Goal: Task Accomplishment & Management: Manage account settings

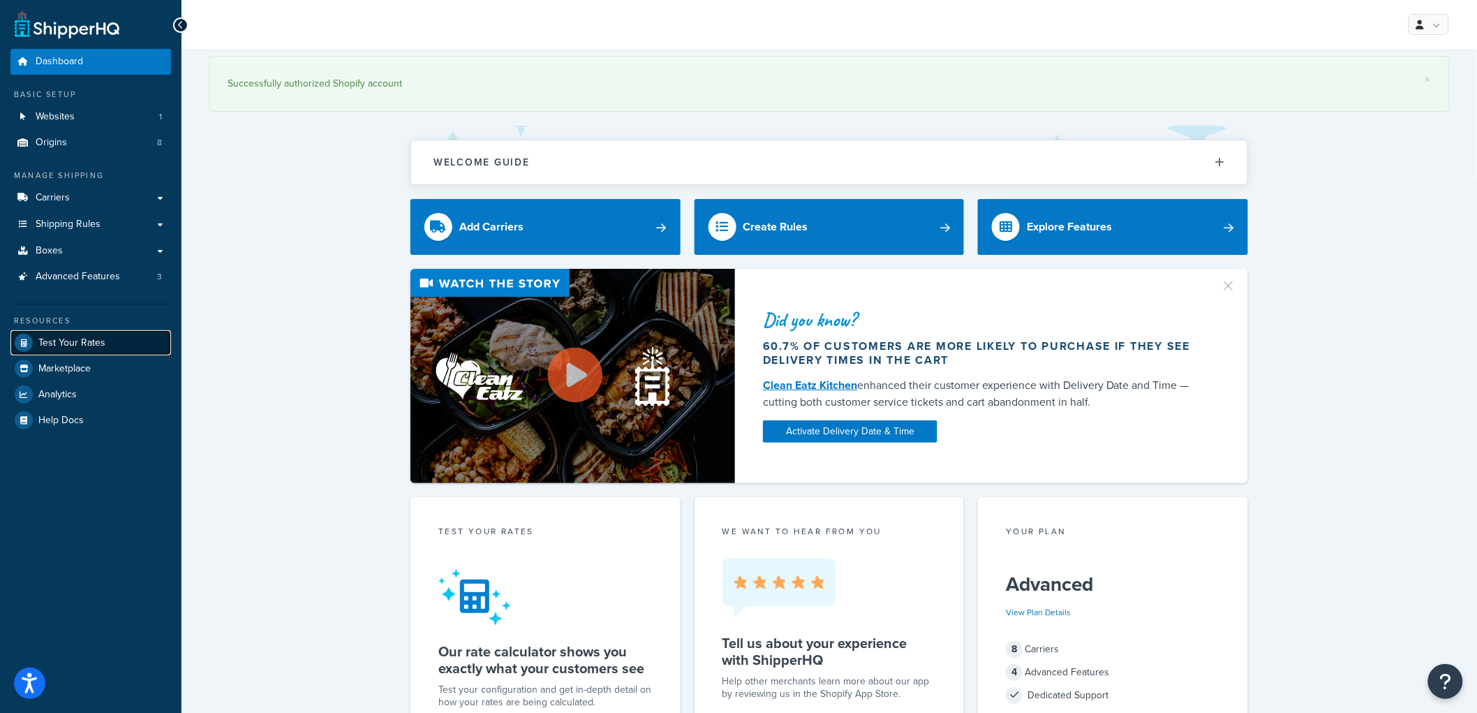
click at [96, 339] on span "Test Your Rates" at bounding box center [71, 343] width 67 height 12
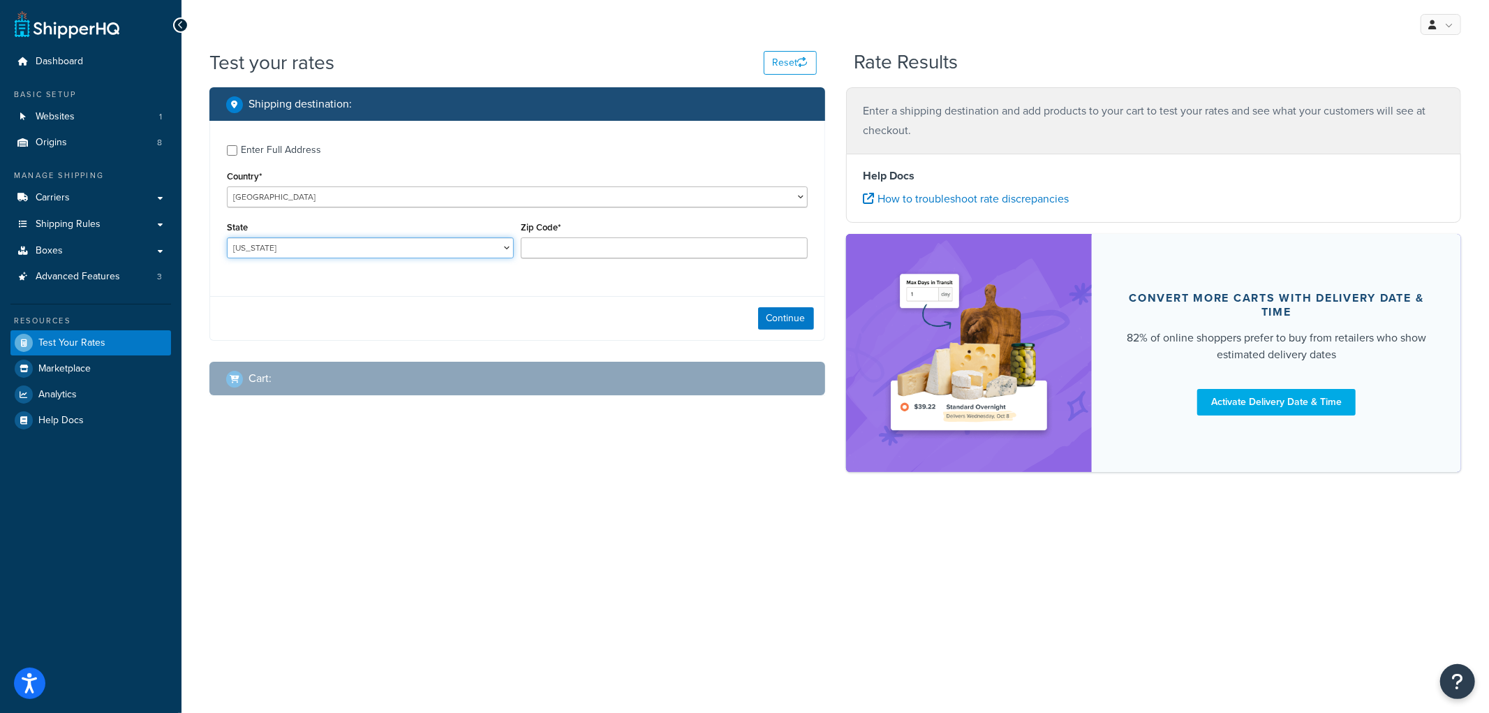
click at [462, 250] on select "Alabama Alaska American Samoa Arizona Arkansas Armed Forces Americas Armed Forc…" at bounding box center [370, 247] width 287 height 21
select select "NE"
click at [227, 238] on select "Alabama Alaska American Samoa Arizona Arkansas Armed Forces Americas Armed Forc…" at bounding box center [370, 247] width 287 height 21
click at [562, 253] on input "Zip Code*" at bounding box center [664, 247] width 287 height 21
type input "69331"
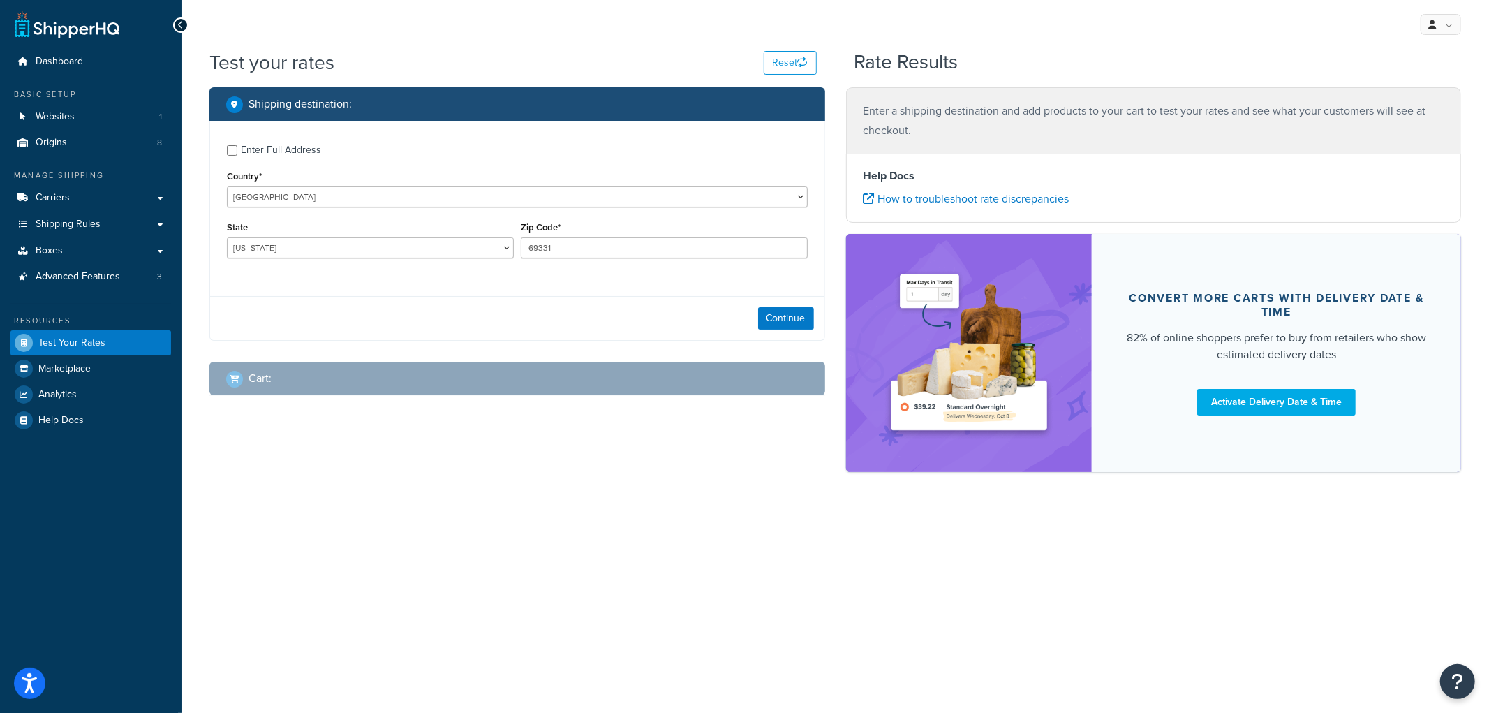
click at [288, 149] on div "Enter Full Address" at bounding box center [281, 150] width 80 height 20
click at [237, 149] on input "Enter Full Address" at bounding box center [232, 150] width 10 height 10
checkbox input "true"
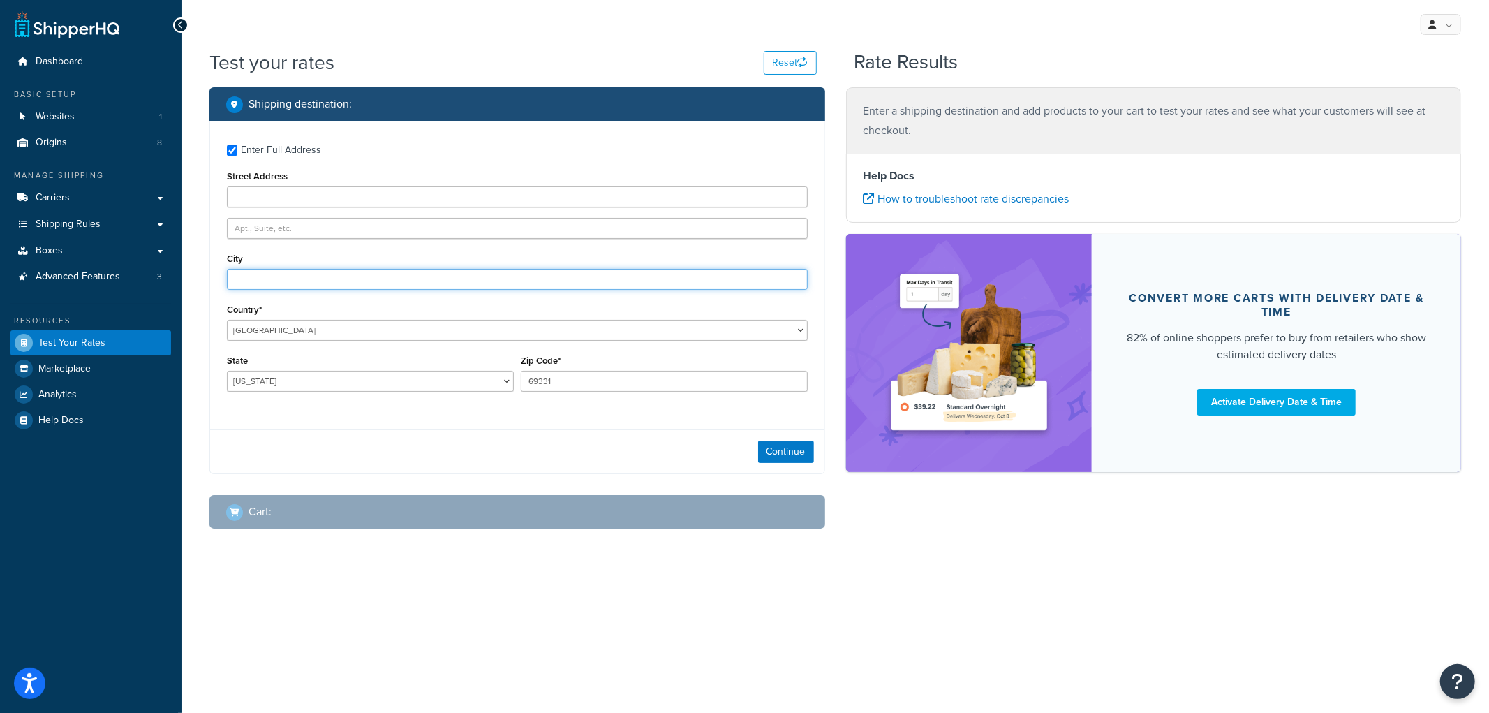
click at [267, 278] on input "City" at bounding box center [517, 279] width 581 height 21
type input "Angora"
click at [785, 445] on button "Continue" at bounding box center [786, 452] width 56 height 22
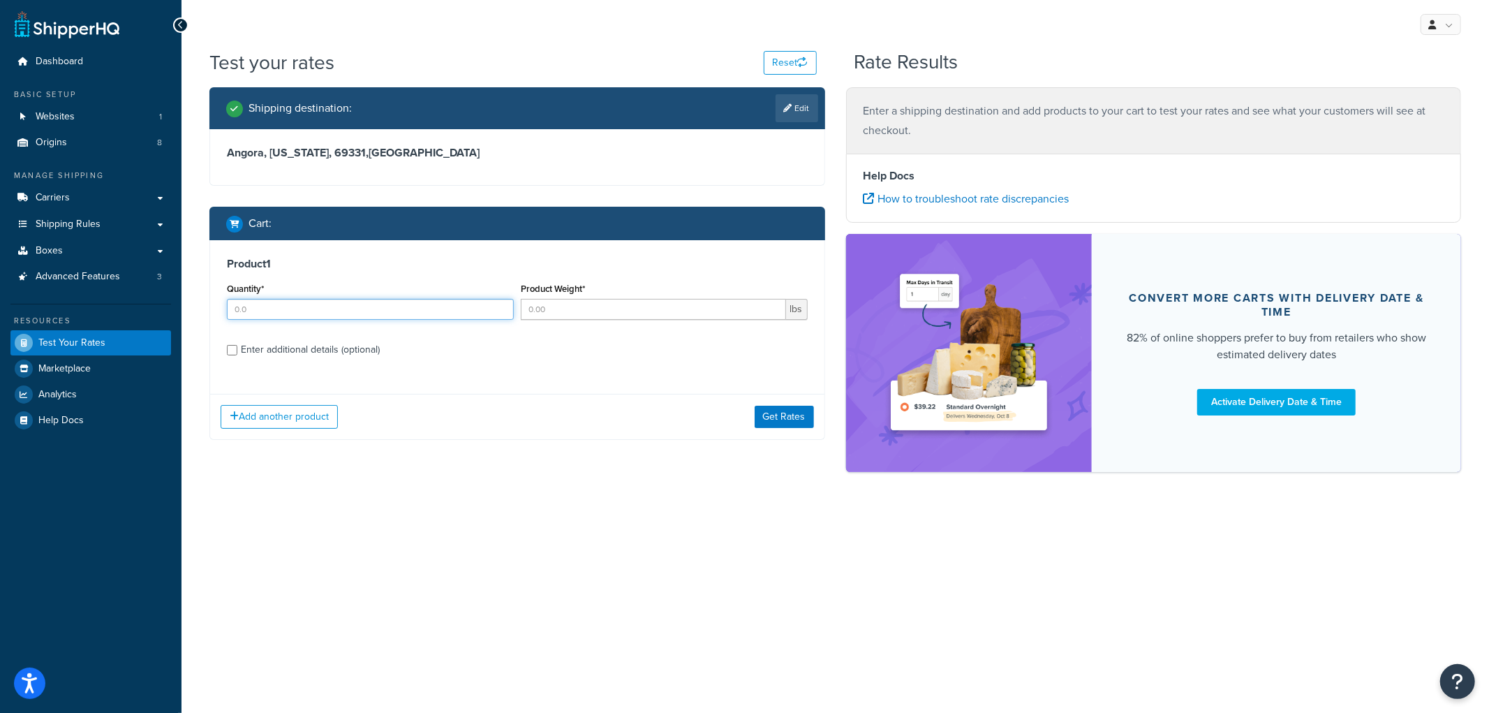
click at [363, 309] on input "Quantity*" at bounding box center [370, 309] width 287 height 21
type input "1"
click at [554, 309] on input "Product Weight*" at bounding box center [653, 309] width 265 height 21
type input "1"
click at [341, 345] on div "Enter additional details (optional)" at bounding box center [310, 350] width 139 height 20
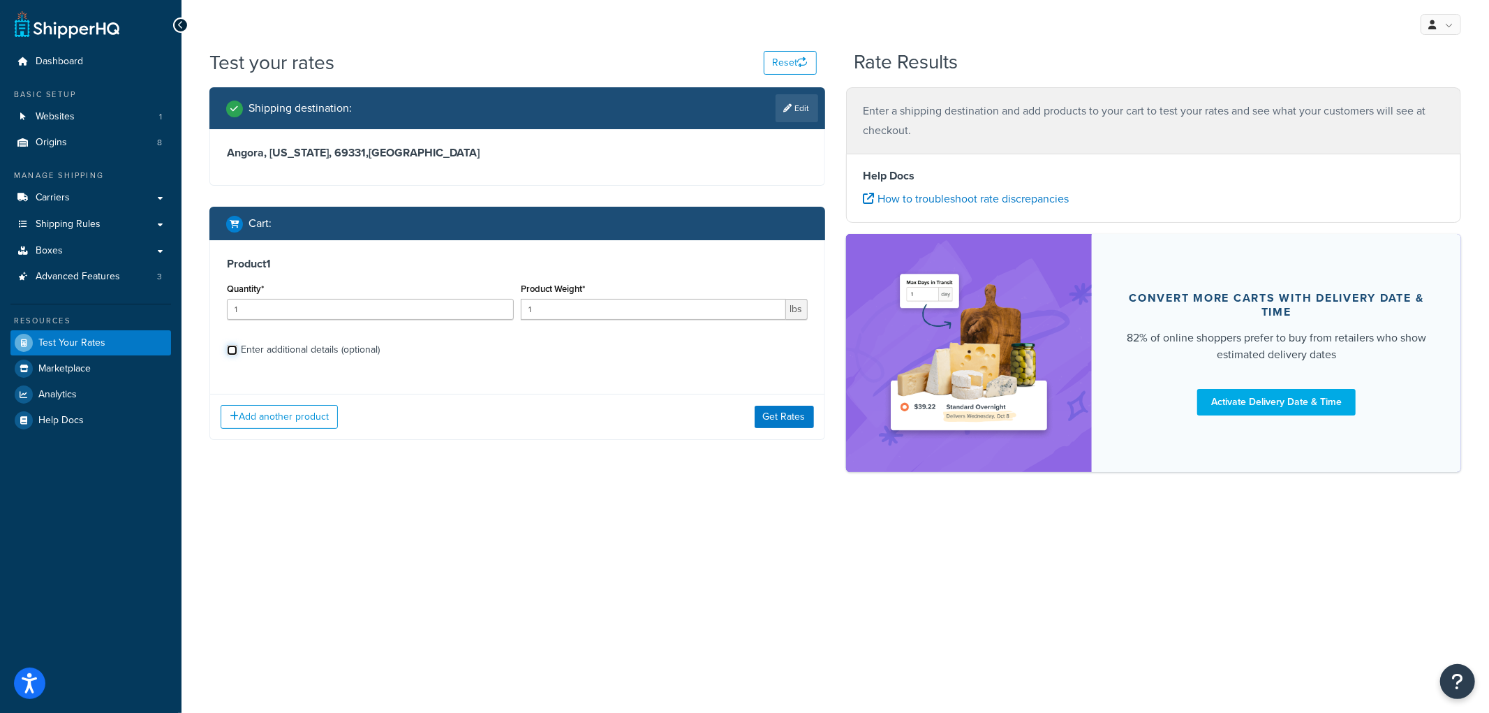
click at [237, 345] on input "Enter additional details (optional)" at bounding box center [232, 350] width 10 height 10
checkbox input "true"
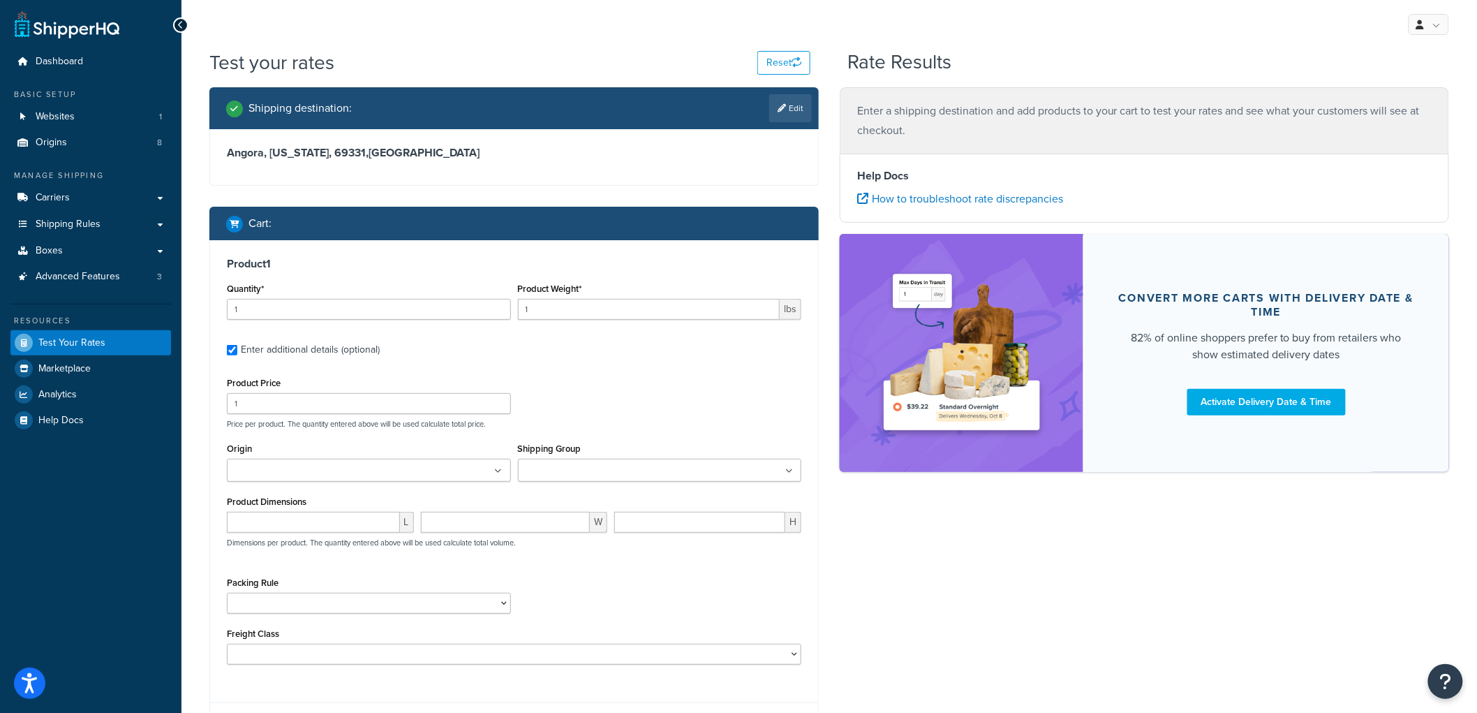
click at [618, 464] on input "Shipping Group" at bounding box center [584, 471] width 124 height 15
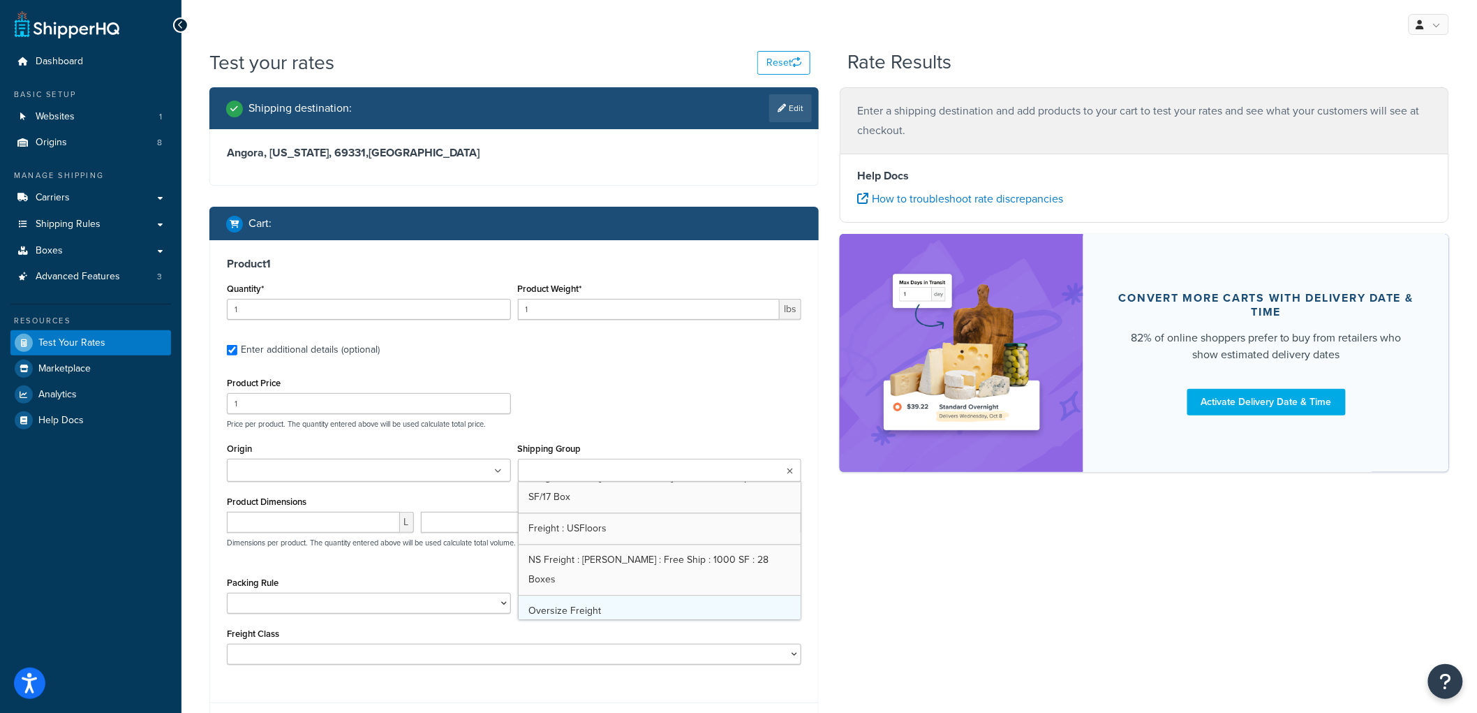
scroll to position [1396, 0]
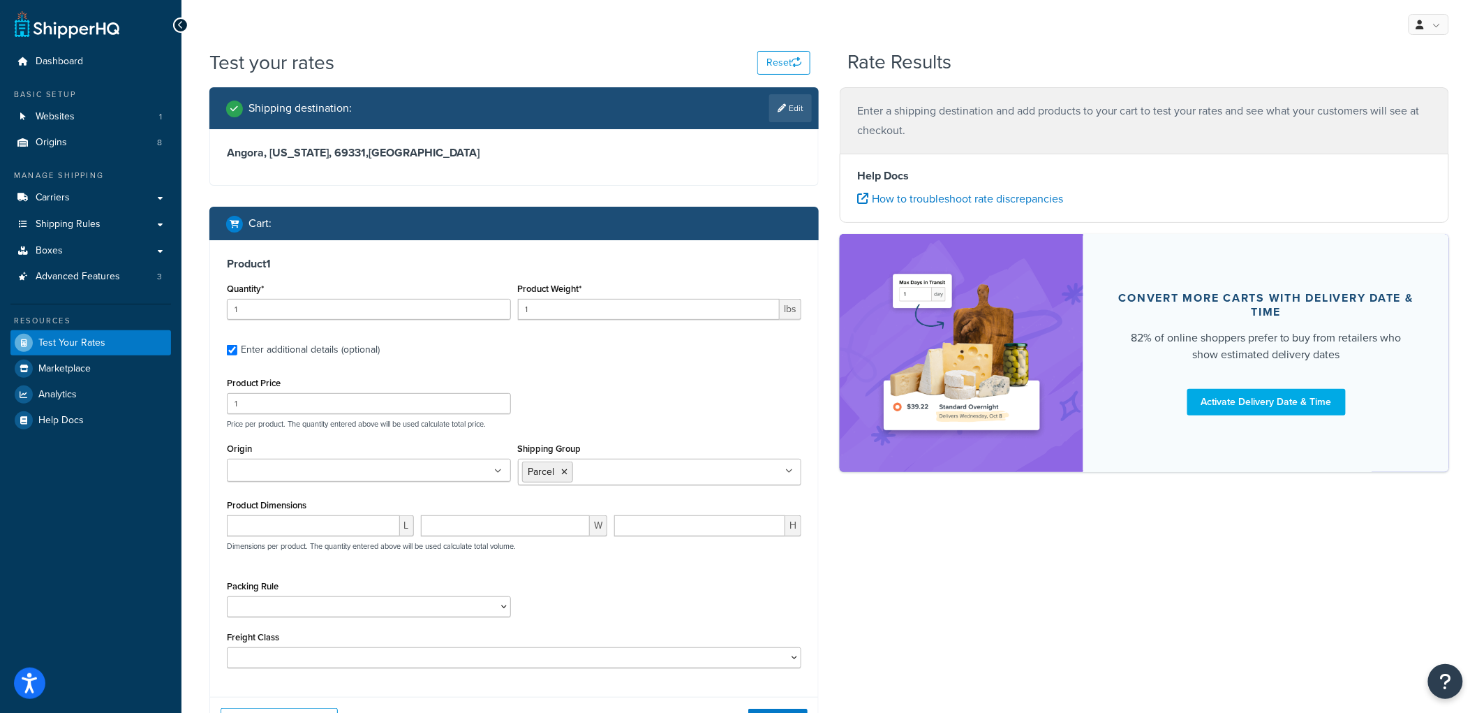
click at [622, 422] on p "Price per product. The quantity entered above will be used calculate total pric…" at bounding box center [514, 424] width 582 height 10
click at [506, 473] on ul at bounding box center [369, 470] width 284 height 23
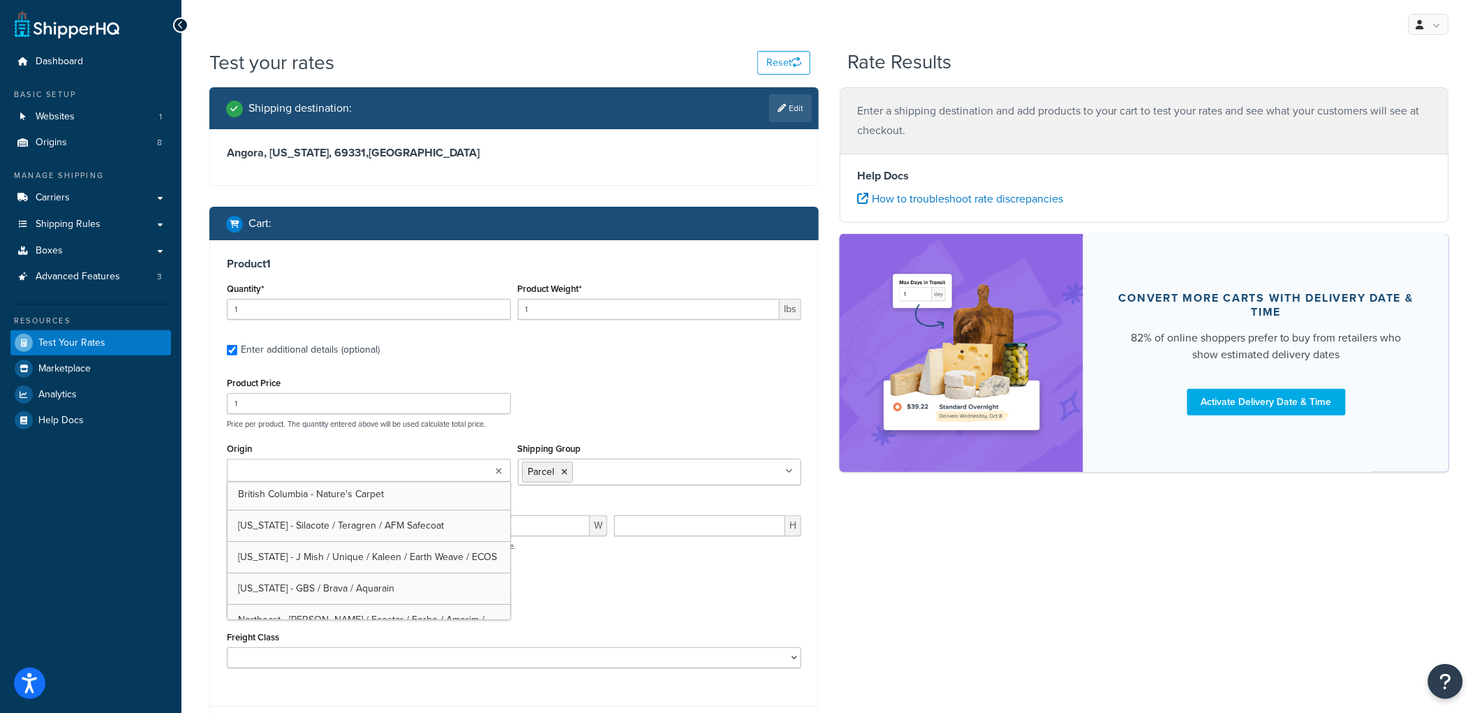
scroll to position [0, 0]
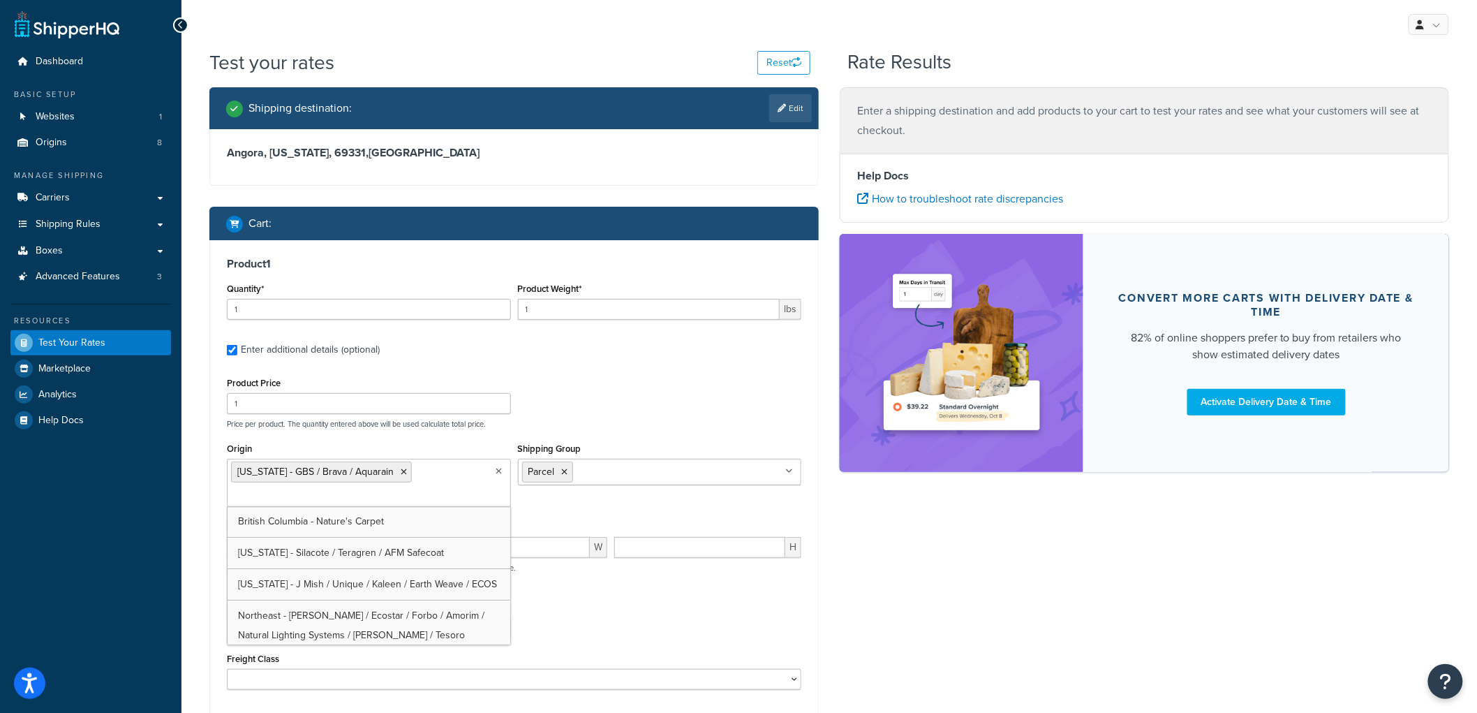
click at [665, 406] on div "Product Price 1 Price per product. The quantity entered above will be used calc…" at bounding box center [514, 401] width 582 height 55
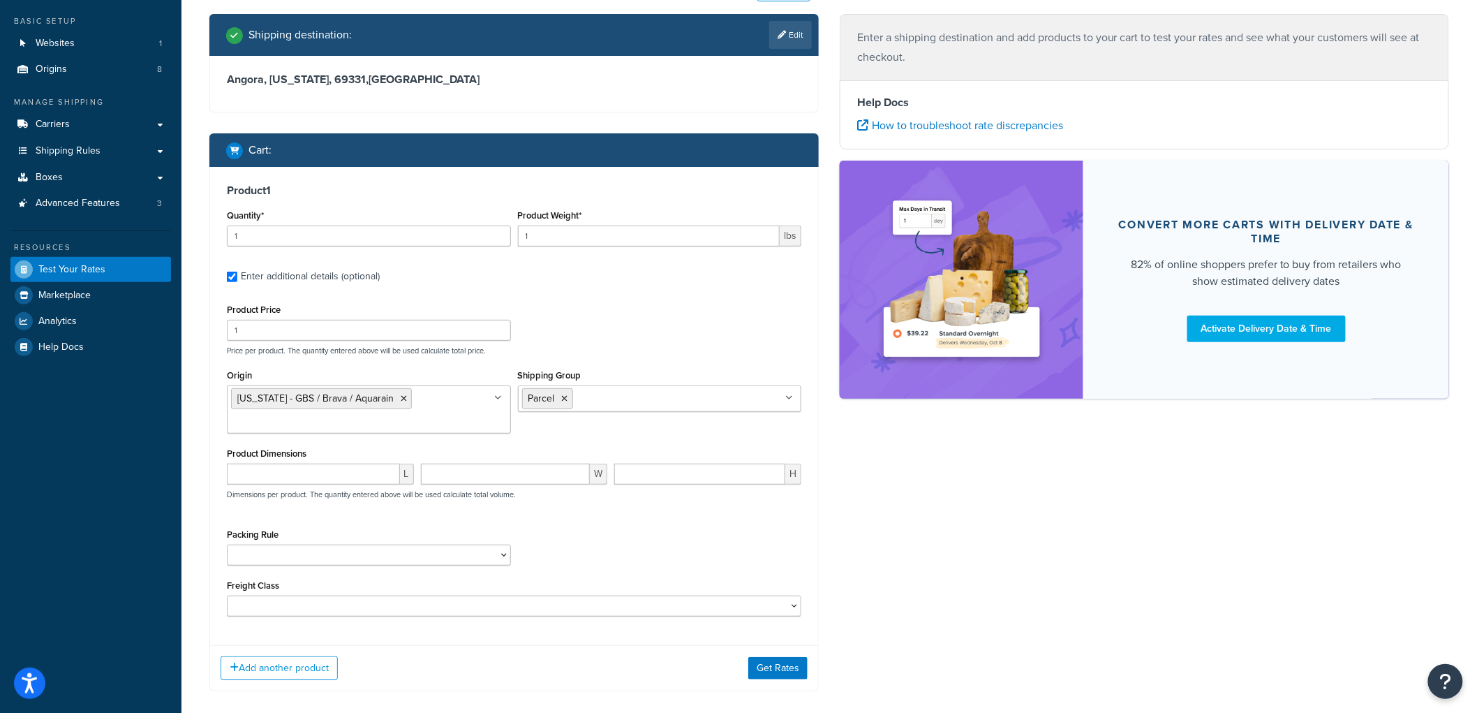
scroll to position [142, 0]
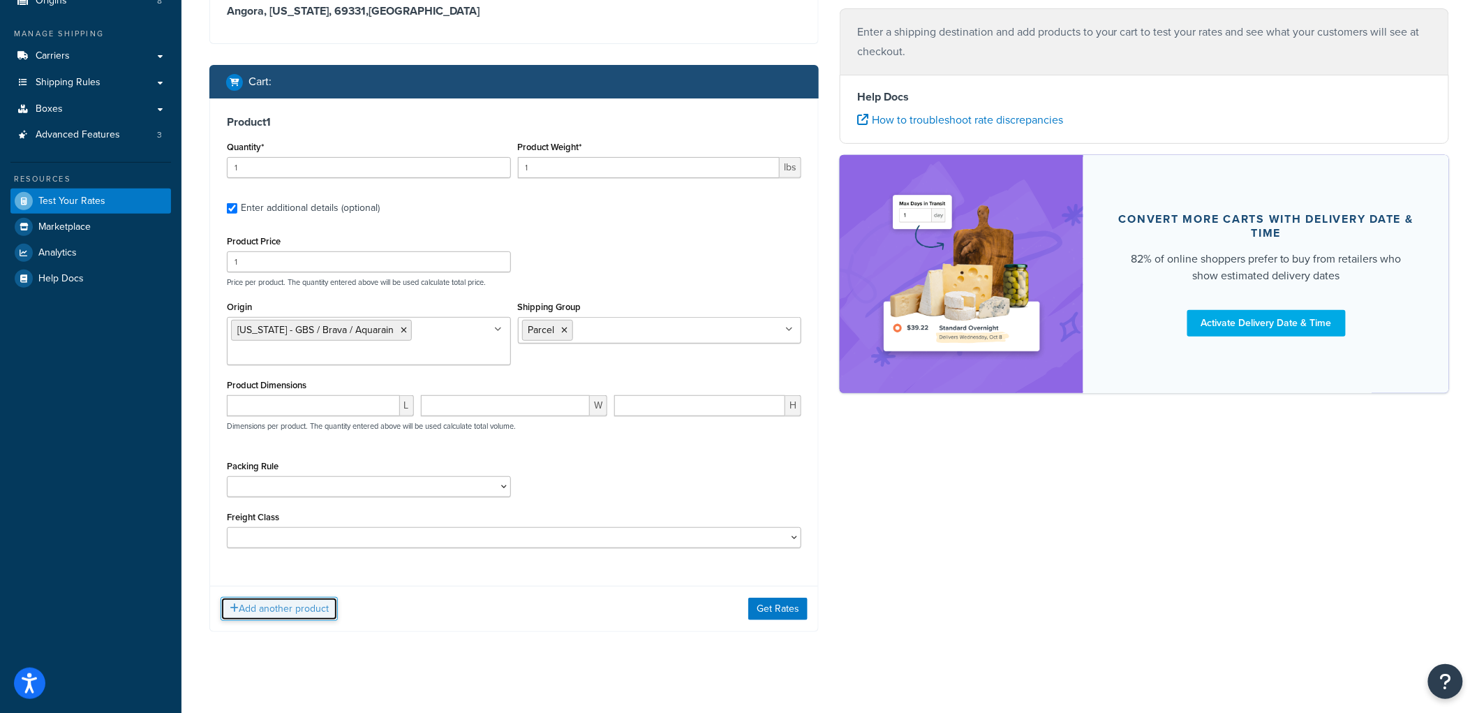
click at [307, 605] on button "Add another product" at bounding box center [279, 609] width 117 height 24
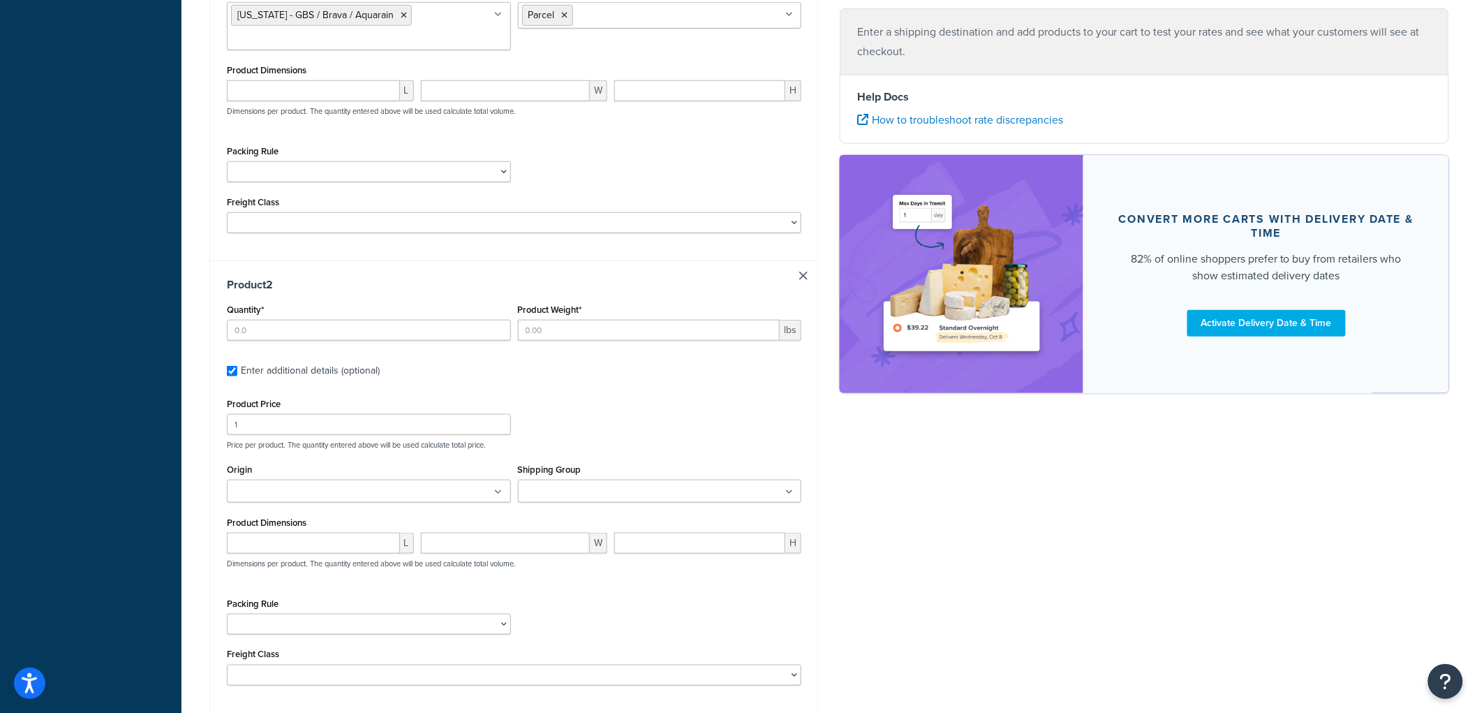
scroll to position [459, 0]
click at [280, 330] on input "Quantity*" at bounding box center [369, 327] width 284 height 21
type input "3"
click at [566, 327] on input "Product Weight*" at bounding box center [649, 327] width 263 height 21
type input "122"
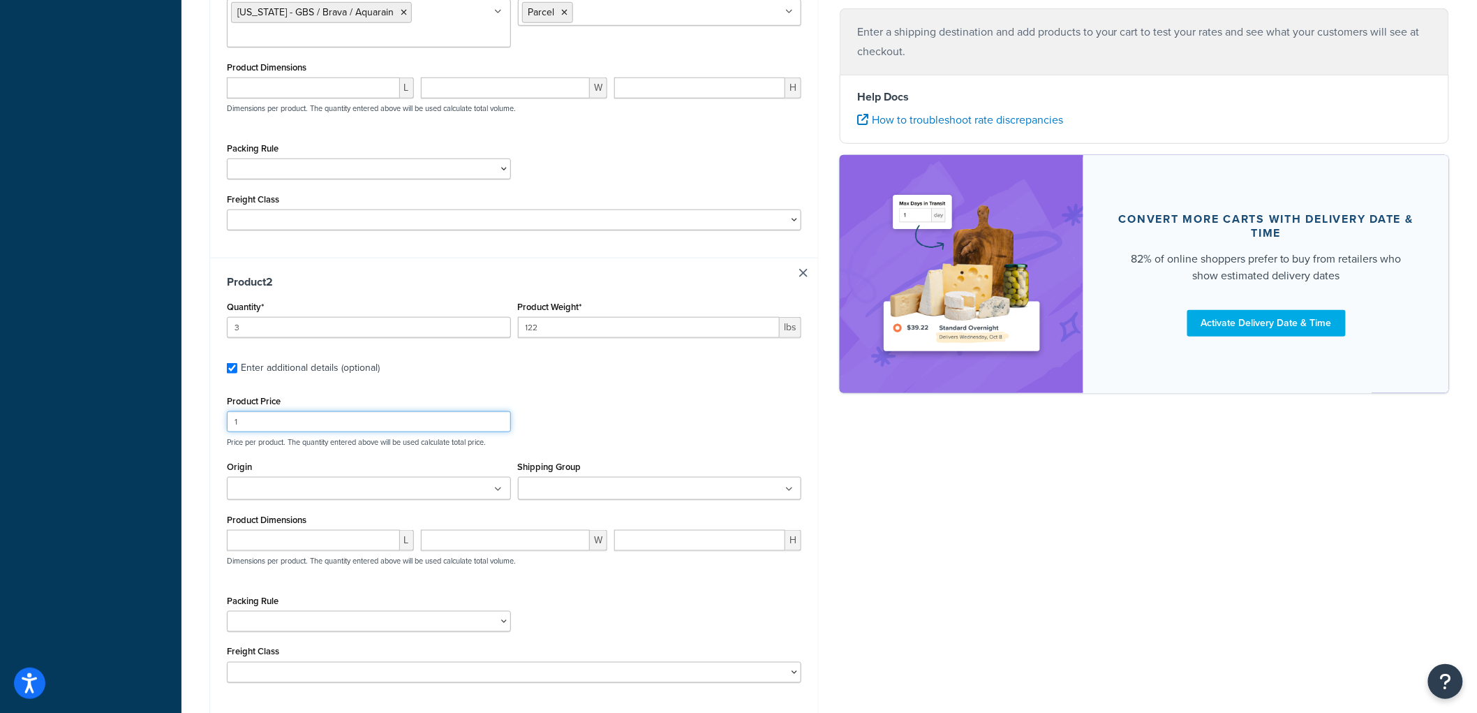
click at [301, 425] on input "1" at bounding box center [369, 421] width 284 height 21
type input "122"
click at [573, 490] on input "Shipping Group" at bounding box center [584, 489] width 124 height 15
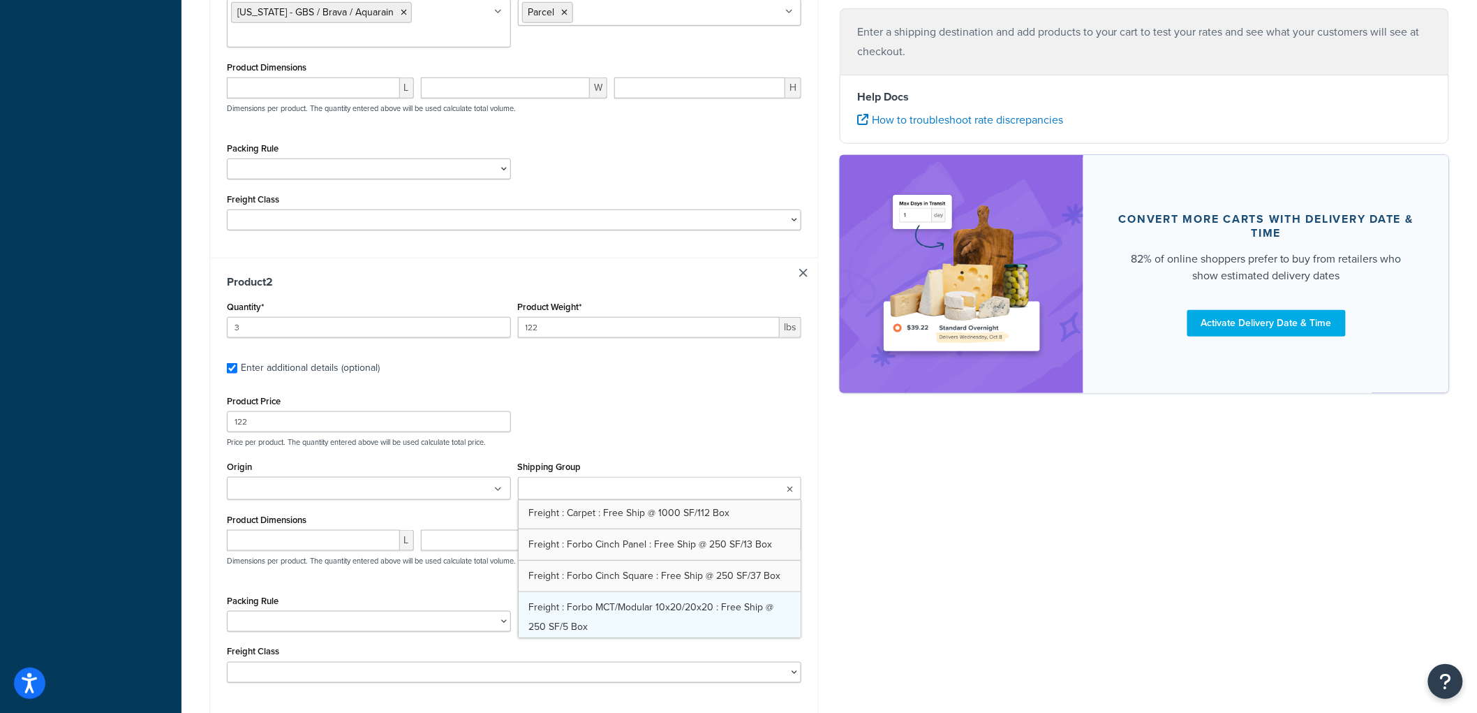
scroll to position [465, 0]
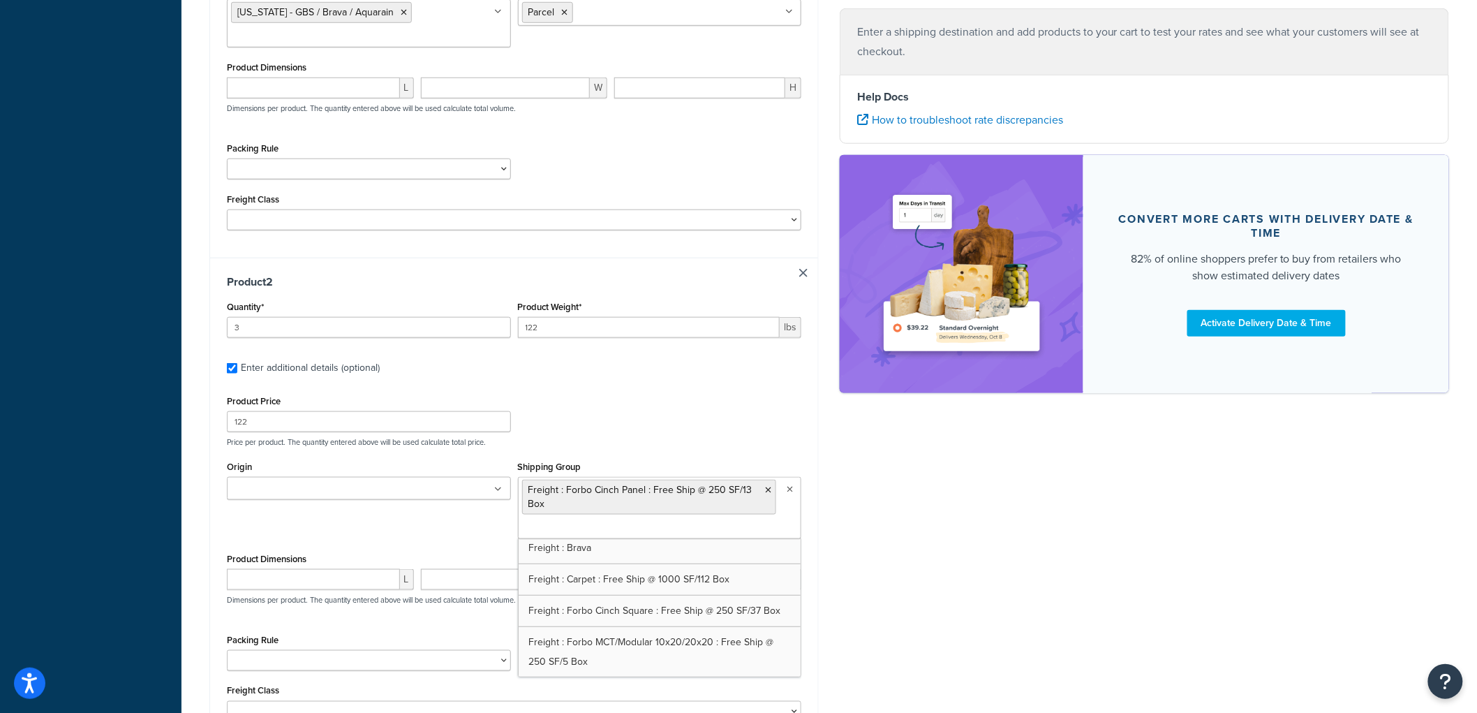
click at [651, 367] on label "Enter additional details (optional)" at bounding box center [521, 366] width 561 height 22
click at [237, 367] on input "Enter additional details (optional)" at bounding box center [232, 368] width 10 height 10
checkbox input "false"
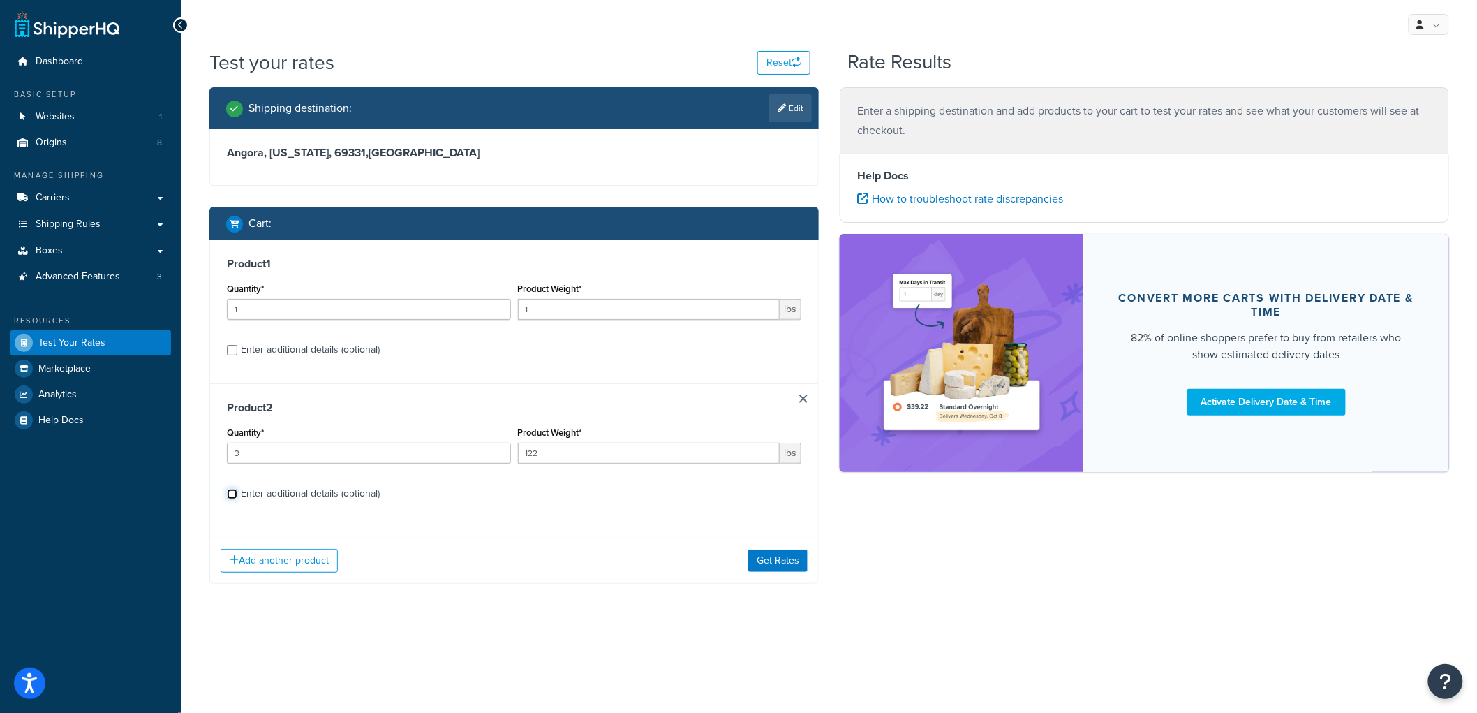
scroll to position [0, 0]
click at [271, 496] on div "Enter additional details (optional)" at bounding box center [310, 494] width 139 height 20
click at [237, 496] on input "Enter additional details (optional)" at bounding box center [232, 494] width 10 height 10
checkbox input "true"
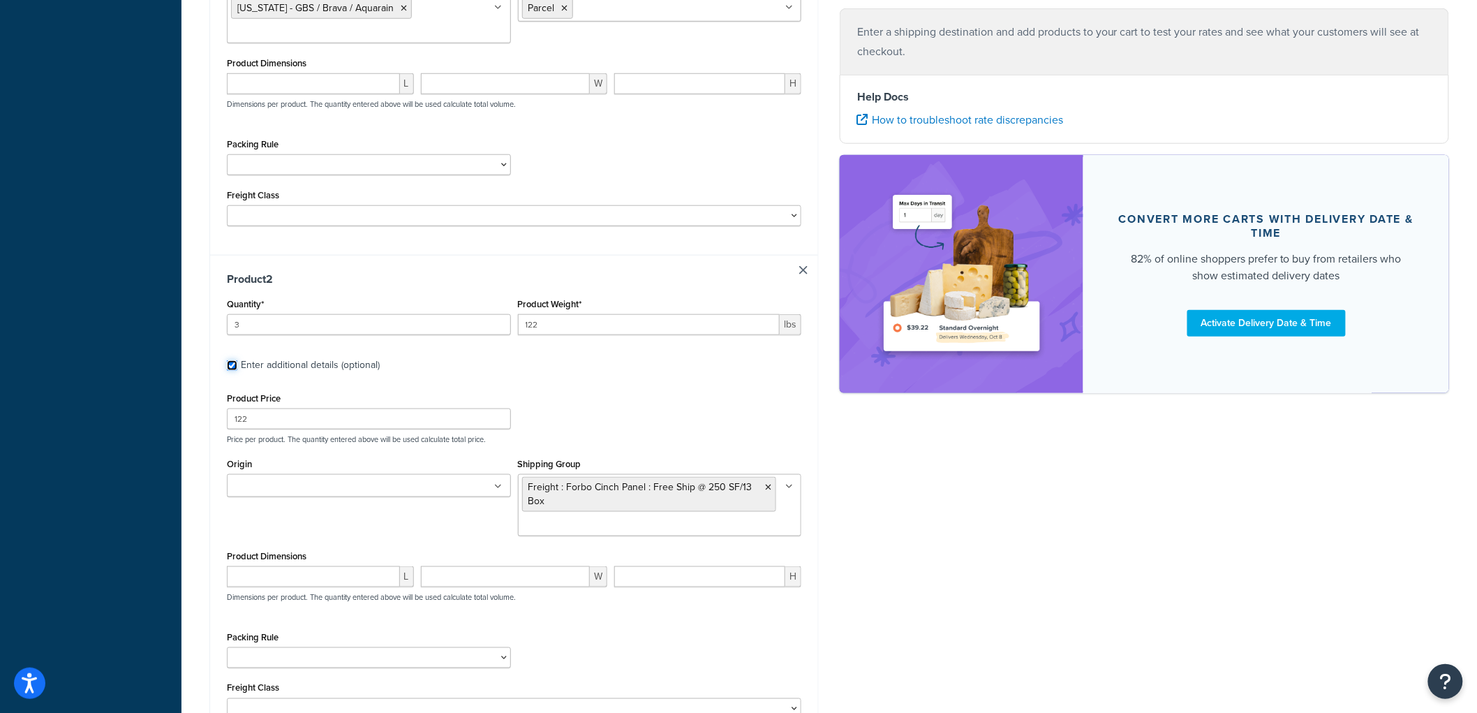
scroll to position [465, 0]
click at [380, 501] on div "Origin British Columbia - Nature's Carpet California - Silacote / Teragren / AF…" at bounding box center [368, 478] width 291 height 53
click at [373, 486] on ul at bounding box center [369, 482] width 284 height 23
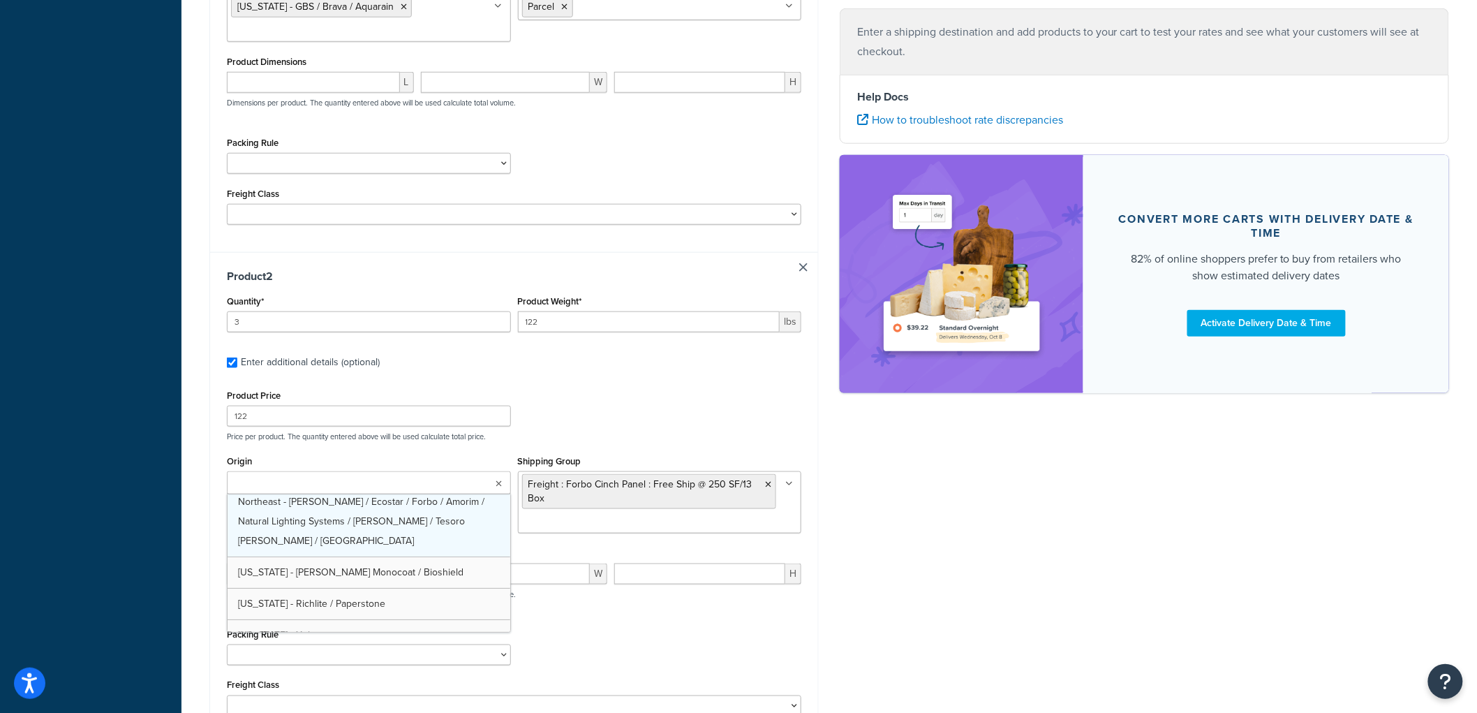
scroll to position [81, 0]
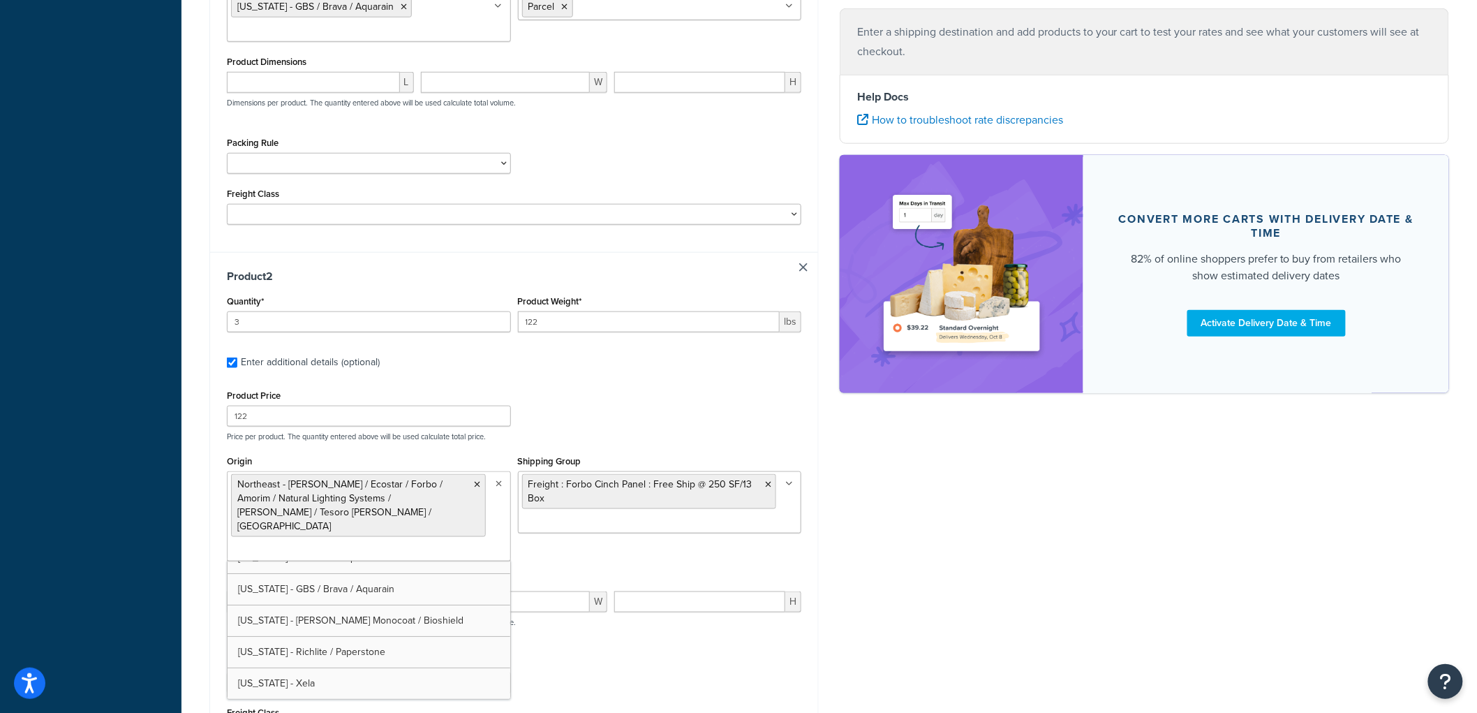
click at [600, 437] on p "Price per product. The quantity entered above will be used calculate total pric…" at bounding box center [514, 437] width 582 height 10
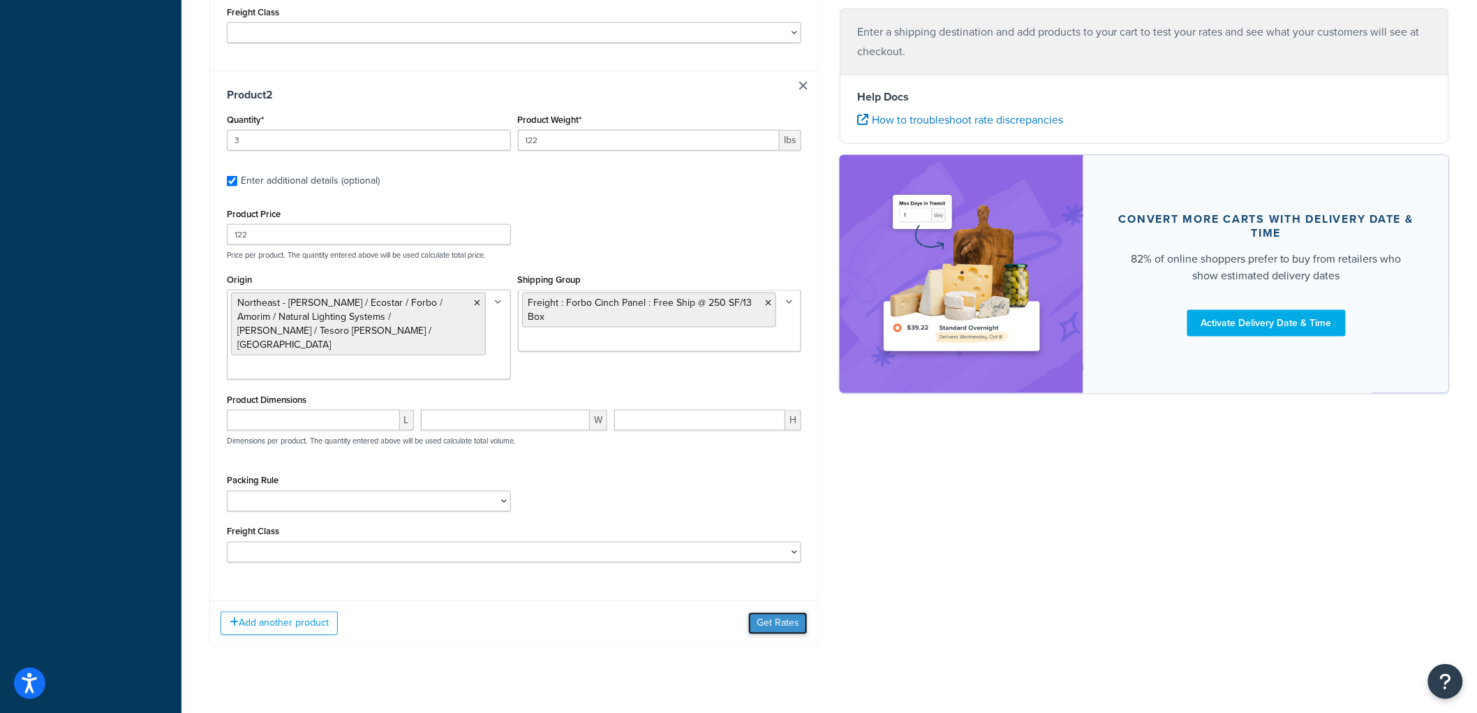
click at [770, 612] on button "Get Rates" at bounding box center [778, 623] width 59 height 22
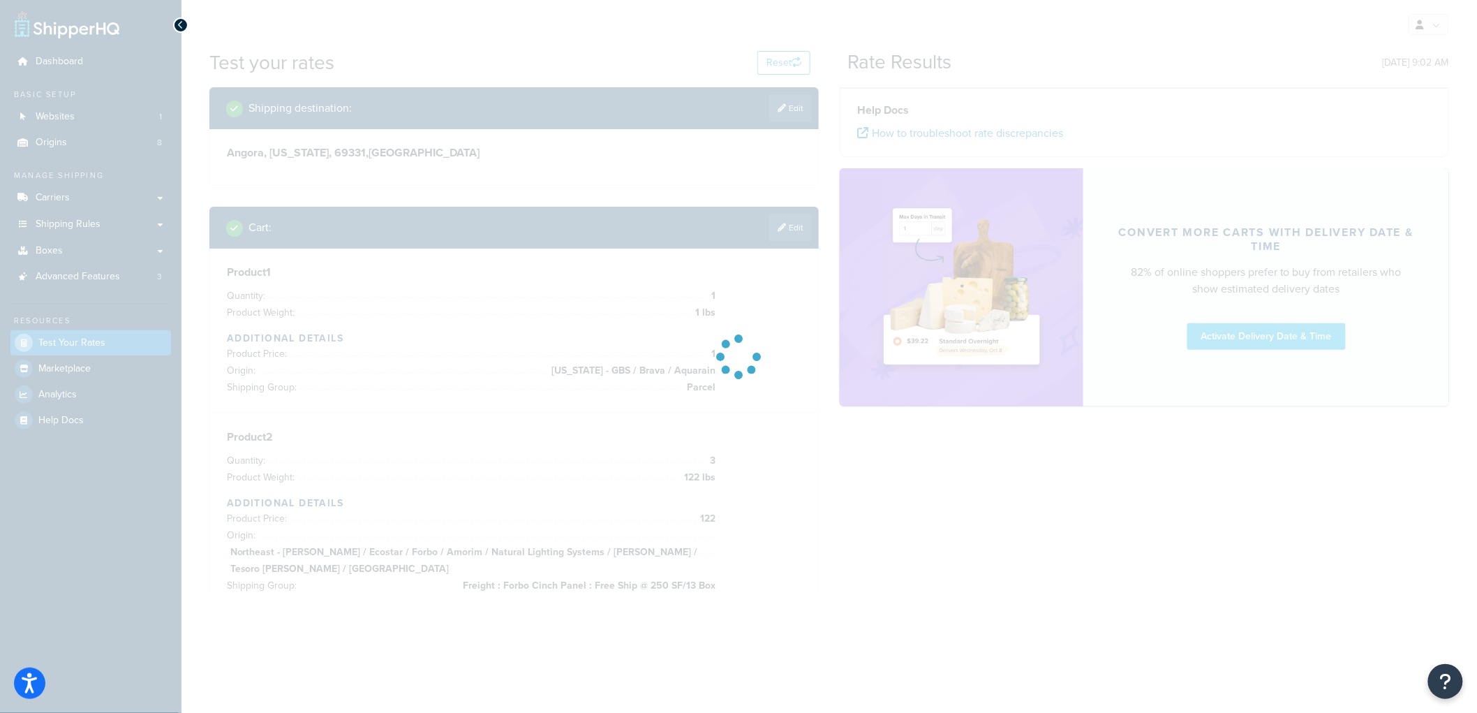
scroll to position [0, 0]
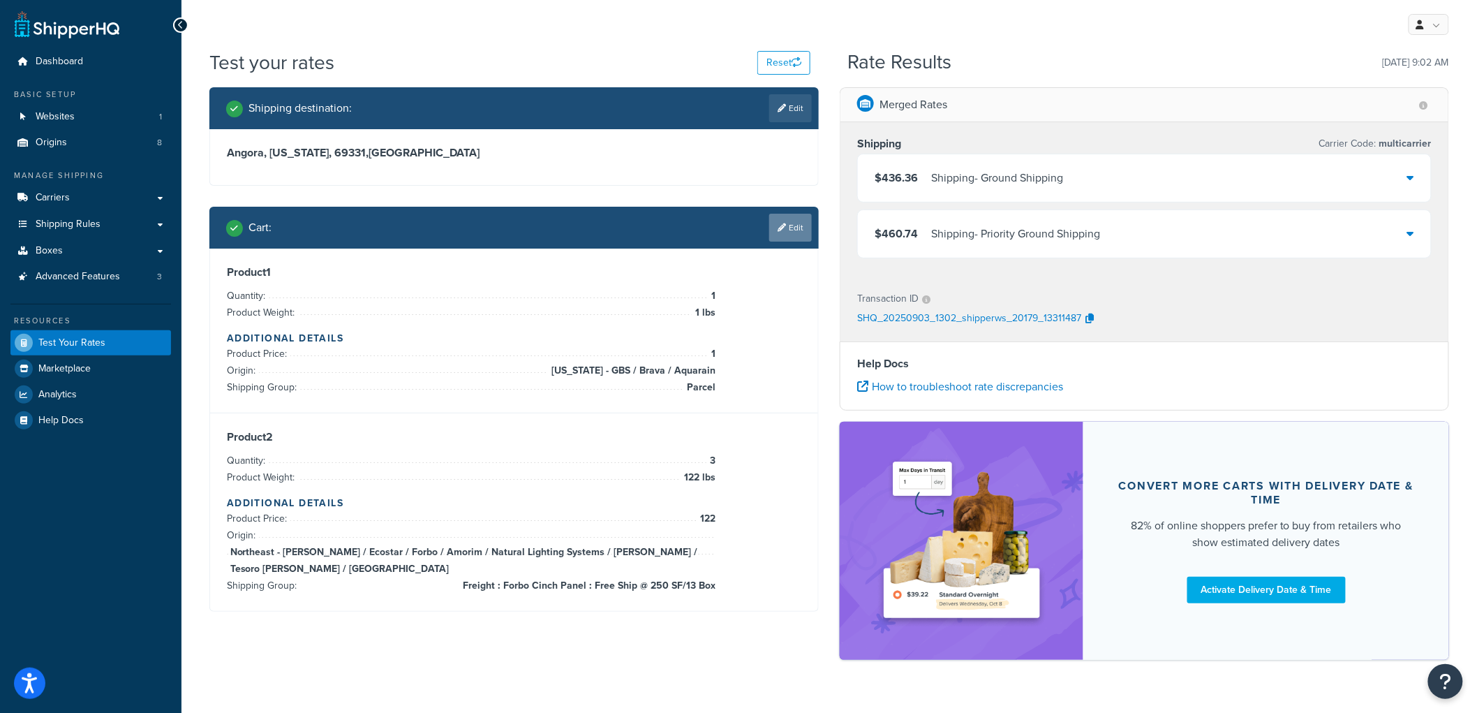
click at [793, 222] on link "Edit" at bounding box center [790, 228] width 43 height 28
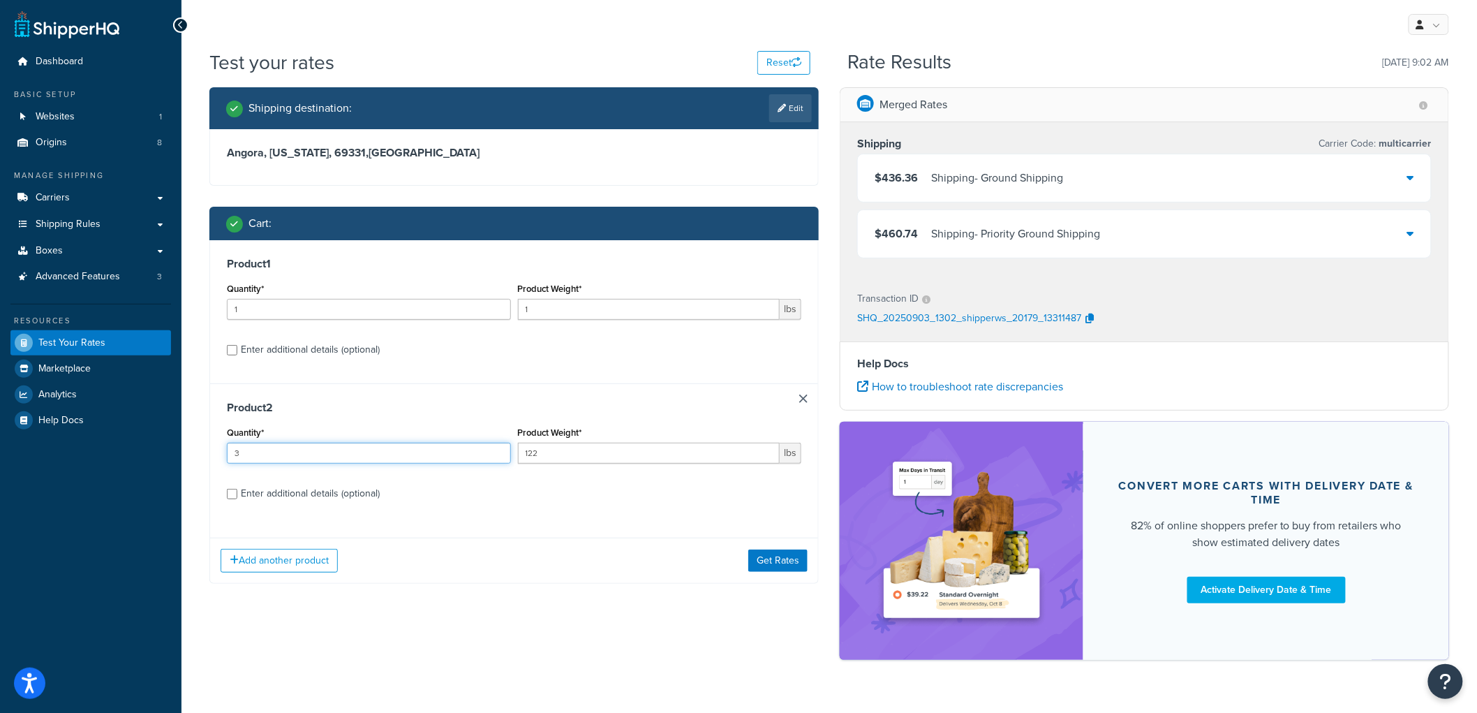
drag, startPoint x: 392, startPoint y: 452, endPoint x: 194, endPoint y: 415, distance: 201.7
click at [194, 415] on div "Test your rates Reset Rate Results 09/03/2025, 9:02 AM Shipping destination : E…" at bounding box center [830, 379] width 1296 height 660
type input "13"
click at [777, 563] on button "Get Rates" at bounding box center [778, 561] width 59 height 22
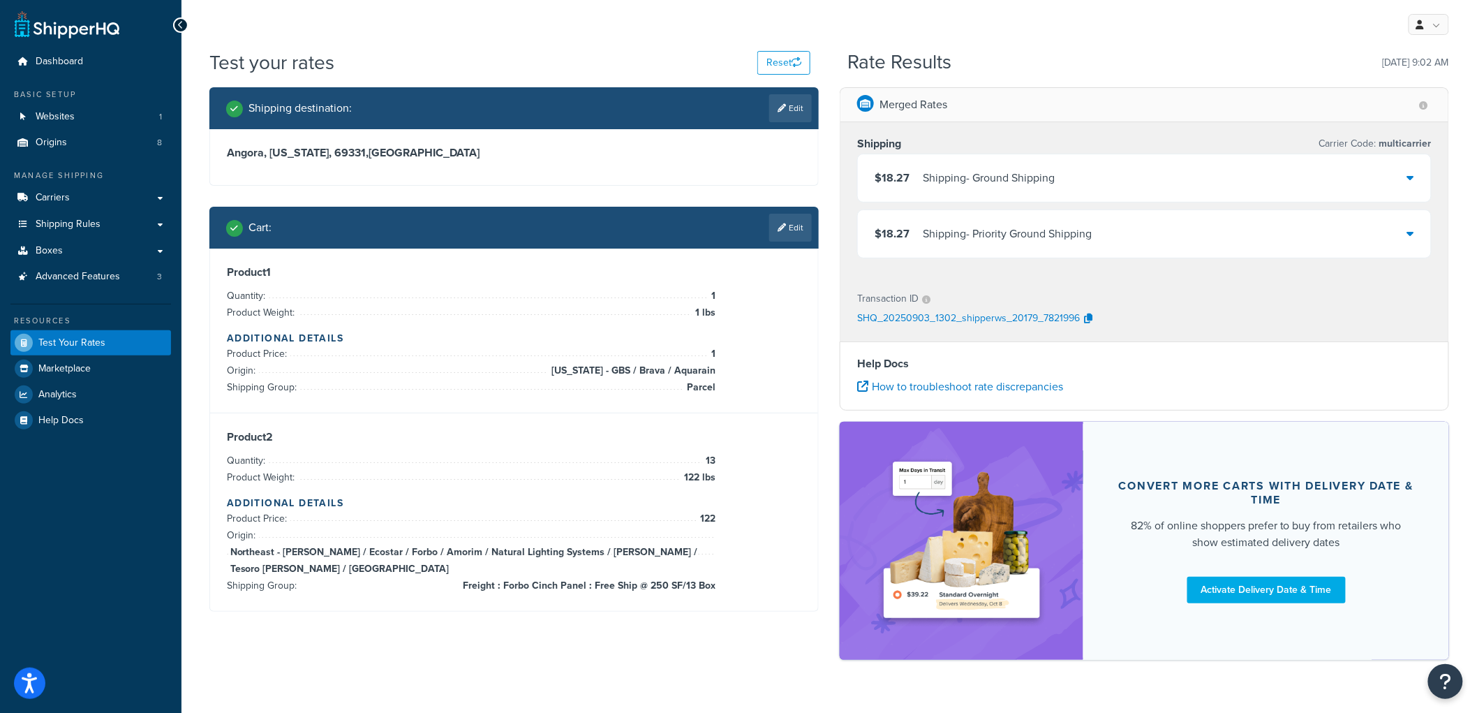
click at [933, 177] on div "Shipping - Ground Shipping" at bounding box center [989, 178] width 132 height 20
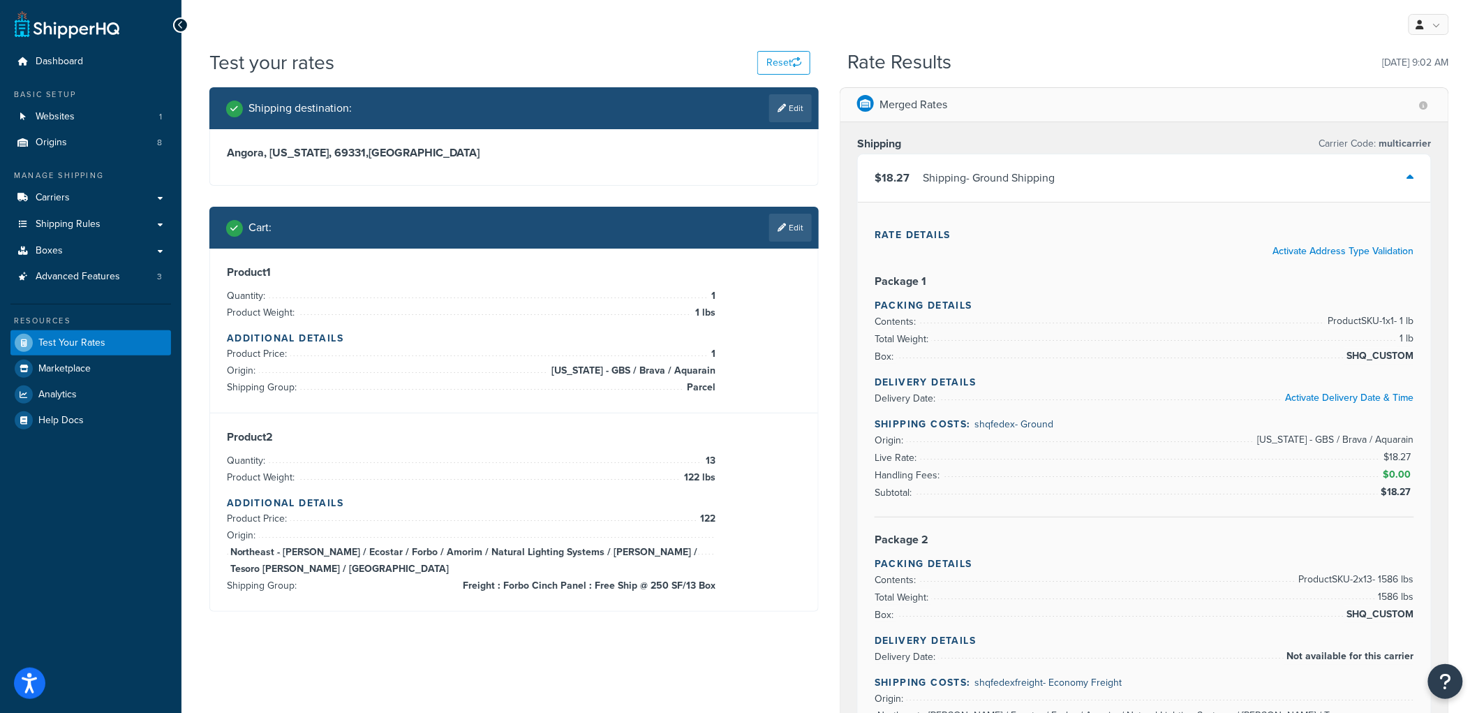
click at [815, 229] on div "Cart : Edit" at bounding box center [514, 228] width 610 height 42
click at [778, 230] on icon at bounding box center [782, 227] width 8 height 8
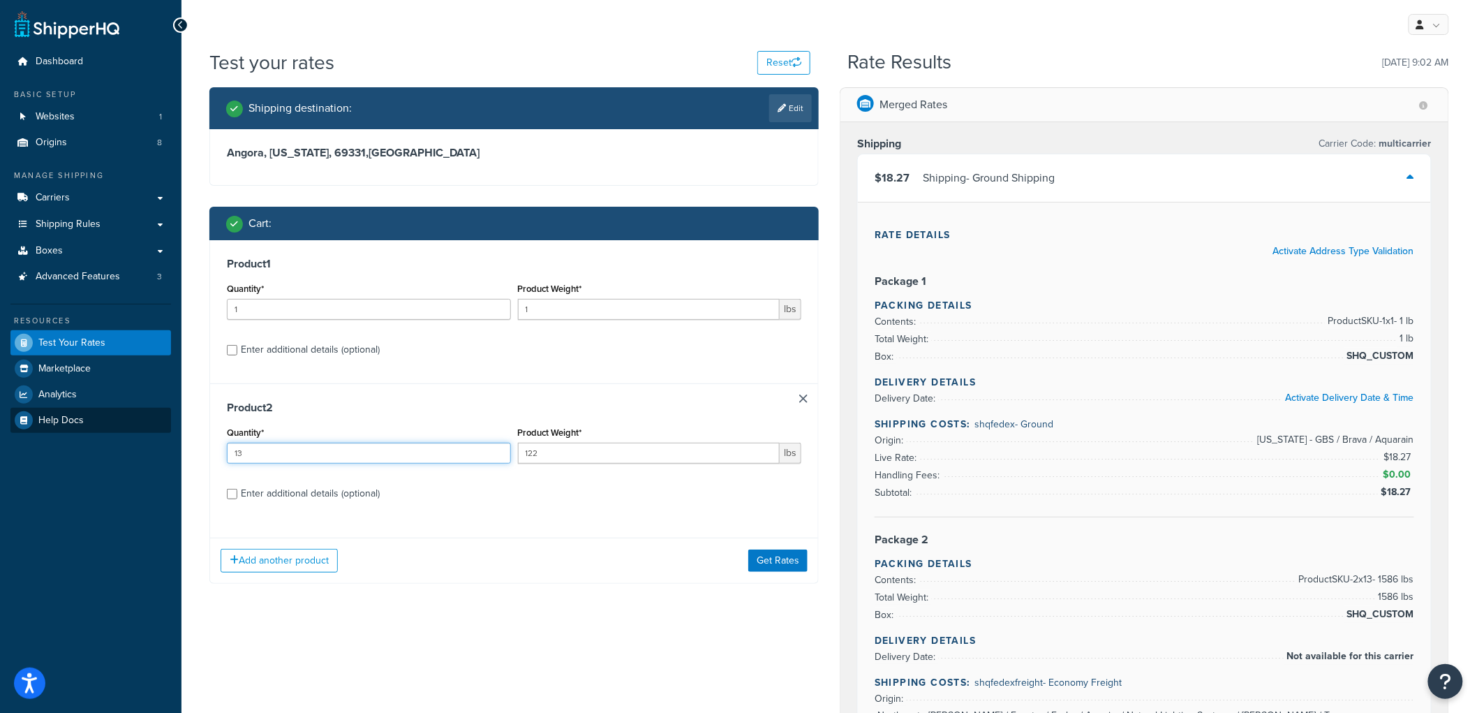
drag, startPoint x: 268, startPoint y: 455, endPoint x: 126, endPoint y: 430, distance: 143.8
type input "15"
click at [773, 559] on button "Get Rates" at bounding box center [778, 561] width 59 height 22
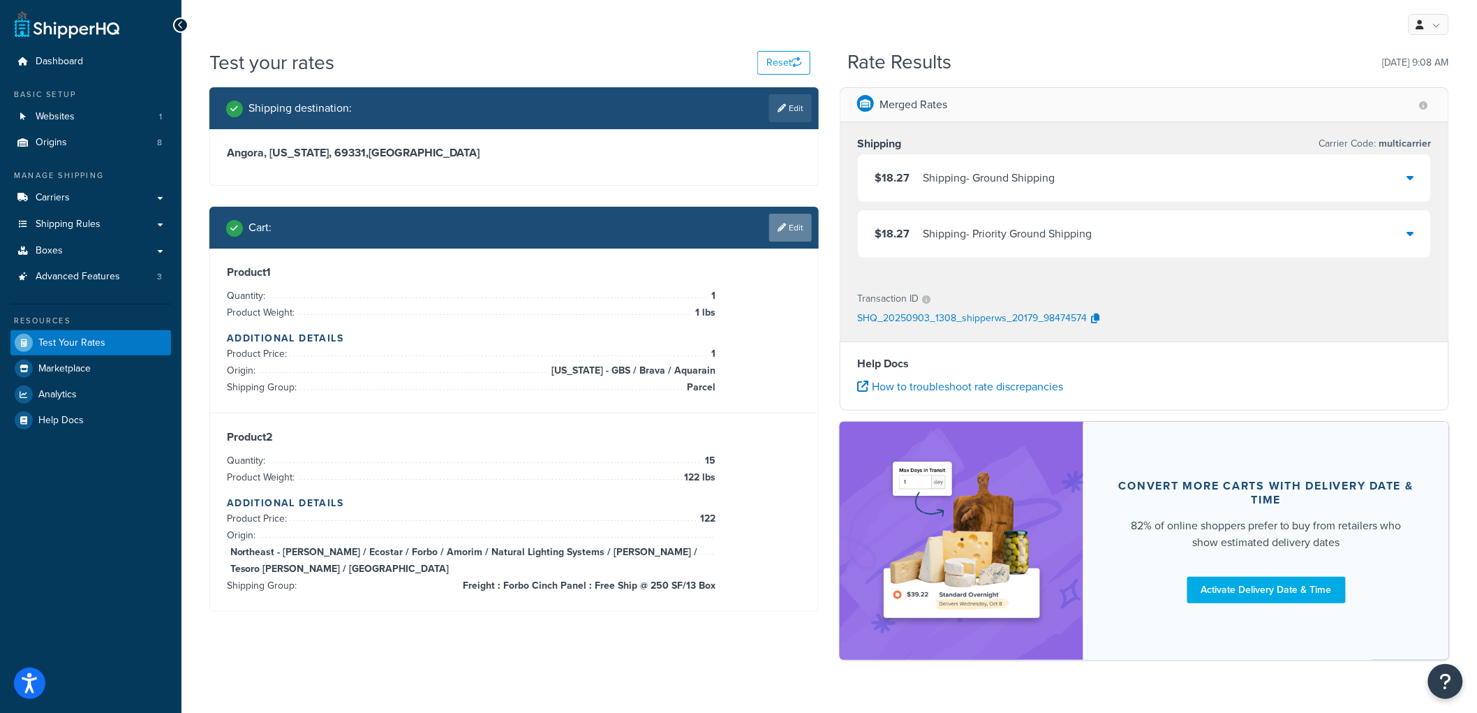
click at [769, 233] on link "Edit" at bounding box center [790, 228] width 43 height 28
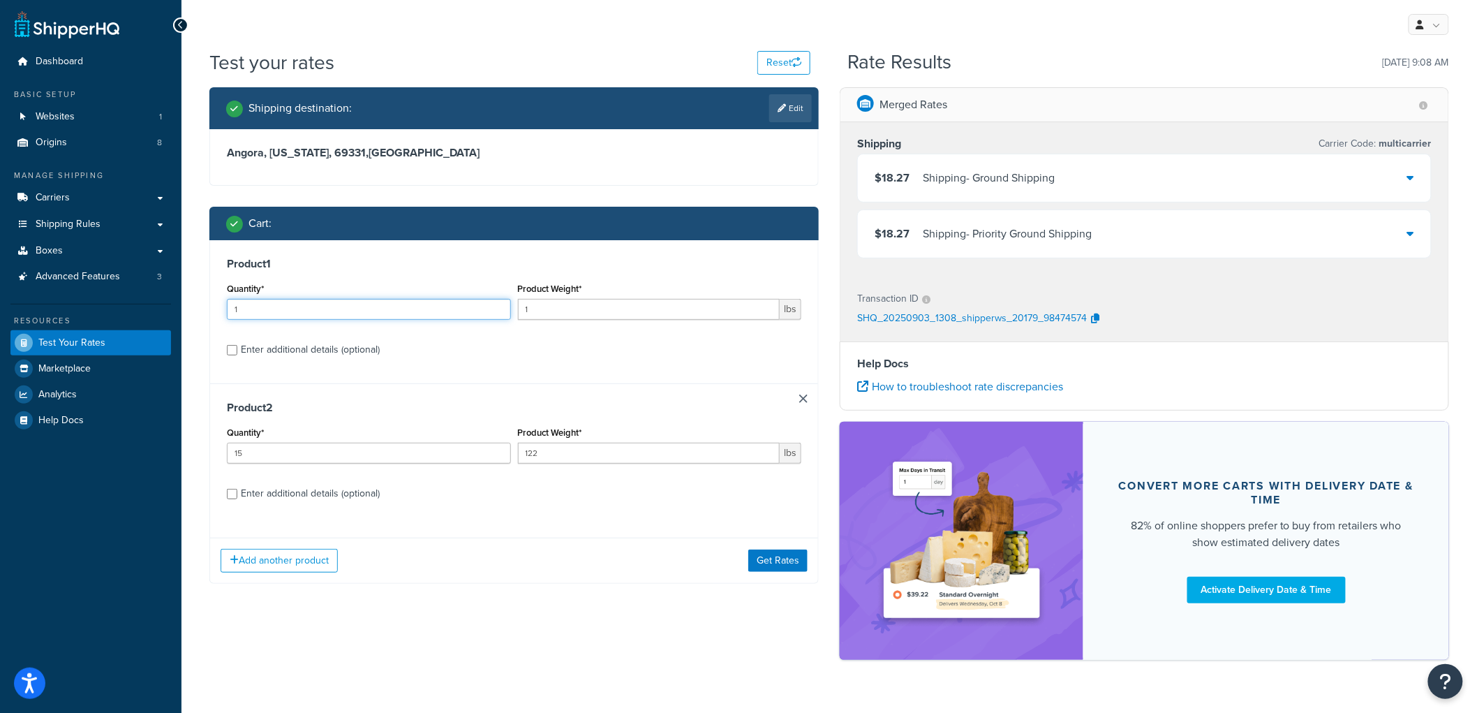
click at [316, 308] on input "1" at bounding box center [369, 309] width 284 height 21
drag, startPoint x: 302, startPoint y: 447, endPoint x: 126, endPoint y: 429, distance: 176.9
click at [126, 429] on div "Dashboard Basic Setup Websites 1 Origins 8 Manage Shipping Carriers Carriers Al…" at bounding box center [738, 372] width 1477 height 744
type input "15"
click at [766, 559] on button "Get Rates" at bounding box center [778, 561] width 59 height 22
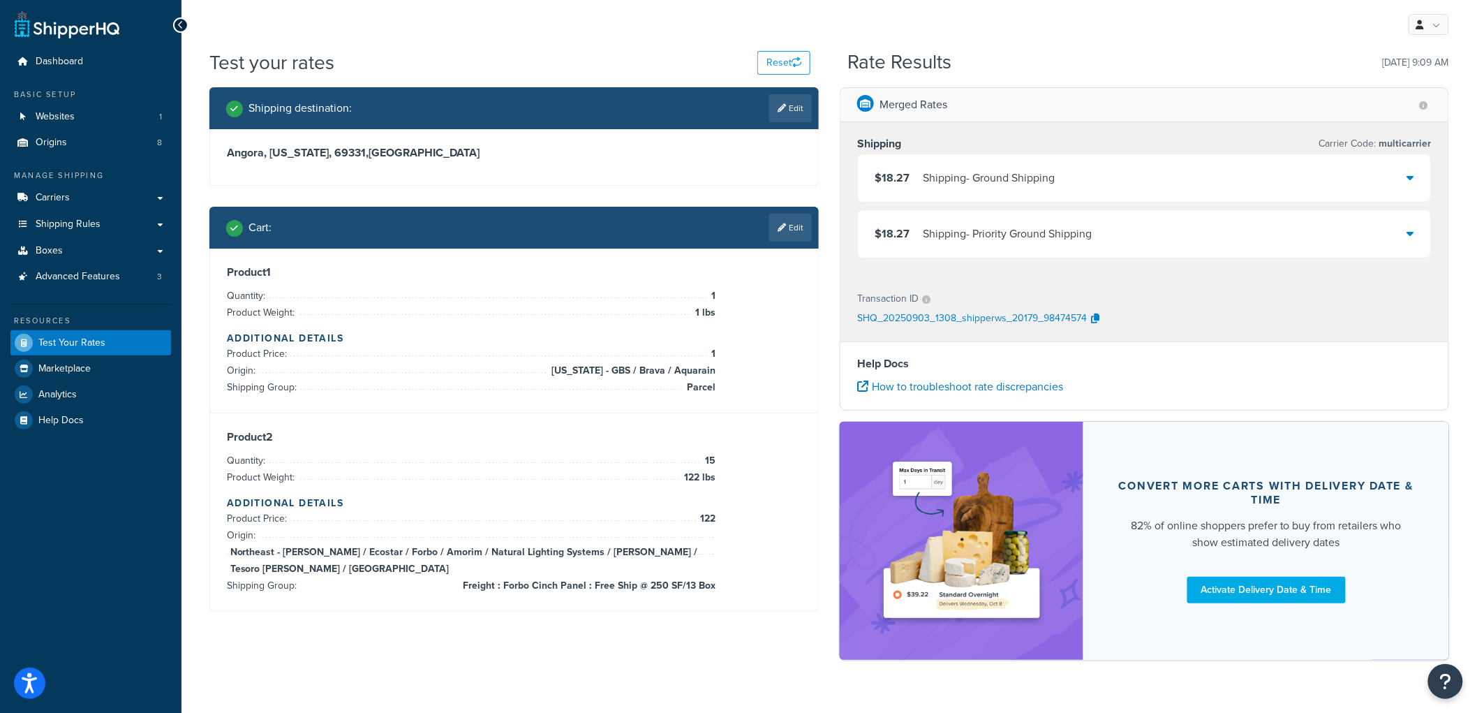
click at [781, 245] on div "Cart : Edit" at bounding box center [514, 228] width 610 height 42
click at [782, 231] on icon at bounding box center [782, 227] width 8 height 8
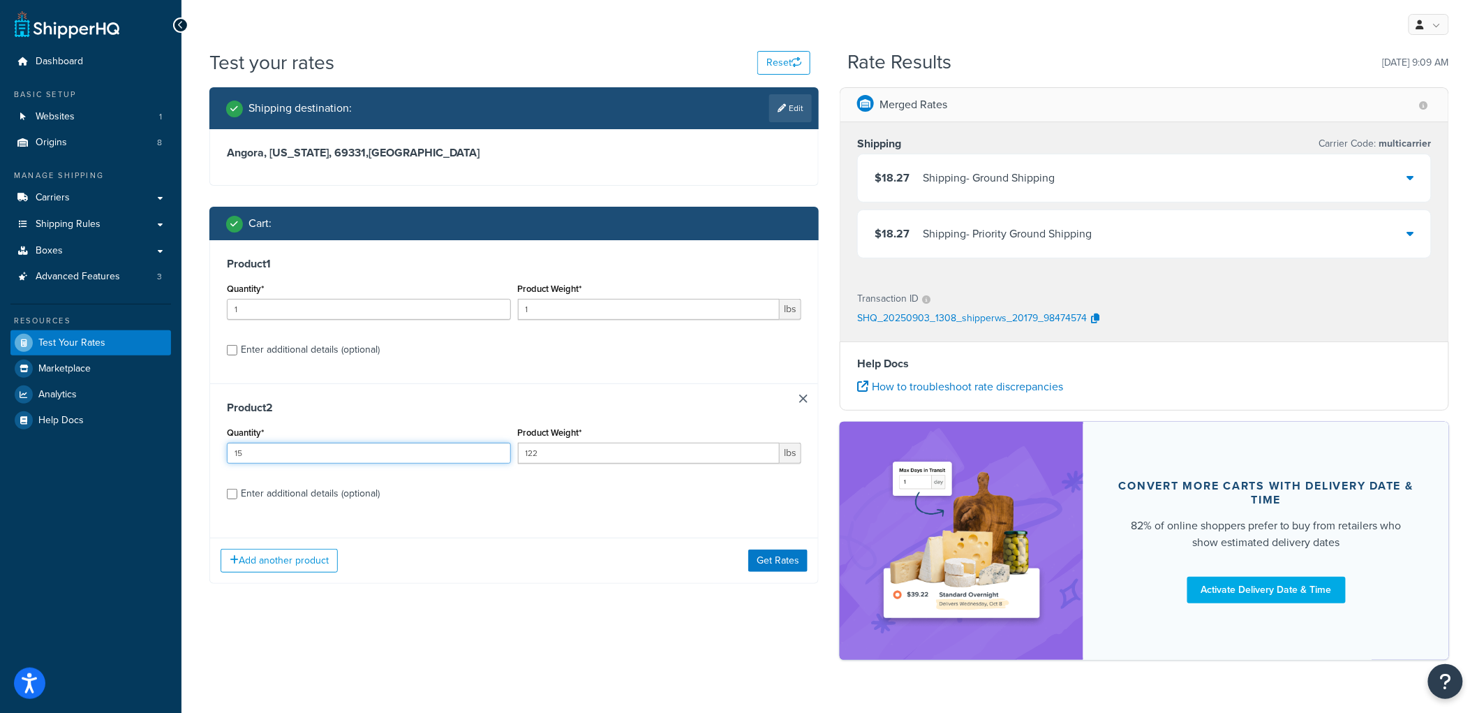
drag, startPoint x: 283, startPoint y: 451, endPoint x: 165, endPoint y: 435, distance: 118.4
click at [165, 436] on div "Dashboard Basic Setup Websites 1 Origins 8 Manage Shipping Carriers Carriers Al…" at bounding box center [738, 372] width 1477 height 744
type input "16"
click at [779, 563] on button "Get Rates" at bounding box center [778, 561] width 59 height 22
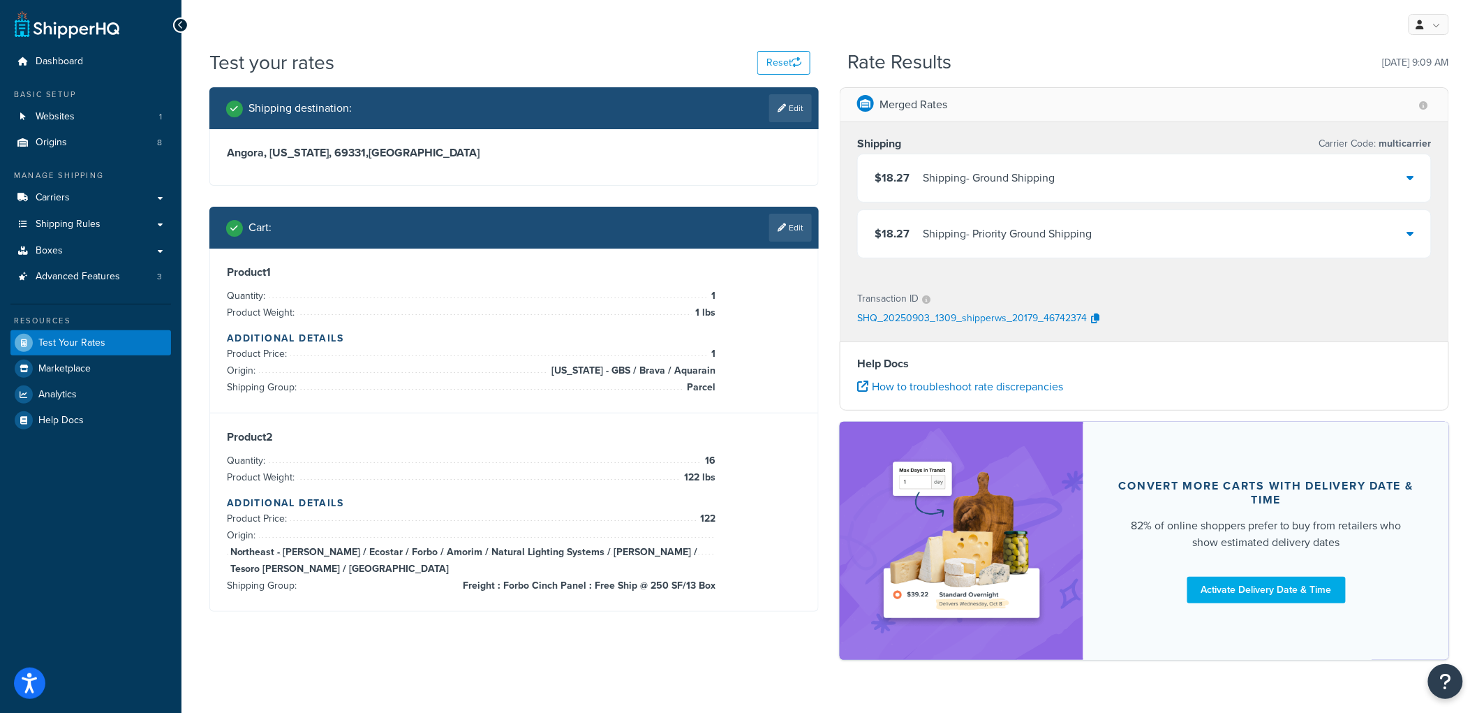
click at [940, 180] on div "Shipping - Ground Shipping" at bounding box center [989, 178] width 132 height 20
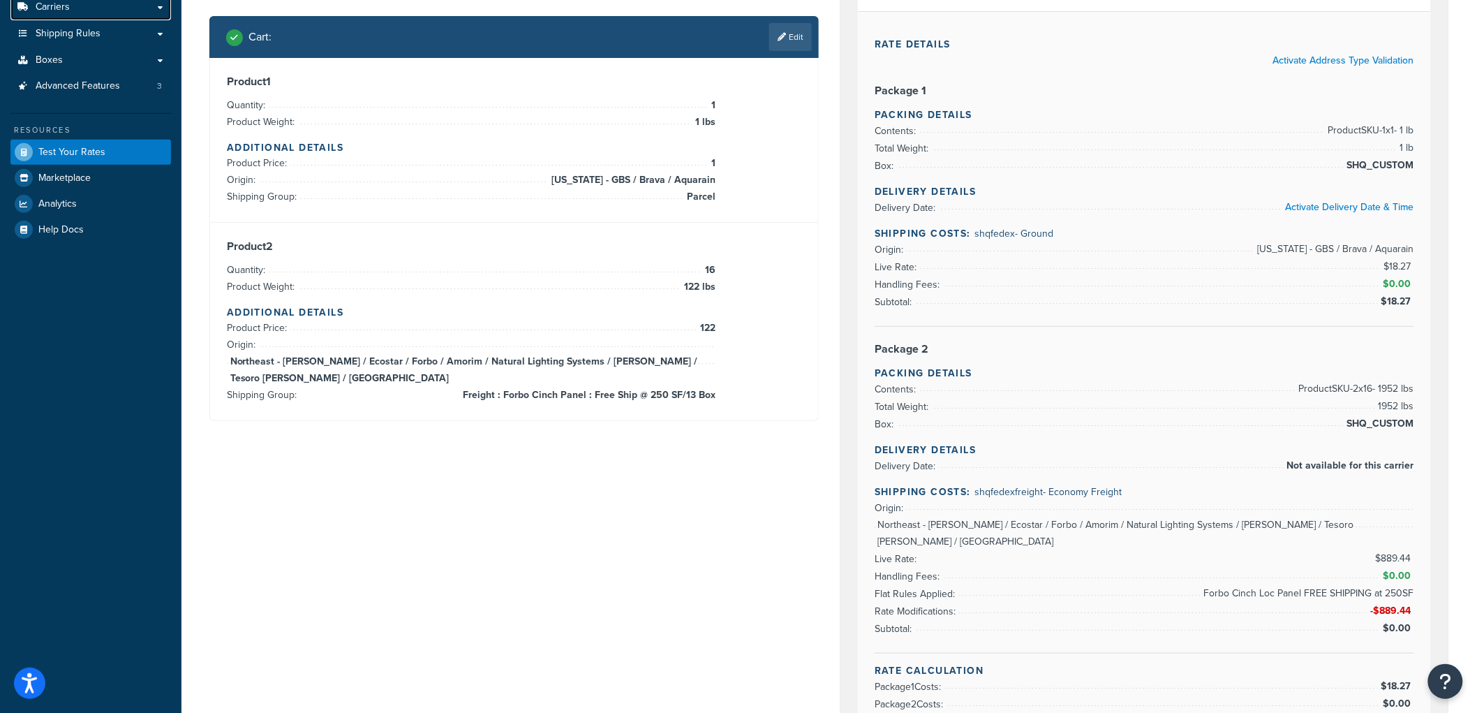
scroll to position [155, 0]
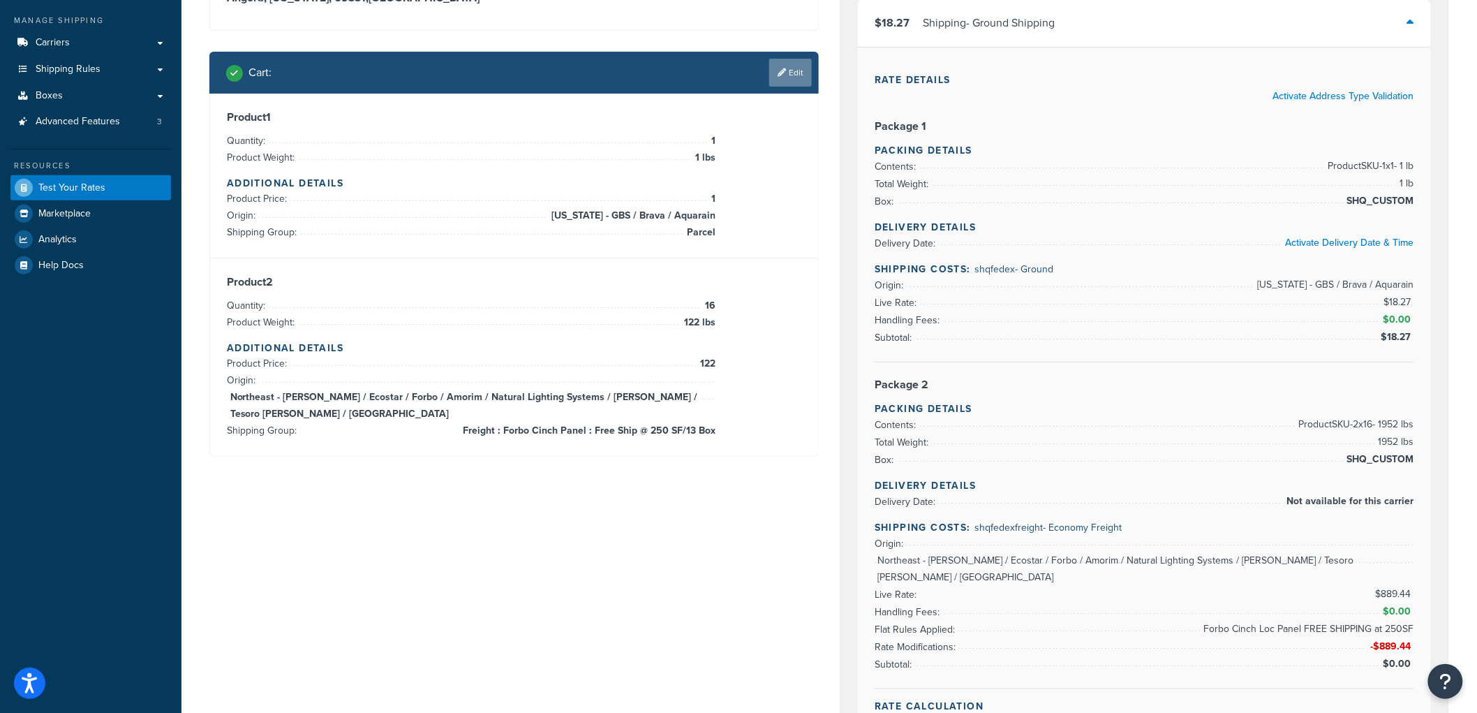
click at [788, 72] on link "Edit" at bounding box center [790, 73] width 43 height 28
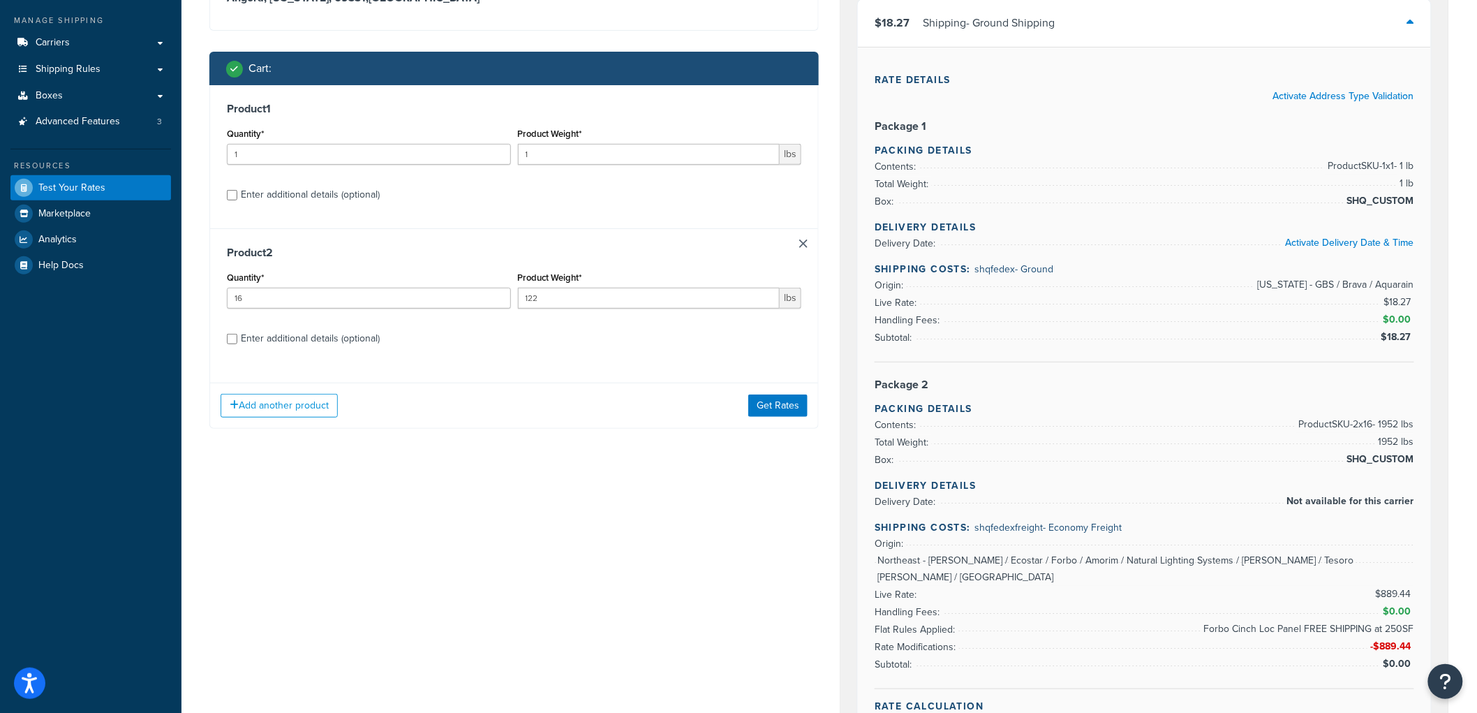
click at [326, 337] on div "Enter additional details (optional)" at bounding box center [310, 339] width 139 height 20
click at [237, 337] on input "Enter additional details (optional)" at bounding box center [232, 339] width 10 height 10
checkbox input "true"
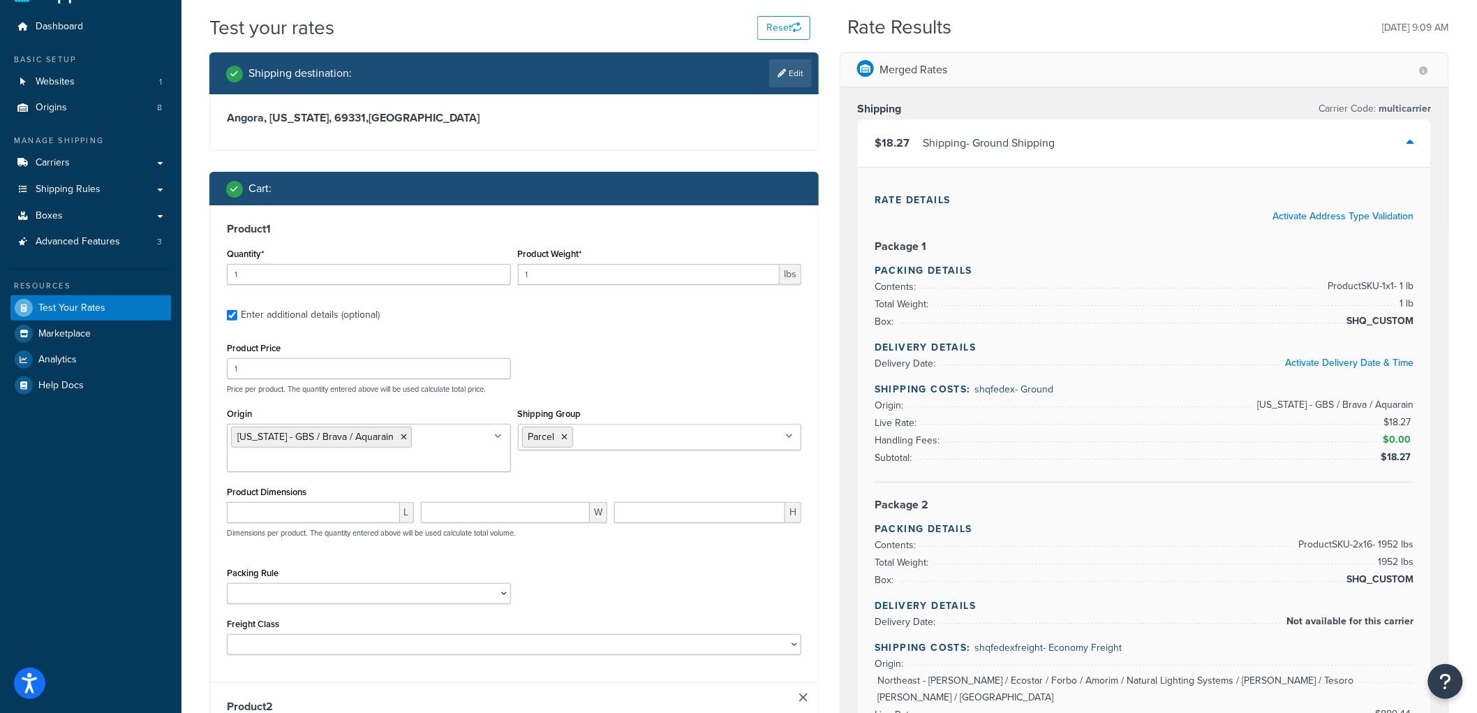
scroll to position [0, 0]
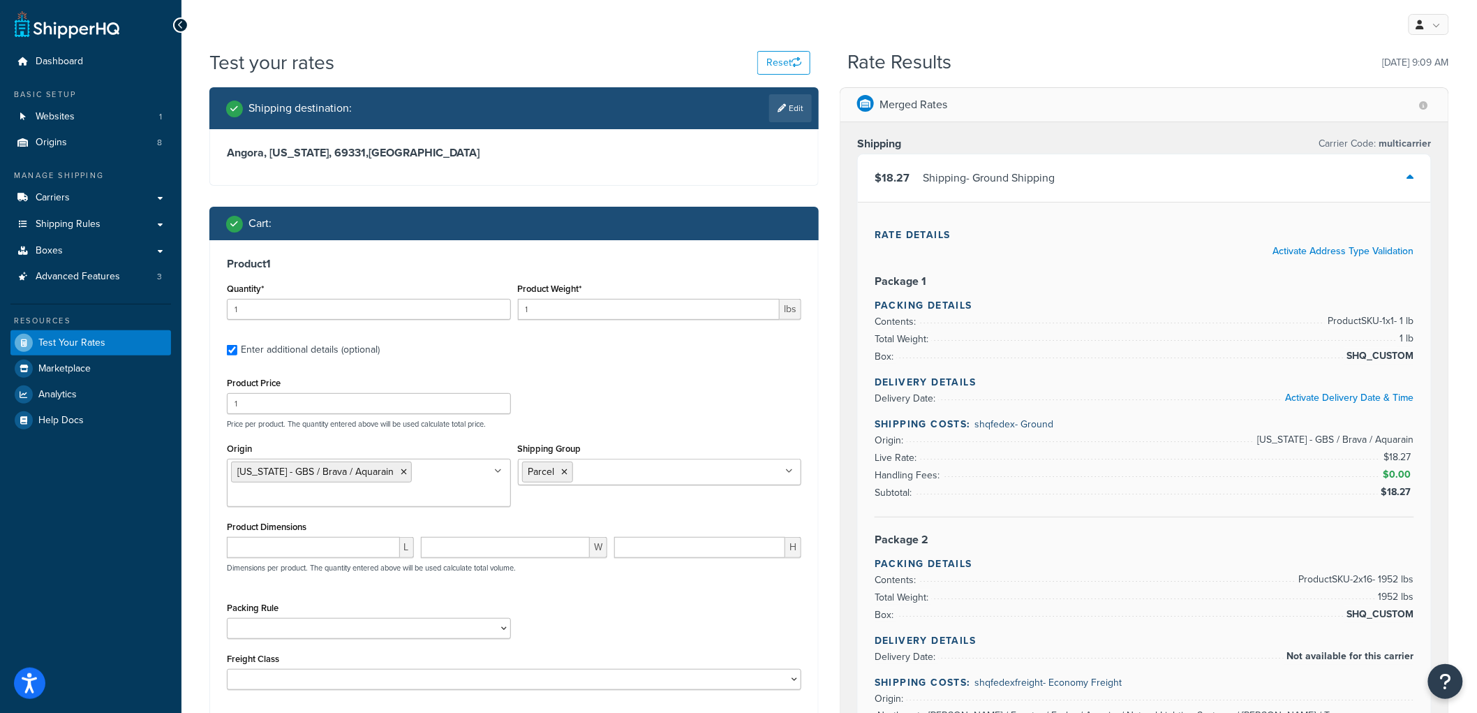
click at [634, 210] on div "Cart :" at bounding box center [514, 224] width 610 height 34
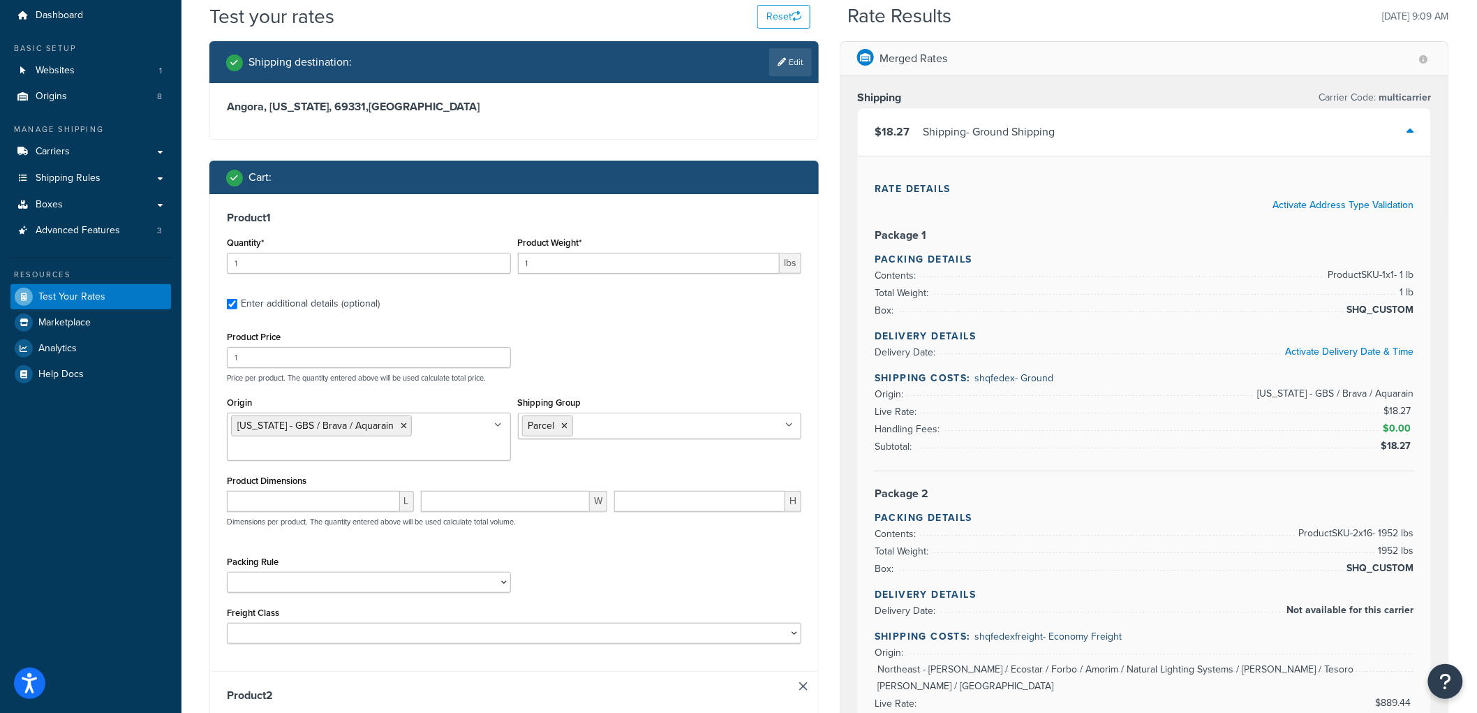
scroll to position [37, 0]
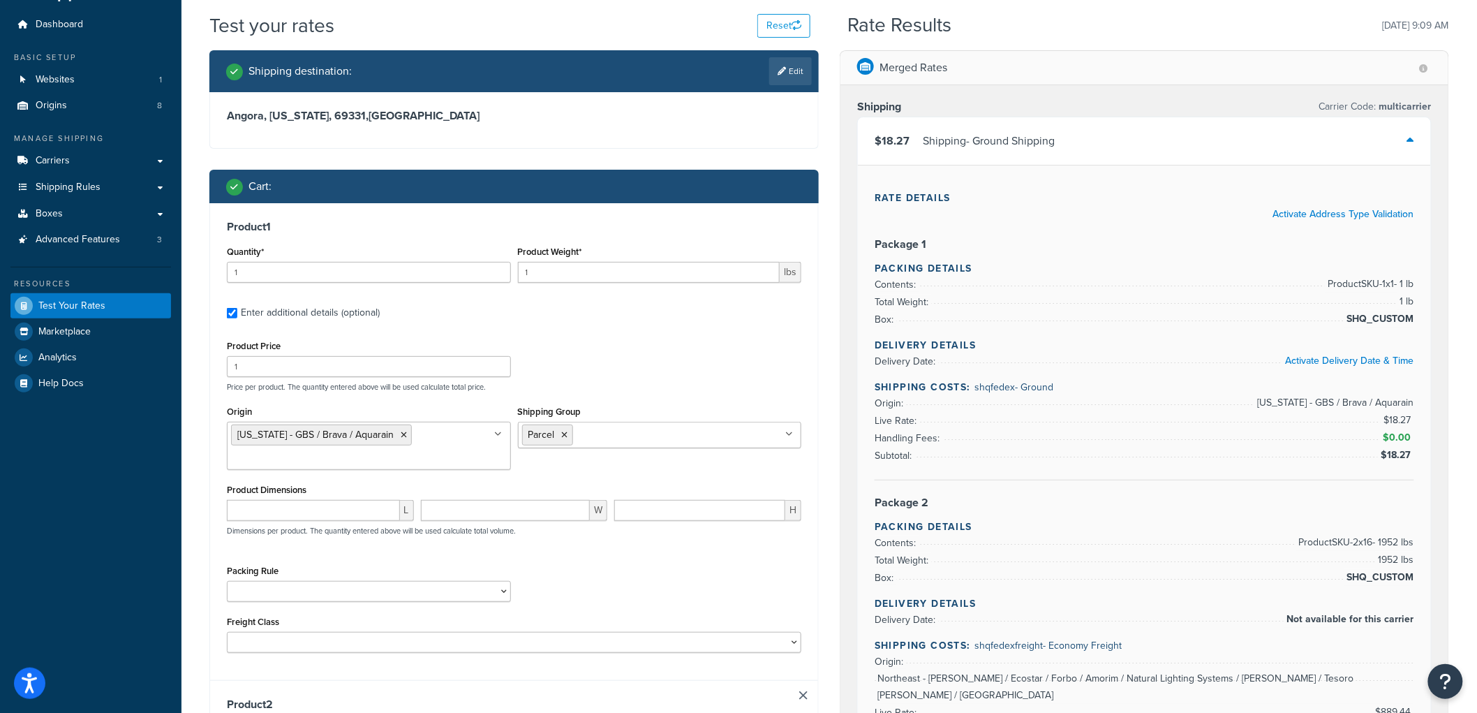
click at [1194, 149] on div "$18.27 Shipping - Ground Shipping" at bounding box center [1144, 140] width 573 height 47
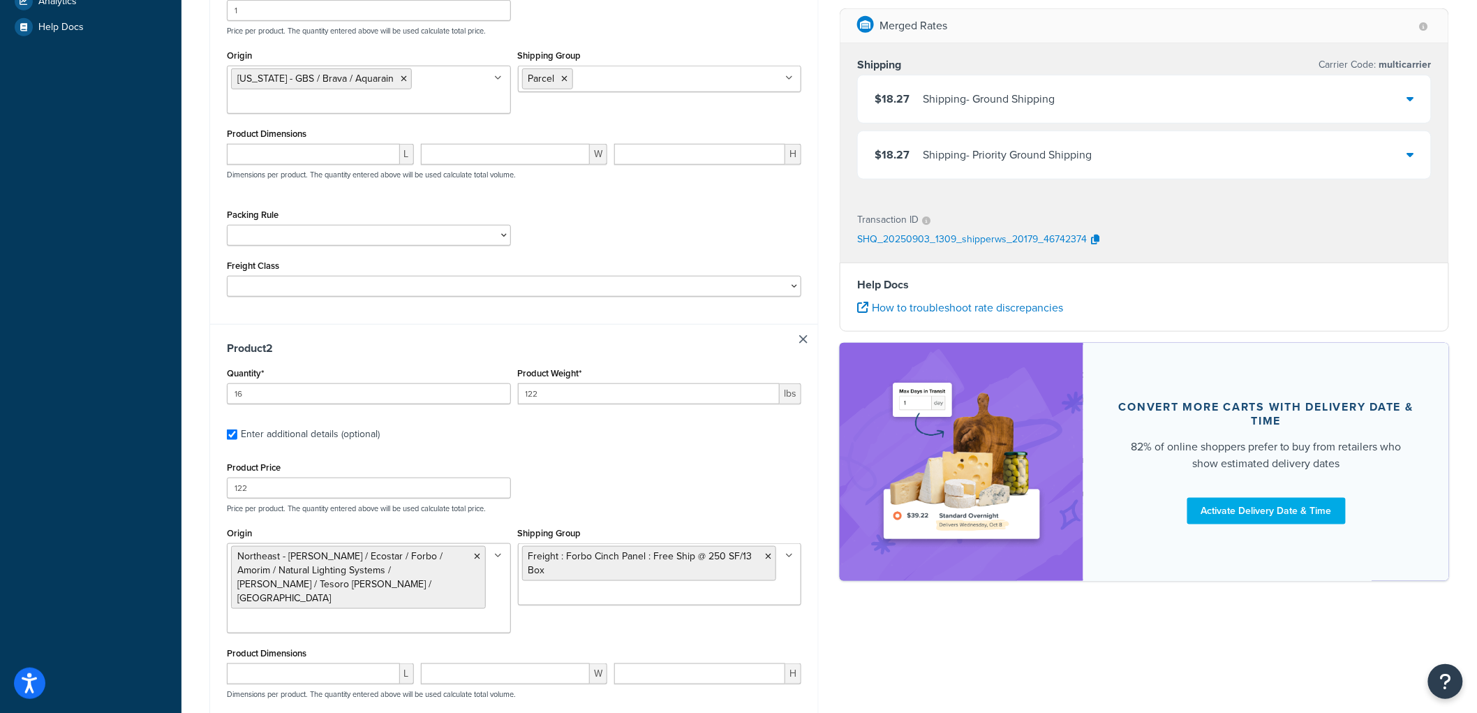
scroll to position [580, 0]
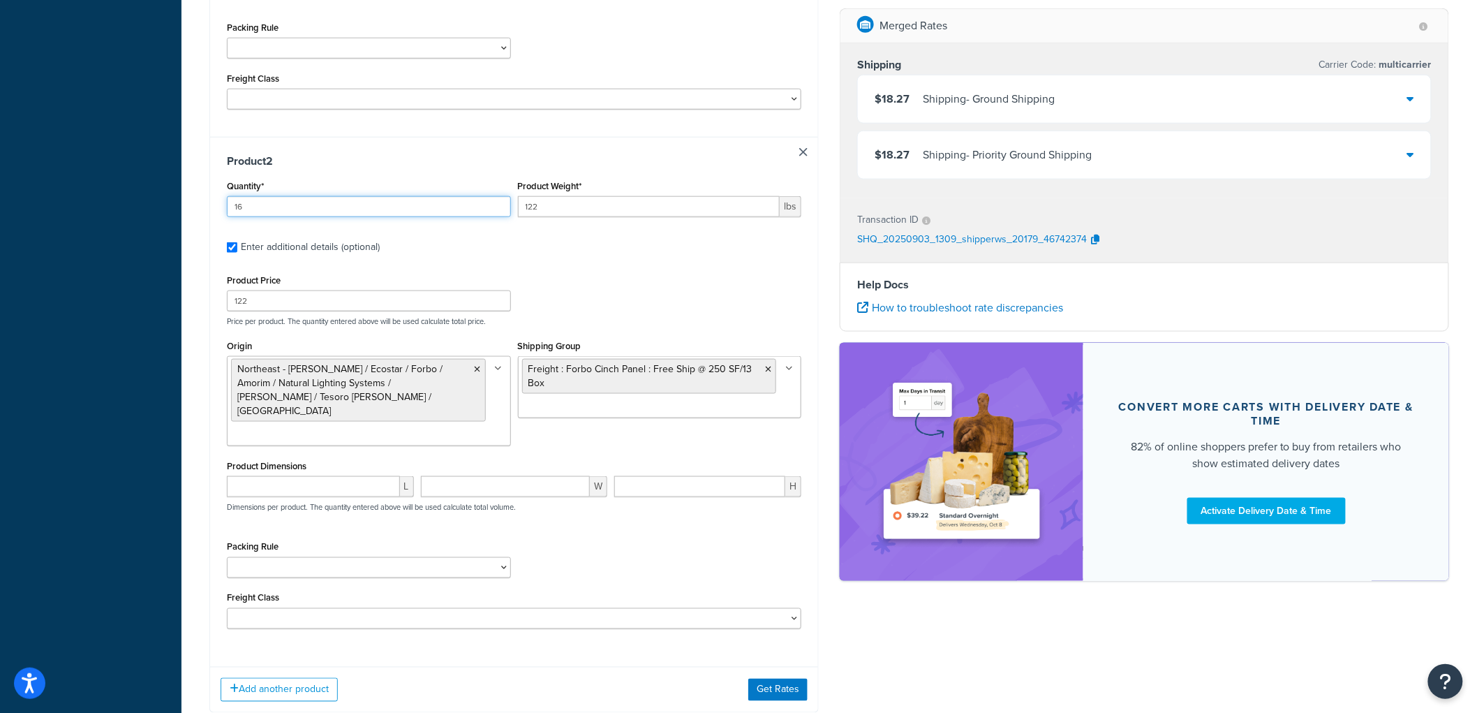
drag, startPoint x: 252, startPoint y: 208, endPoint x: 192, endPoint y: 196, distance: 61.3
click at [192, 196] on div "Test your rates Reset Rate Results 09/03/2025, 9:09 AM Shipping destination : E…" at bounding box center [830, 119] width 1296 height 1300
type input "14"
click at [772, 679] on button "Get Rates" at bounding box center [778, 690] width 59 height 22
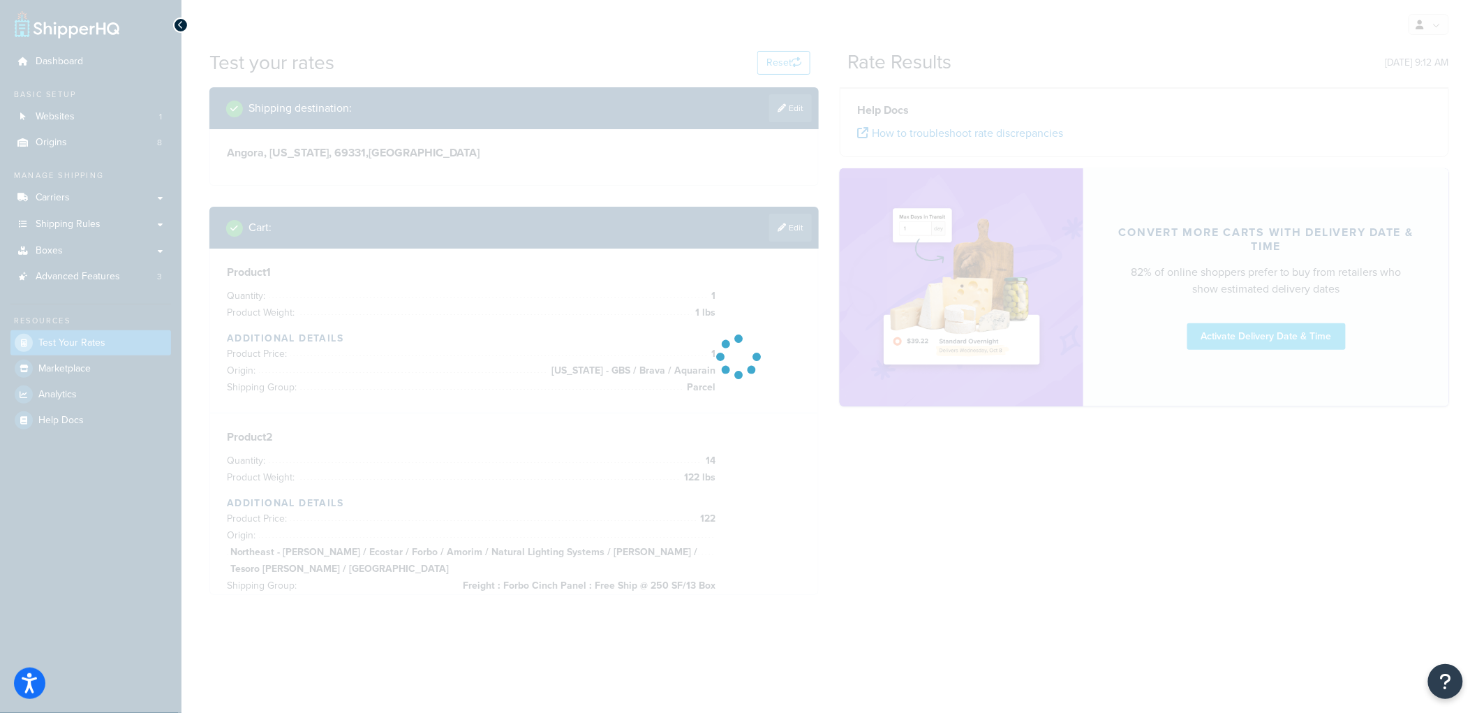
scroll to position [0, 0]
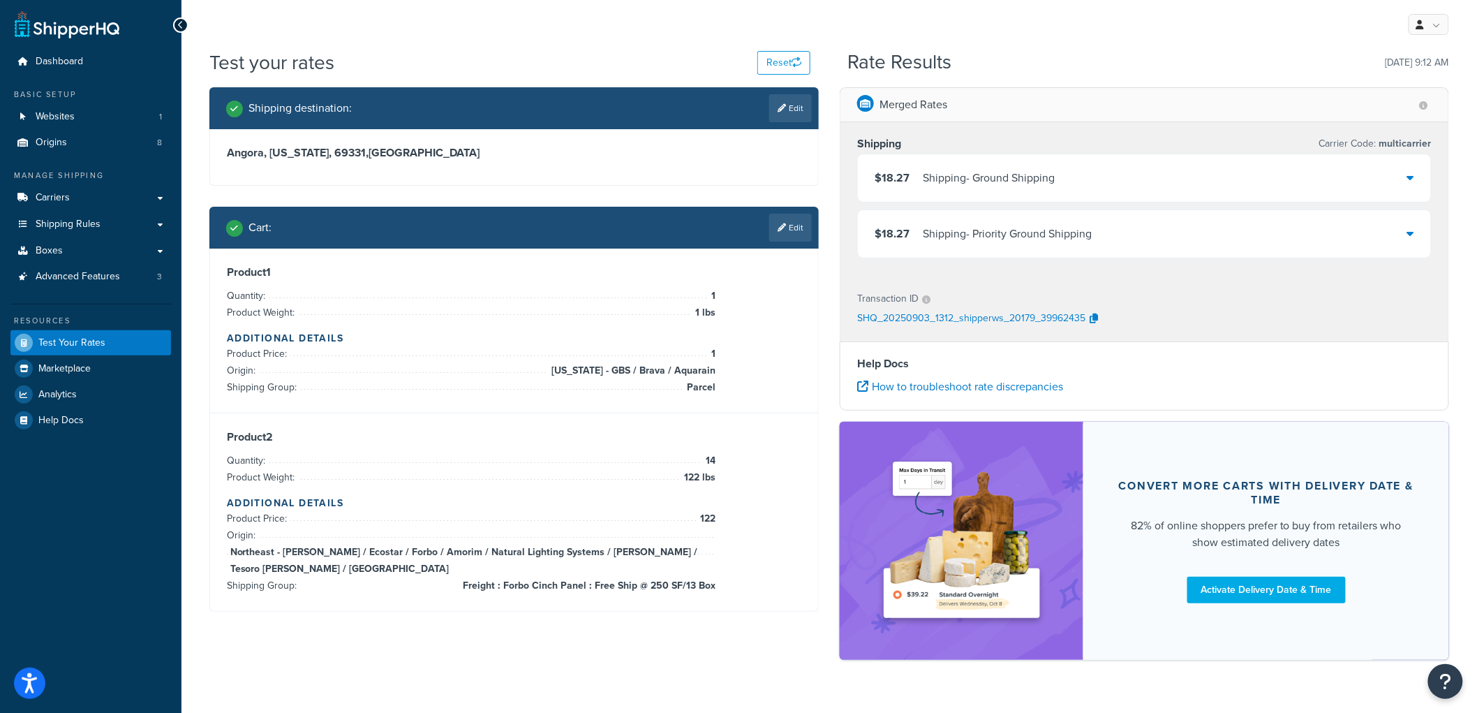
click at [1462, 350] on div "Test your rates Reset Rate Results 09/03/2025, 9:12 AM Shipping destination : E…" at bounding box center [830, 379] width 1296 height 660
click at [1411, 170] on div at bounding box center [1411, 178] width 7 height 20
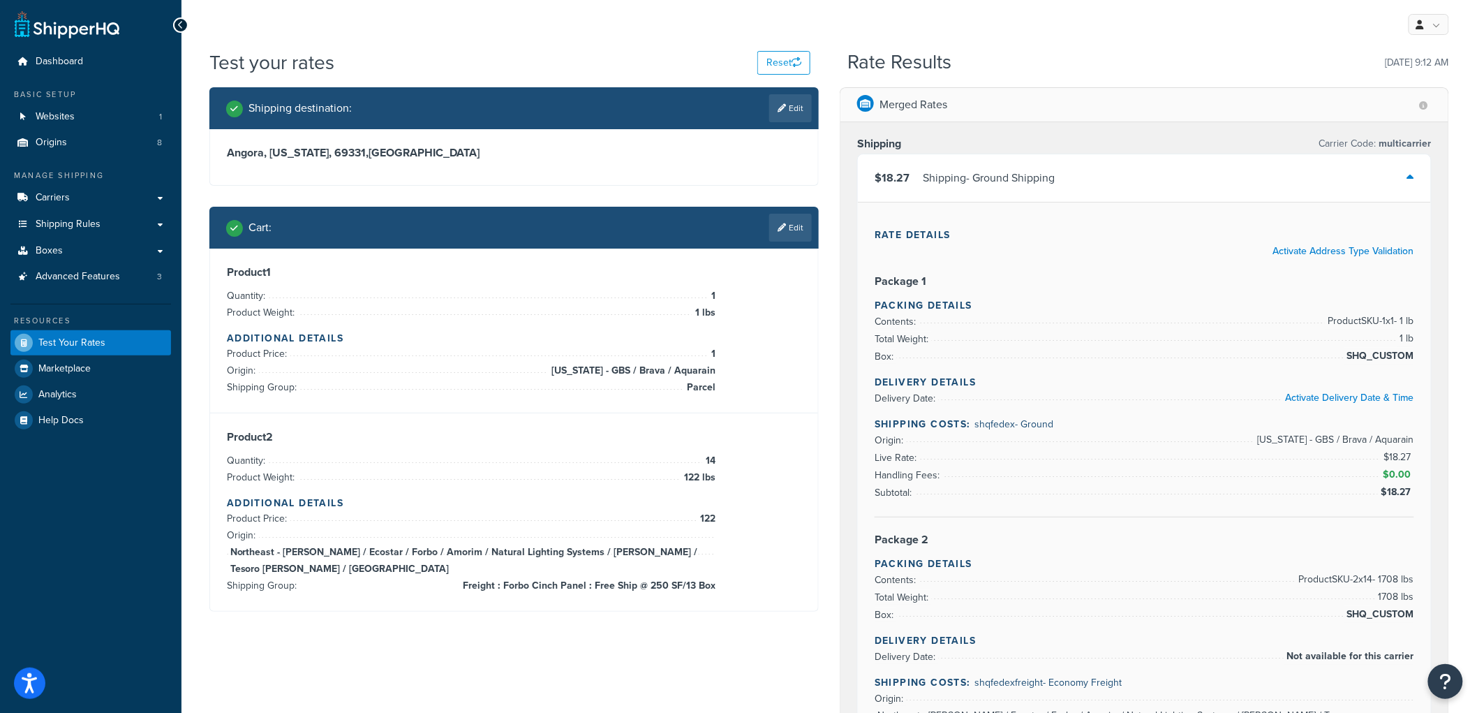
click at [1411, 170] on div at bounding box center [1411, 178] width 7 height 20
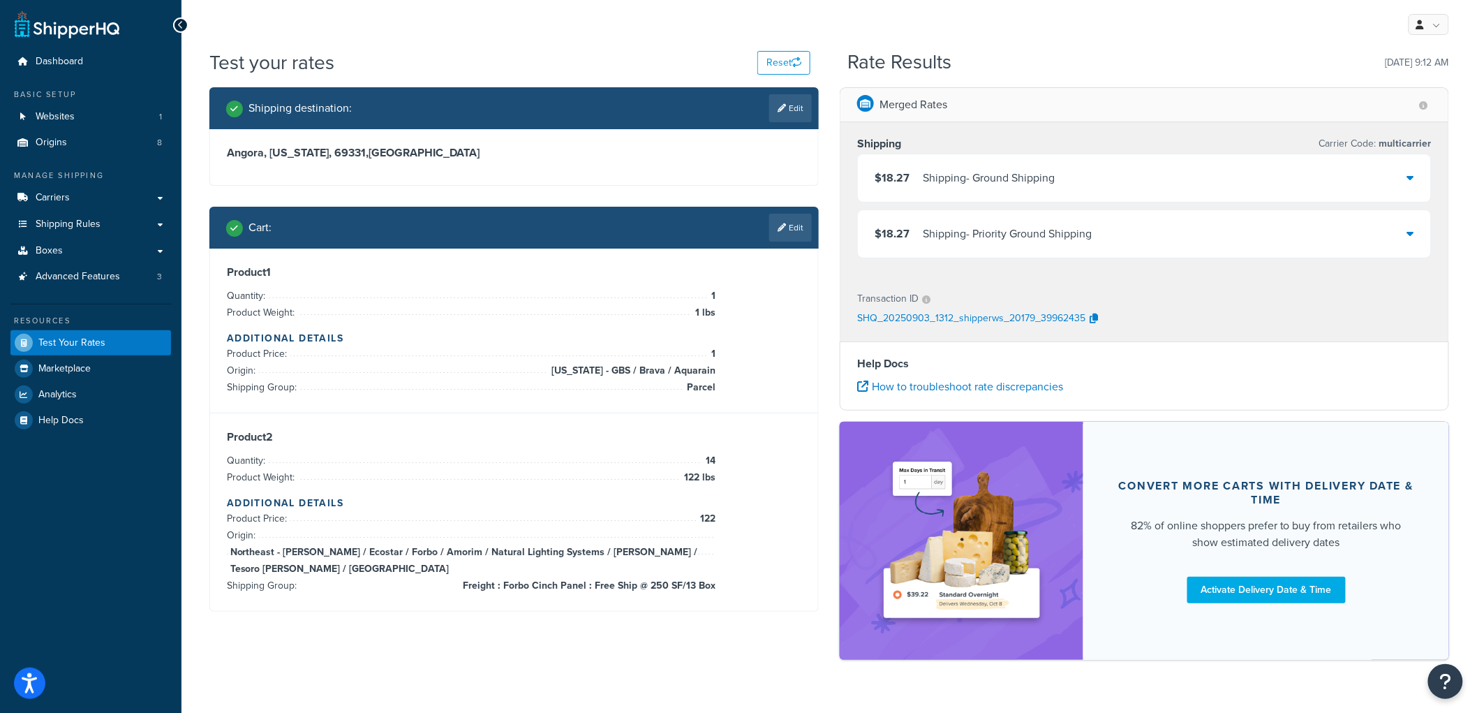
click at [1411, 170] on div at bounding box center [1411, 178] width 7 height 20
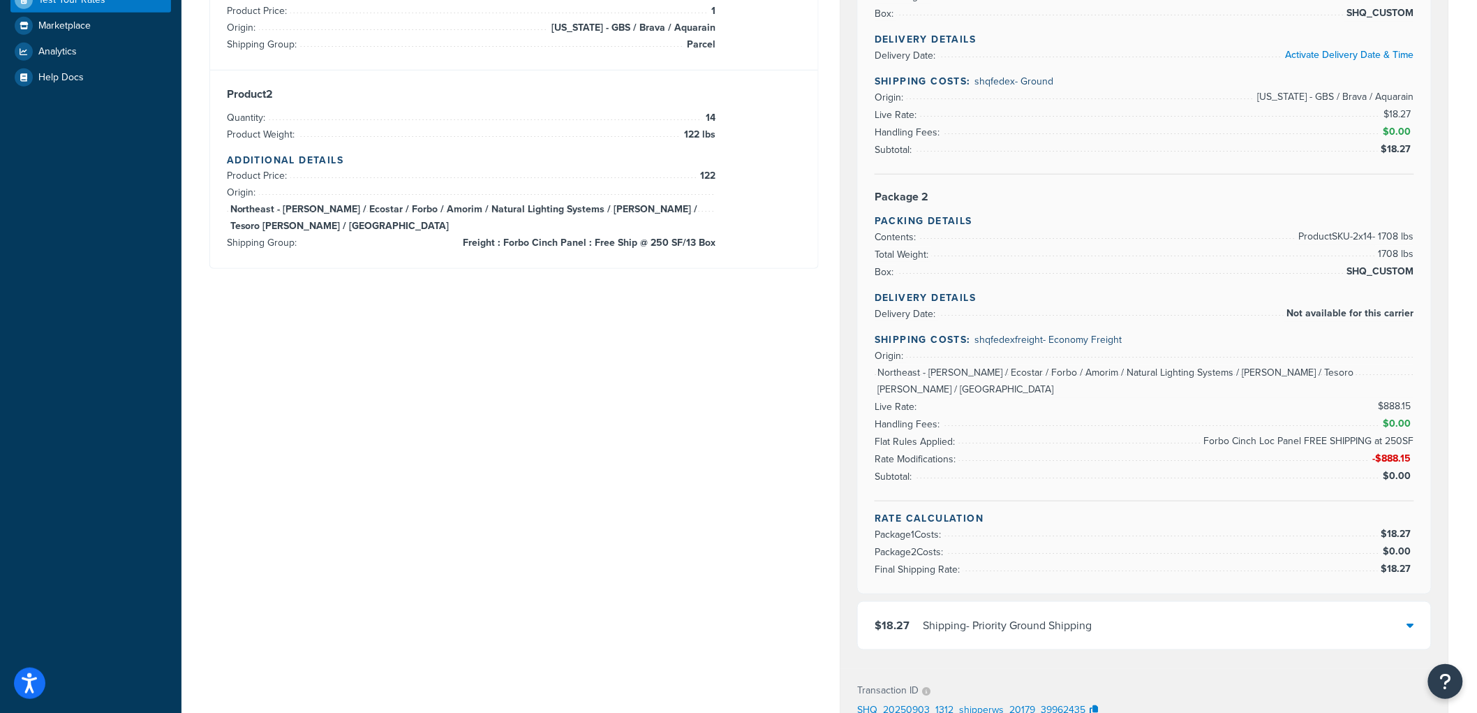
scroll to position [78, 0]
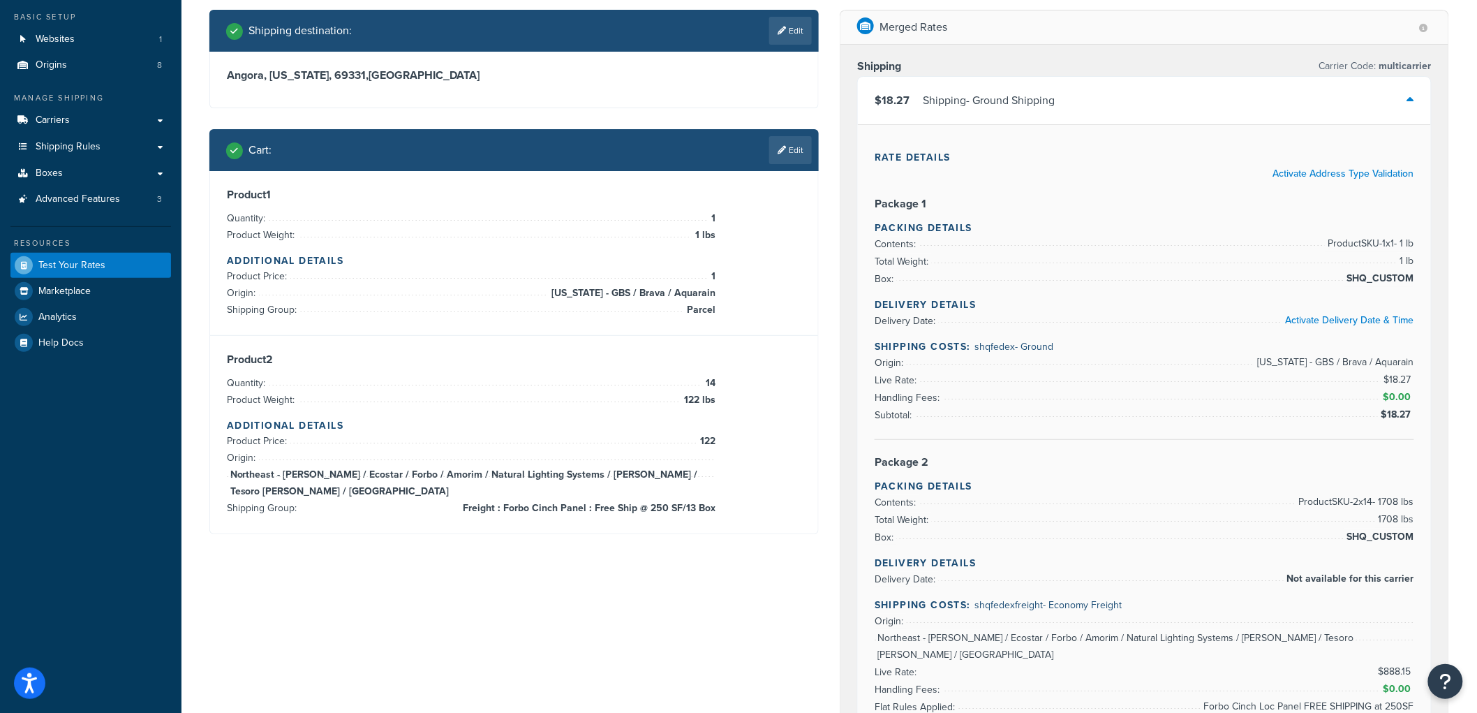
click at [1470, 186] on div "Test your rates Reset Rate Results 09/03/2025, 9:12 AM Shipping destination : E…" at bounding box center [830, 668] width 1296 height 1394
click at [785, 158] on link "Edit" at bounding box center [790, 150] width 43 height 28
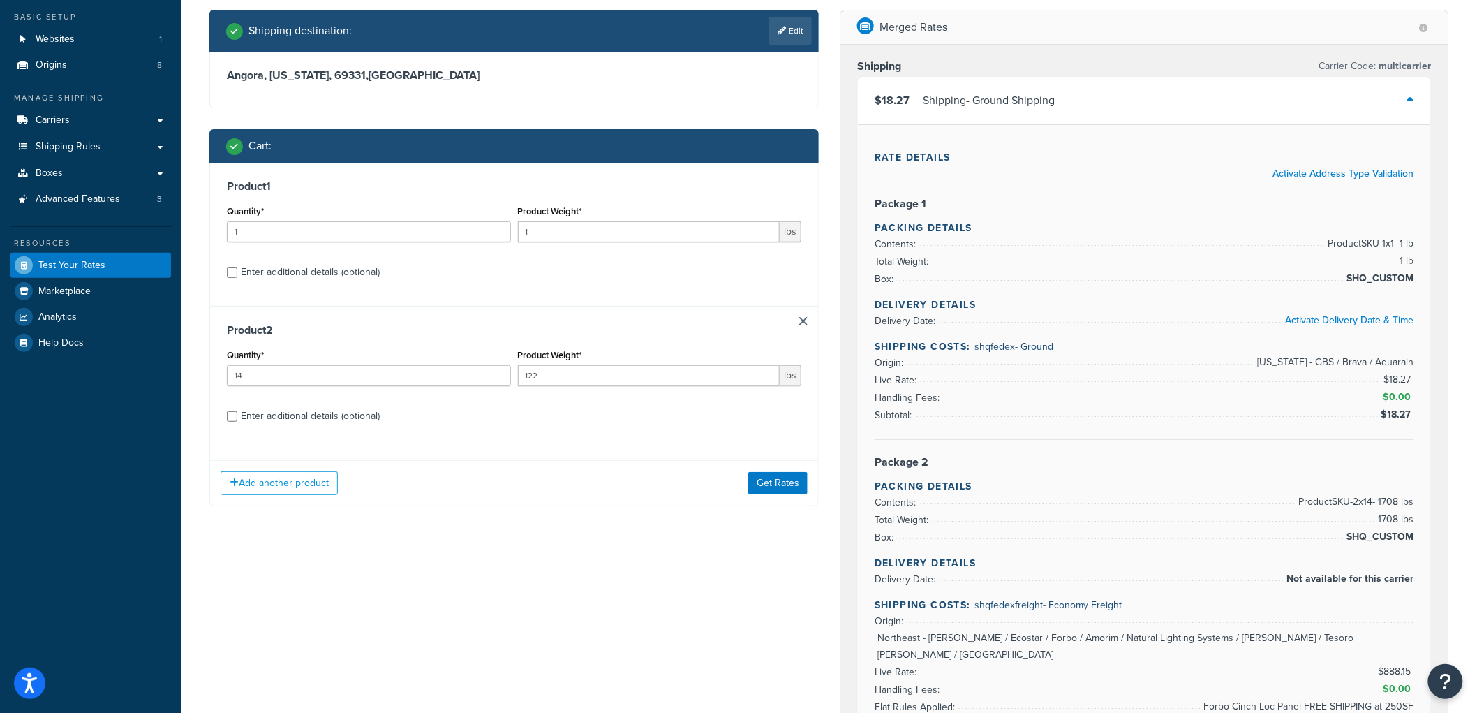
click at [308, 267] on div "Enter additional details (optional)" at bounding box center [310, 273] width 139 height 20
click at [237, 267] on input "Enter additional details (optional)" at bounding box center [232, 272] width 10 height 10
checkbox input "true"
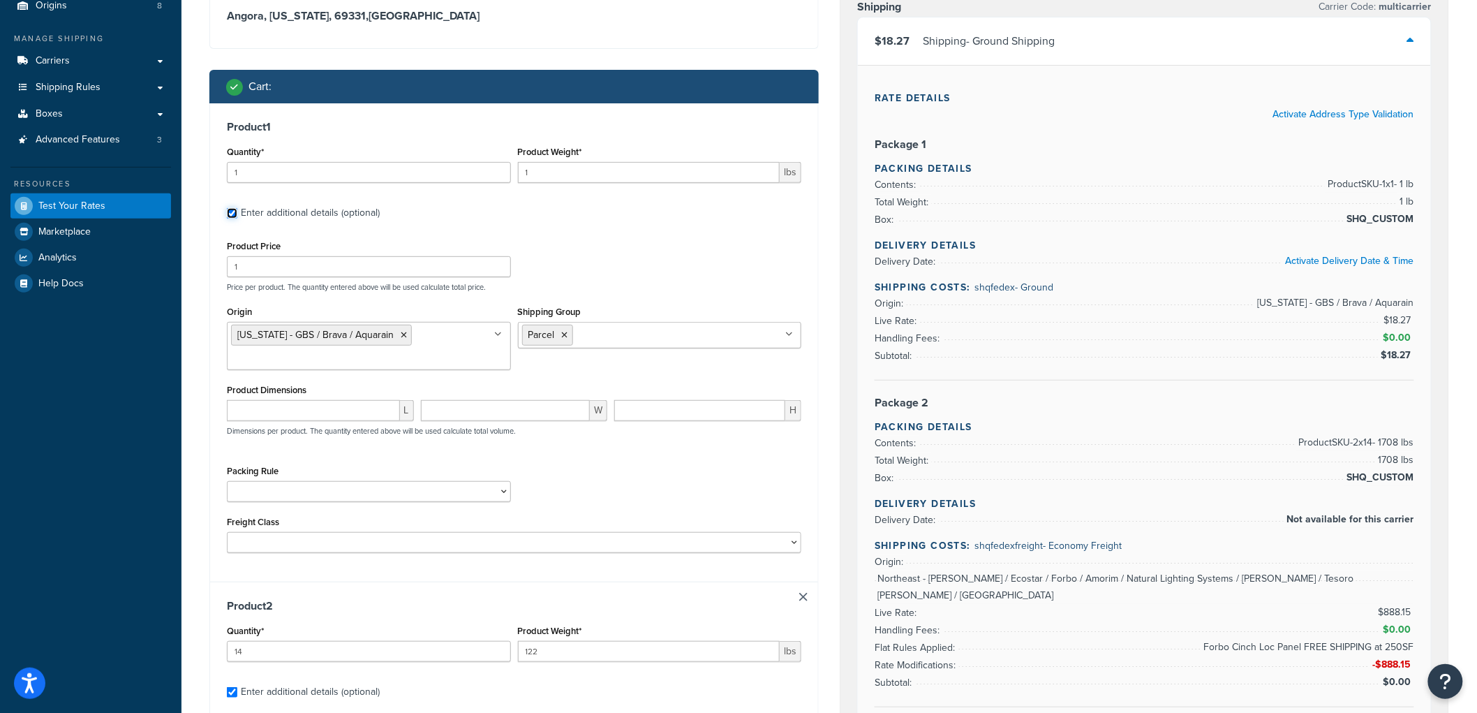
scroll to position [155, 0]
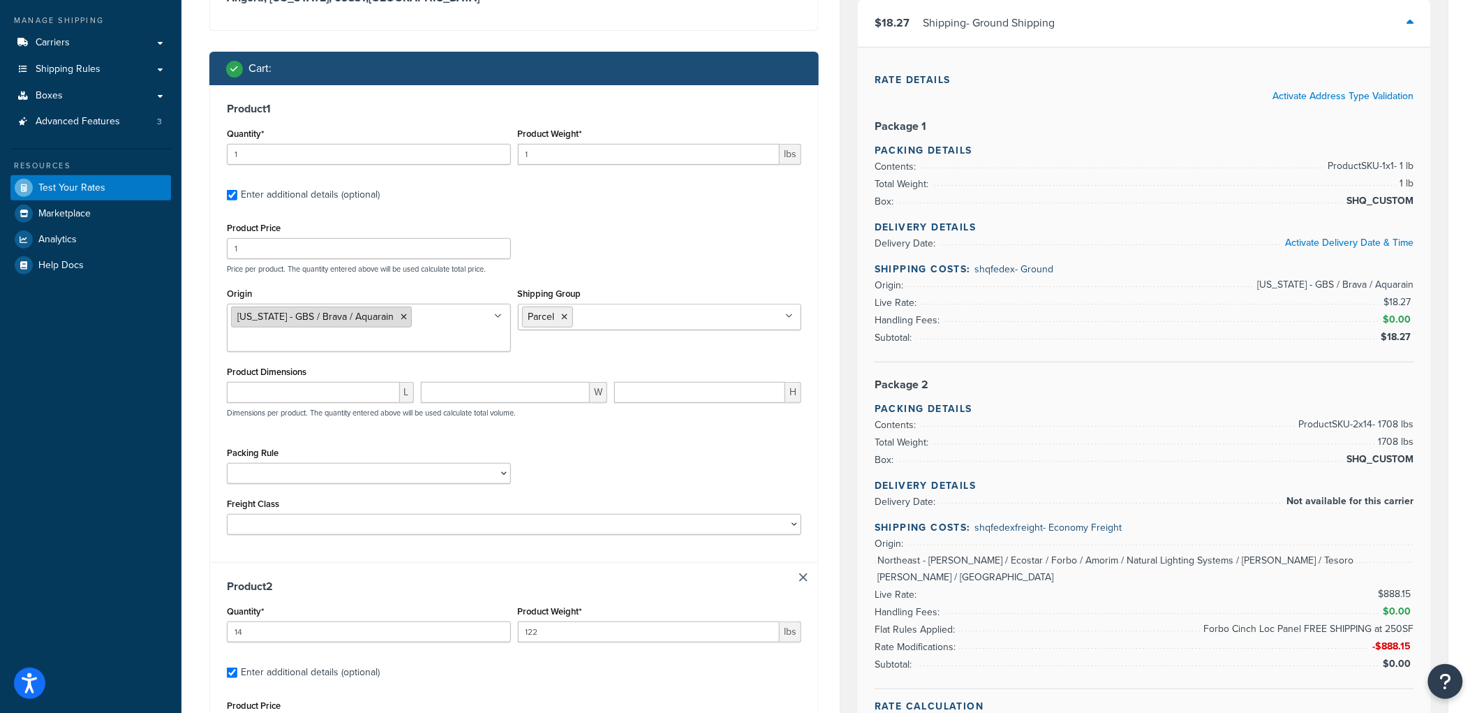
click at [375, 310] on li "Iowa - GBS / Brava / Aquarain" at bounding box center [321, 317] width 181 height 21
click at [401, 319] on icon at bounding box center [404, 317] width 6 height 8
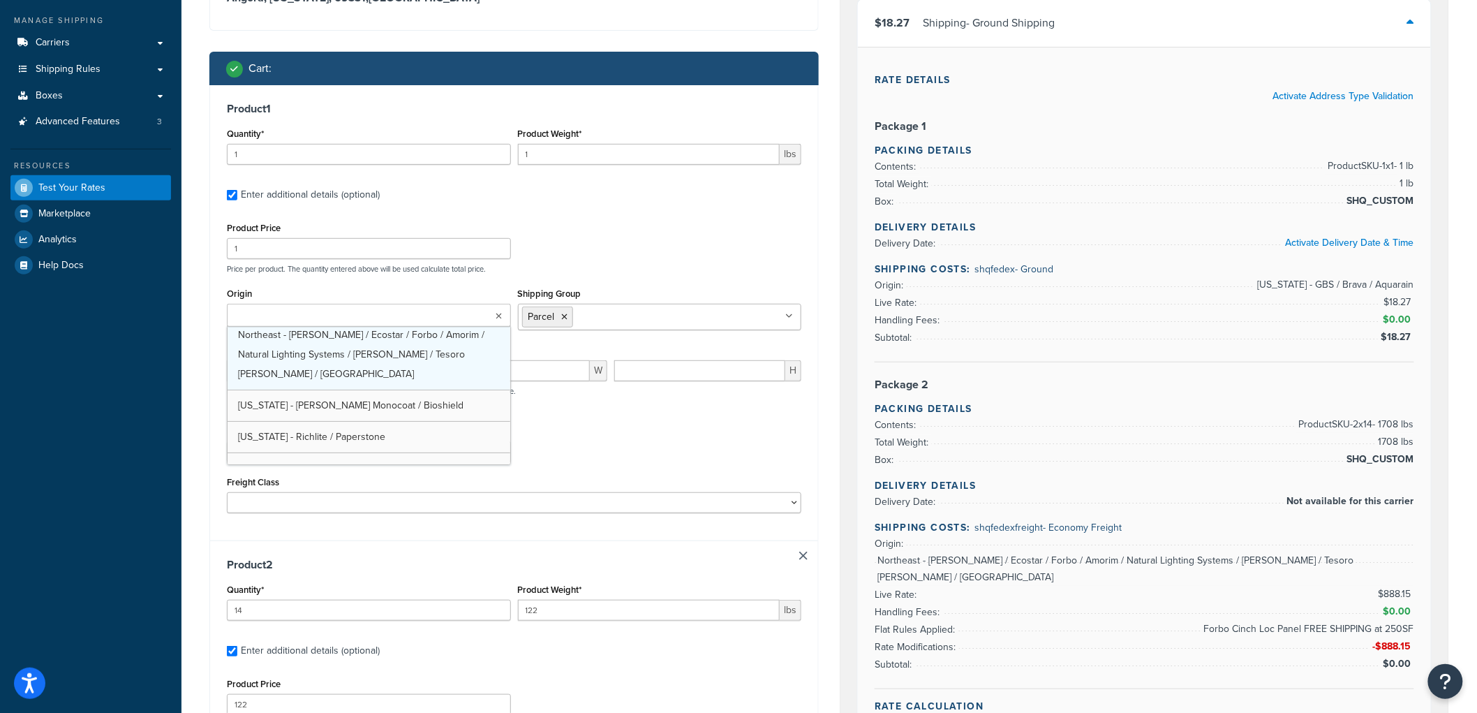
scroll to position [81, 0]
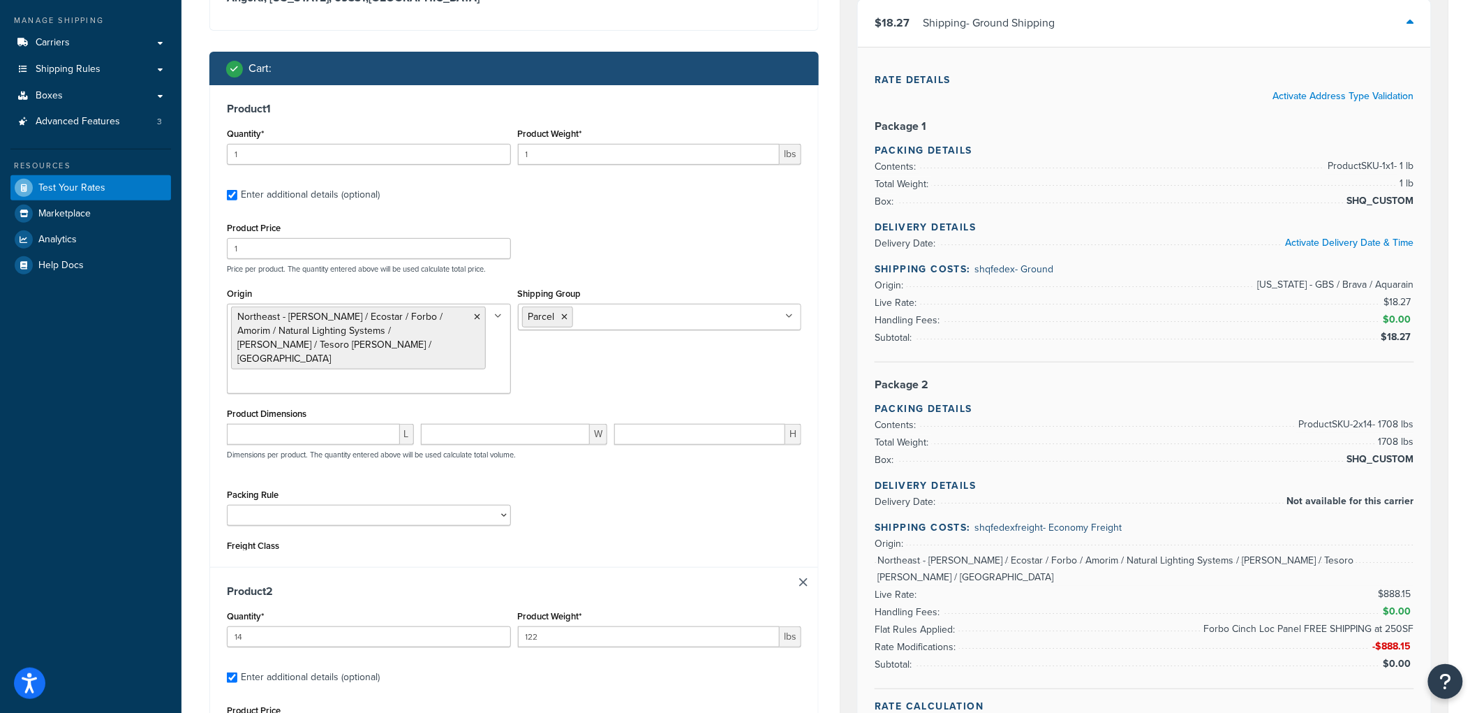
click at [622, 207] on div "Product 1 Quantity* 1 Product Weight* 1 lbs Enter additional details (optional)…" at bounding box center [514, 326] width 608 height 482
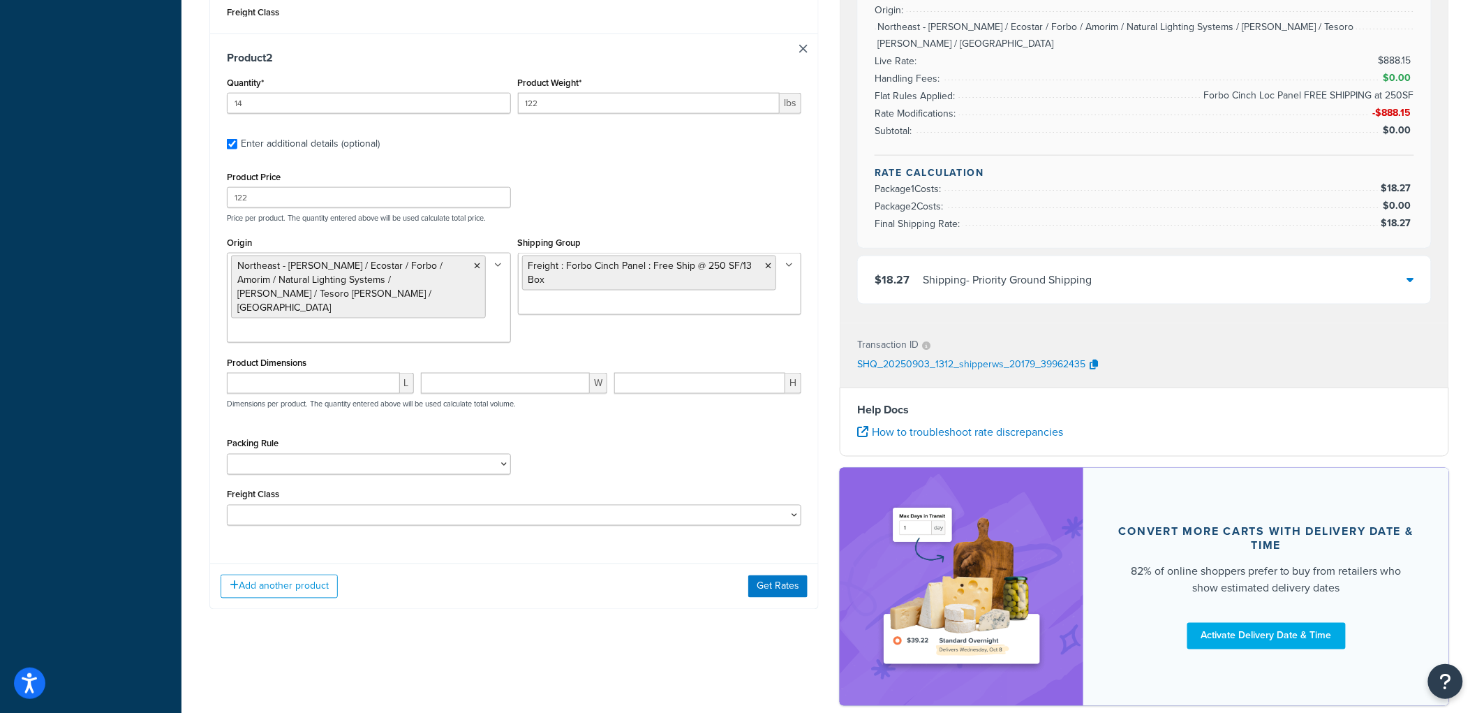
scroll to position [698, 0]
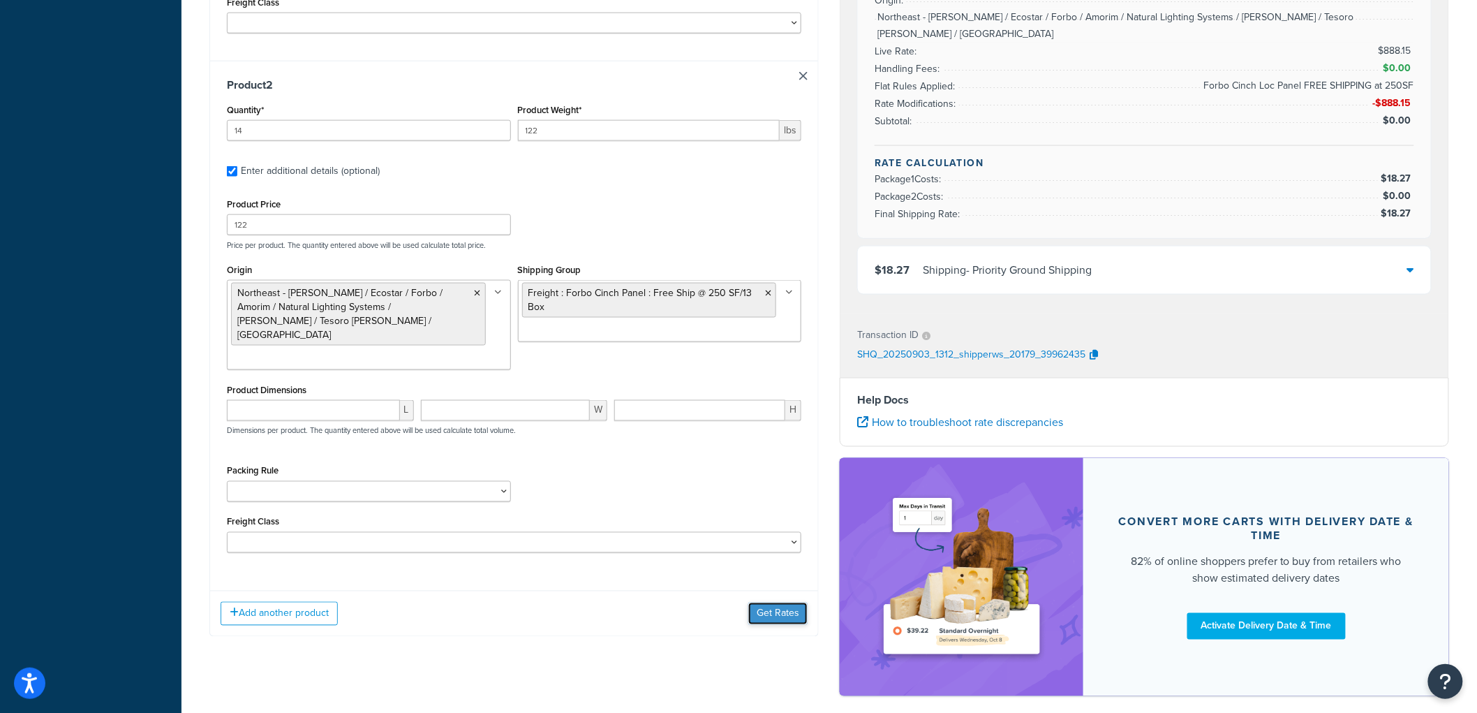
click at [776, 603] on button "Get Rates" at bounding box center [778, 614] width 59 height 22
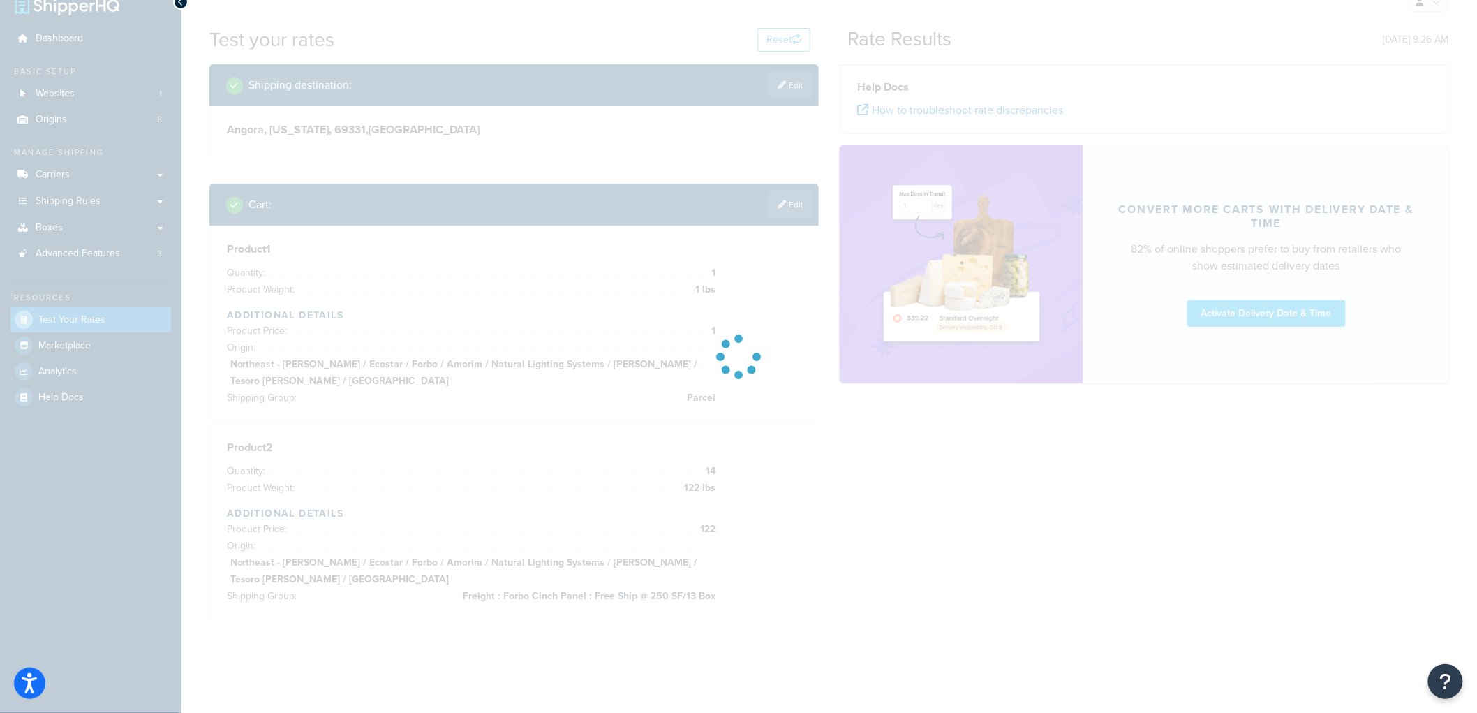
scroll to position [0, 0]
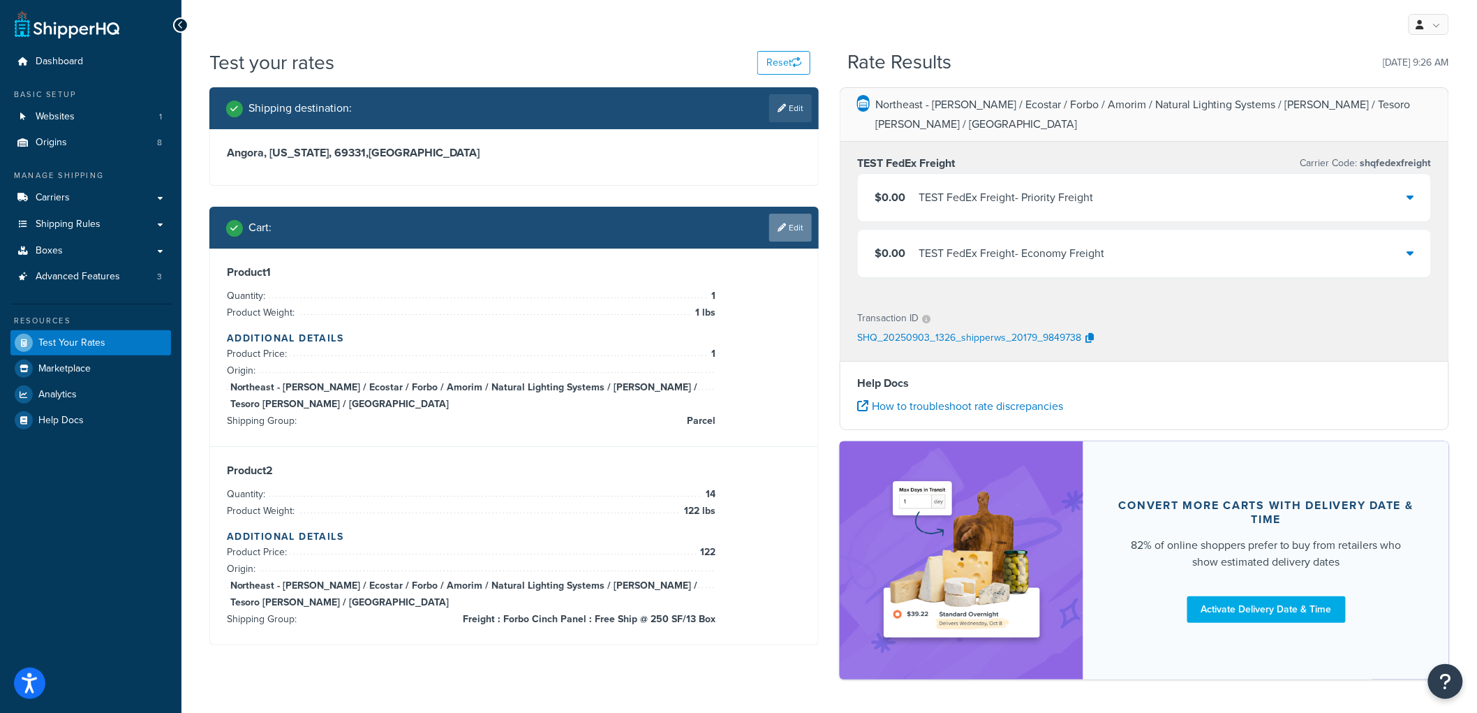
click at [792, 226] on link "Edit" at bounding box center [790, 228] width 43 height 28
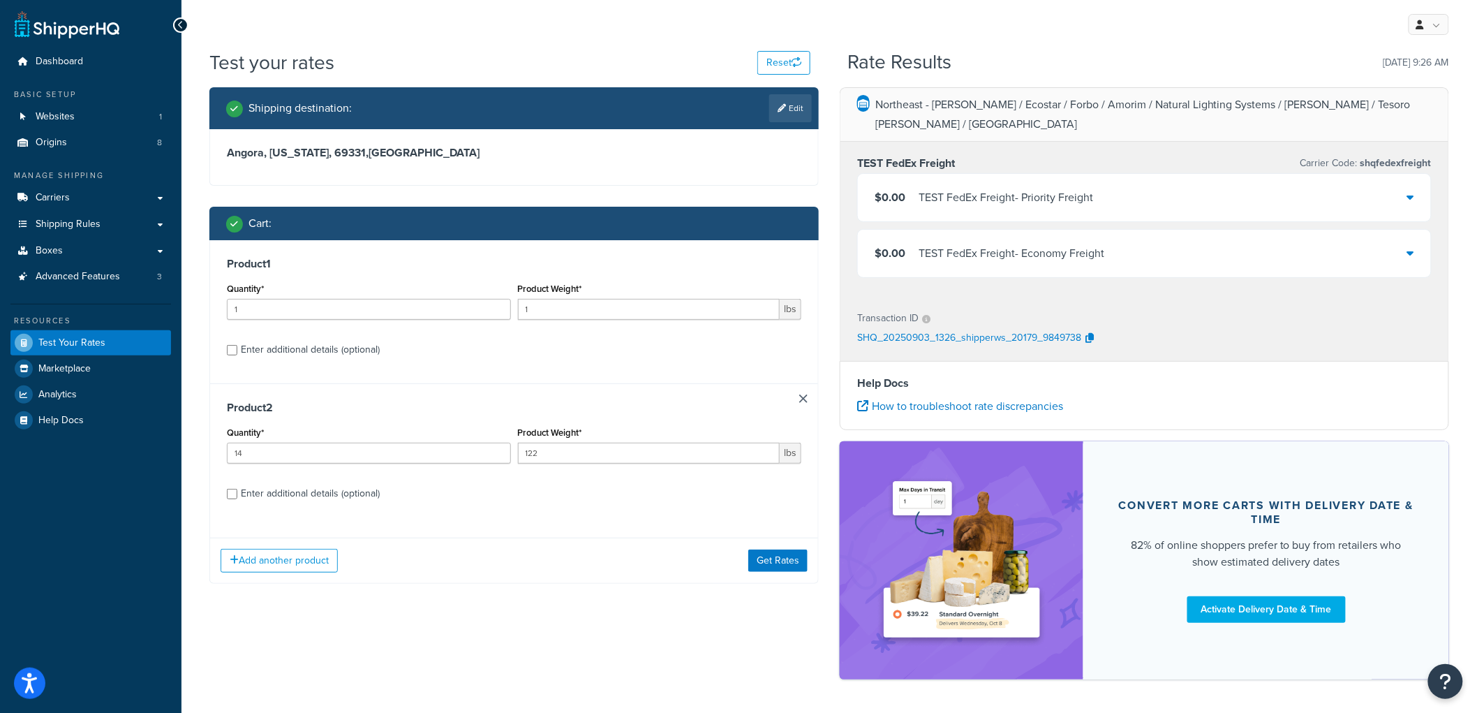
click at [307, 499] on div "Enter additional details (optional)" at bounding box center [310, 494] width 139 height 20
click at [237, 499] on input "Enter additional details (optional)" at bounding box center [232, 494] width 10 height 10
checkbox input "true"
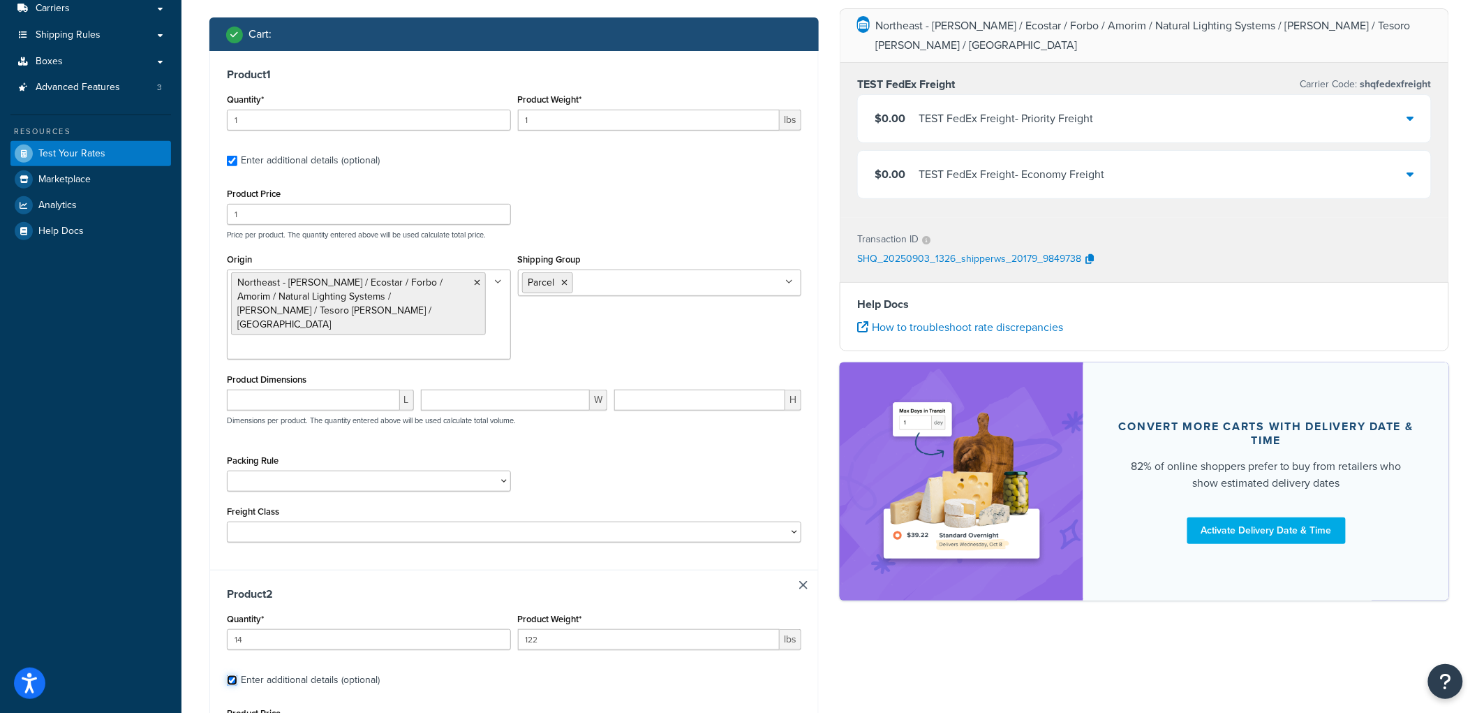
scroll to position [155, 0]
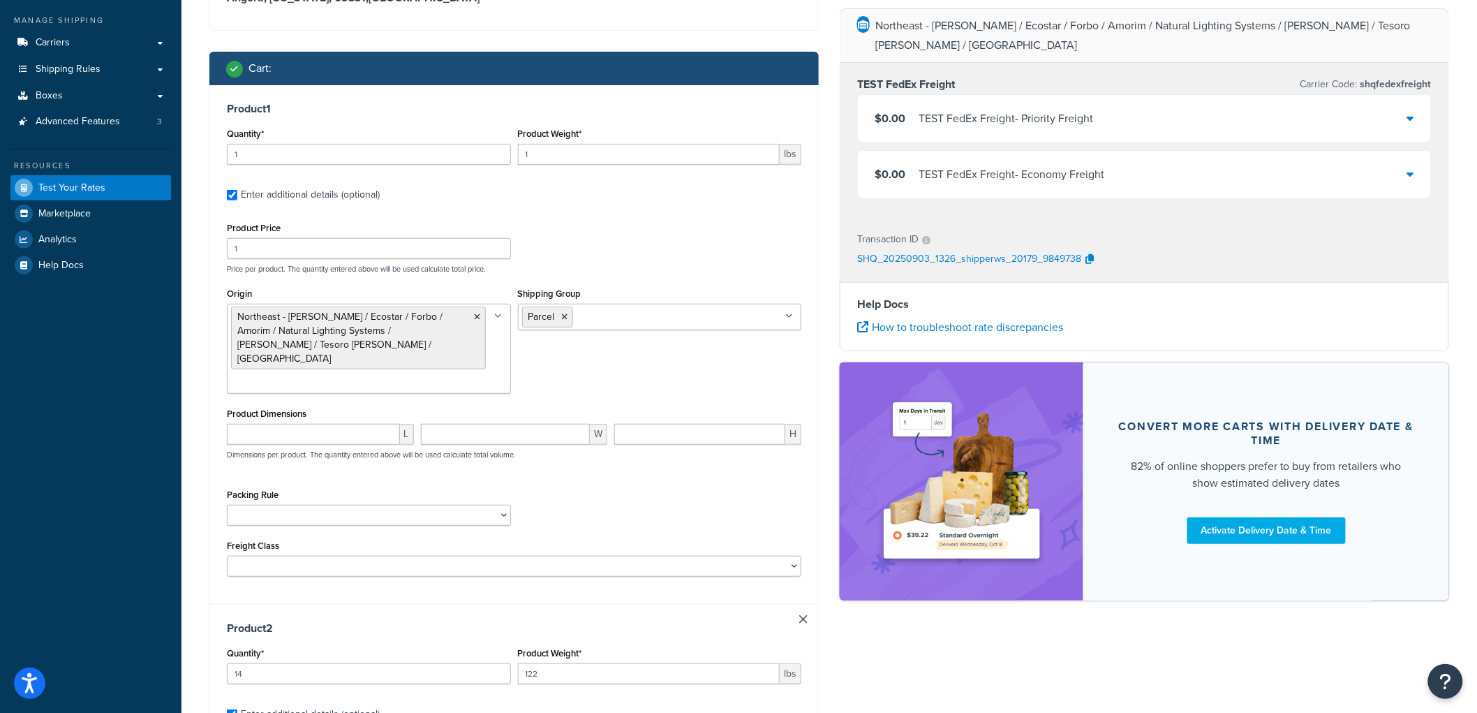
click at [479, 319] on icon at bounding box center [478, 317] width 6 height 8
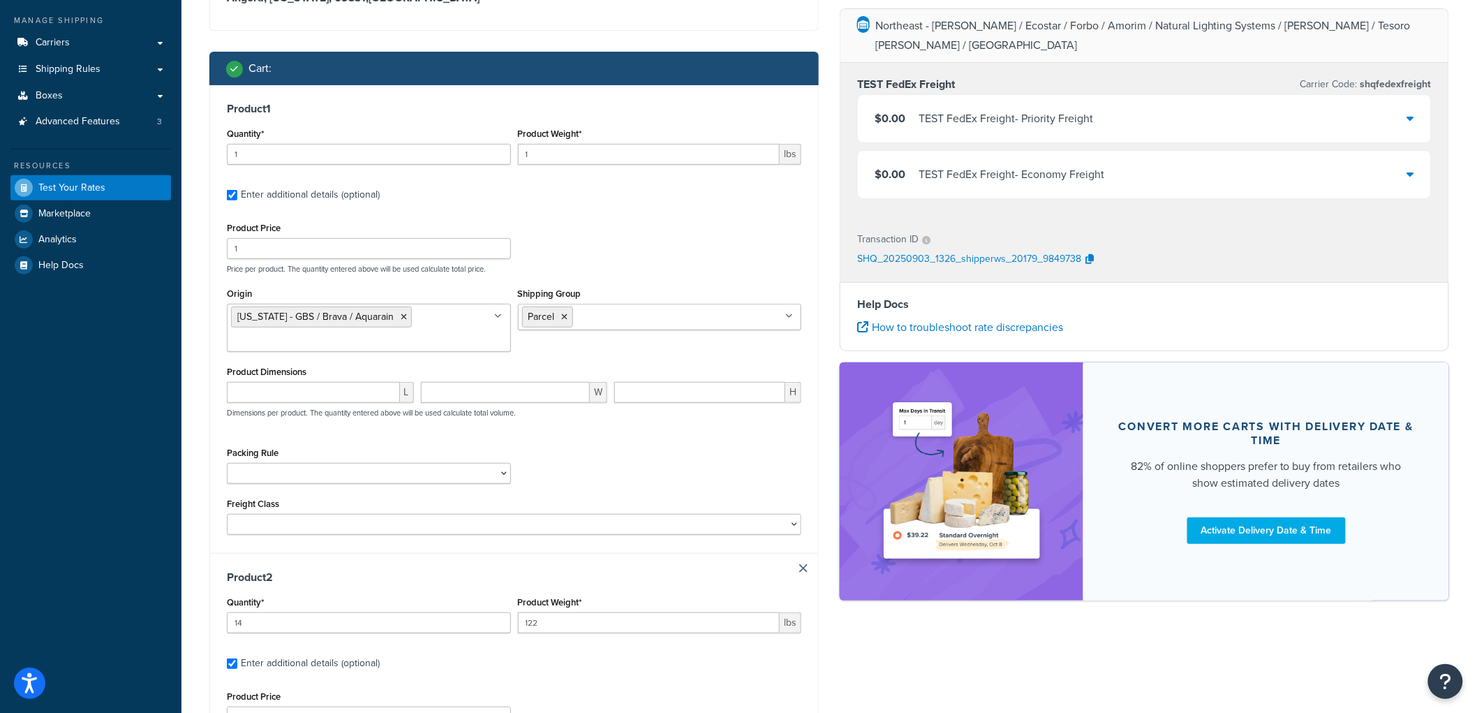
click at [669, 200] on label "Enter additional details (optional)" at bounding box center [521, 193] width 561 height 22
click at [237, 200] on input "Enter additional details (optional)" at bounding box center [232, 195] width 10 height 10
checkbox input "false"
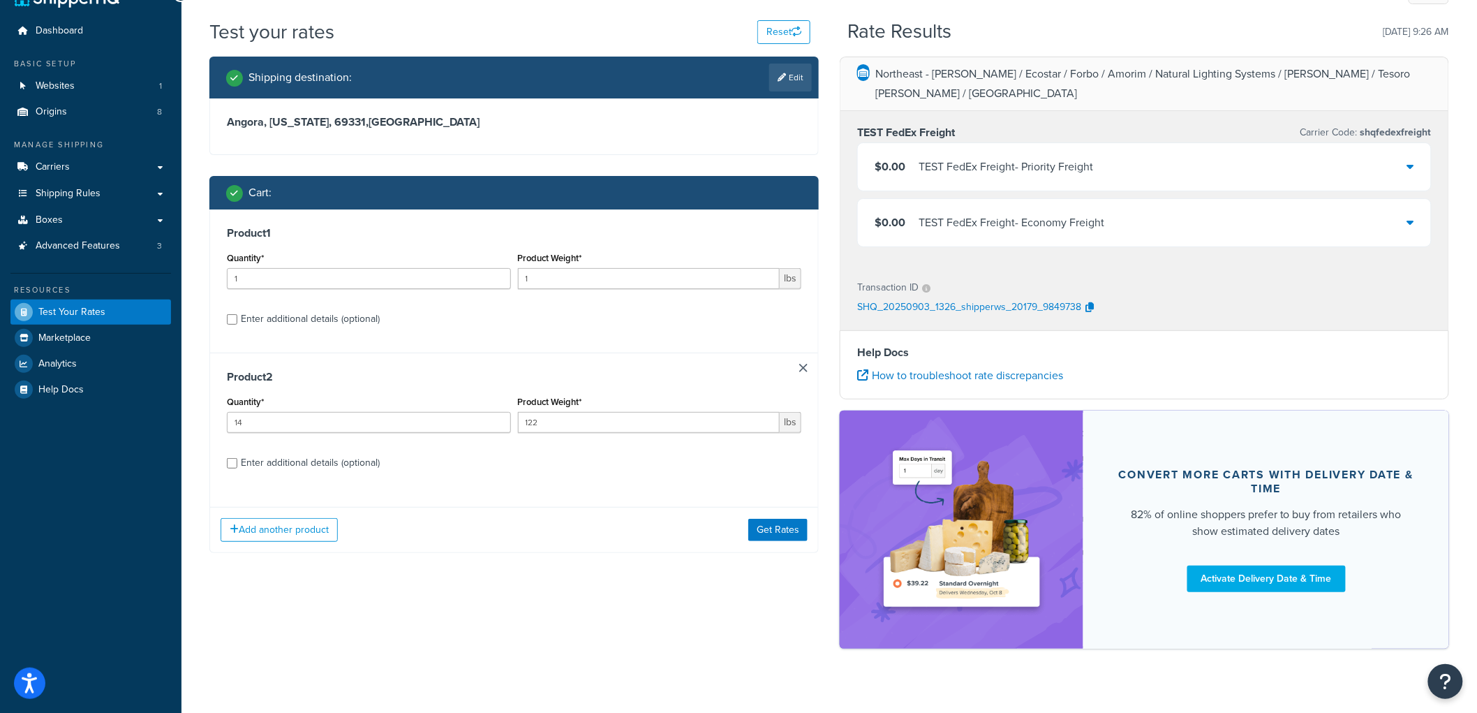
click at [790, 543] on div "Add another product Get Rates" at bounding box center [514, 529] width 608 height 45
click at [787, 526] on button "Get Rates" at bounding box center [778, 530] width 59 height 22
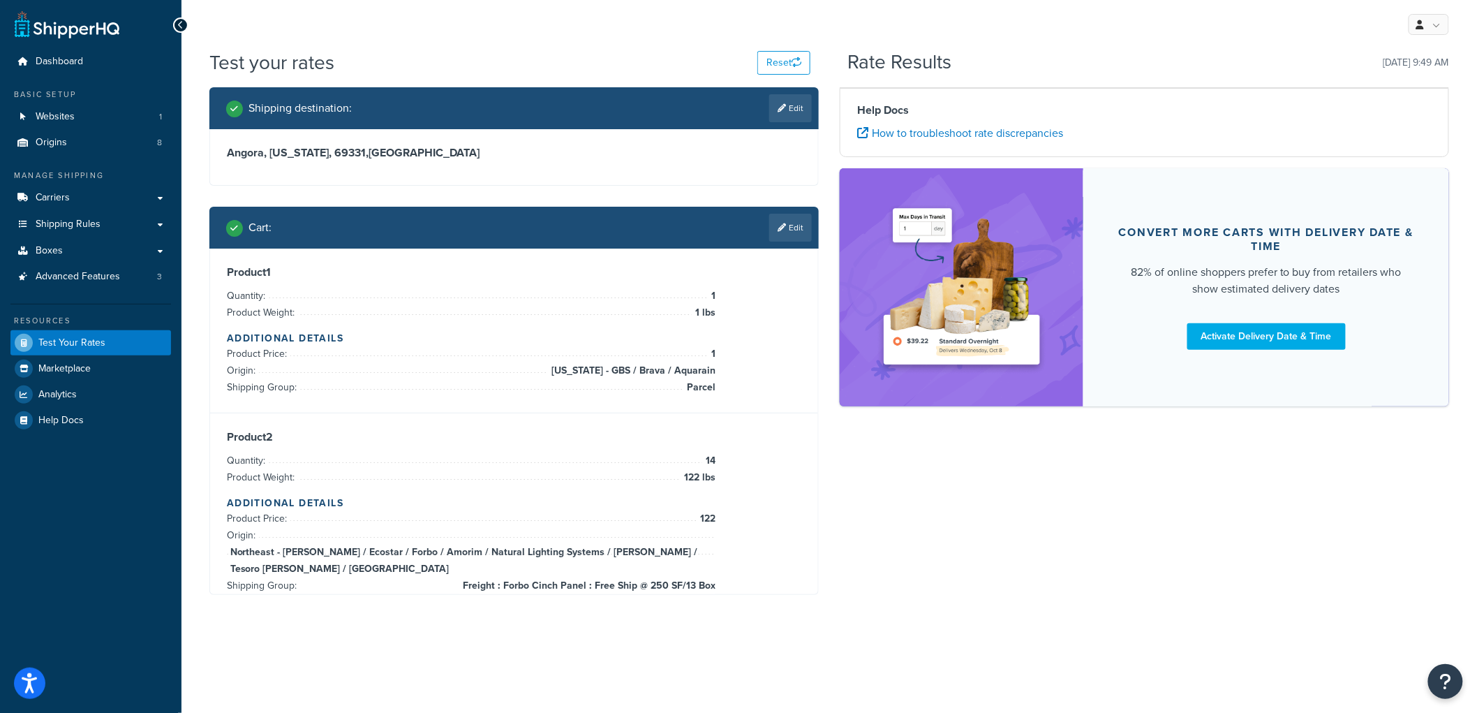
scroll to position [0, 0]
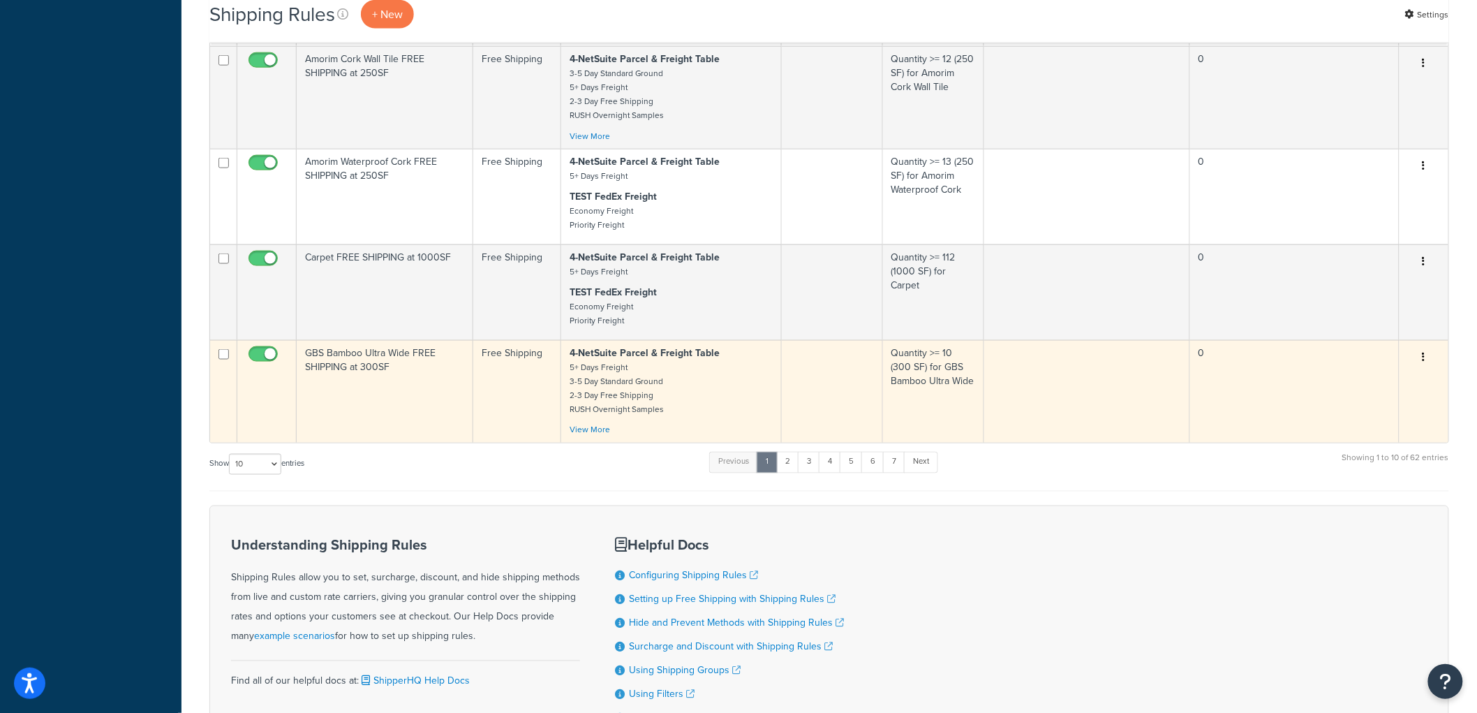
scroll to position [698, 0]
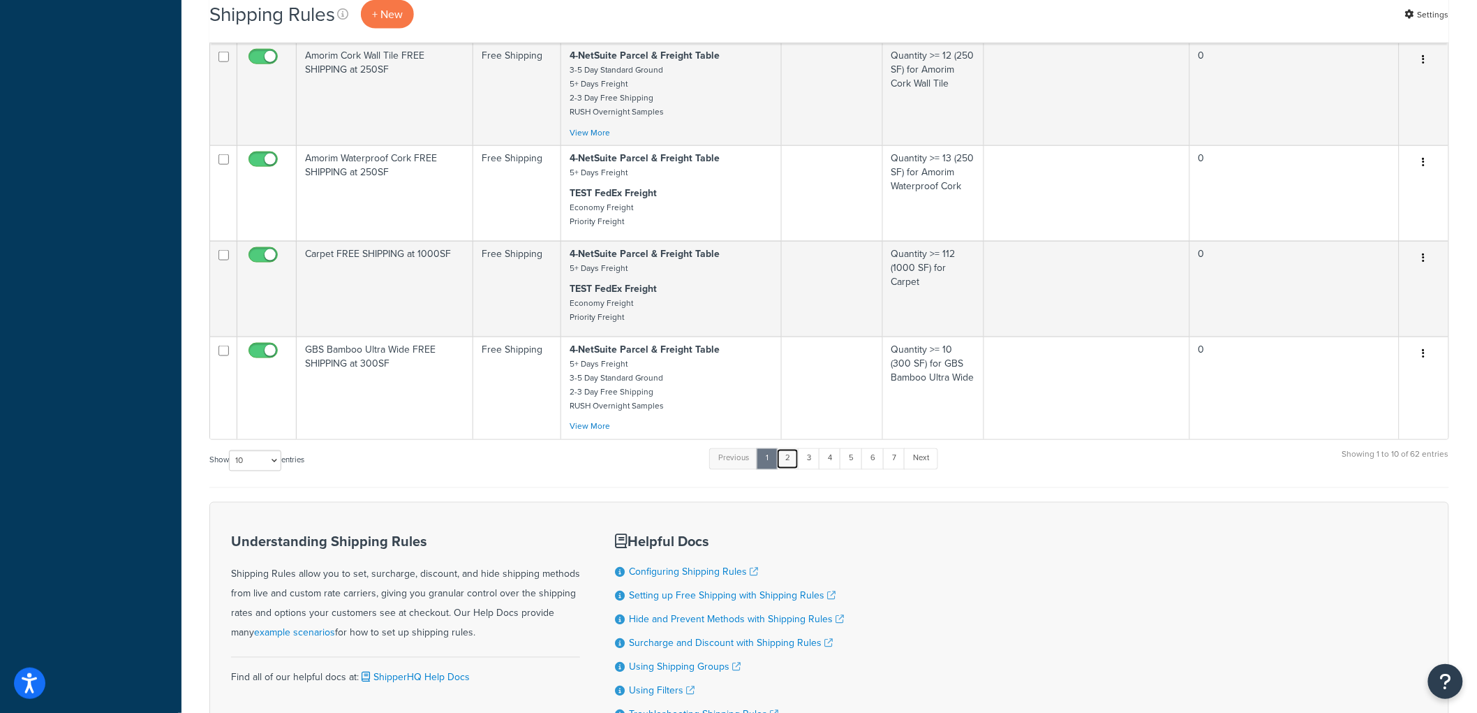
click at [792, 469] on link "2" at bounding box center [787, 458] width 23 height 21
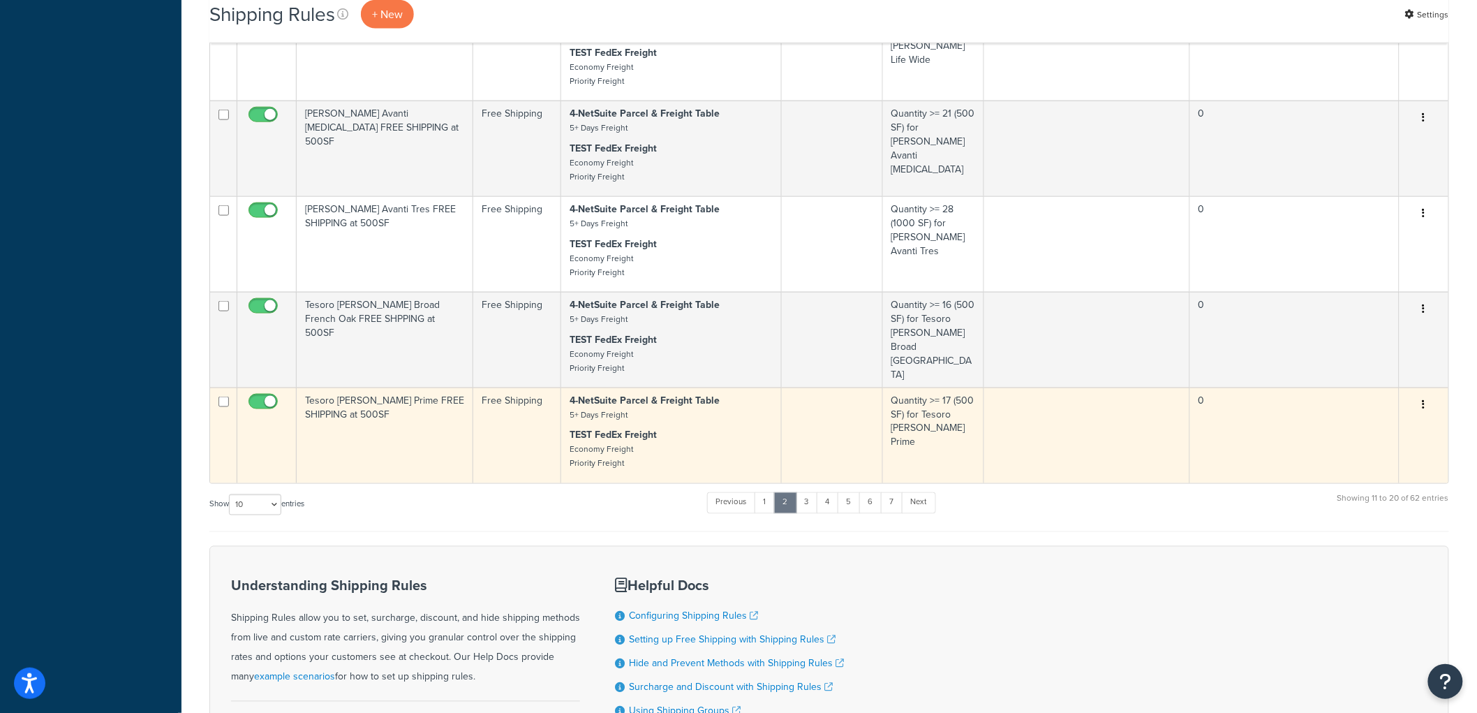
scroll to position [776, 0]
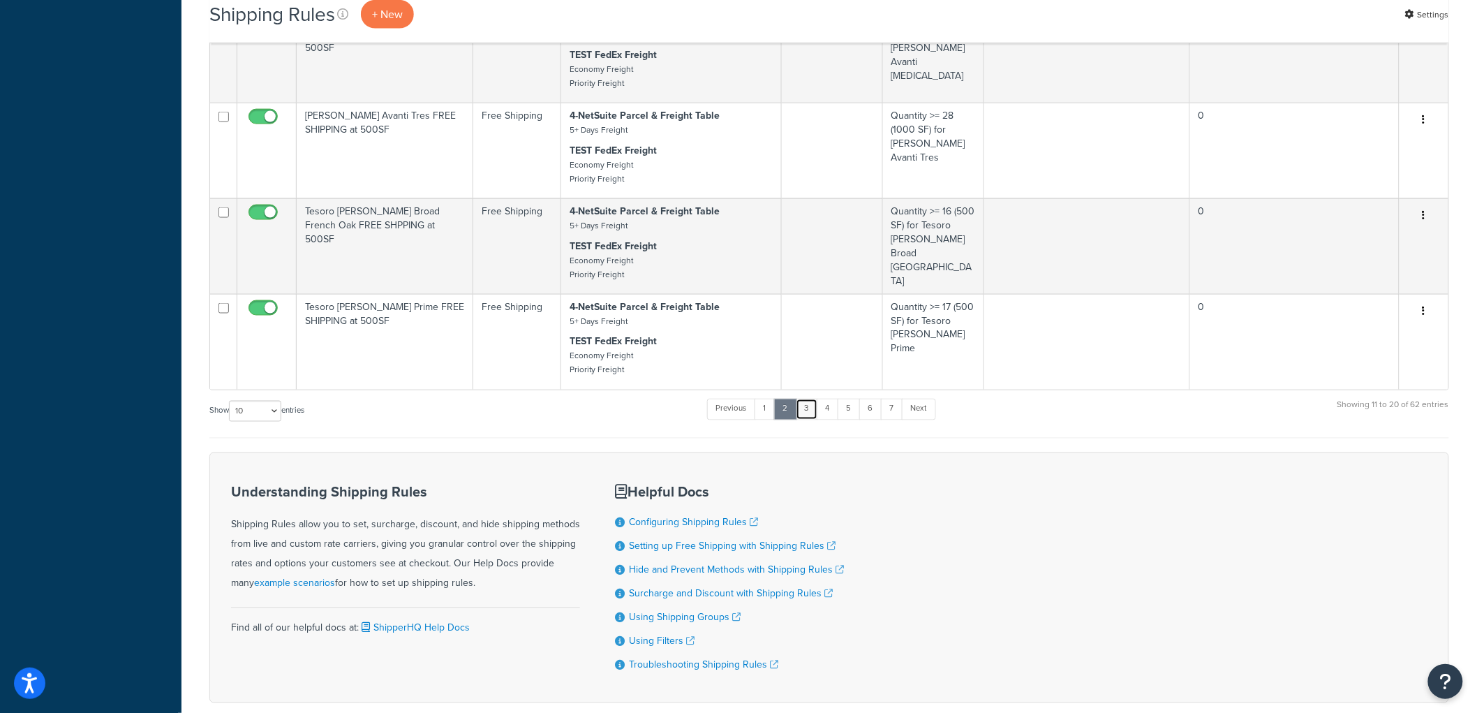
click at [809, 420] on link "3" at bounding box center [807, 409] width 22 height 21
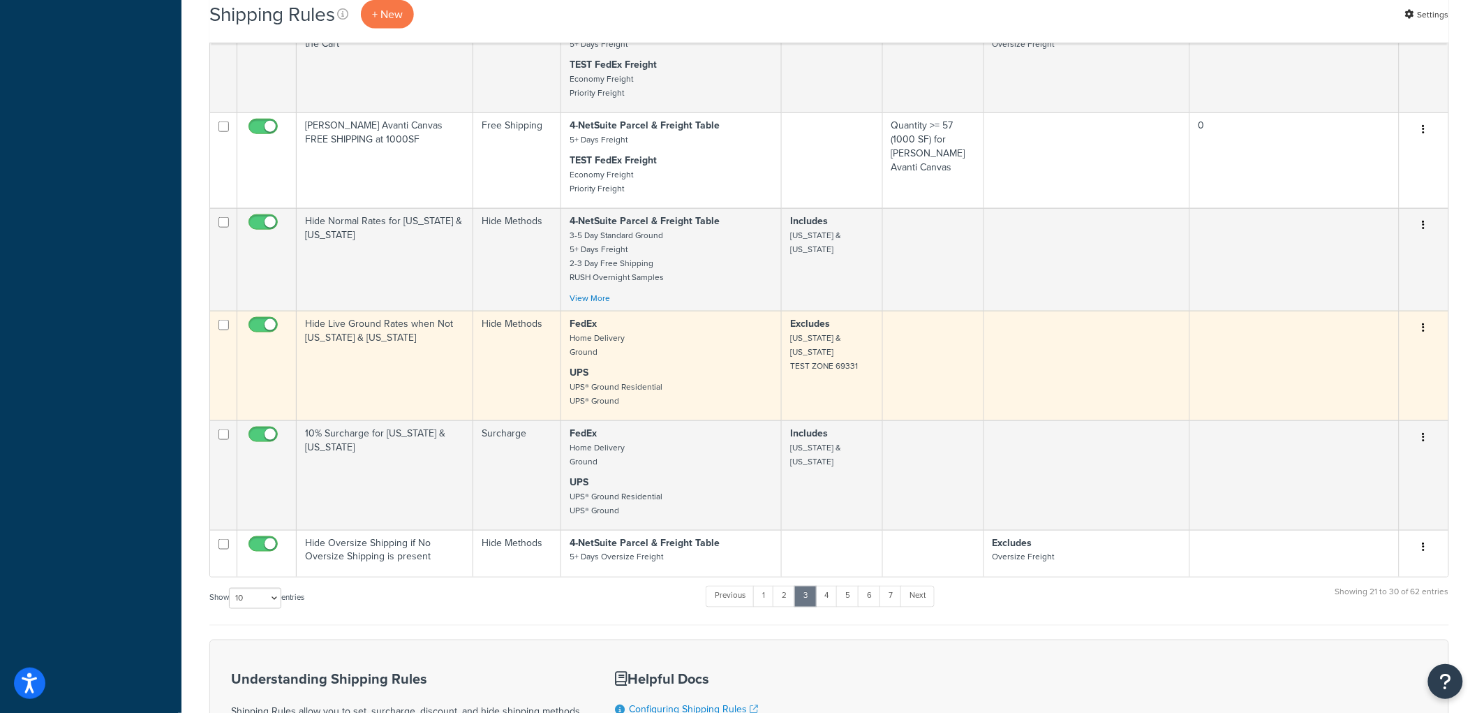
scroll to position [620, 0]
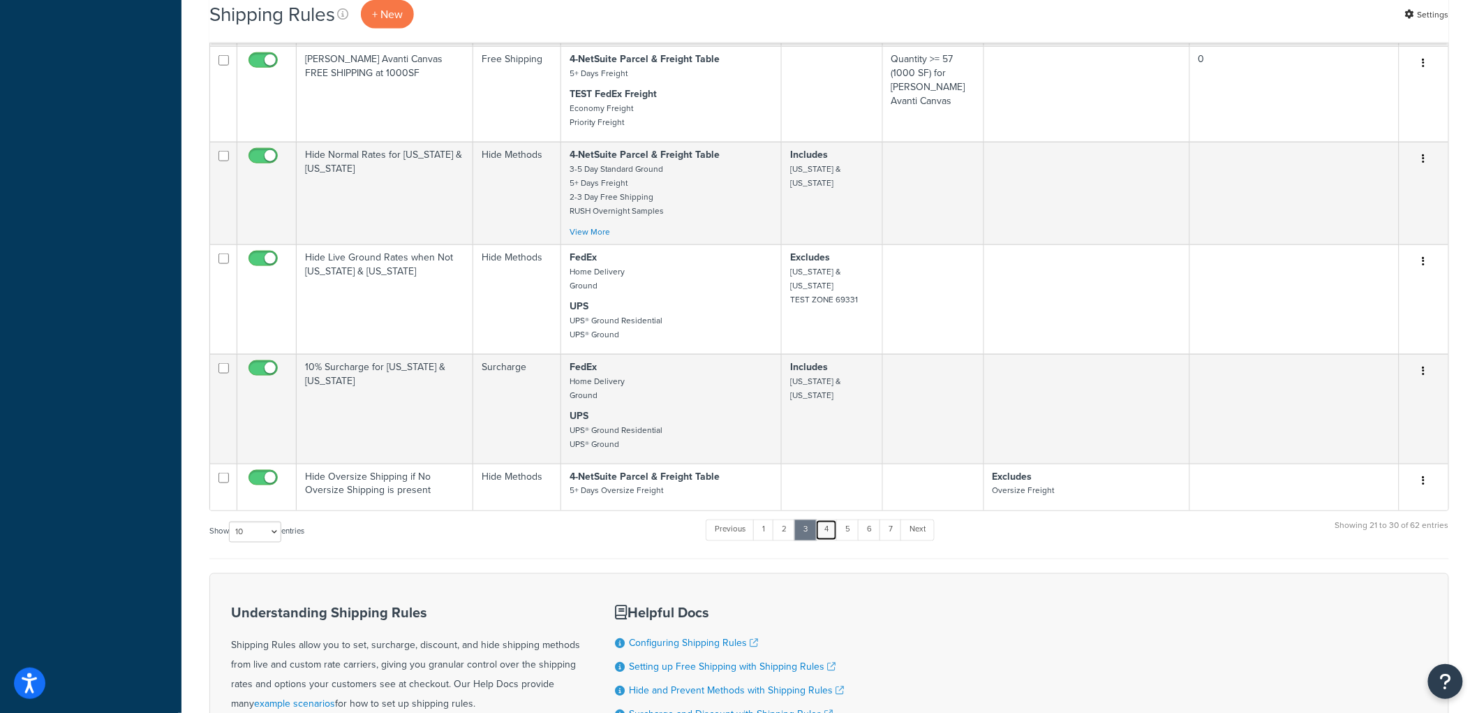
click at [833, 540] on link "4" at bounding box center [827, 529] width 22 height 21
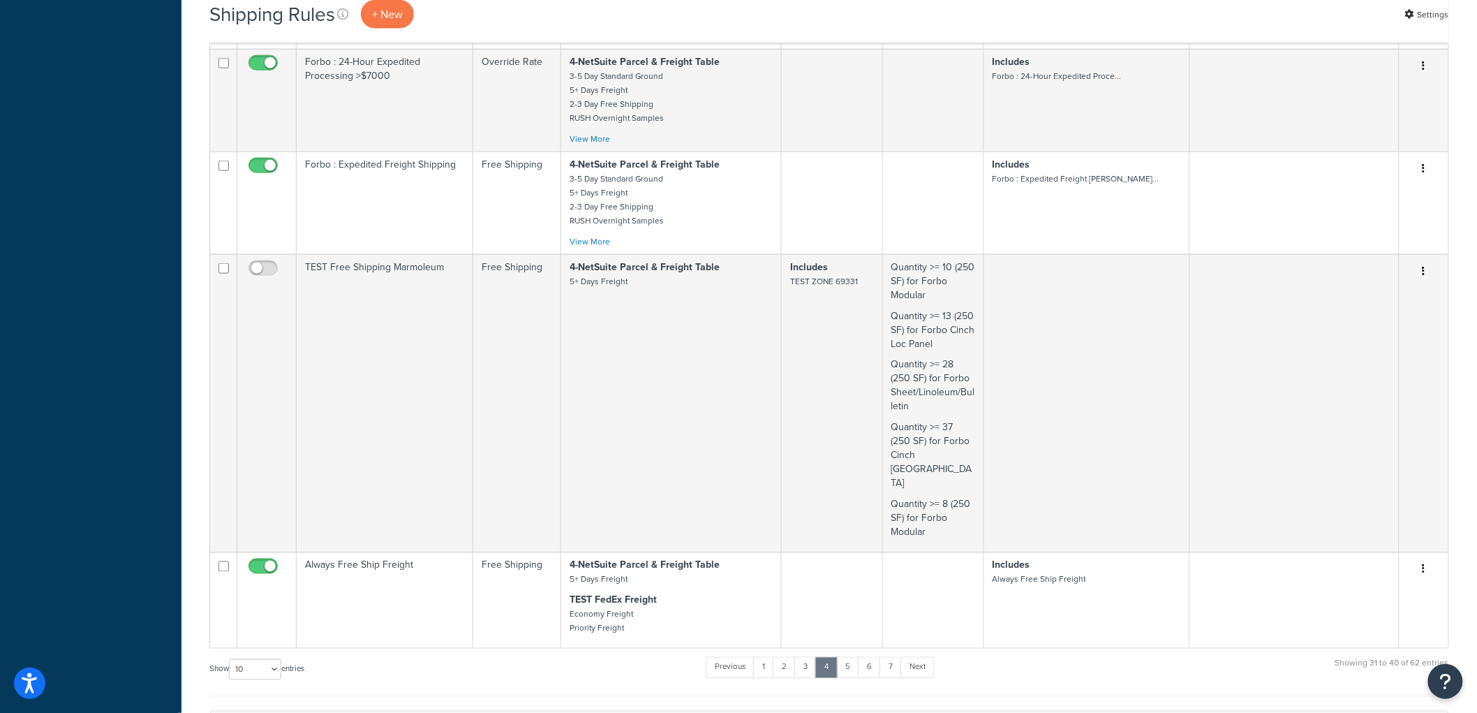
scroll to position [931, 0]
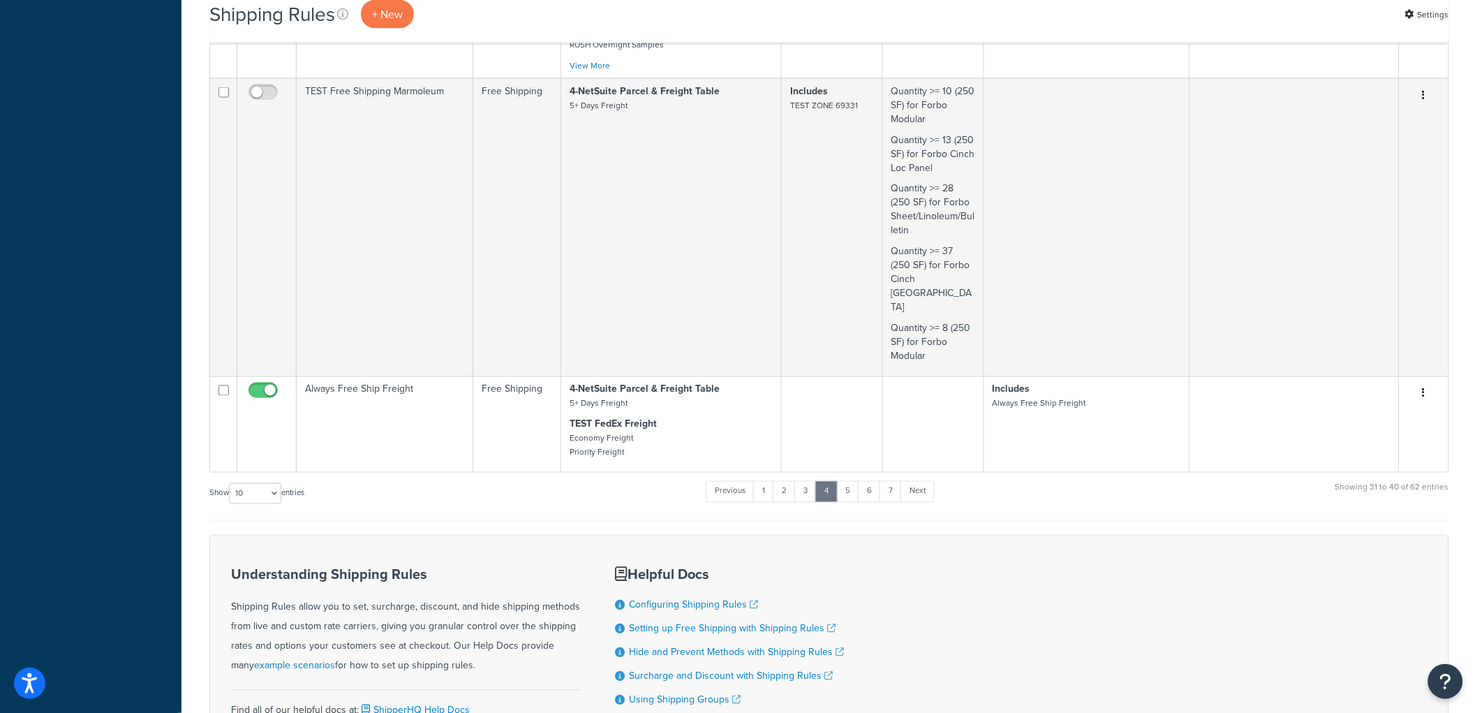
click at [853, 480] on div "Previous 1 2 3 4 5 6 7 Next" at bounding box center [820, 495] width 228 height 30
click at [853, 481] on link "5" at bounding box center [847, 491] width 23 height 21
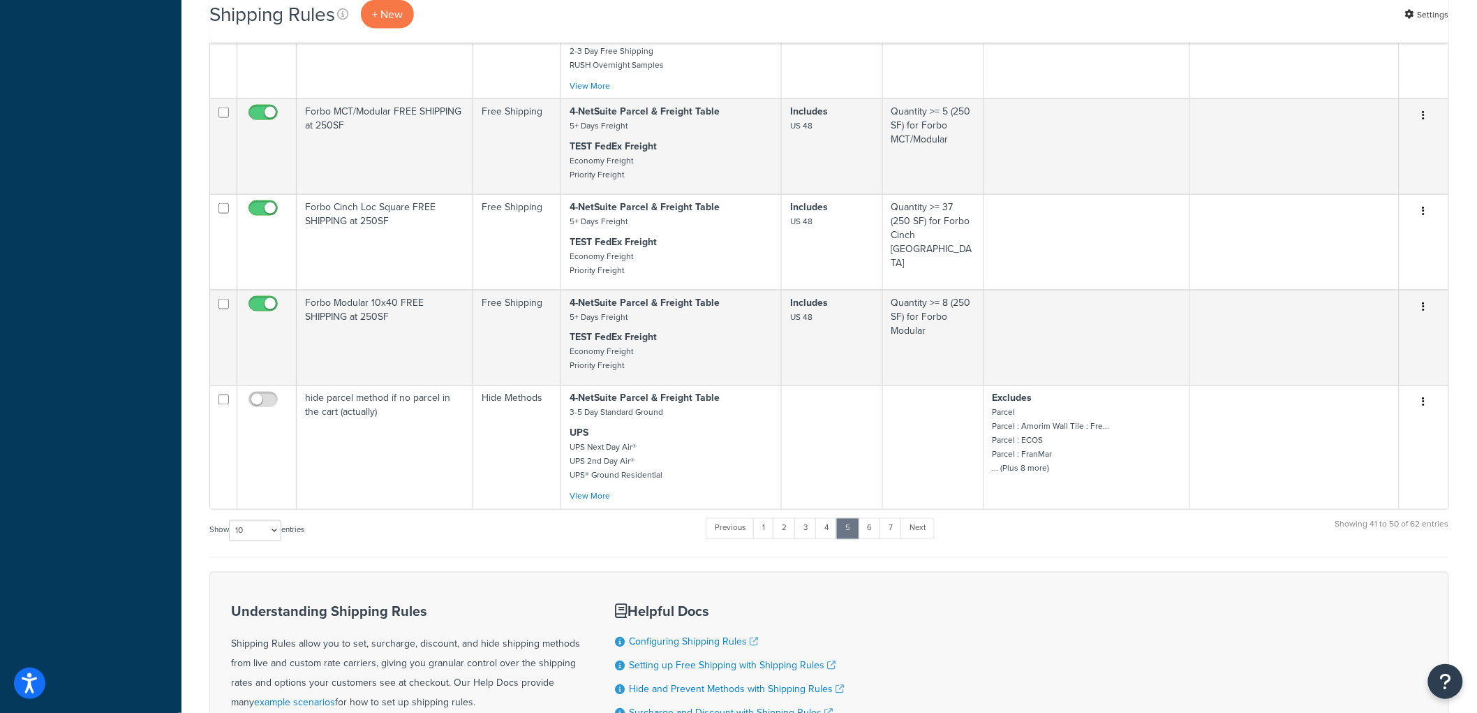
scroll to position [776, 0]
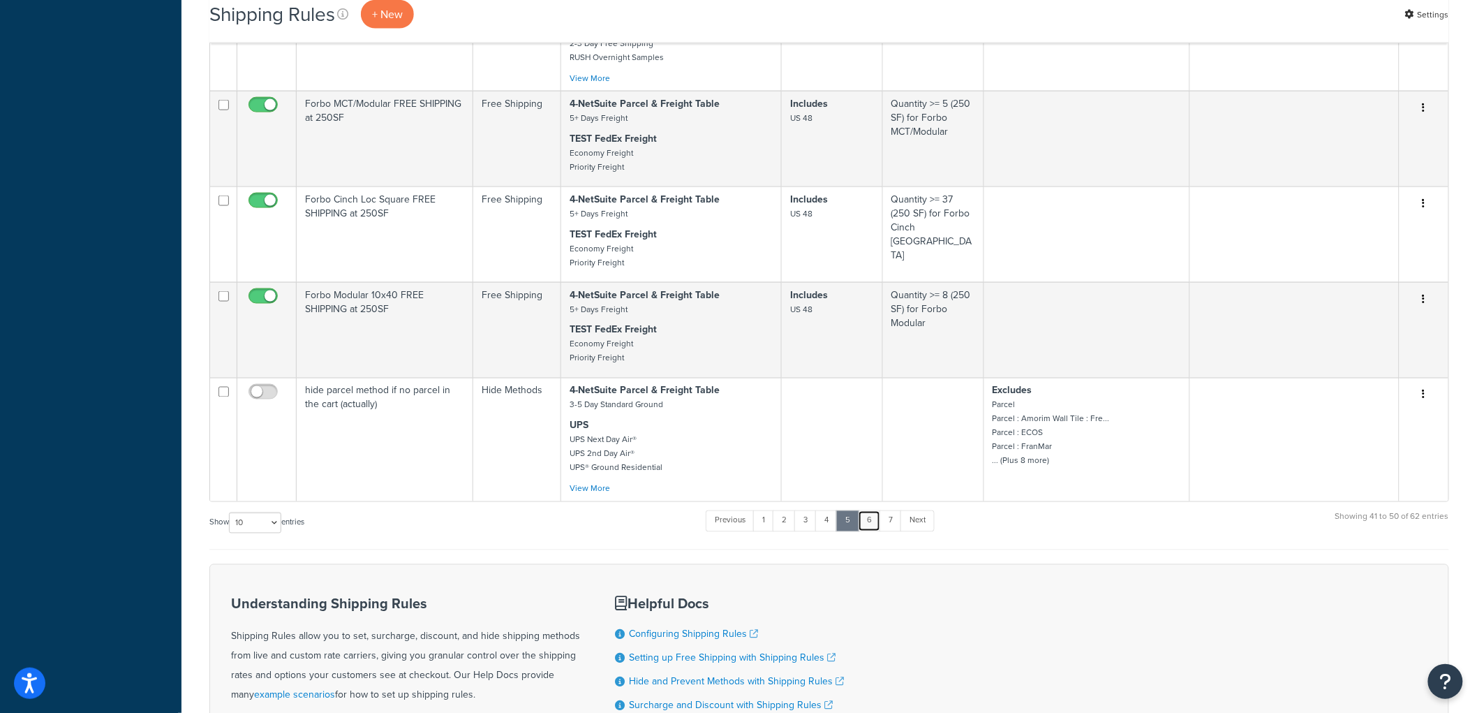
click at [869, 531] on link "6" at bounding box center [869, 520] width 23 height 21
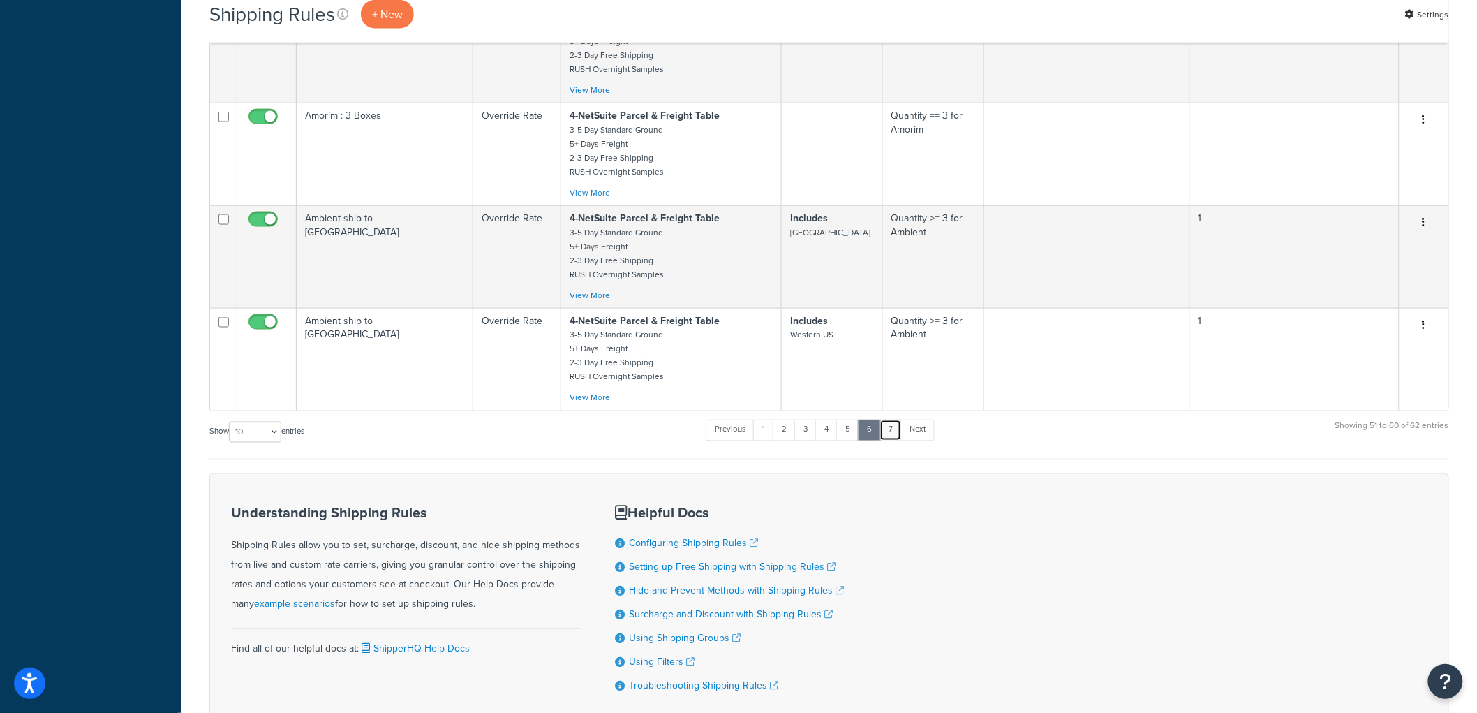
click at [896, 441] on link "7" at bounding box center [891, 430] width 22 height 21
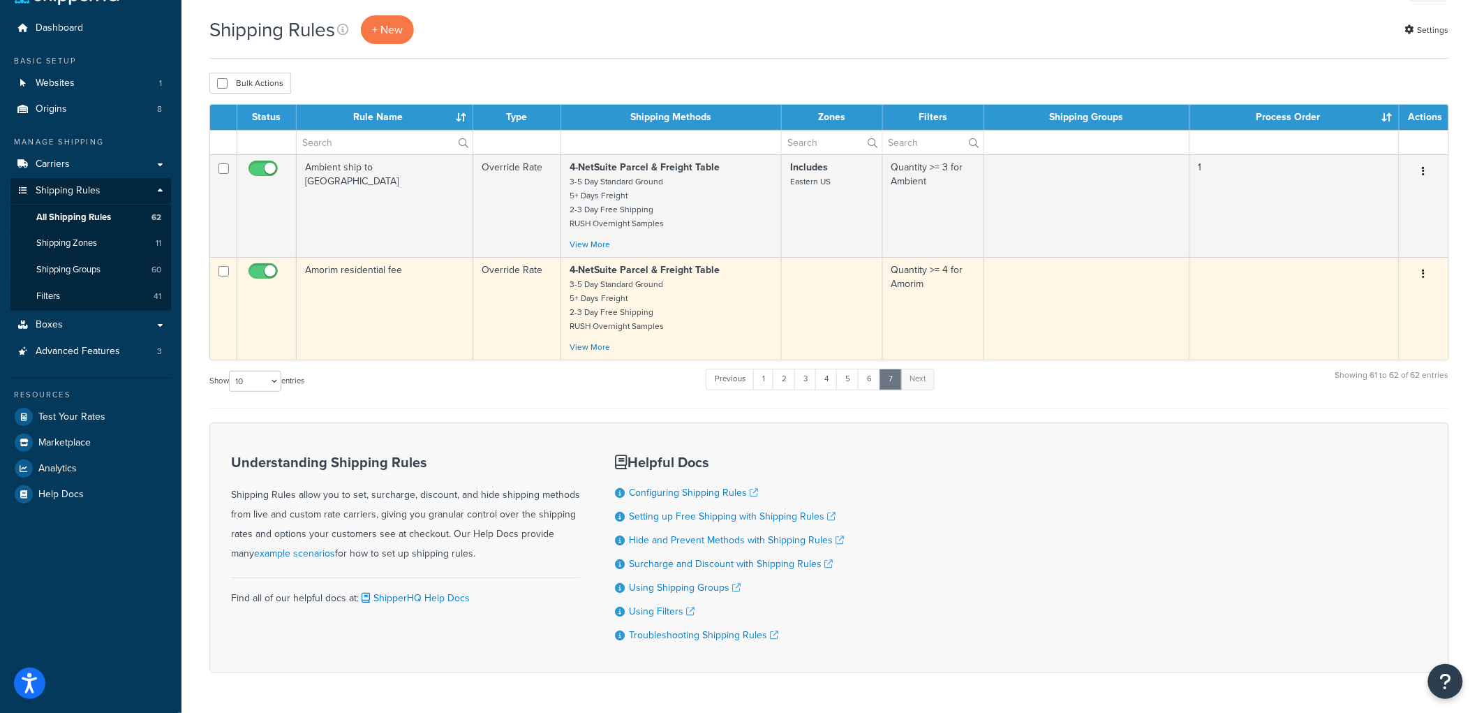
scroll to position [7, 0]
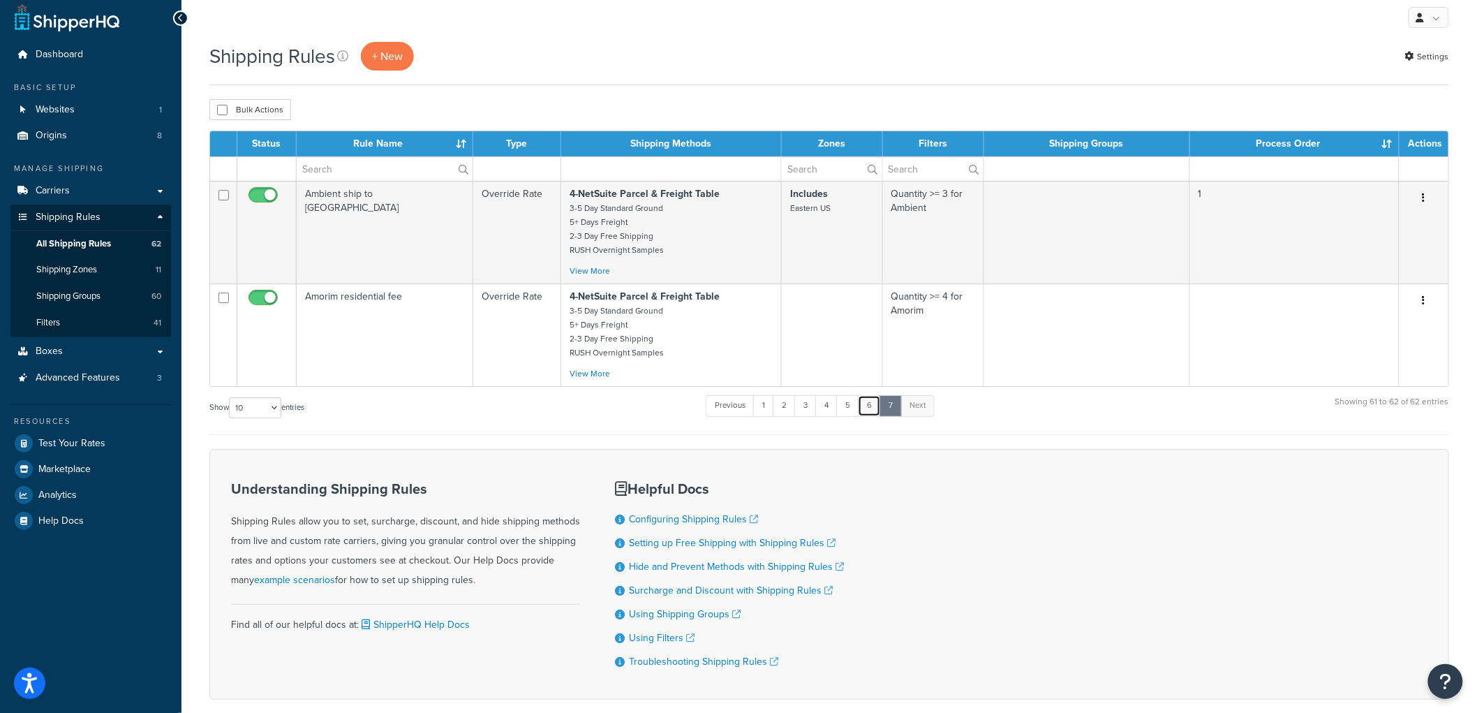
click at [869, 406] on link "6" at bounding box center [869, 405] width 23 height 21
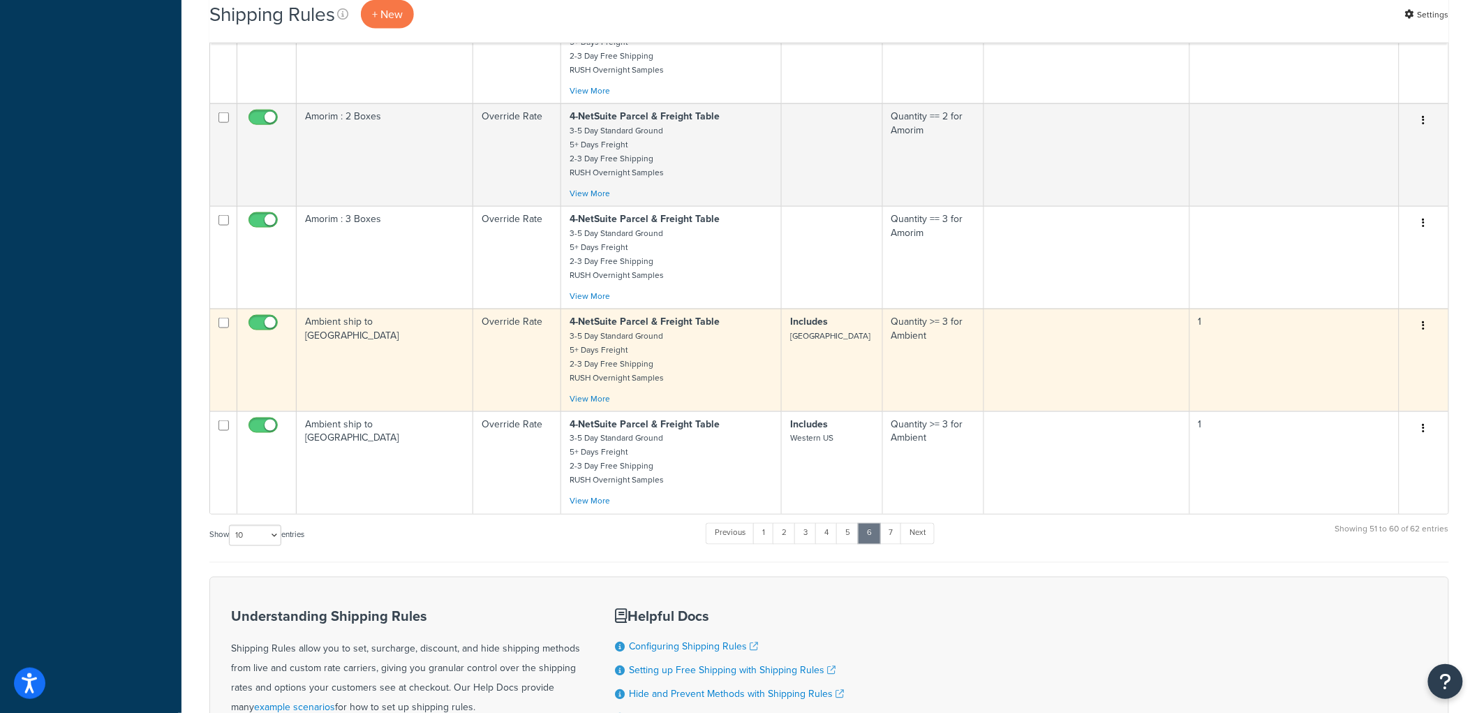
scroll to position [698, 0]
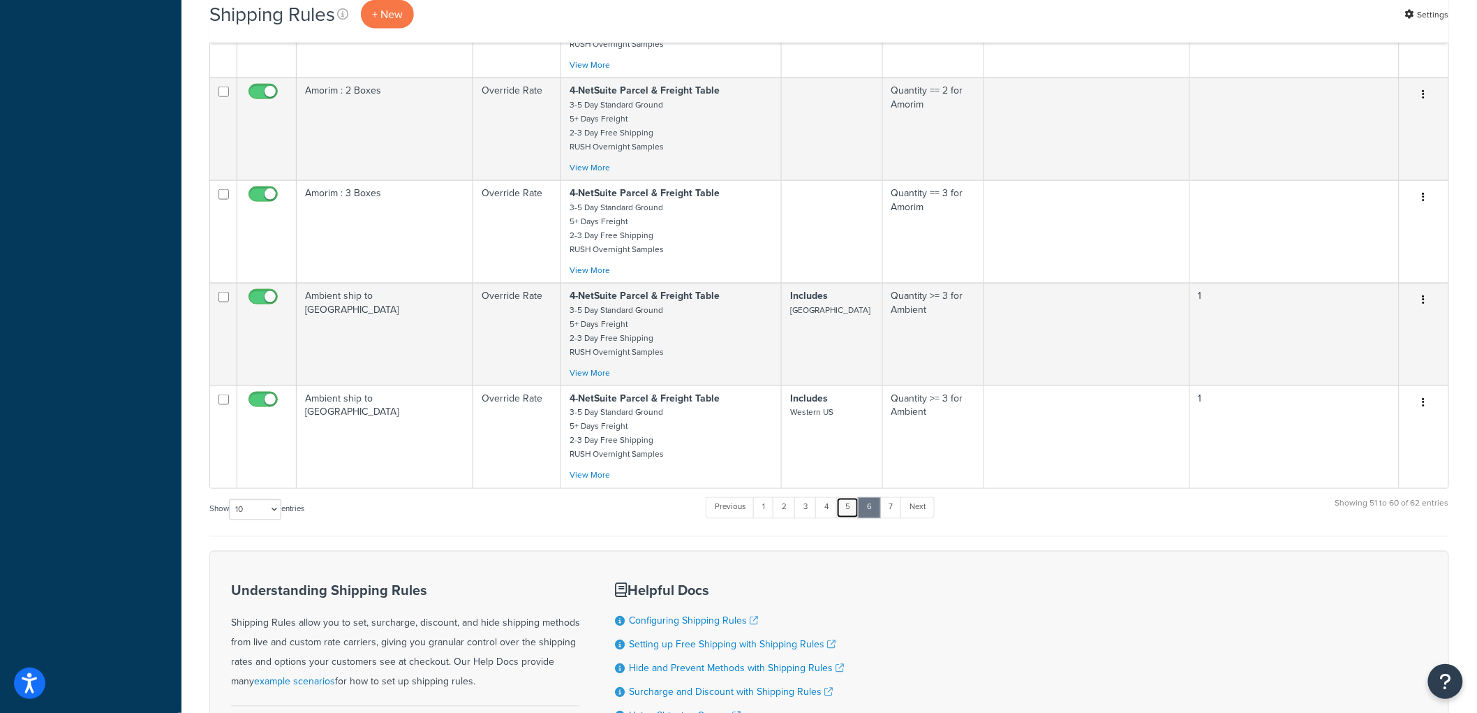
click at [856, 518] on link "5" at bounding box center [847, 507] width 23 height 21
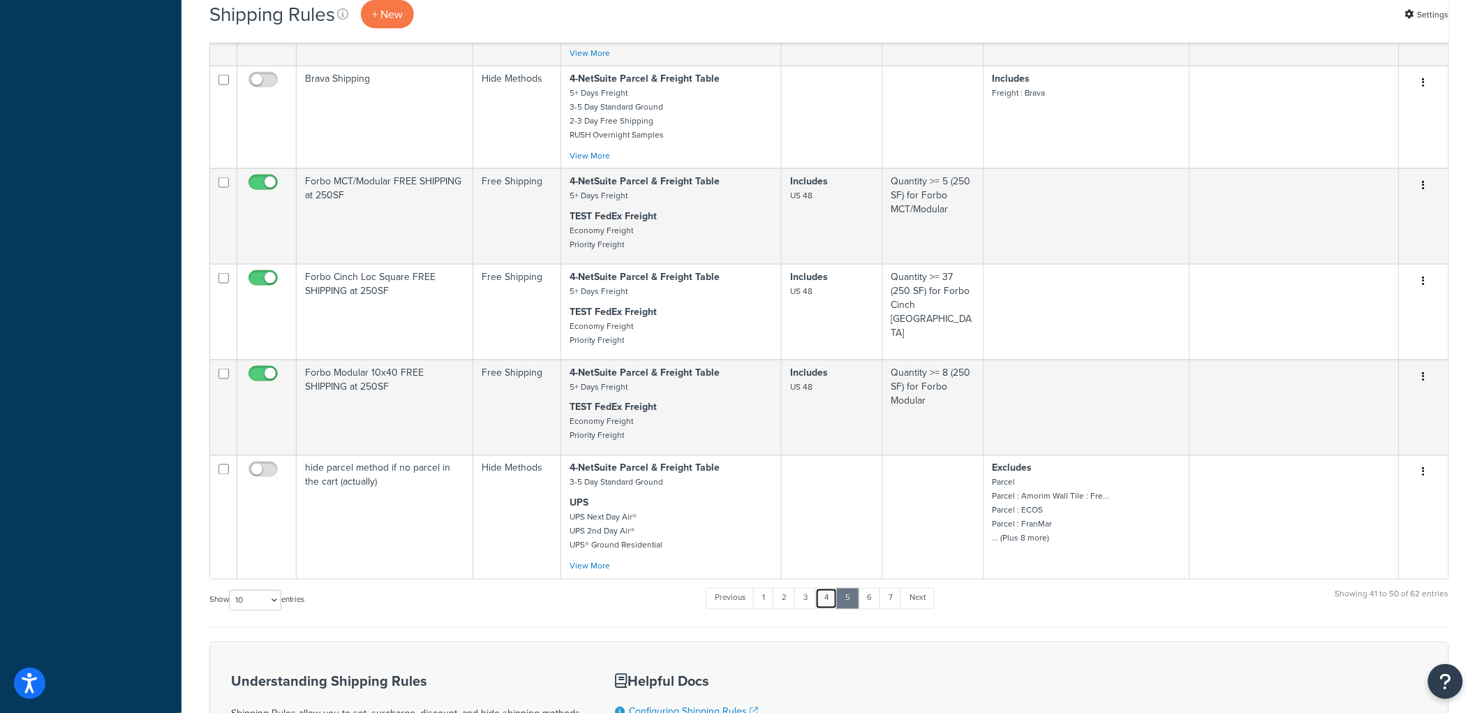
click at [825, 609] on link "4" at bounding box center [827, 598] width 22 height 21
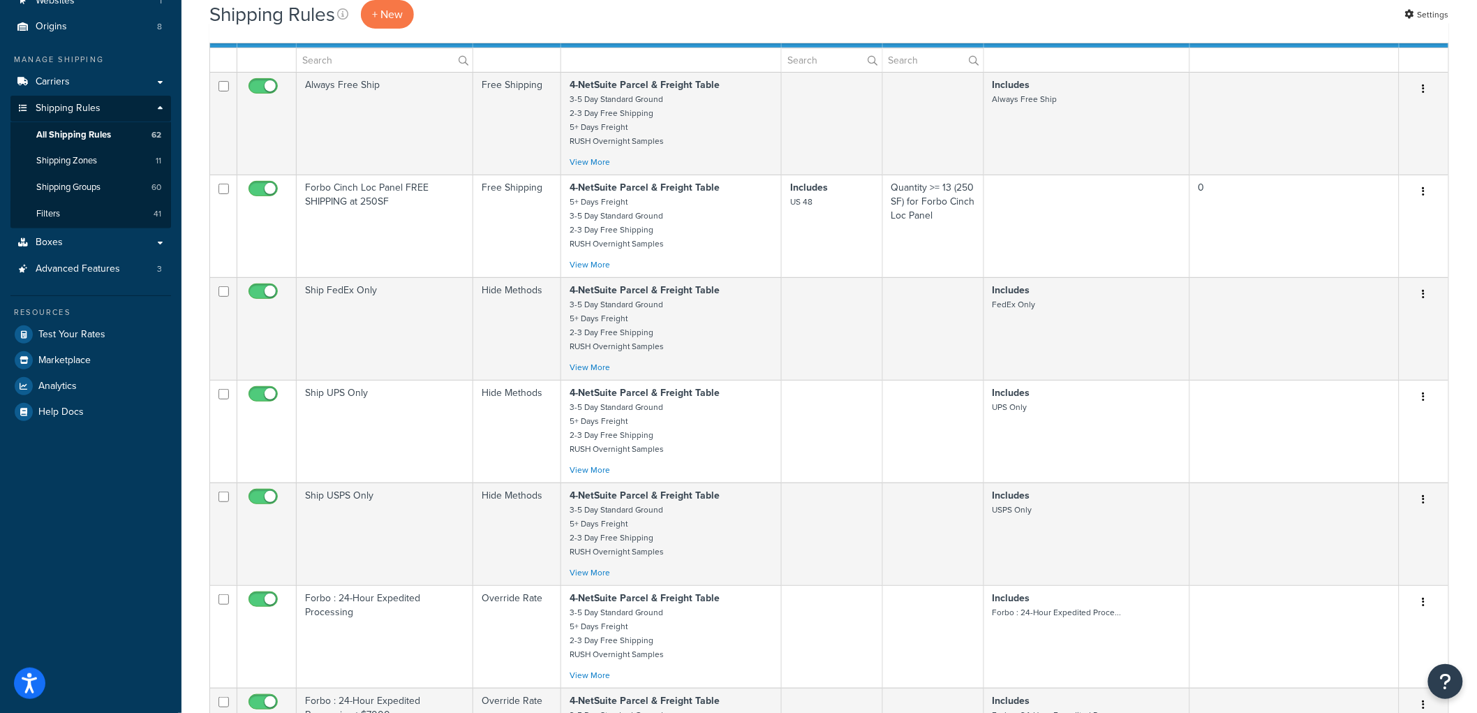
scroll to position [64, 0]
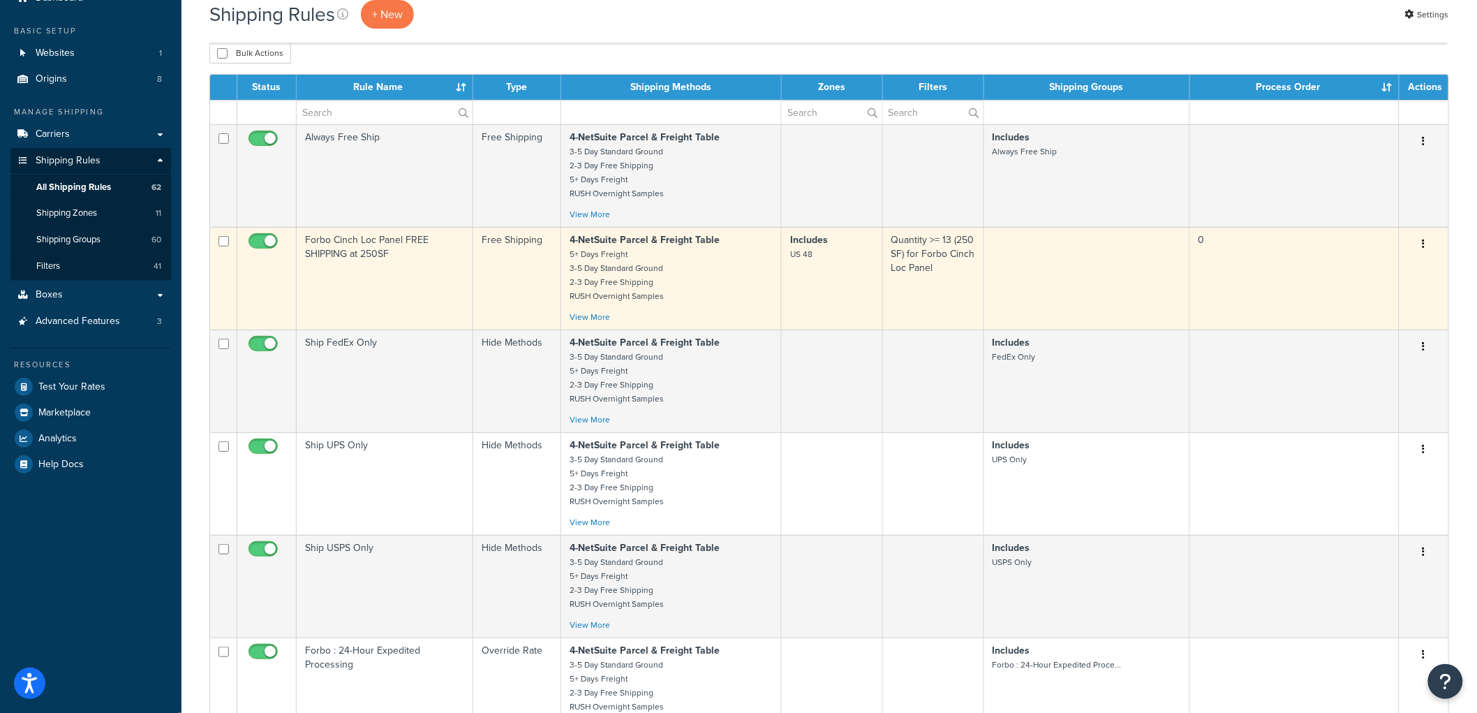
click at [452, 290] on td "Forbo Cinch Loc Panel FREE SHIPPING at 250SF" at bounding box center [385, 278] width 177 height 103
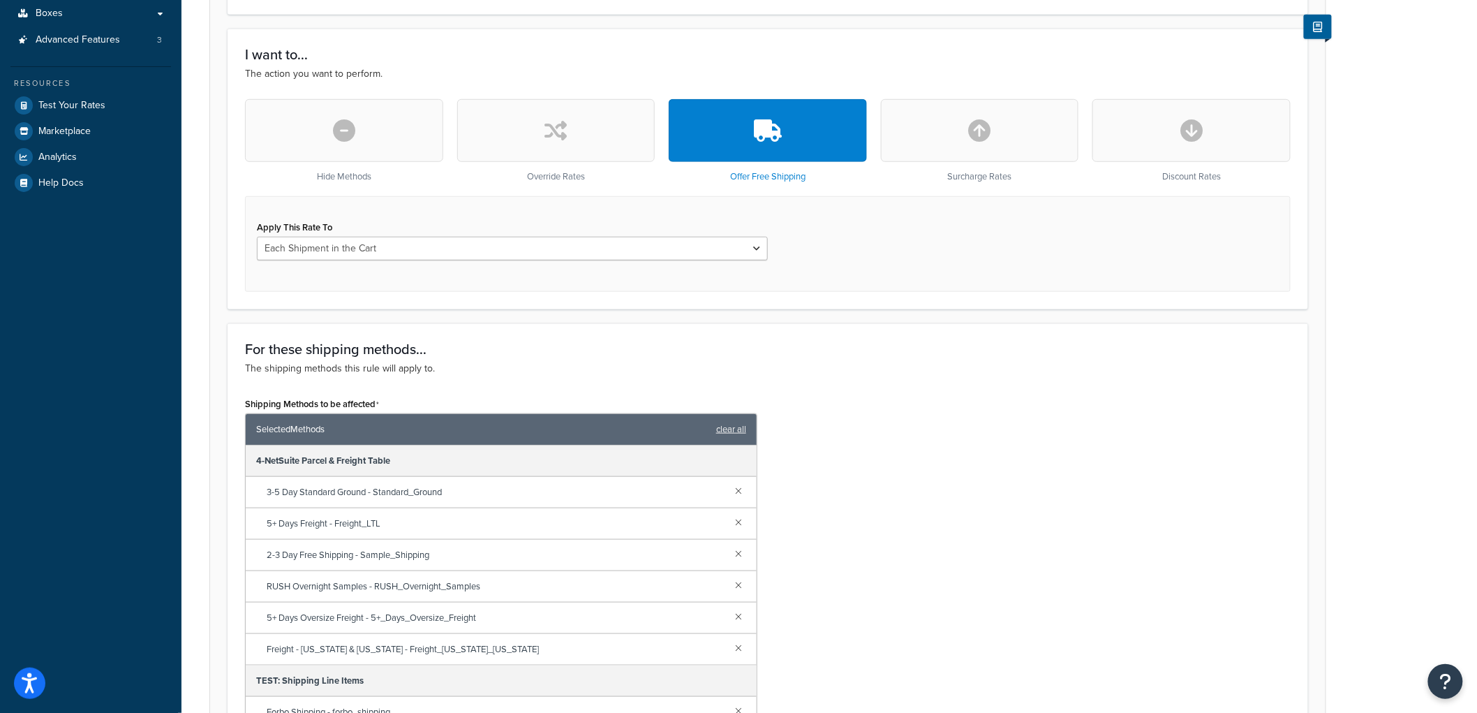
scroll to position [388, 0]
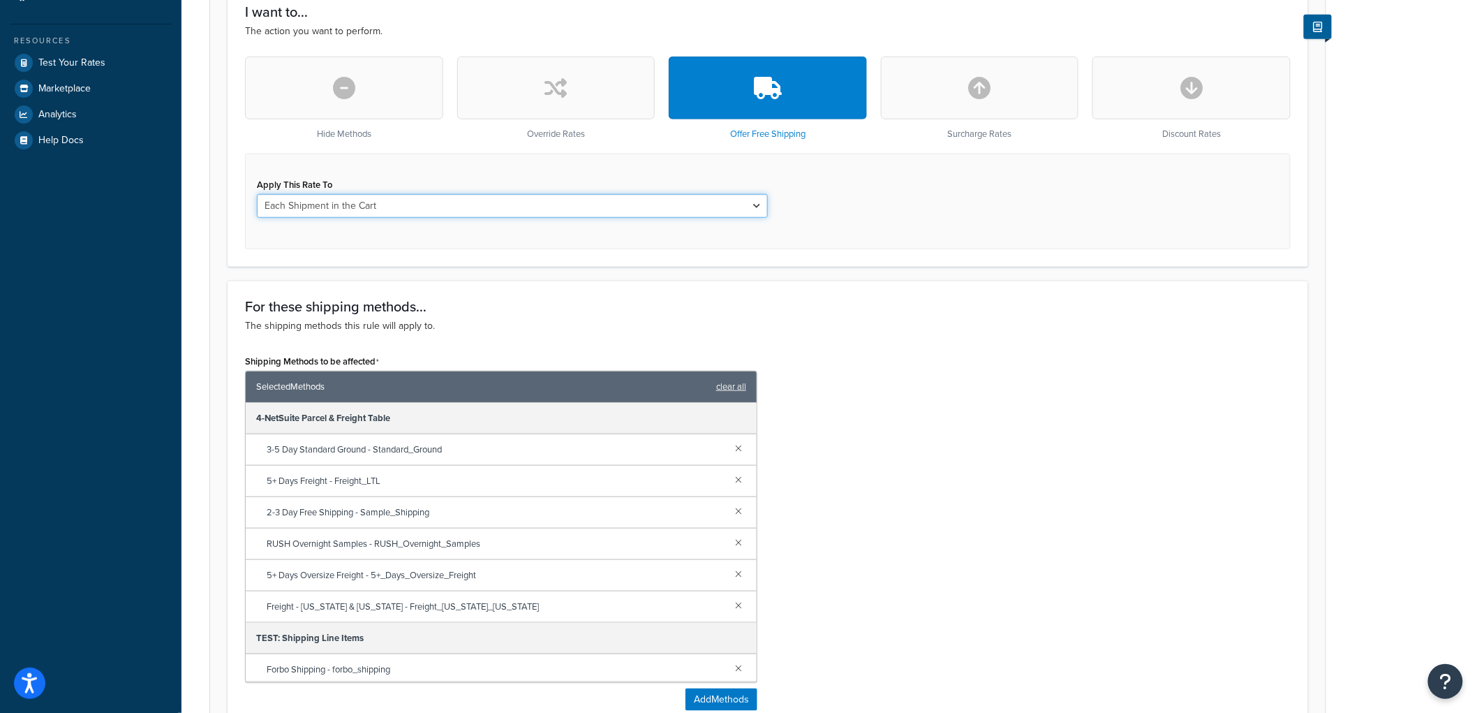
click at [411, 214] on select "Each Shipment in the Cart Each Origin in the Cart Each Shipping Group in the Ca…" at bounding box center [512, 206] width 511 height 24
click at [994, 207] on div "Apply This Rate To Each Shipment in the Cart Each Origin in the Cart Each Shipp…" at bounding box center [768, 202] width 1046 height 96
click at [944, 227] on div "Apply This Rate To Each Shipment in the Cart Each Origin in the Cart Each Shipp…" at bounding box center [768, 202] width 1046 height 96
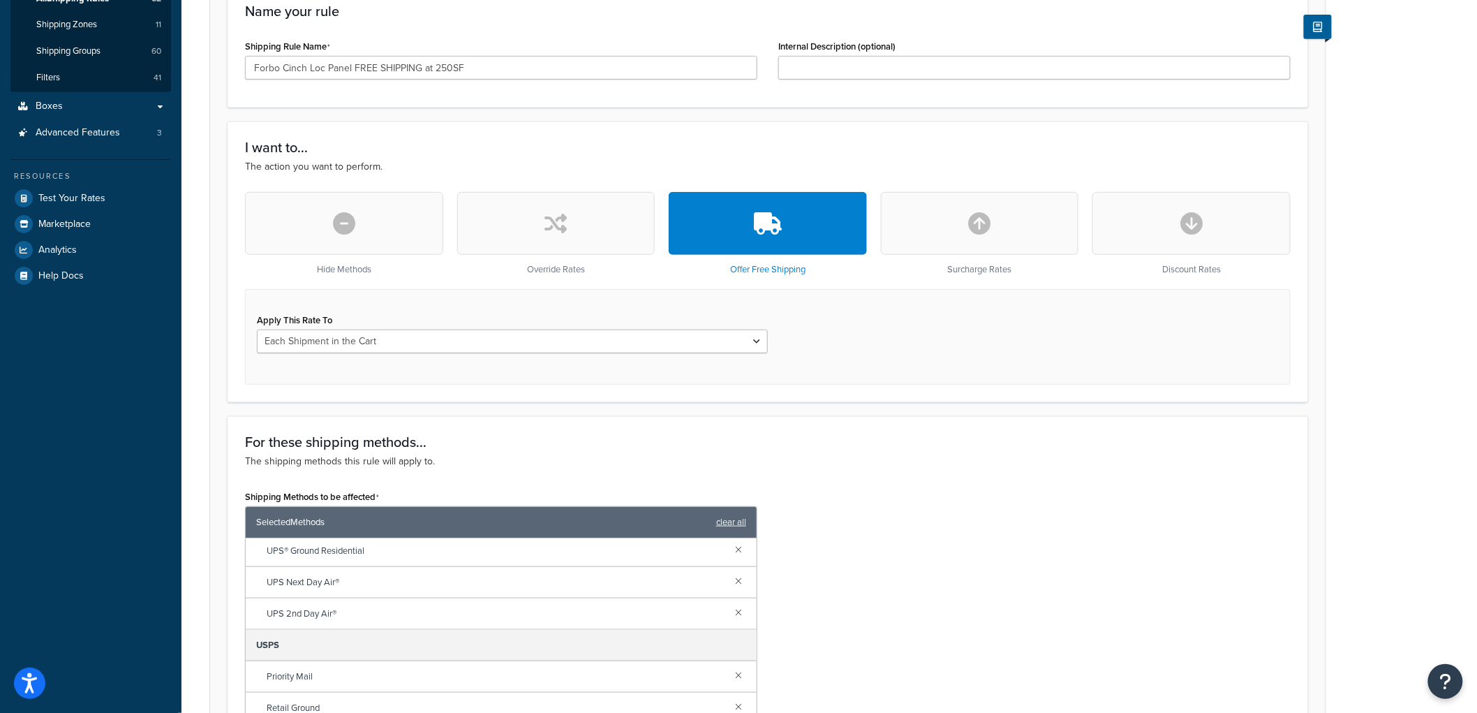
scroll to position [310, 0]
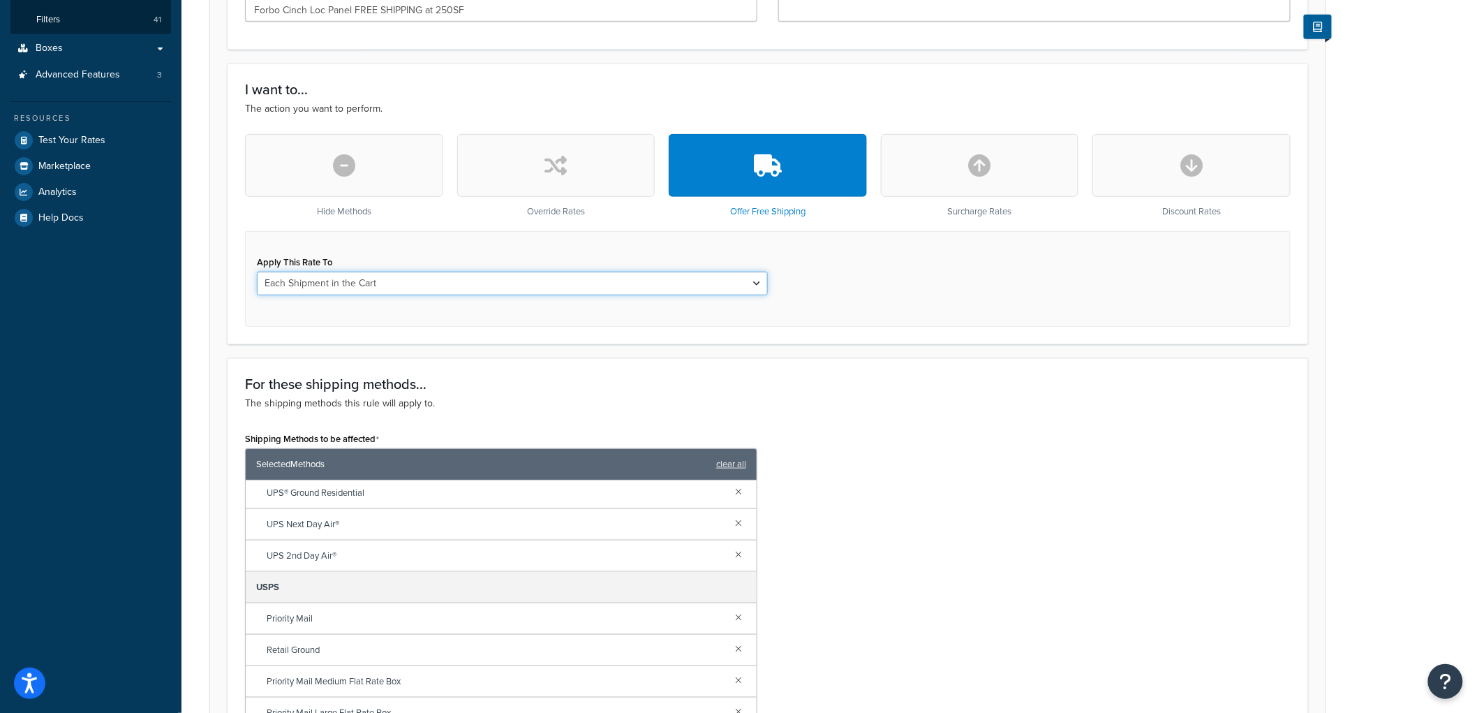
click at [480, 278] on select "Each Shipment in the Cart Each Origin in the Cart Each Shipping Group in the Ca…" at bounding box center [512, 284] width 511 height 24
click at [1129, 414] on div "For these shipping methods... The shipping methods this rule will apply to. Shi…" at bounding box center [768, 587] width 1081 height 458
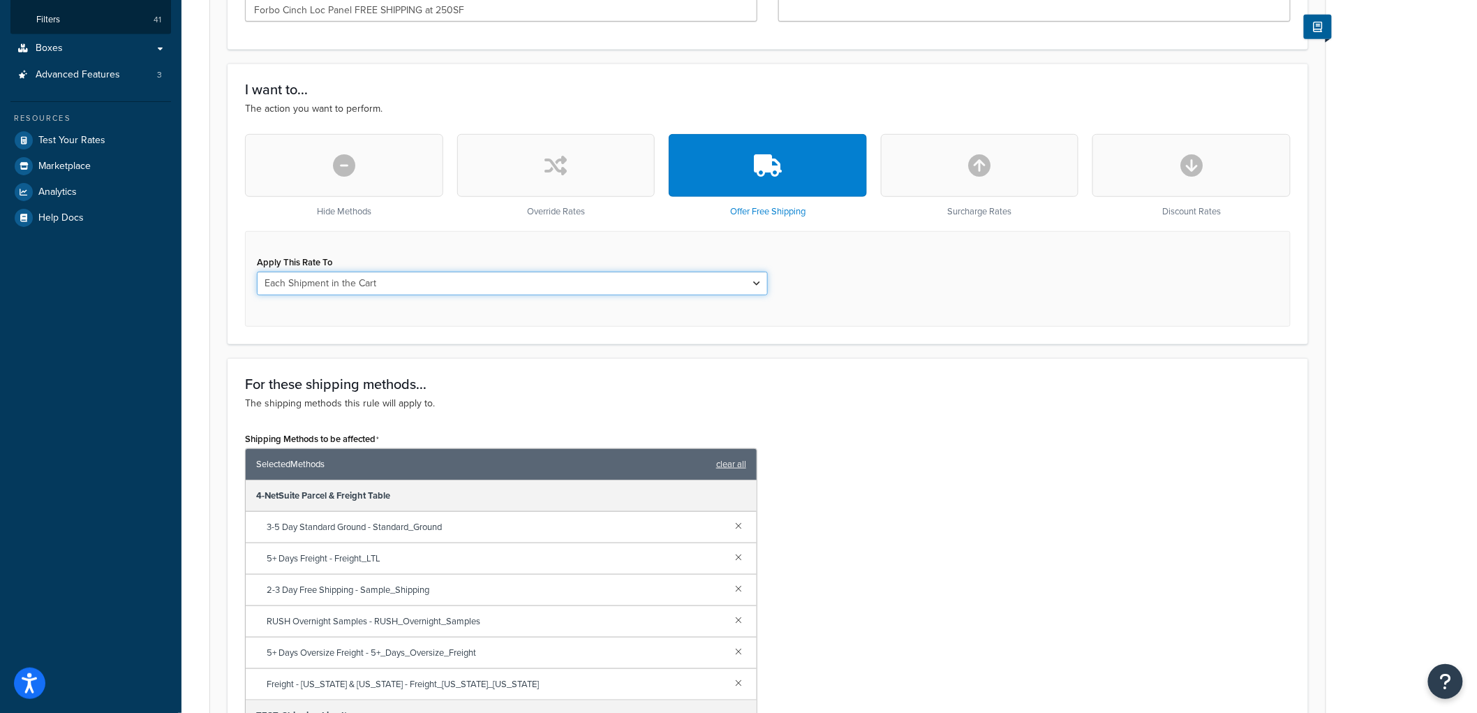
click at [372, 283] on select "Each Shipment in the Cart Each Origin in the Cart Each Shipping Group in the Ca…" at bounding box center [512, 284] width 511 height 24
select select "LOCATION"
click at [257, 272] on select "Each Shipment in the Cart Each Origin in the Cart Each Shipping Group in the Ca…" at bounding box center [512, 284] width 511 height 24
click at [1008, 324] on div "Apply This Rate To Each Shipment in the Cart Each Origin in the Cart Each Shipp…" at bounding box center [768, 279] width 1046 height 96
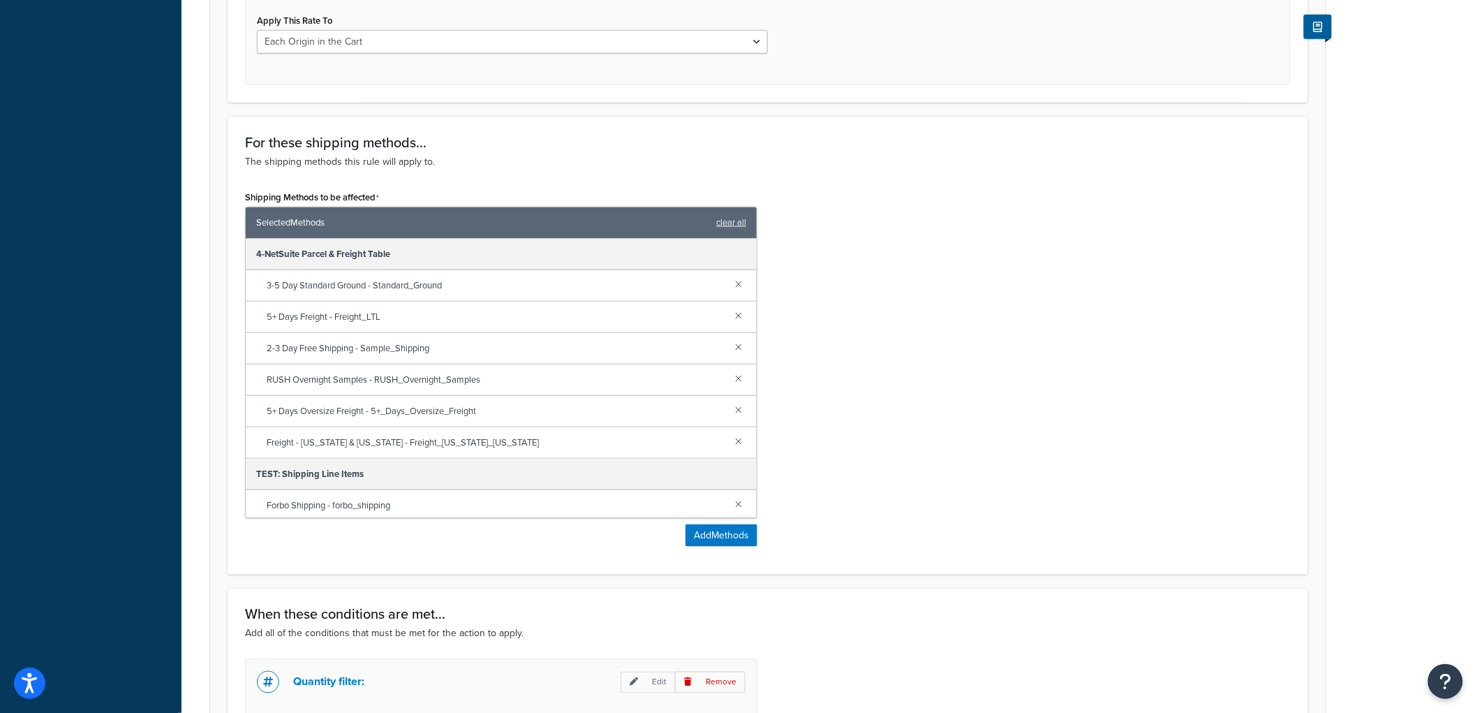
scroll to position [917, 0]
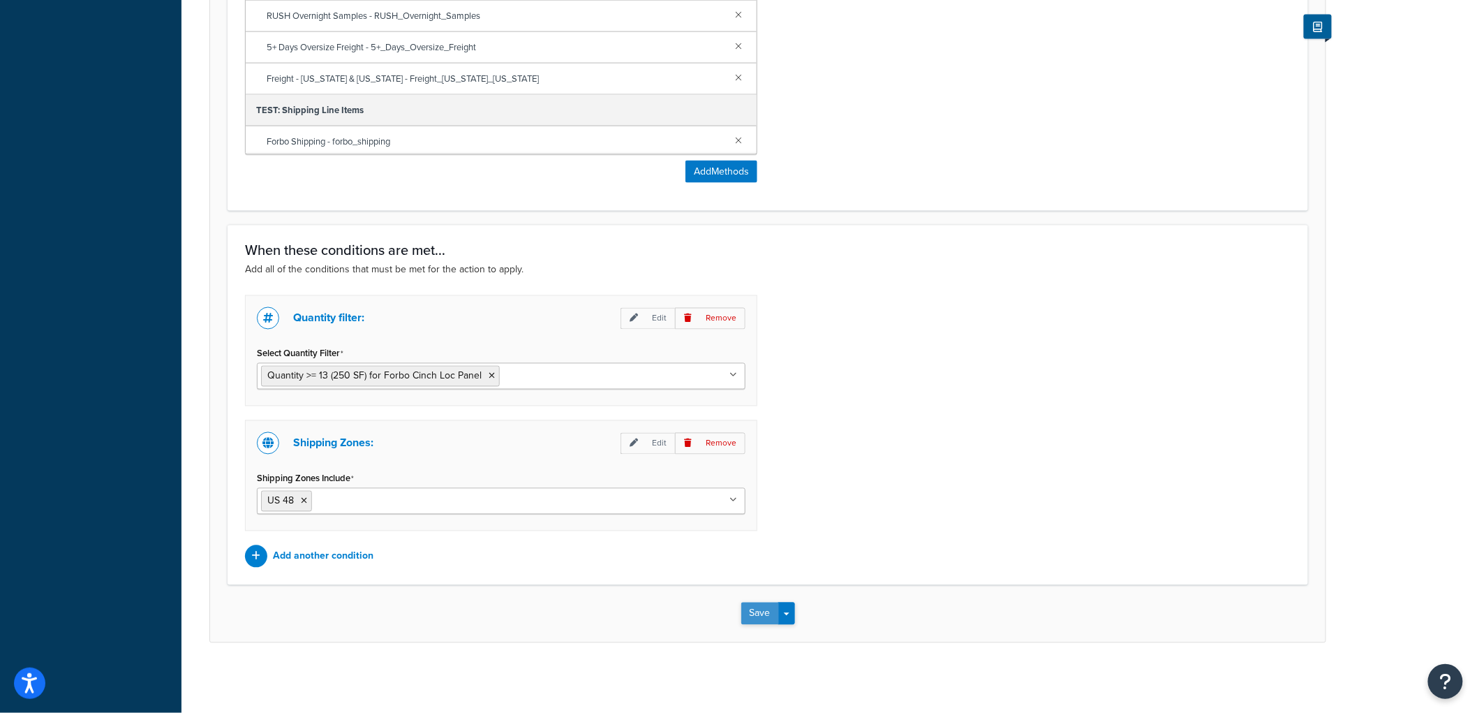
click at [753, 609] on div "Save Save Dropdown Save and Edit Save and Duplicate Save and Create New" at bounding box center [768, 613] width 1116 height 57
click at [752, 610] on button "Save" at bounding box center [761, 614] width 38 height 22
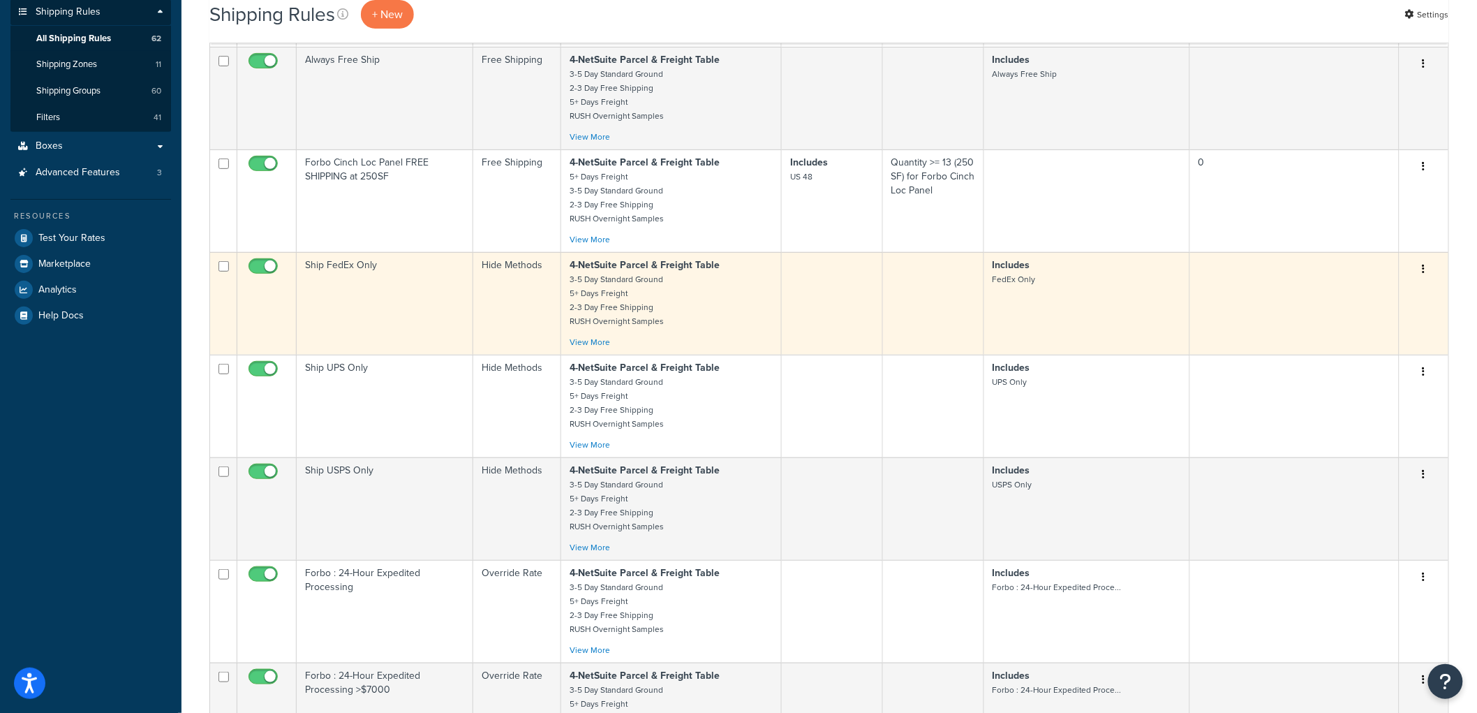
scroll to position [233, 0]
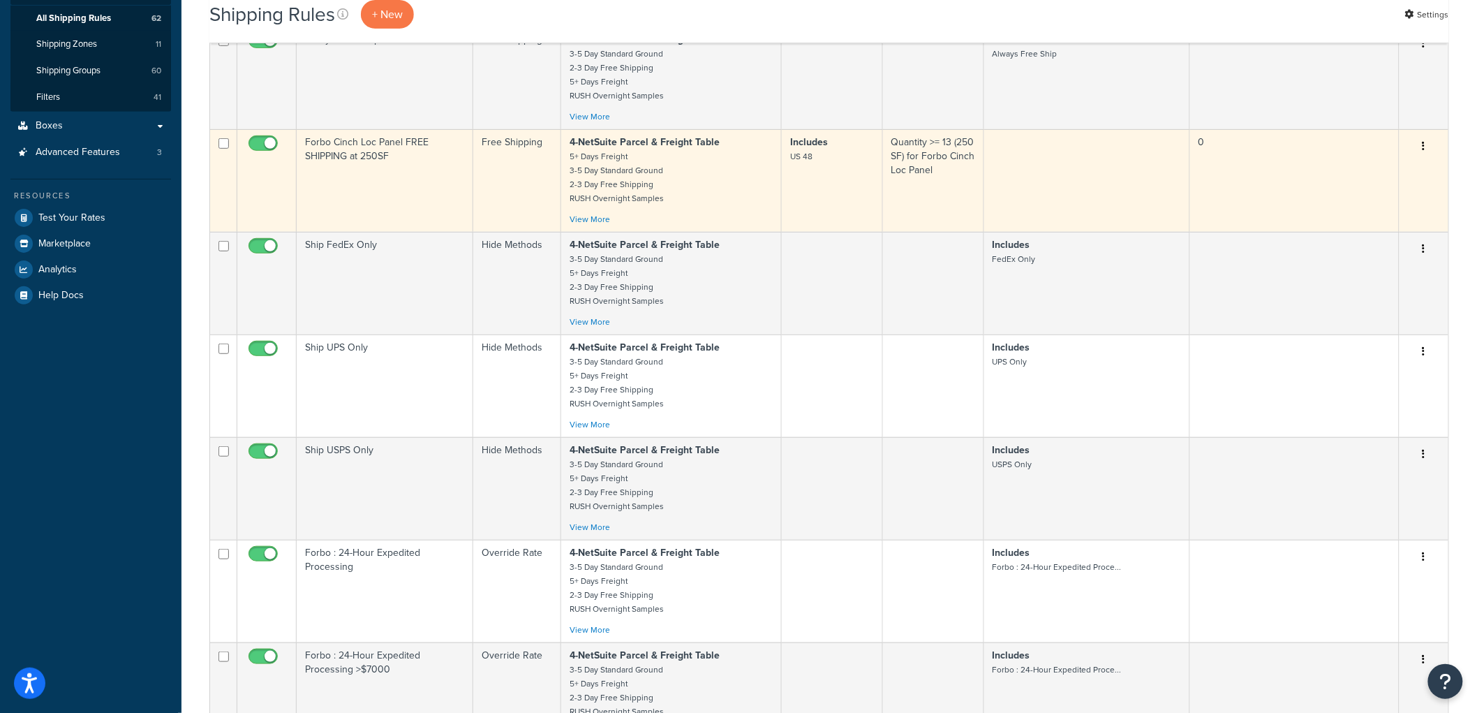
click at [415, 184] on td "Forbo Cinch Loc Panel FREE SHIPPING at 250SF" at bounding box center [385, 180] width 177 height 103
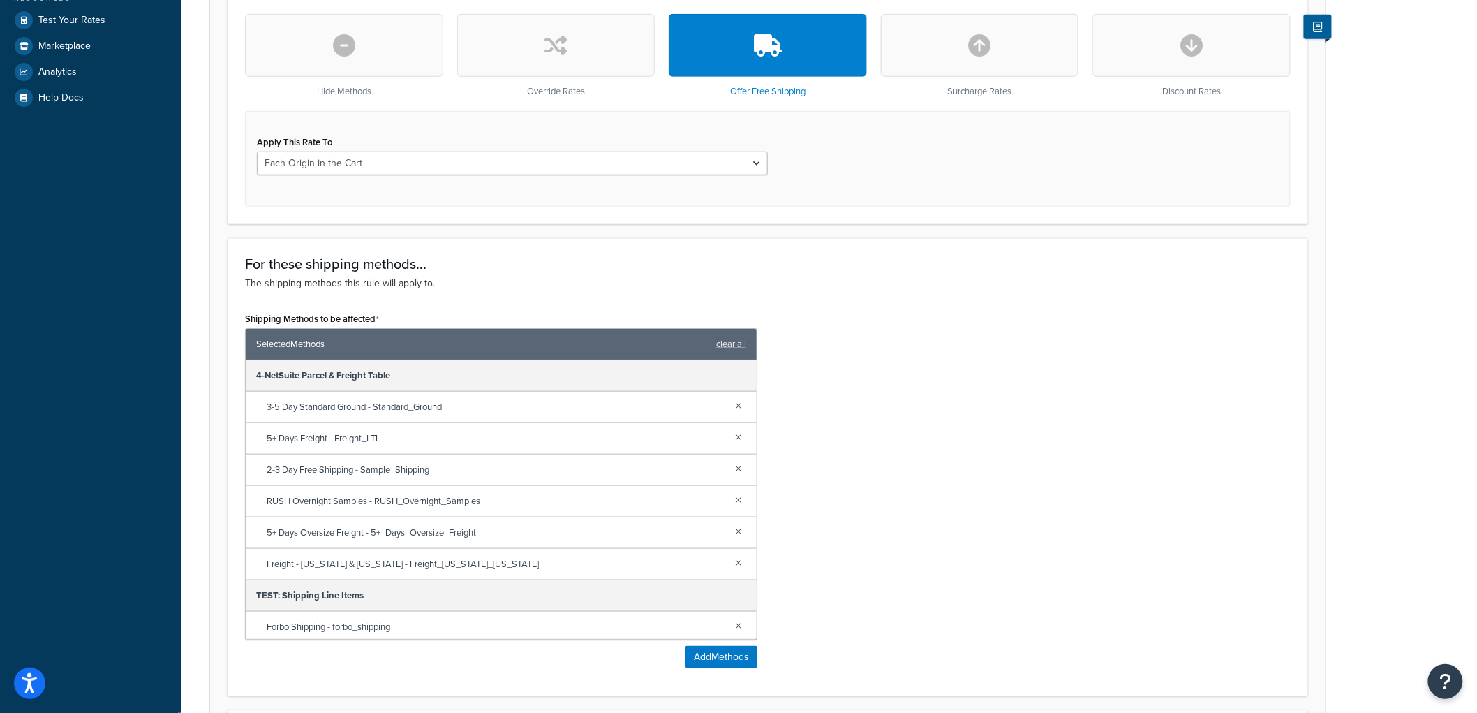
scroll to position [374, 0]
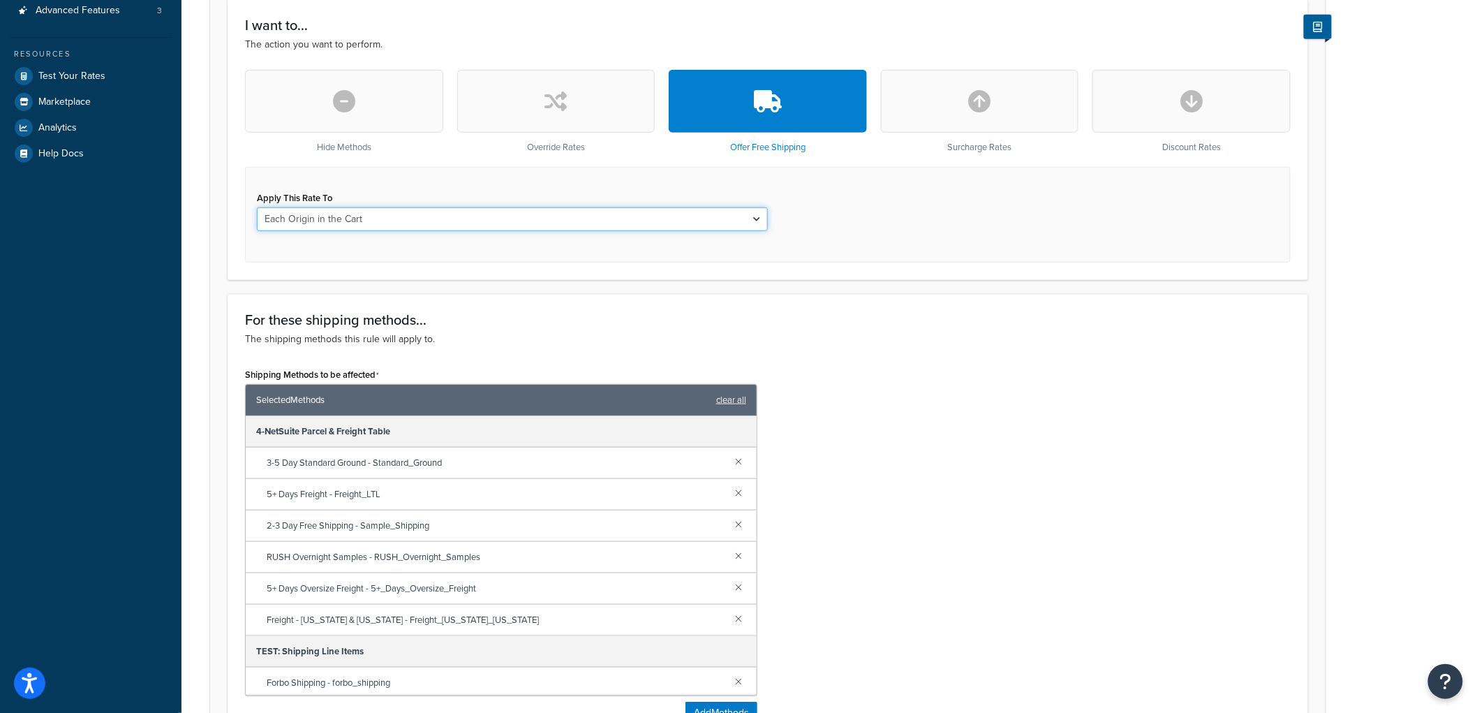
click at [661, 219] on select "Each Shipment in the Cart Each Origin in the Cart Each Shipping Group in the Ca…" at bounding box center [512, 219] width 511 height 24
select select "CART"
click at [257, 207] on select "Each Shipment in the Cart Each Origin in the Cart Each Shipping Group in the Ca…" at bounding box center [512, 219] width 511 height 24
click at [912, 244] on div "Apply This Rate To Each Shipment in the Cart Each Origin in the Cart Each Shipp…" at bounding box center [768, 215] width 1046 height 96
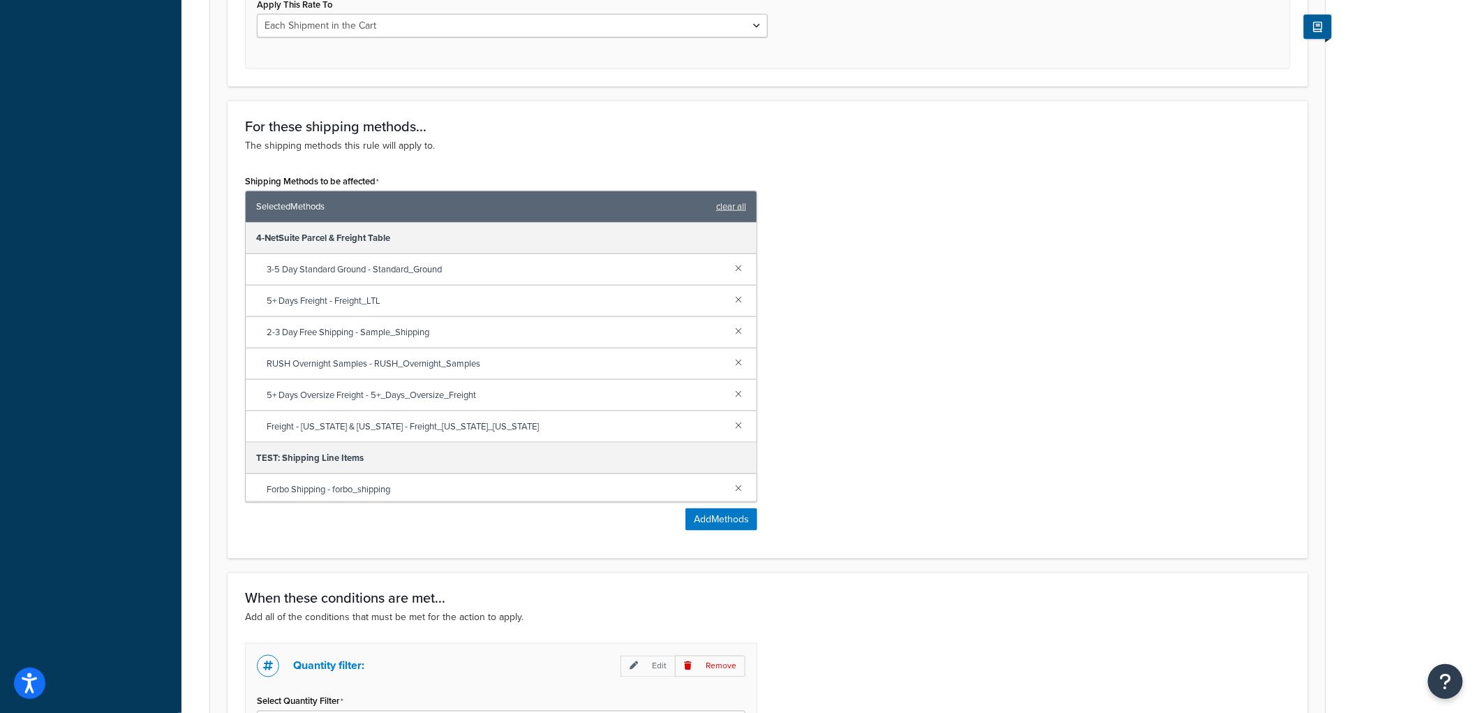
scroll to position [917, 0]
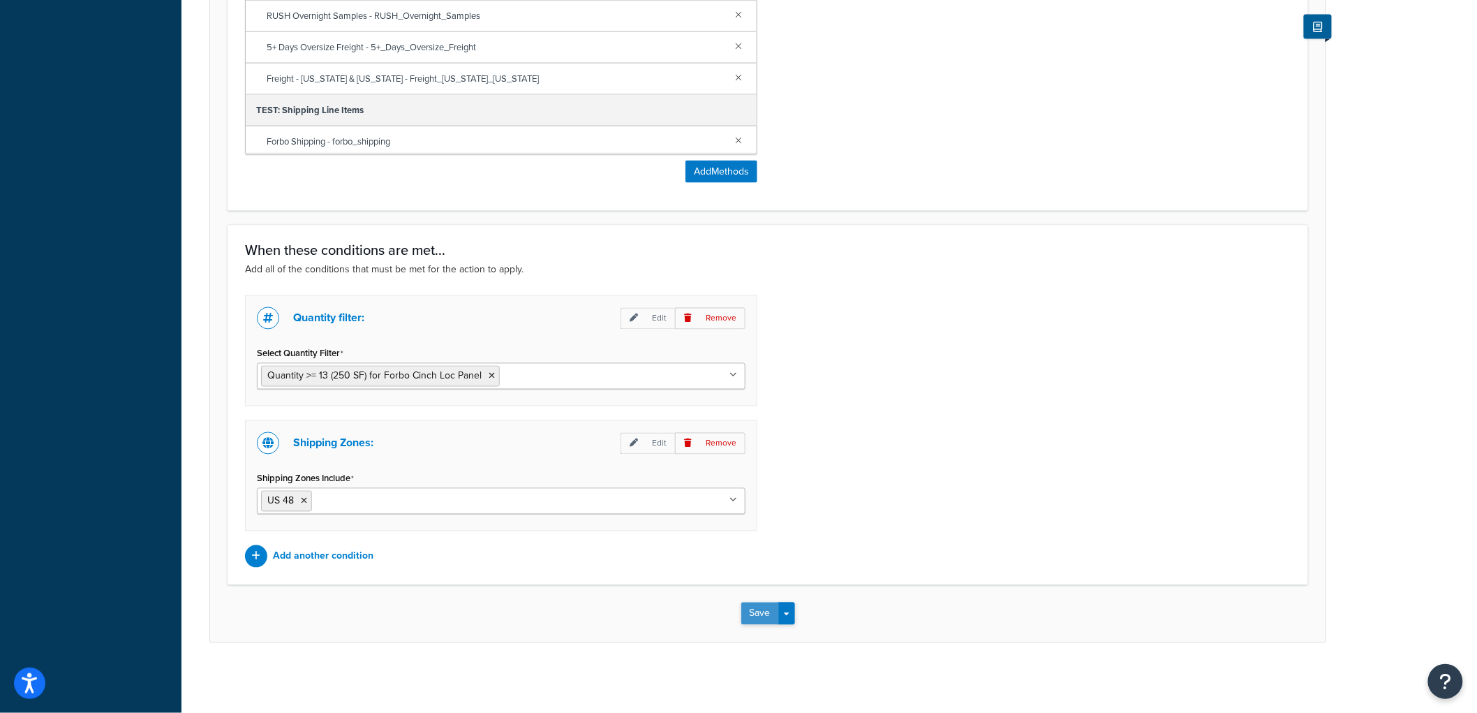
click at [752, 612] on button "Save" at bounding box center [761, 614] width 38 height 22
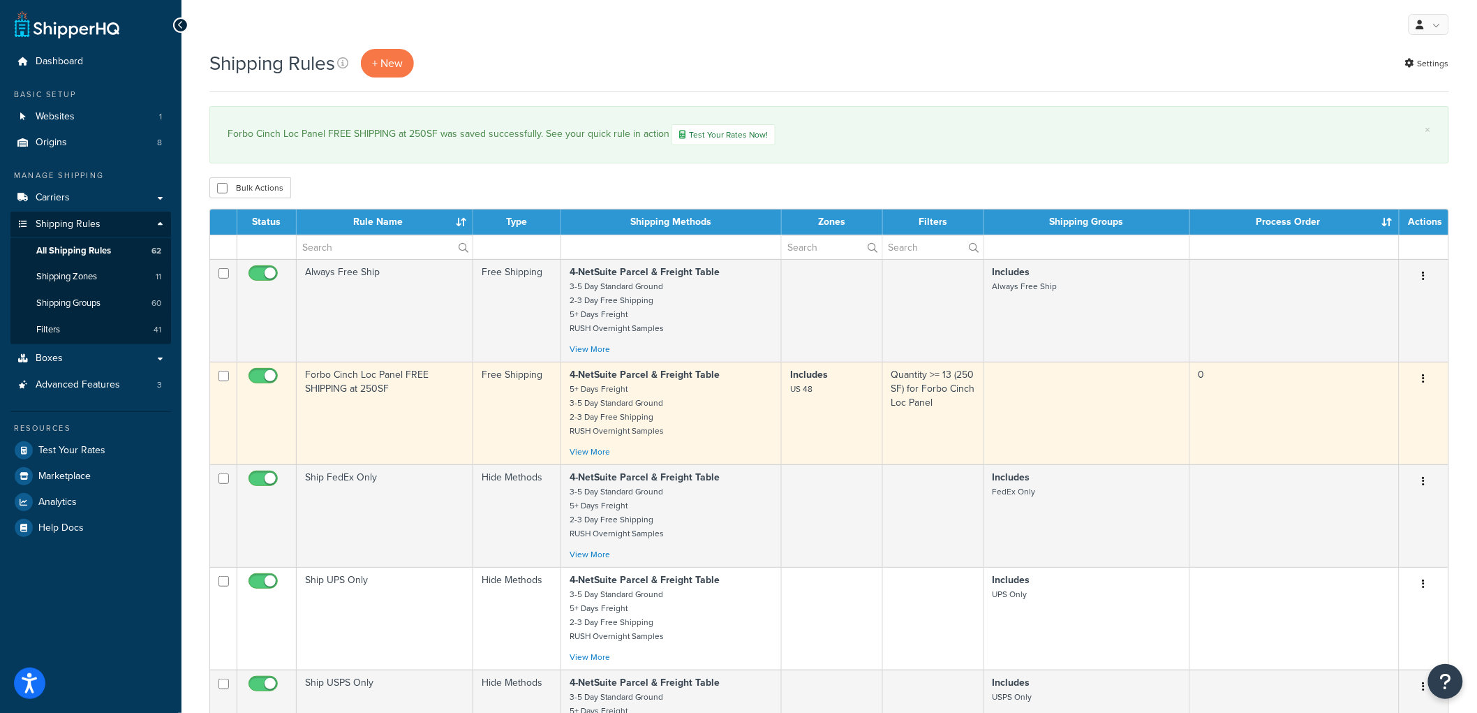
click at [440, 418] on td "Forbo Cinch Loc Panel FREE SHIPPING at 250SF" at bounding box center [385, 413] width 177 height 103
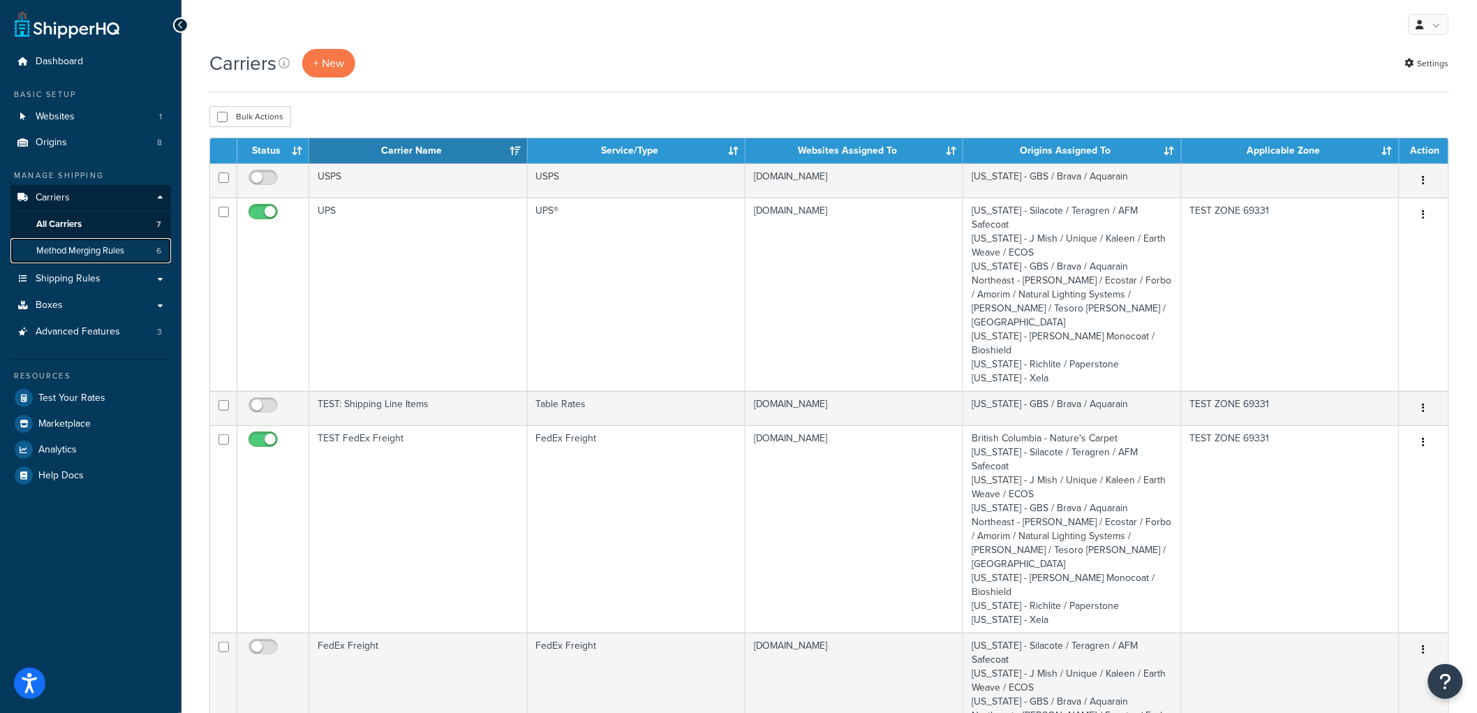
click at [121, 246] on span "Method Merging Rules" at bounding box center [80, 251] width 88 height 12
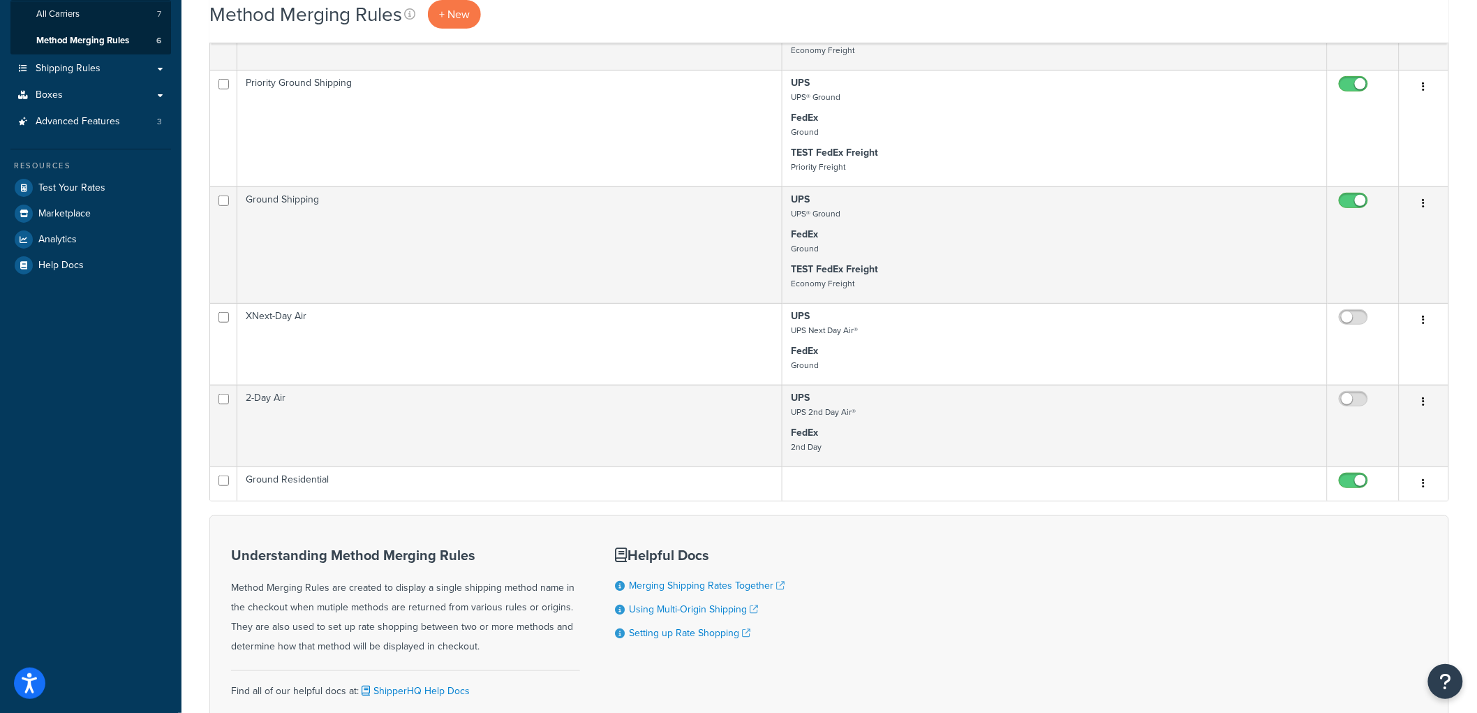
scroll to position [233, 0]
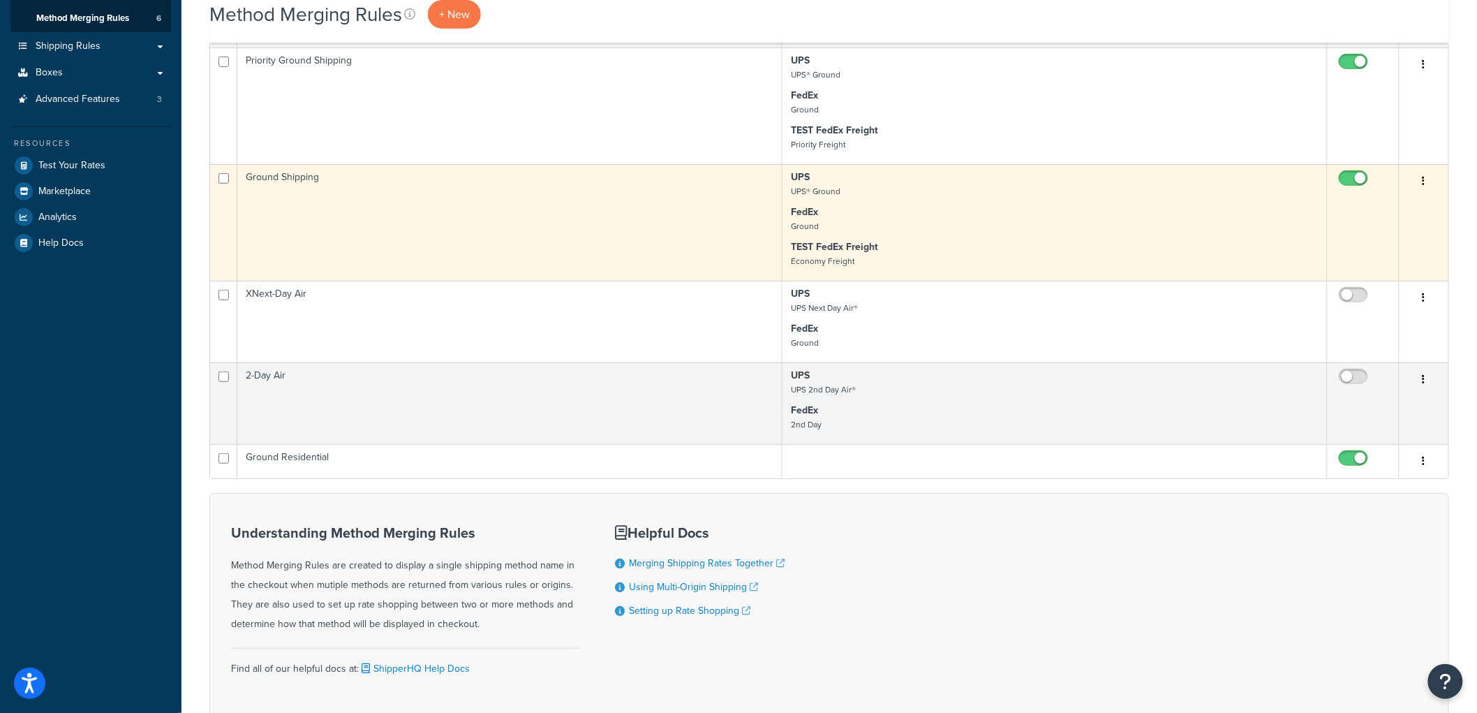
click at [575, 246] on td "Ground Shipping" at bounding box center [509, 222] width 545 height 117
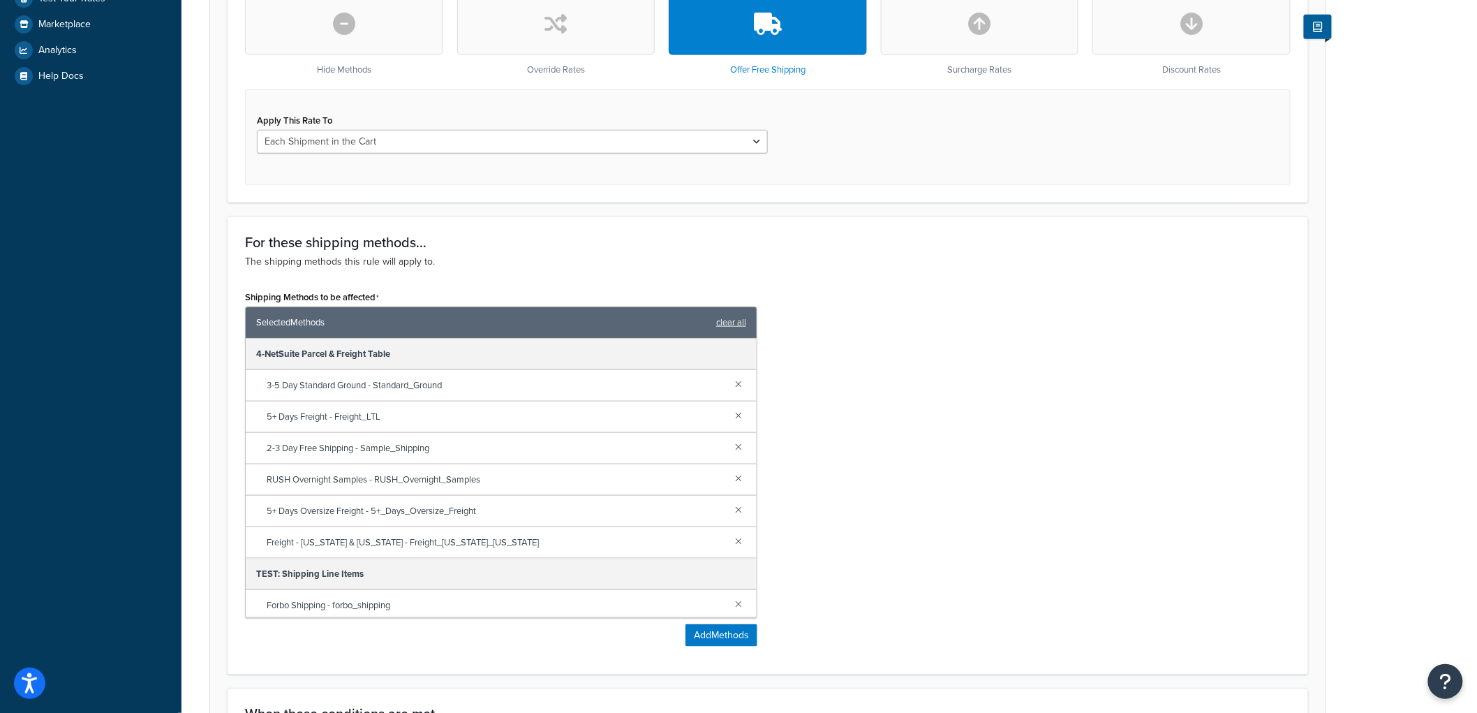
scroll to position [917, 0]
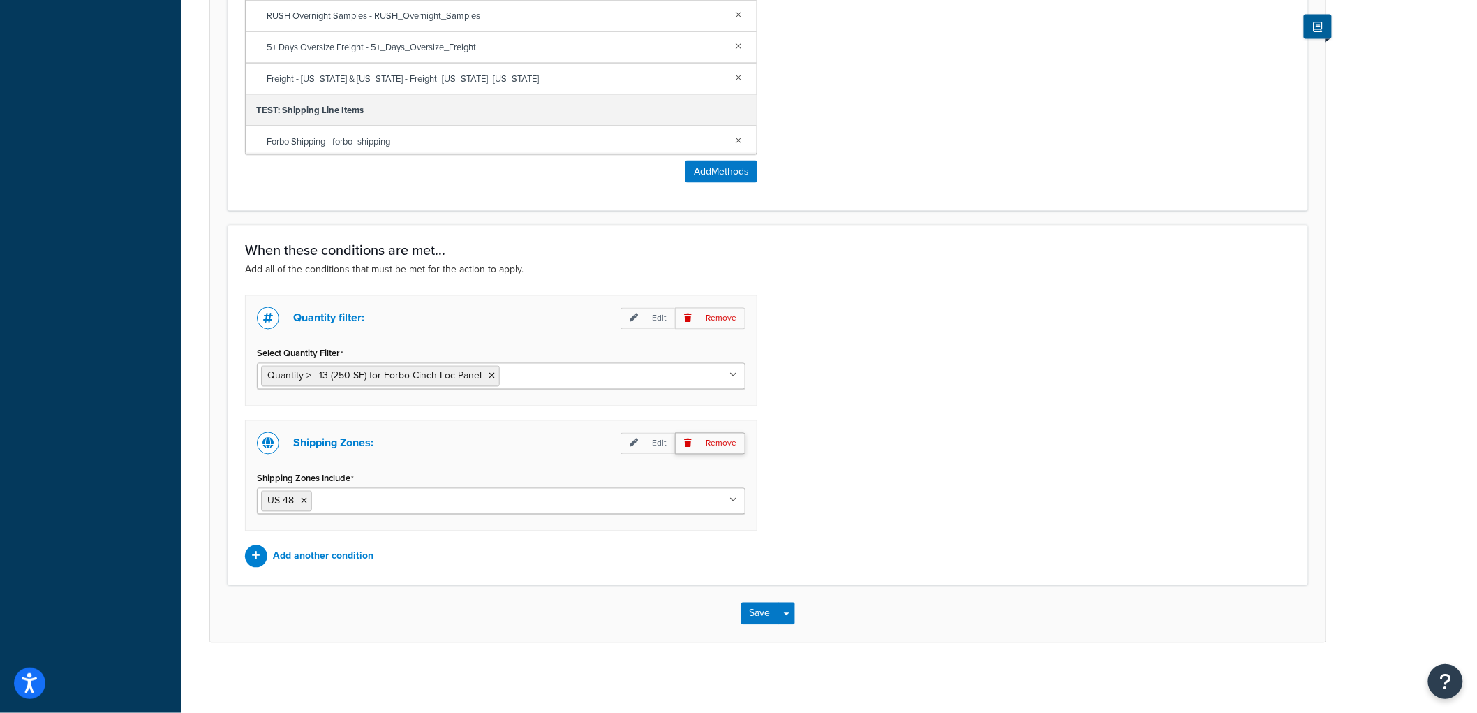
click at [708, 437] on p "Remove" at bounding box center [710, 444] width 71 height 22
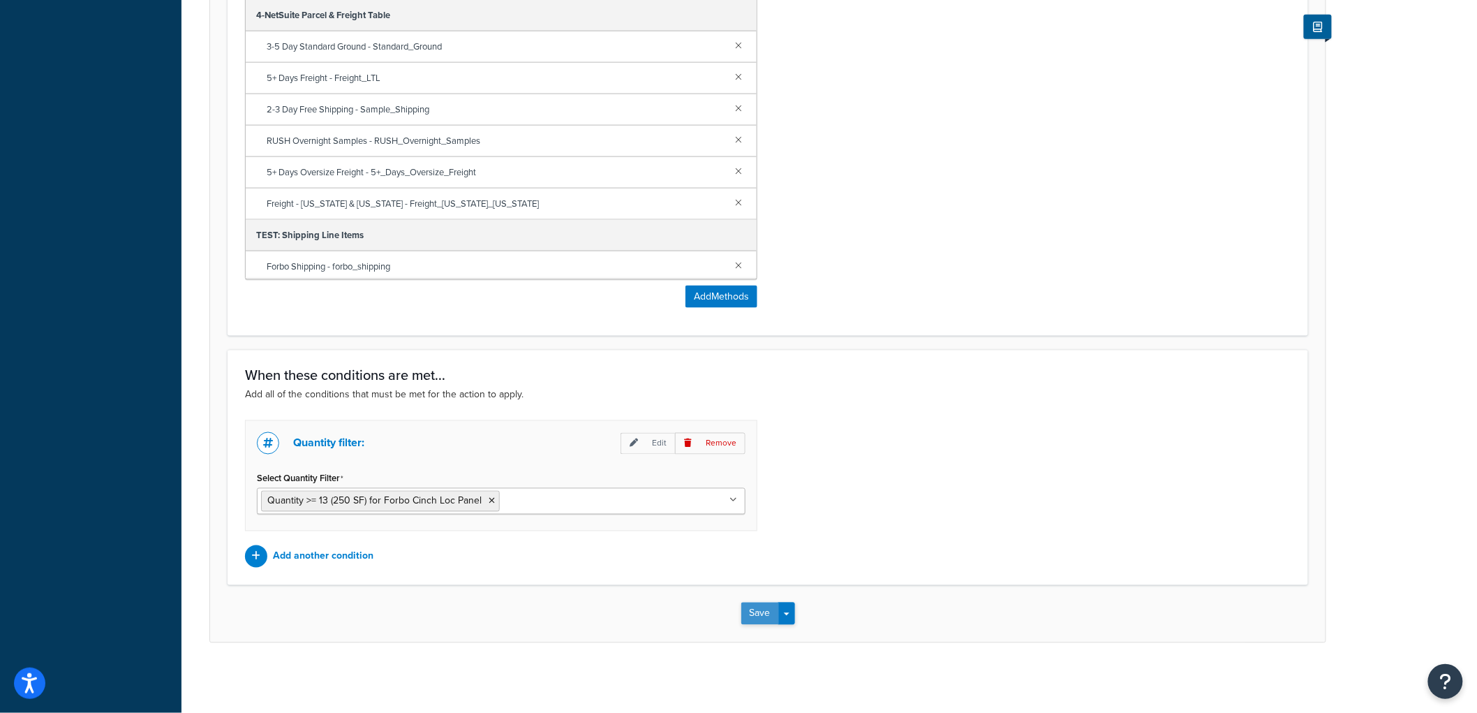
click at [765, 615] on button "Save" at bounding box center [761, 614] width 38 height 22
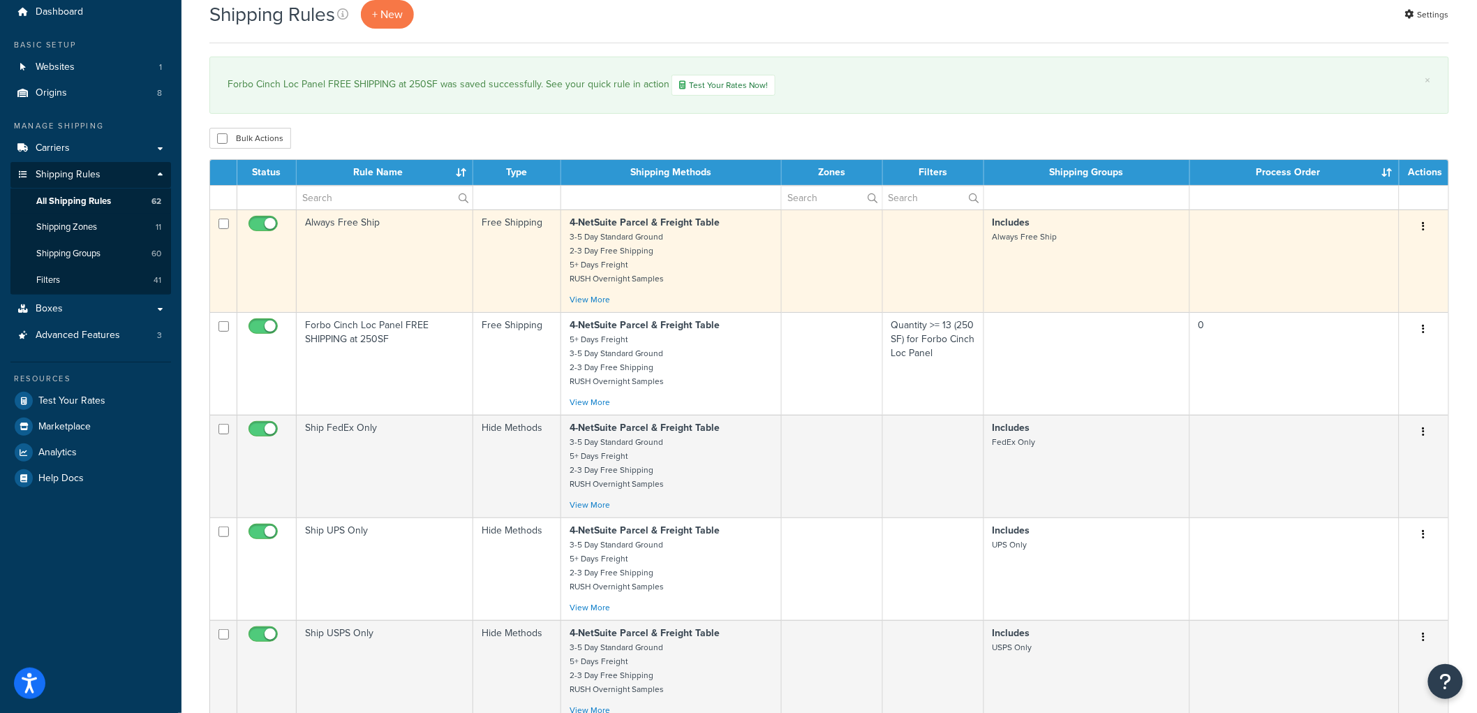
scroll to position [78, 0]
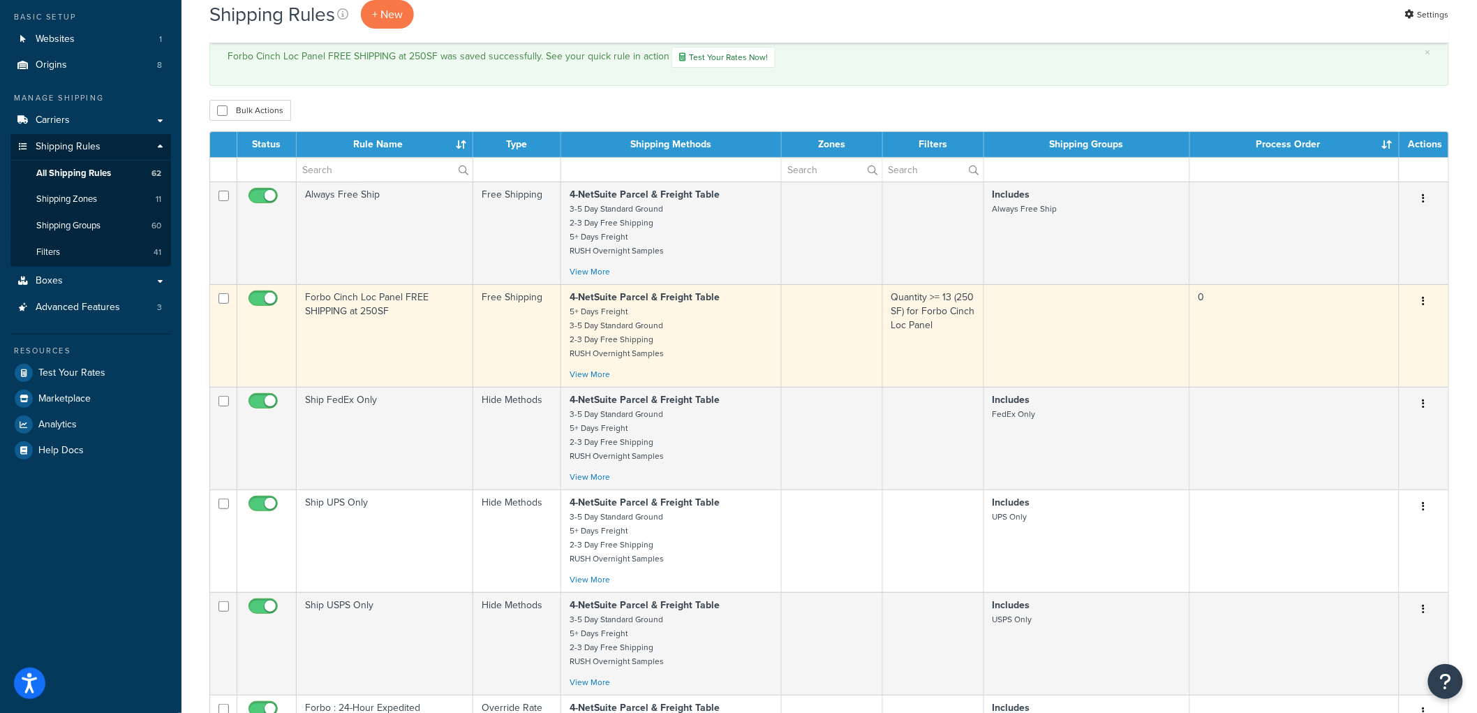
click at [718, 341] on p "4-NetSuite Parcel & Freight Table 5+ Days Freight 3-5 Day Standard Ground 2-3 D…" at bounding box center [672, 325] width 204 height 70
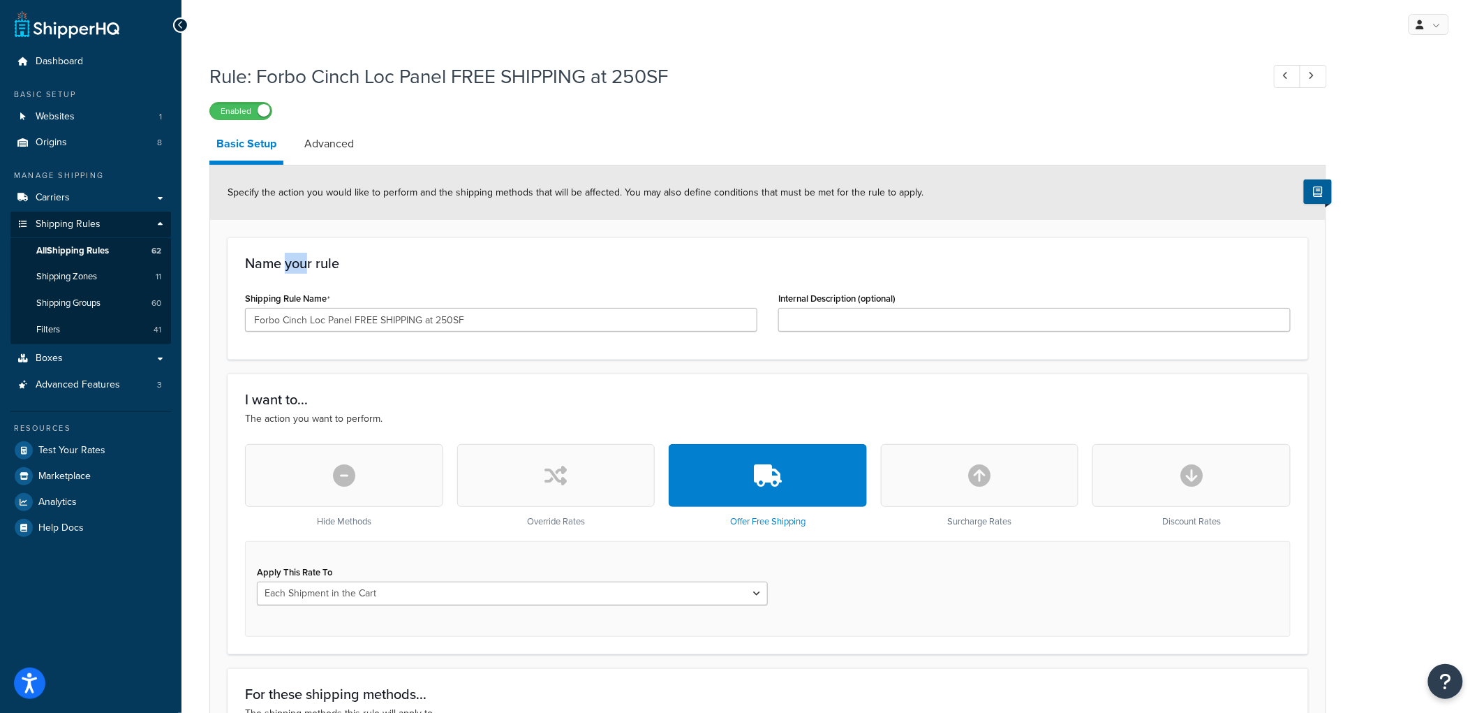
drag, startPoint x: 310, startPoint y: 264, endPoint x: 285, endPoint y: 260, distance: 25.4
click at [285, 260] on h3 "Name your rule" at bounding box center [768, 263] width 1046 height 15
drag, startPoint x: 352, startPoint y: 260, endPoint x: 242, endPoint y: 258, distance: 109.6
click at [242, 258] on div "Name your rule Shipping Rule Name Forbo Cinch Loc Panel FREE SHIPPING at 250SF …" at bounding box center [768, 298] width 1081 height 122
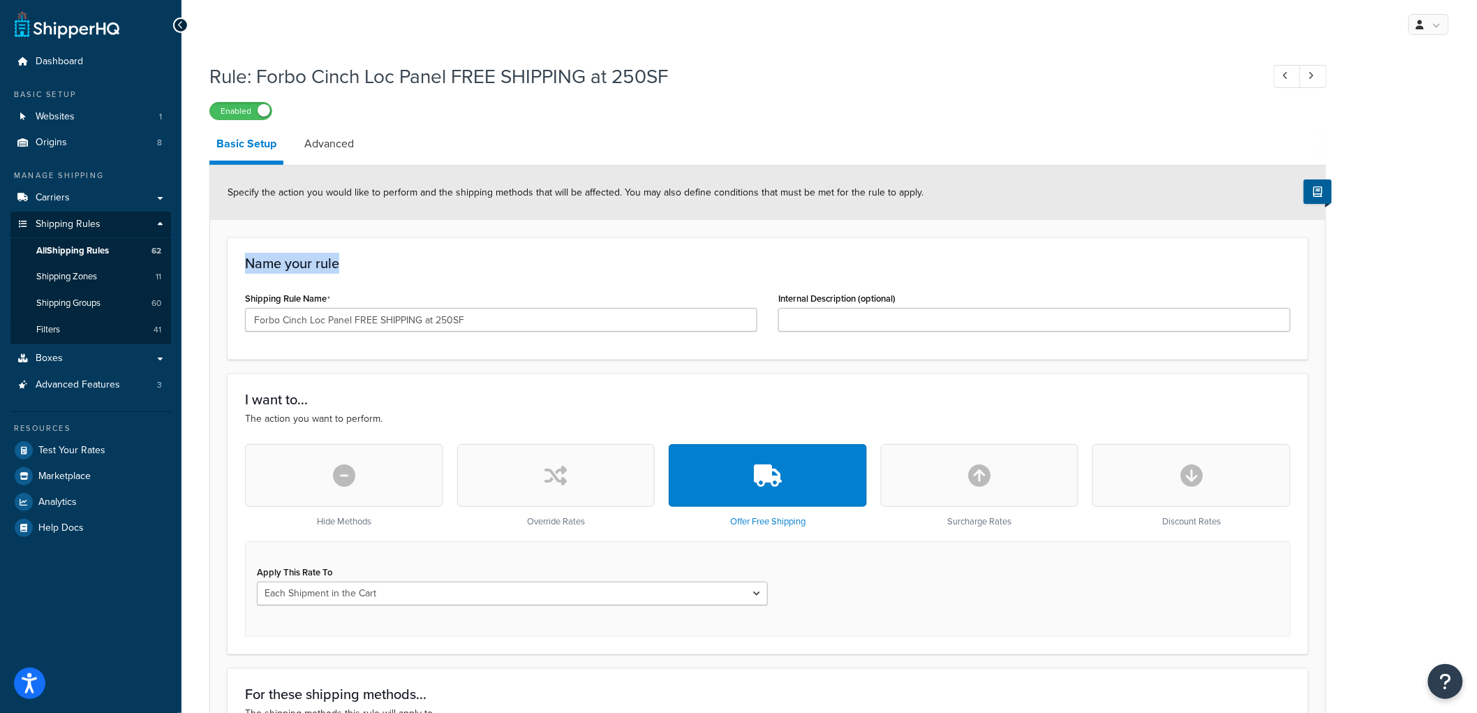
click at [242, 258] on div "Name your rule Shipping Rule Name Forbo Cinch Loc Panel FREE SHIPPING at 250SF …" at bounding box center [768, 298] width 1081 height 122
click at [336, 161] on link "Advanced" at bounding box center [329, 144] width 64 height 34
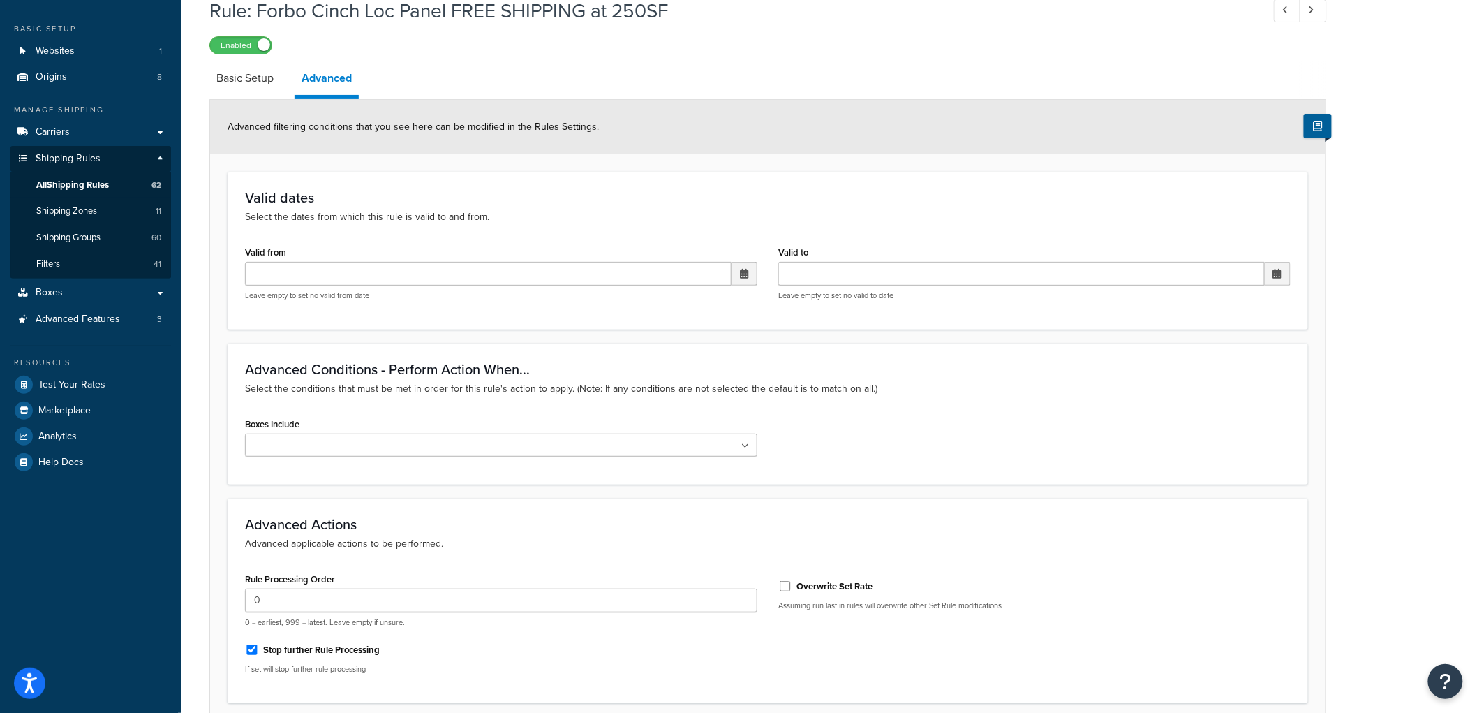
scroll to position [29, 0]
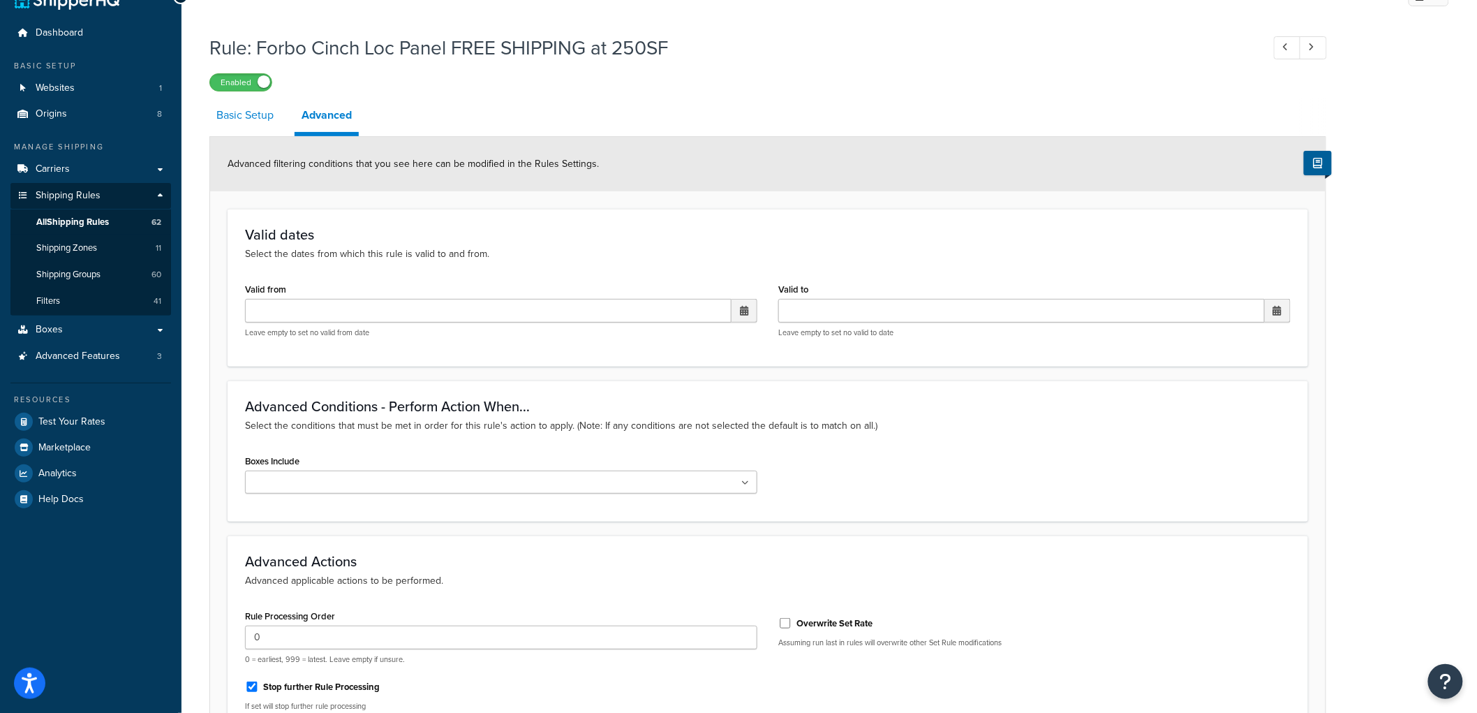
click at [253, 119] on link "Basic Setup" at bounding box center [244, 115] width 71 height 34
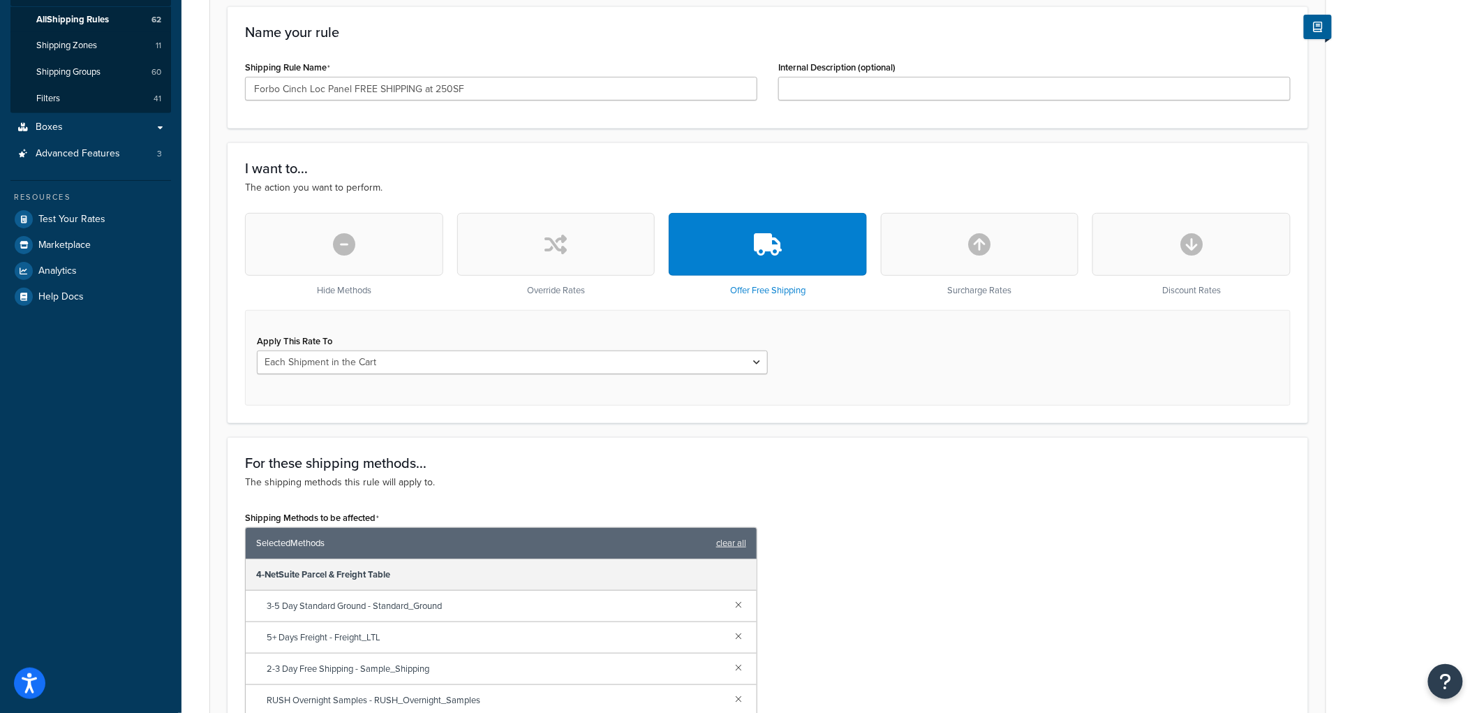
scroll to position [233, 0]
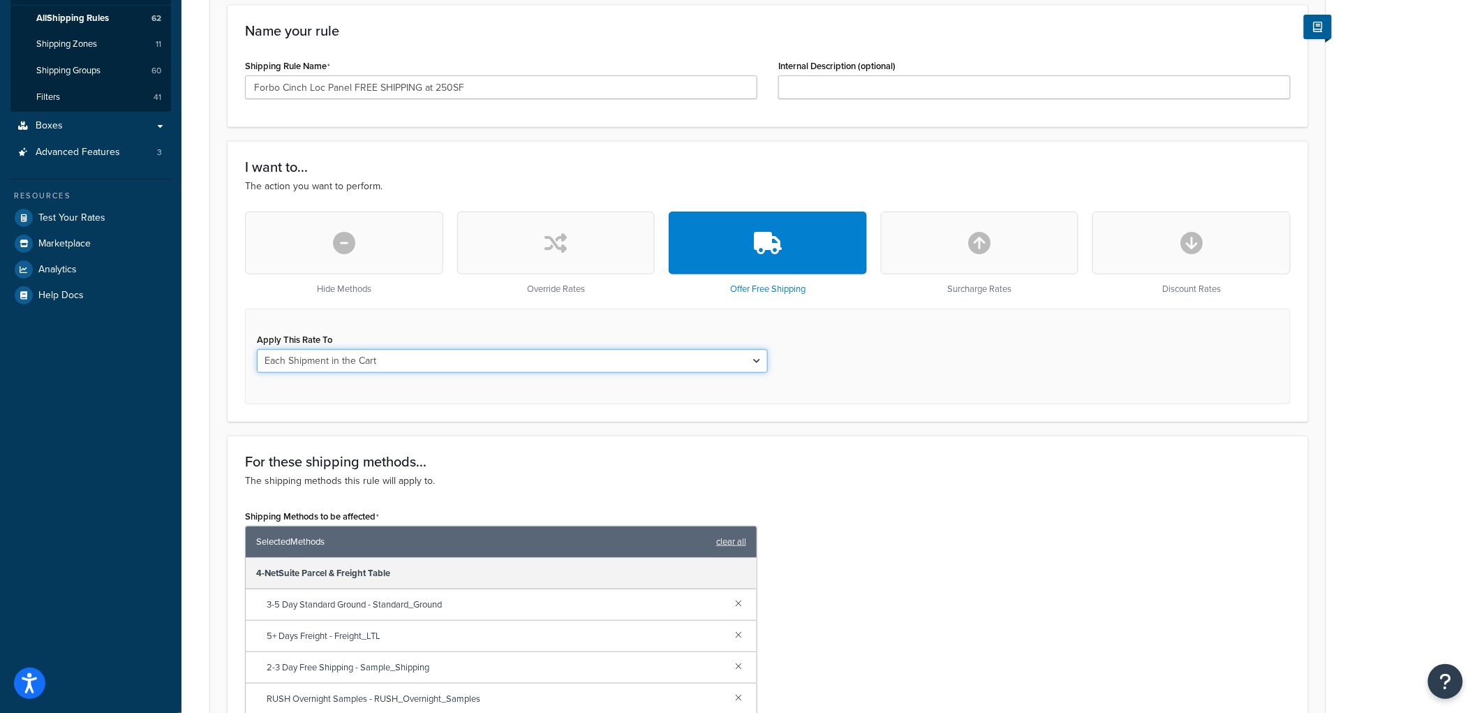
click at [406, 354] on select "Each Shipment in the Cart Each Origin in the Cart Each Shipping Group in the Ca…" at bounding box center [512, 361] width 511 height 24
click at [981, 369] on div "Apply This Rate To Each Shipment in the Cart Each Origin in the Cart Each Shipp…" at bounding box center [768, 357] width 1046 height 96
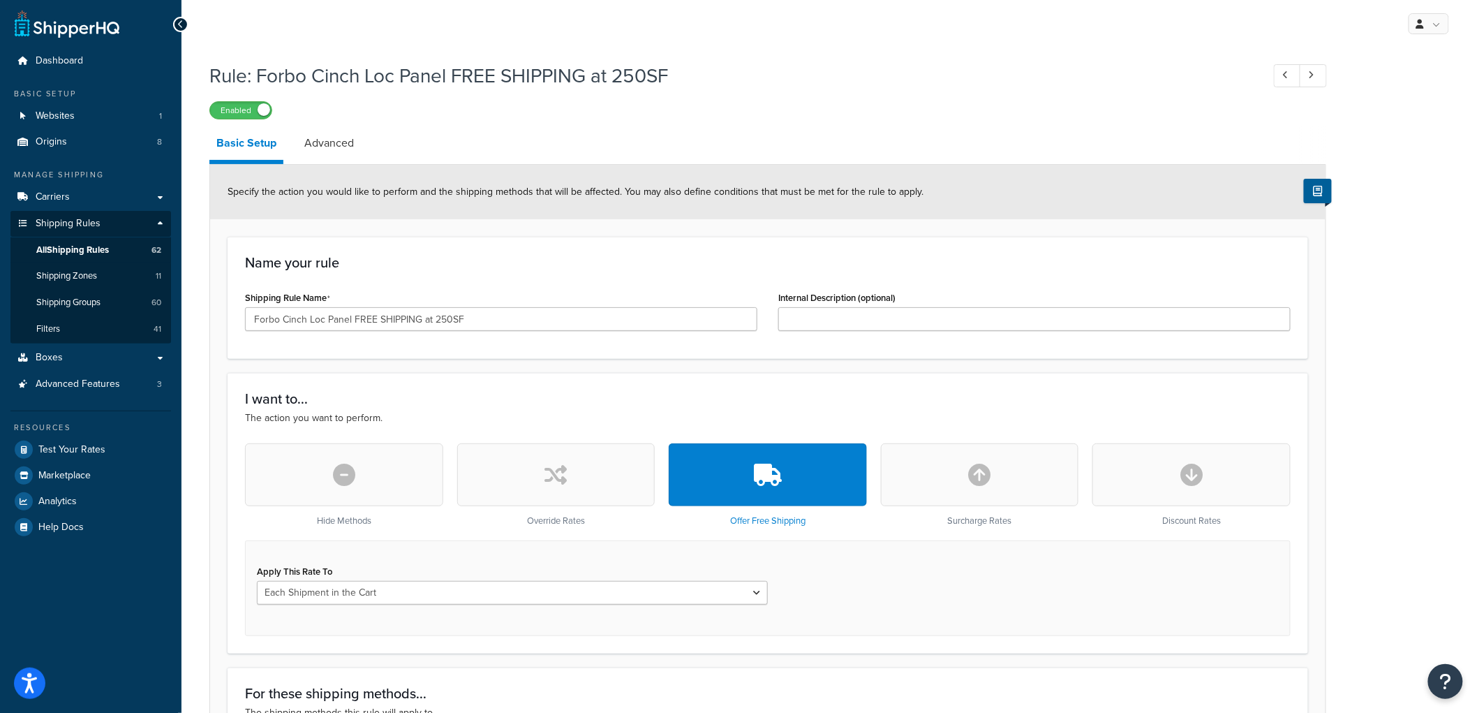
scroll to position [0, 0]
click at [1435, 675] on button "Open Resource Center" at bounding box center [1446, 682] width 38 height 38
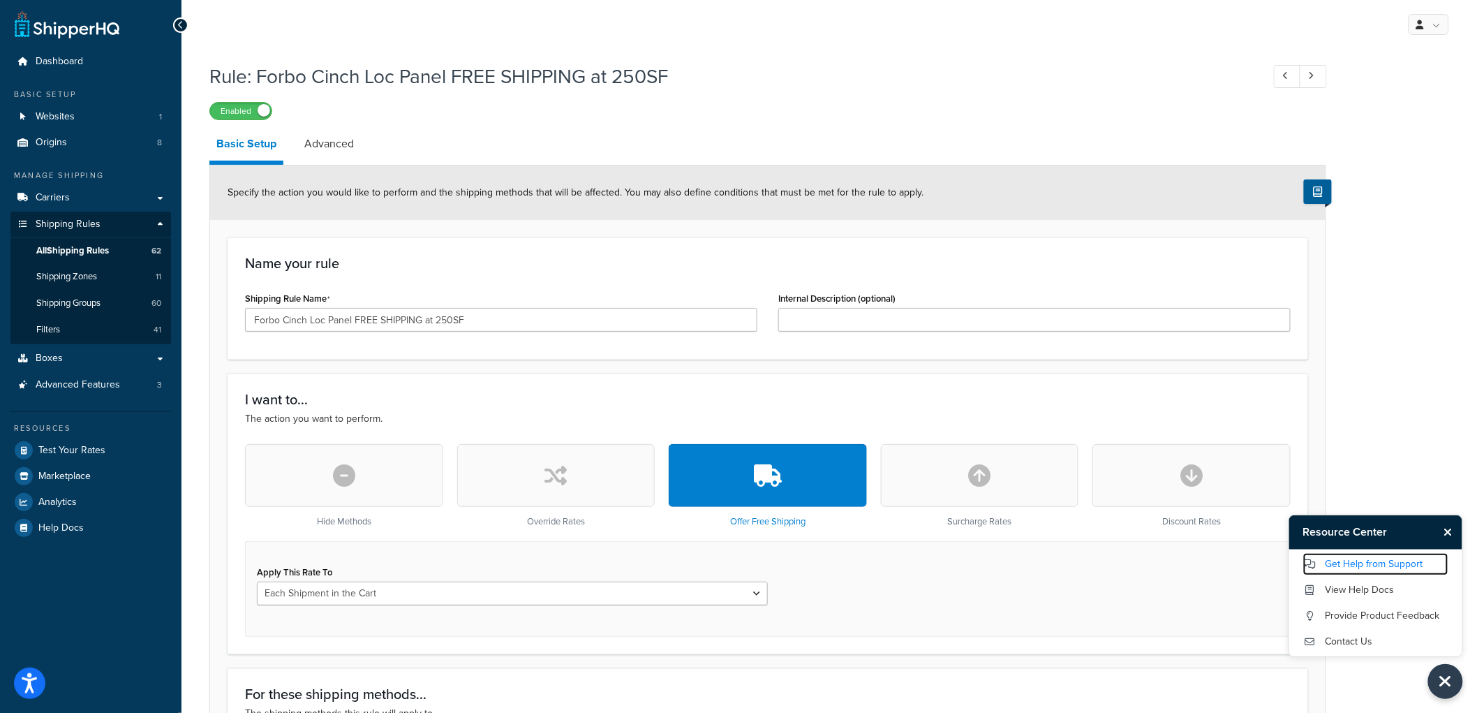
click at [1364, 563] on link "Get Help from Support" at bounding box center [1376, 564] width 145 height 22
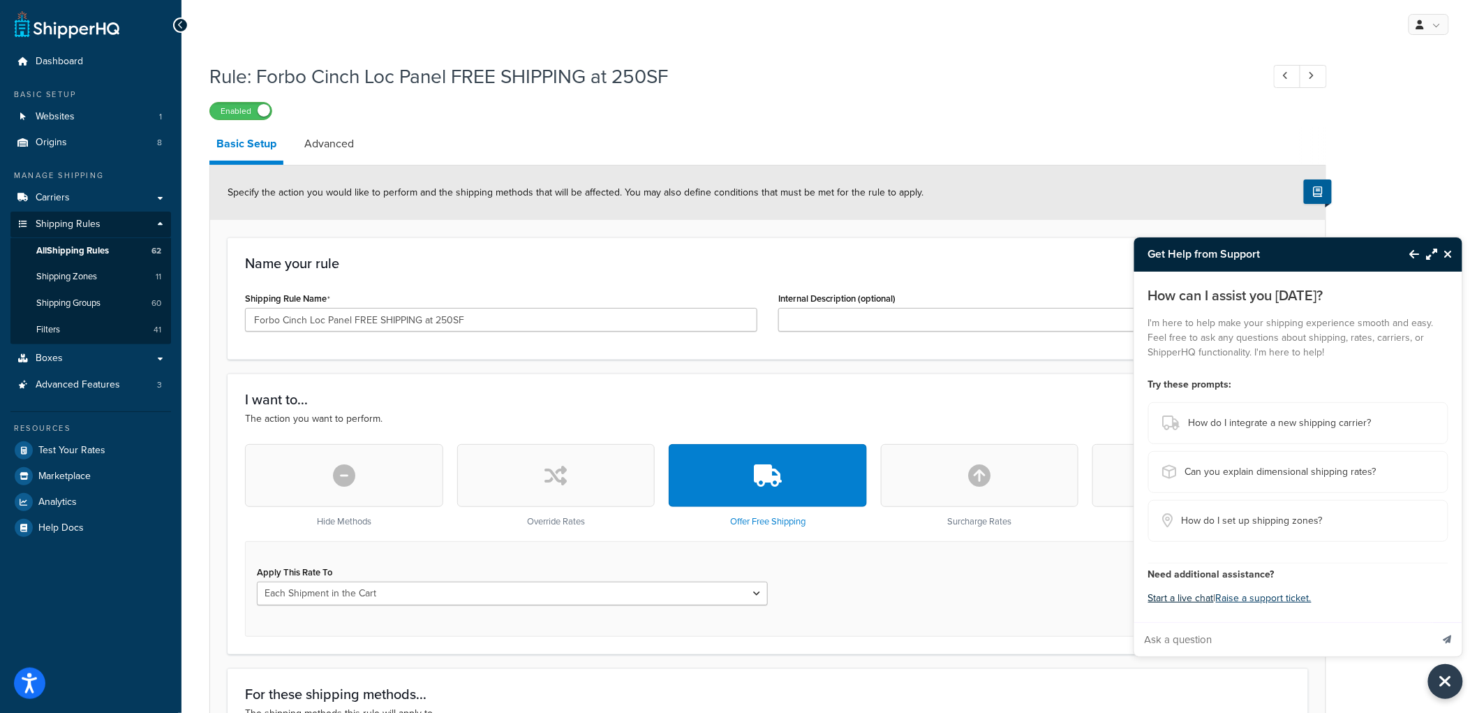
click at [1195, 600] on button "Start a live chat" at bounding box center [1182, 599] width 66 height 20
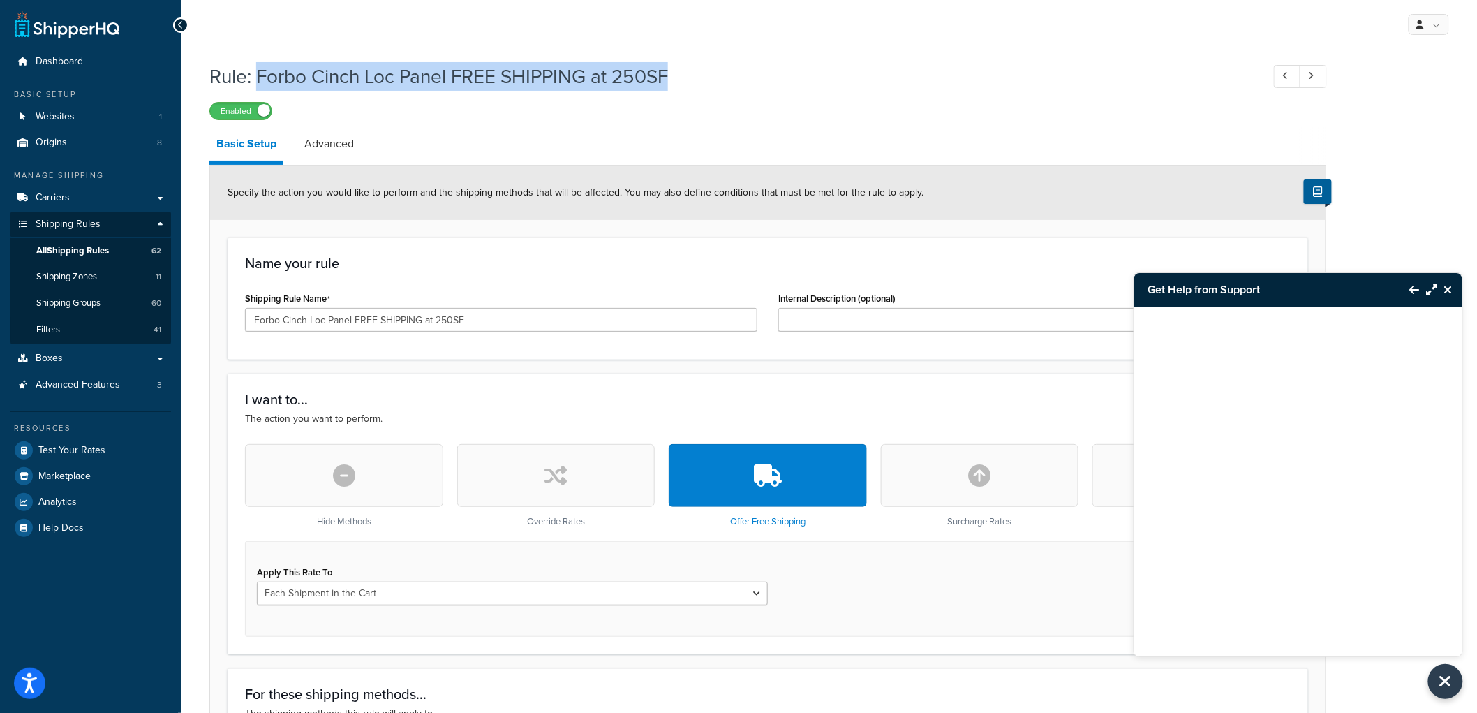
drag, startPoint x: 678, startPoint y: 80, endPoint x: 261, endPoint y: 84, distance: 416.9
click at [261, 84] on h1 "Rule: Forbo Cinch Loc Panel FREE SHIPPING at 250SF" at bounding box center [728, 76] width 1039 height 27
copy h1 "Forbo Cinch Loc Panel FREE SHIPPING at 250SF"
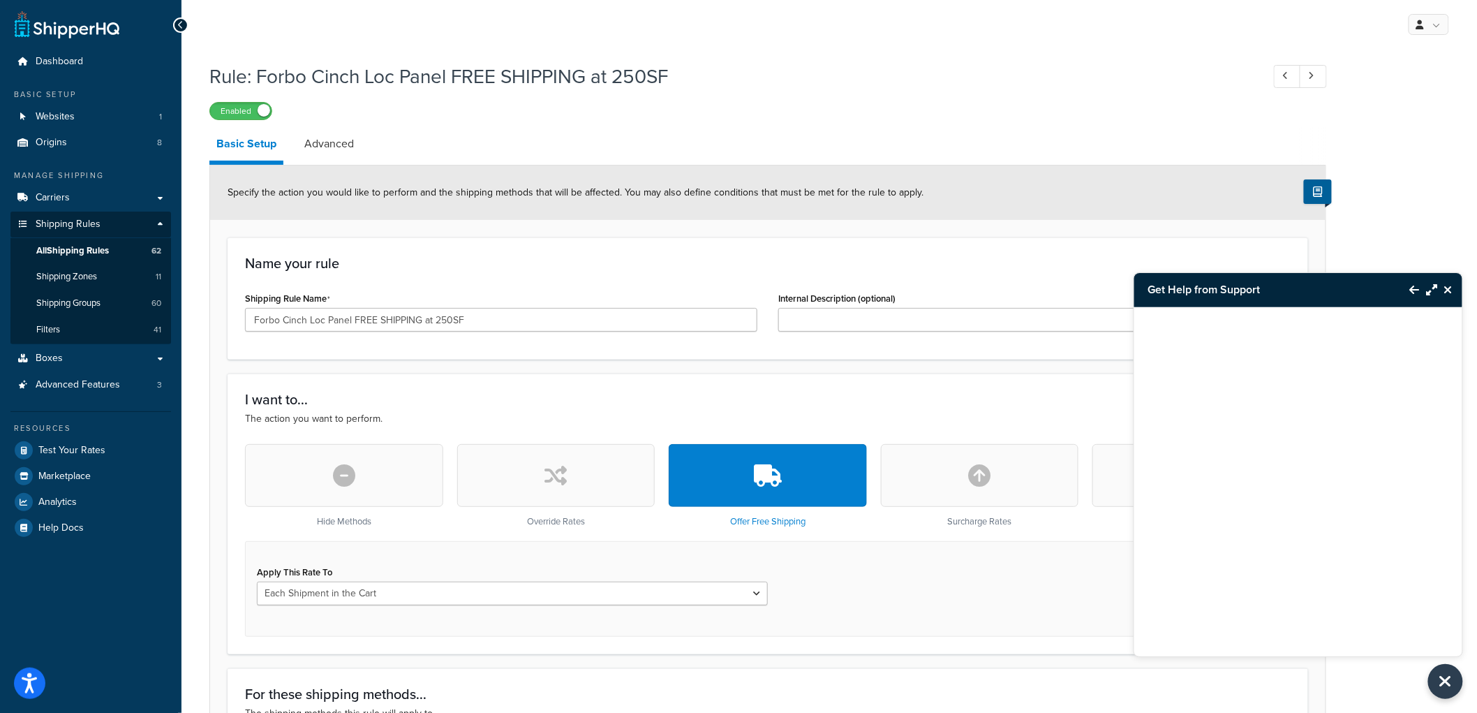
click at [878, 191] on span "Specify the action you would like to perform and the shipping methods that will…" at bounding box center [576, 192] width 696 height 15
click at [902, 192] on span "Specify the action you would like to perform and the shipping methods that will…" at bounding box center [576, 192] width 696 height 15
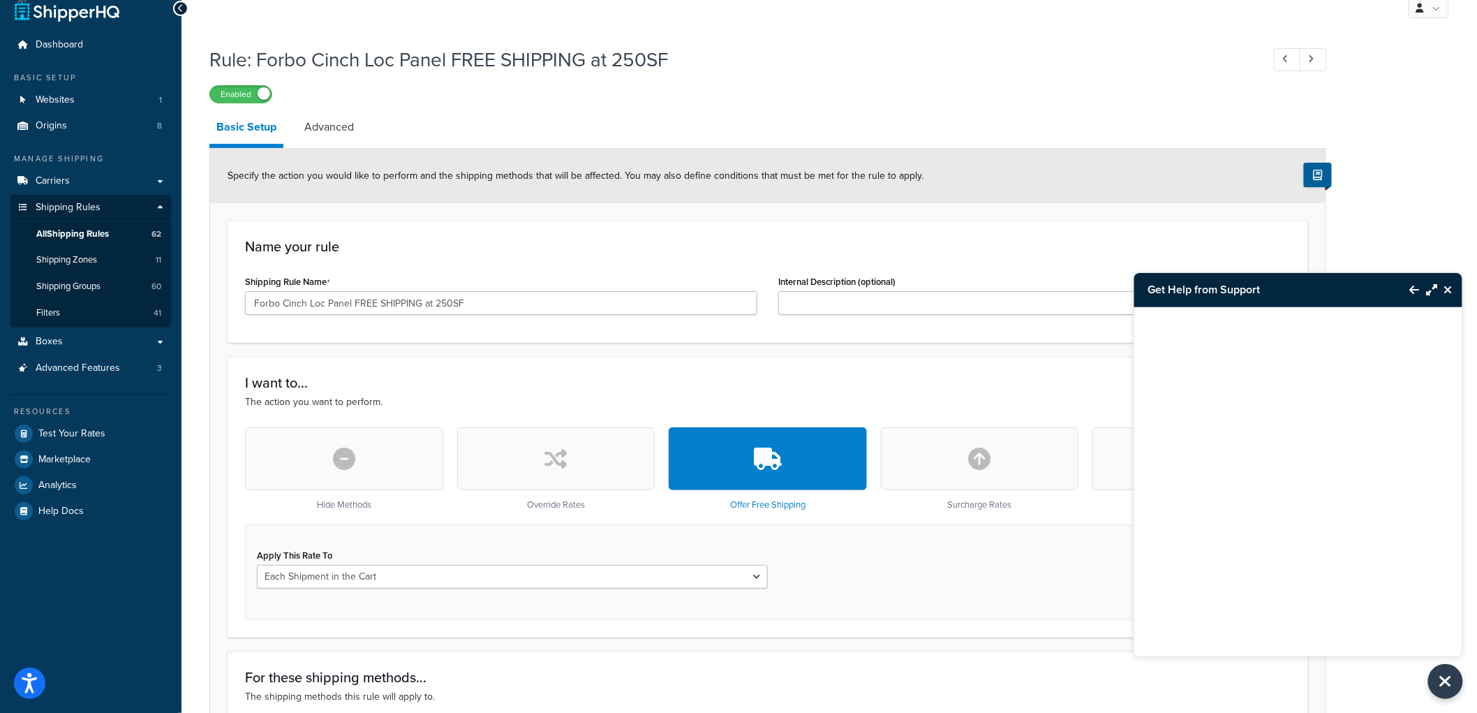
scroll to position [16, 0]
click at [1237, 152] on div "Specify the action you would like to perform and the shipping methods that will…" at bounding box center [768, 176] width 1116 height 54
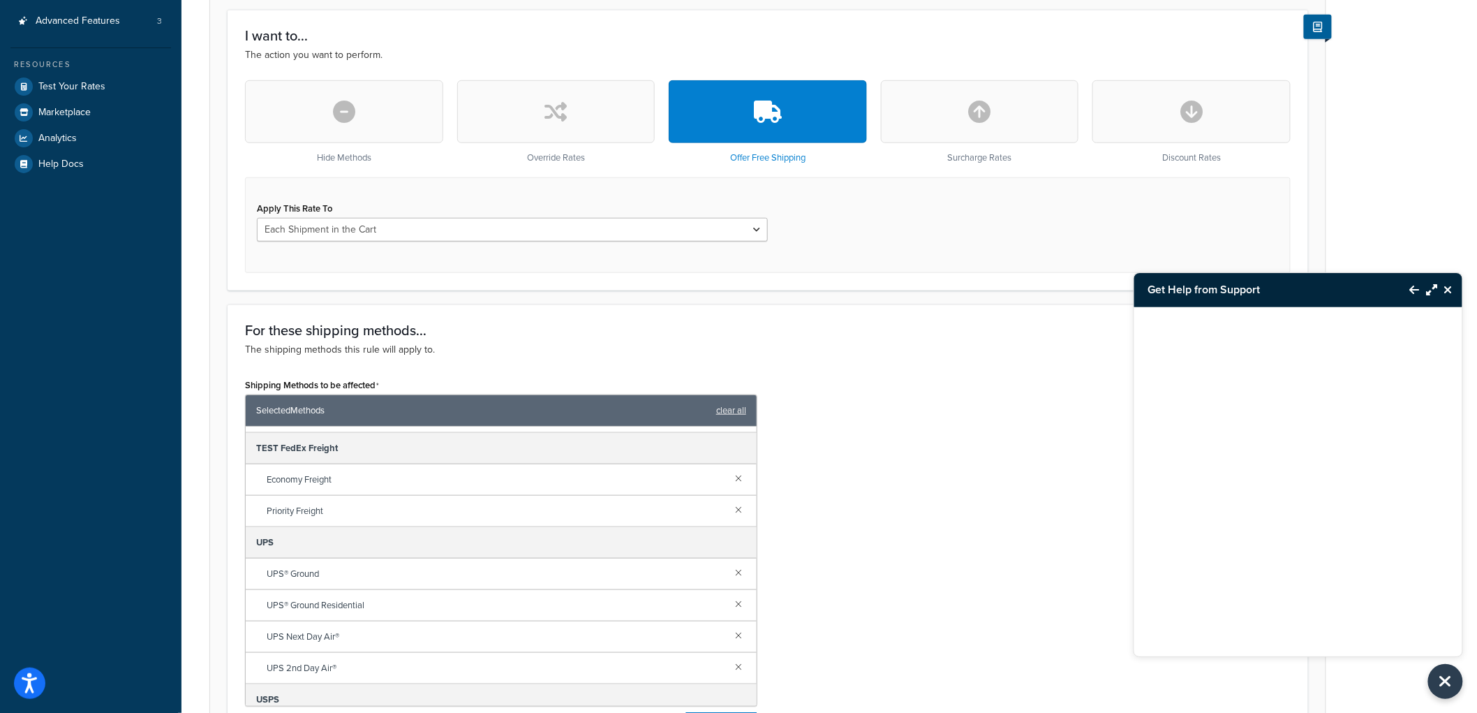
scroll to position [326, 0]
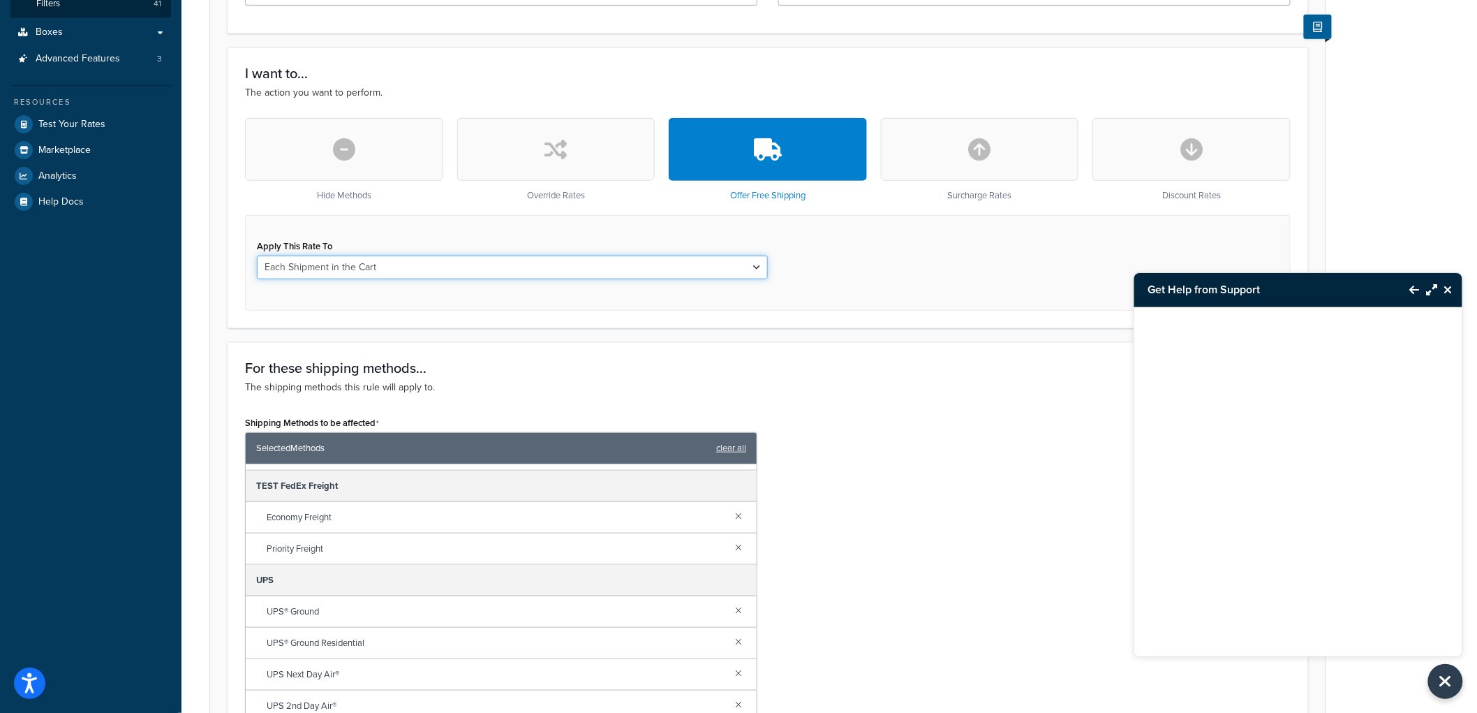
click at [738, 278] on select "Each Shipment in the Cart Each Origin in the Cart Each Shipping Group in the Ca…" at bounding box center [512, 268] width 511 height 24
click at [878, 270] on div "Apply This Rate To Each Shipment in the Cart Each Origin in the Cart Each Shipp…" at bounding box center [768, 263] width 1046 height 96
click at [674, 274] on select "Each Shipment in the Cart Each Origin in the Cart Each Shipping Group in the Ca…" at bounding box center [512, 268] width 511 height 24
click at [831, 275] on div "Apply This Rate To Each Shipment in the Cart Each Origin in the Cart Each Shipp…" at bounding box center [768, 263] width 1046 height 96
click at [721, 275] on select "Each Shipment in the Cart Each Origin in the Cart Each Shipping Group in the Ca…" at bounding box center [512, 268] width 511 height 24
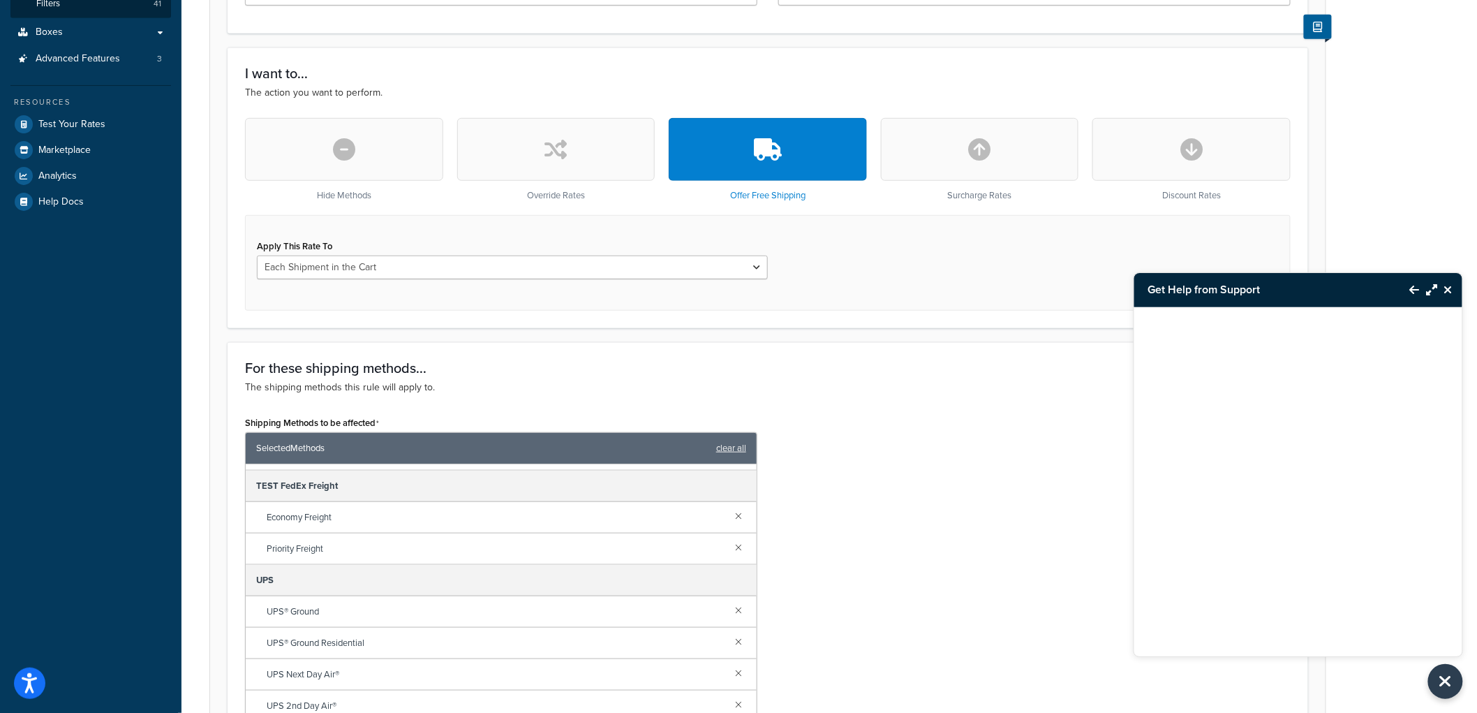
click at [849, 267] on div "Apply This Rate To Each Shipment in the Cart Each Origin in the Cart Each Shipp…" at bounding box center [768, 263] width 1046 height 96
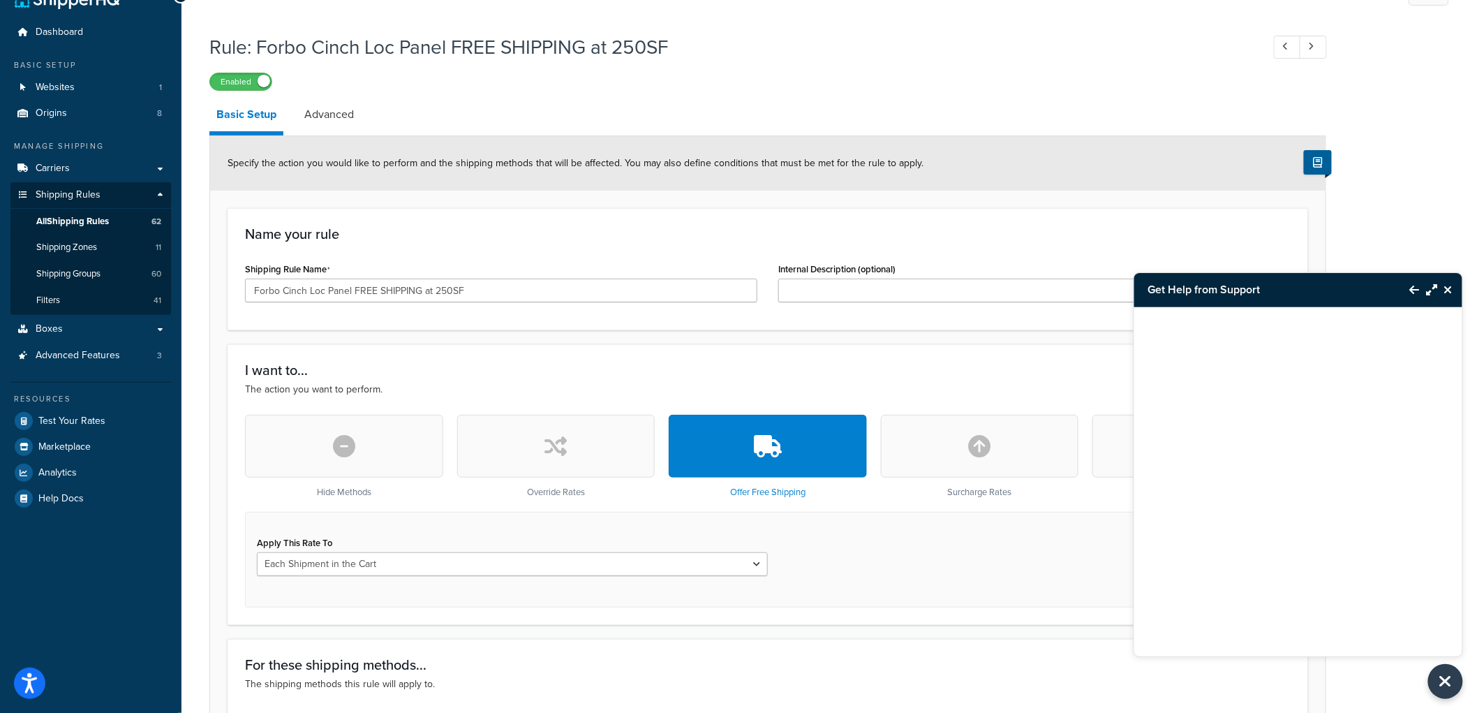
scroll to position [0, 0]
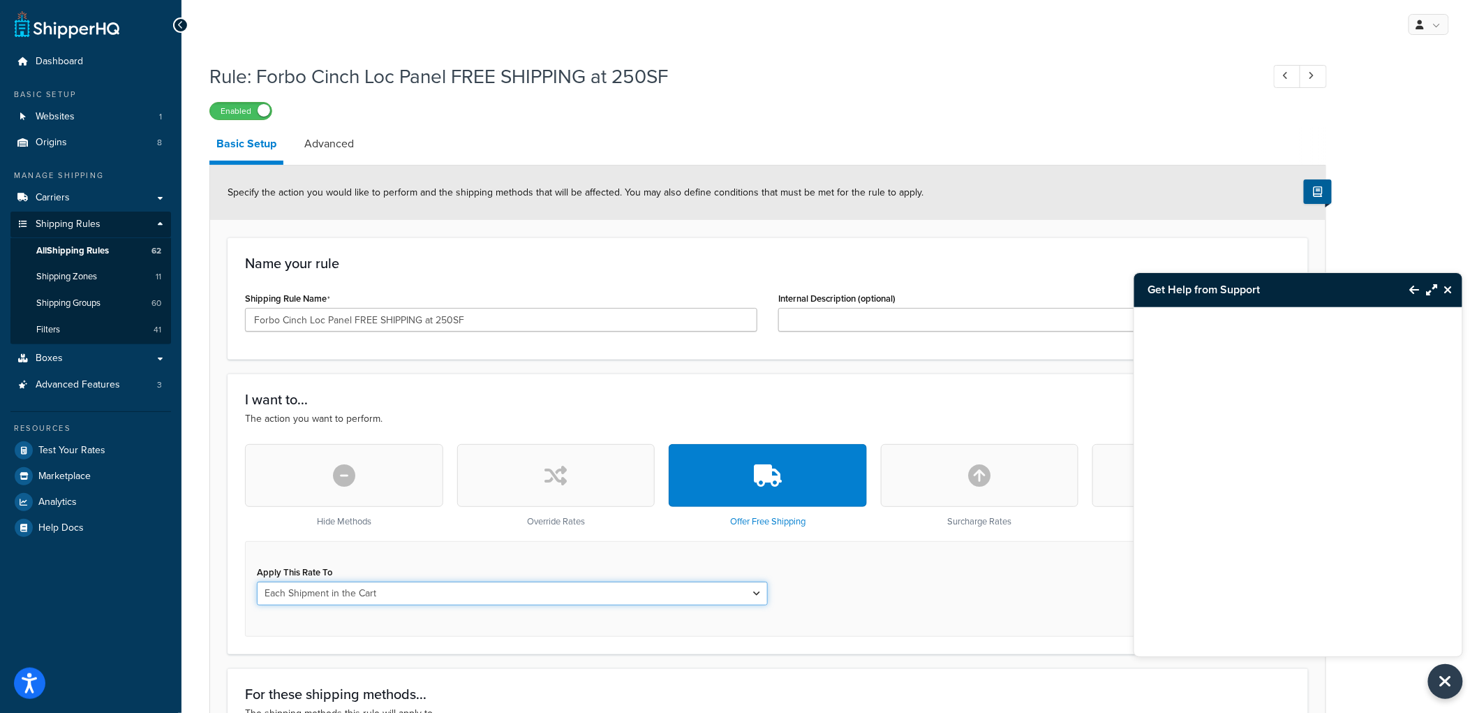
click at [332, 599] on select "Each Shipment in the Cart Each Origin in the Cart Each Shipping Group in the Ca…" at bounding box center [512, 594] width 511 height 24
select select "LOCATION"
click at [257, 582] on select "Each Shipment in the Cart Each Origin in the Cart Each Shipping Group in the Ca…" at bounding box center [512, 594] width 511 height 24
click at [992, 617] on div "Apply This Rate To Each Shipment in the Cart Each Origin in the Cart Each Shipp…" at bounding box center [768, 589] width 1046 height 96
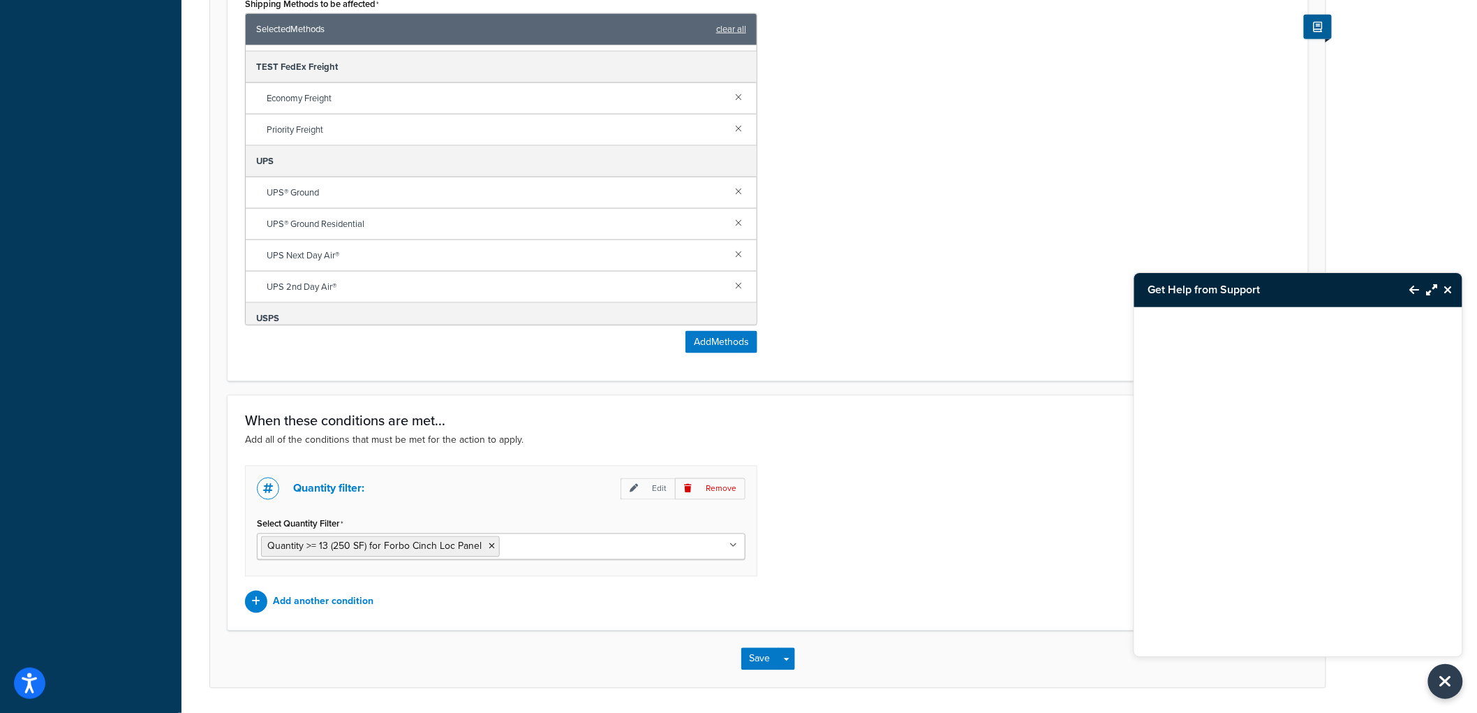
scroll to position [792, 0]
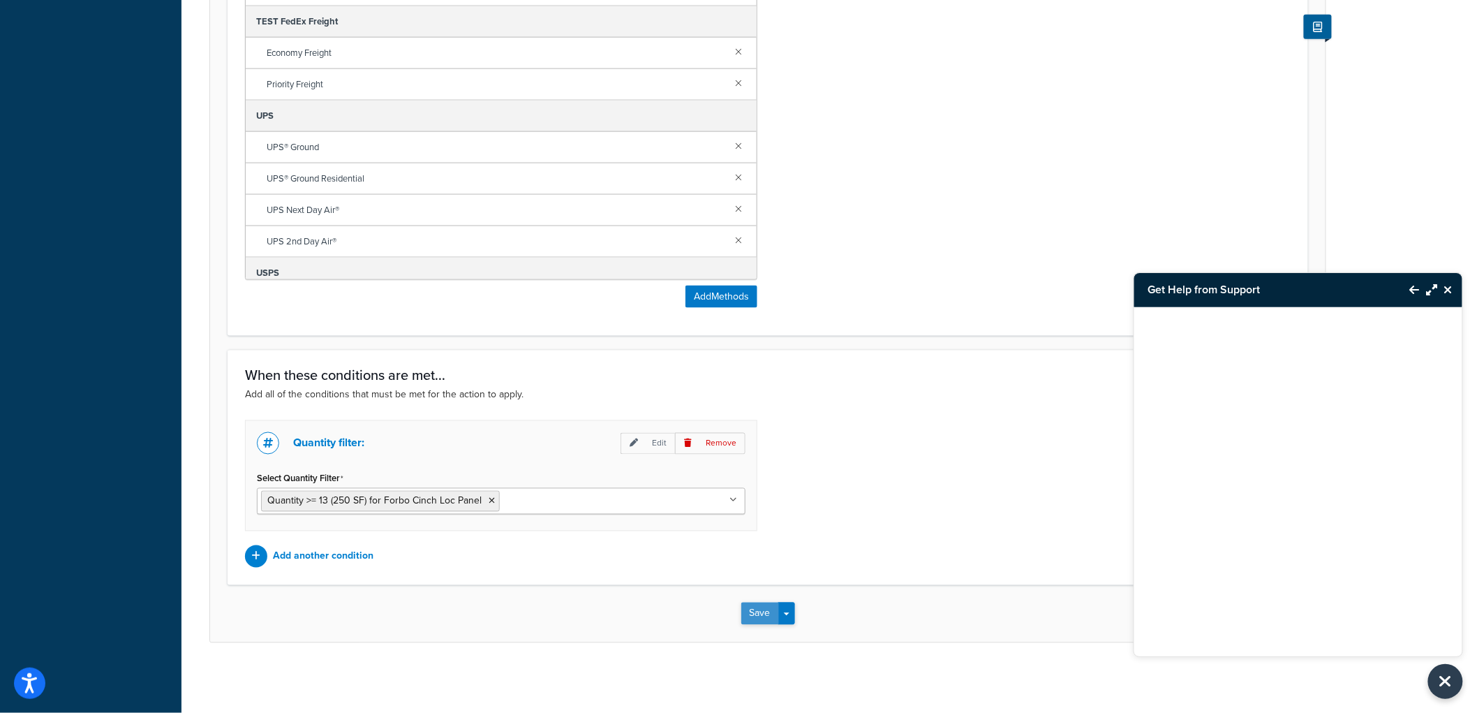
click at [764, 610] on button "Save" at bounding box center [761, 614] width 38 height 22
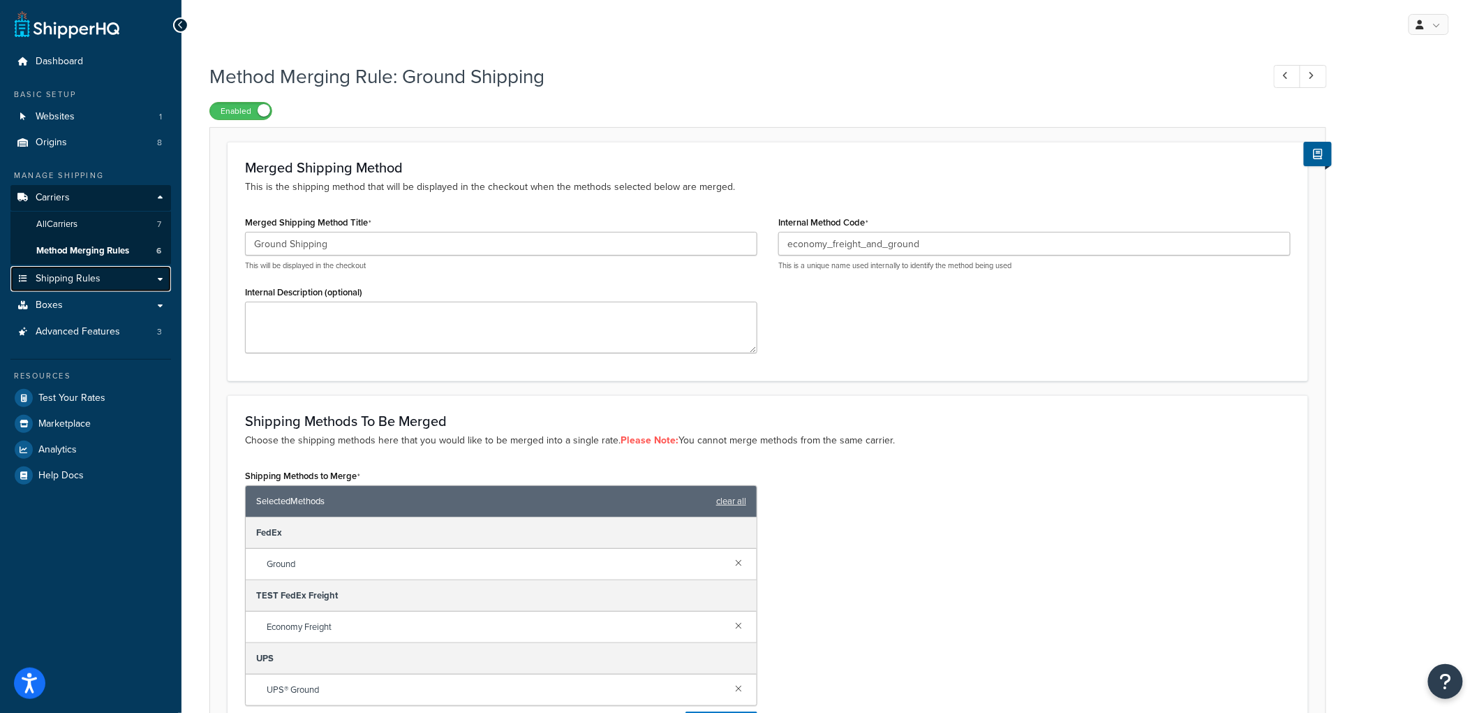
click at [98, 275] on span "Shipping Rules" at bounding box center [68, 279] width 65 height 12
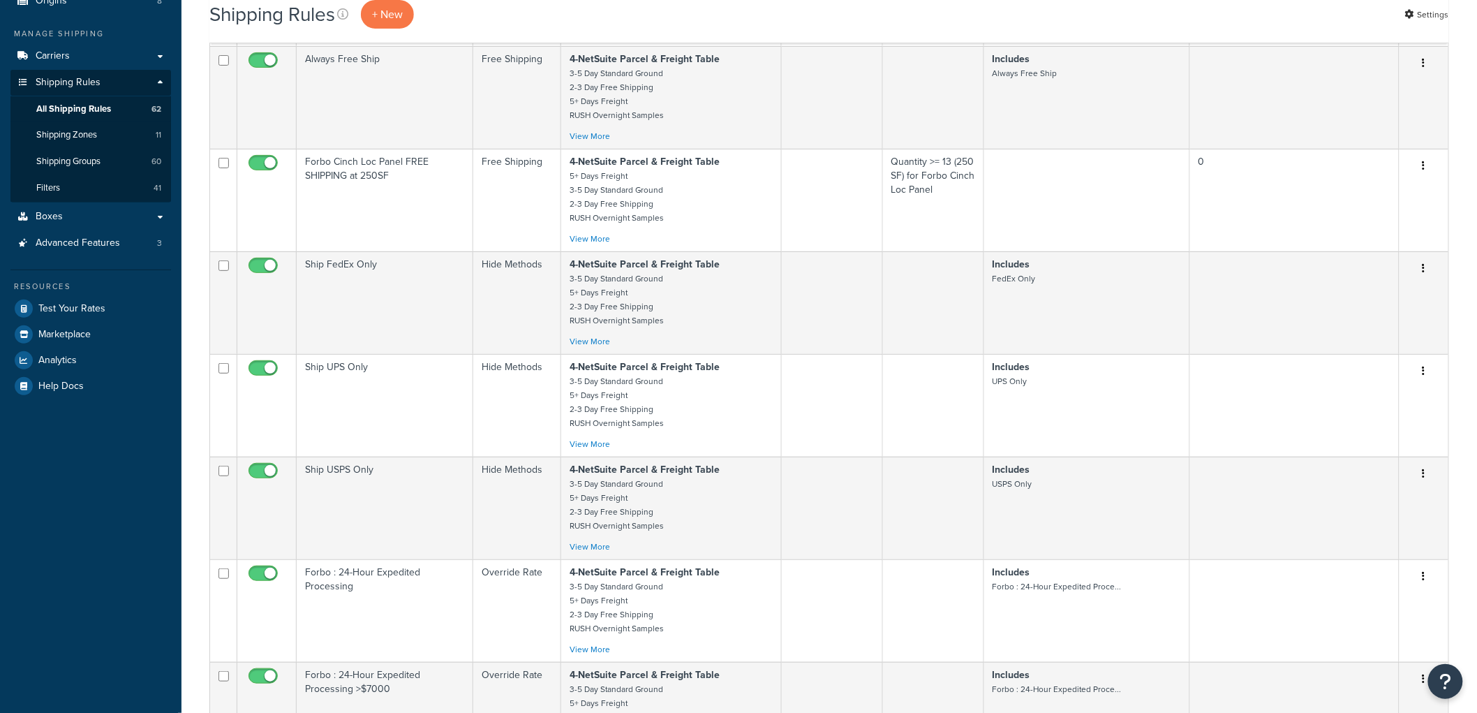
scroll to position [155, 0]
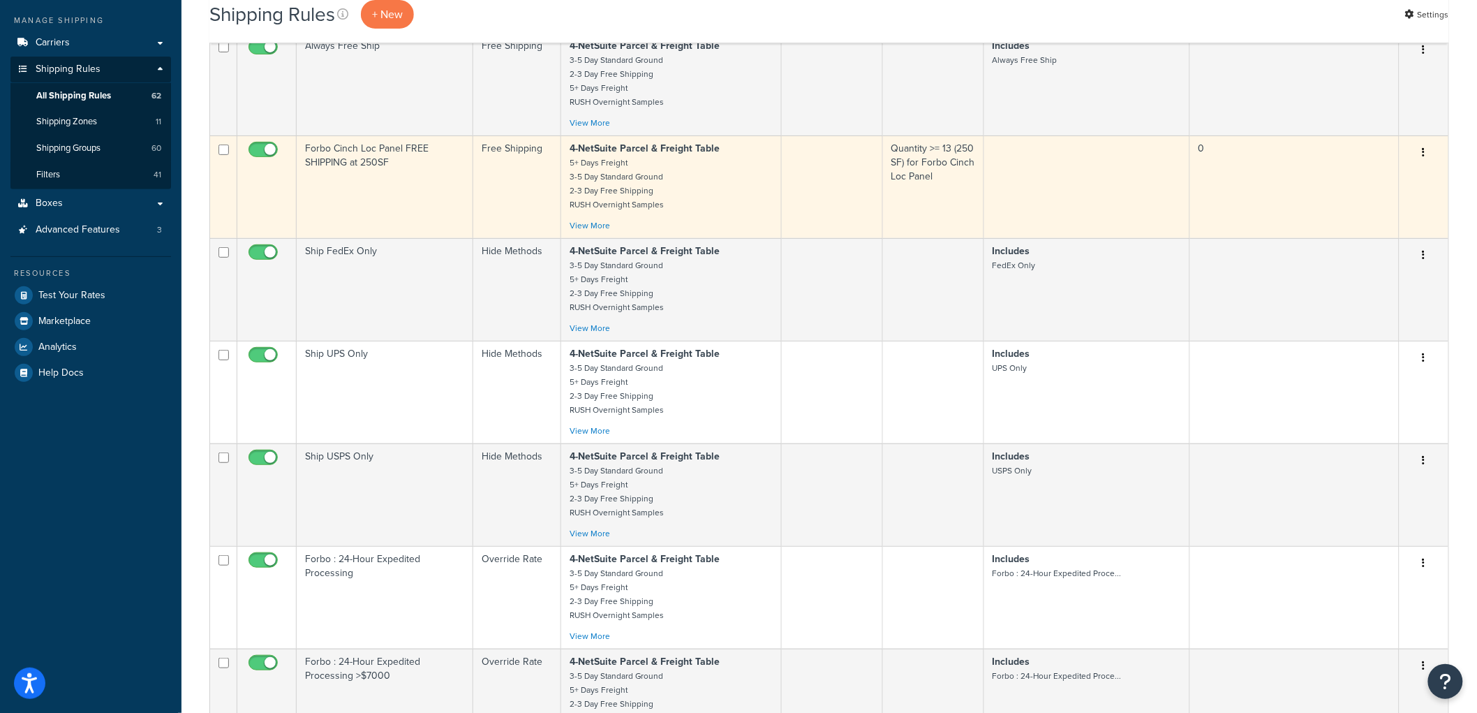
click at [741, 185] on p "4-NetSuite Parcel & Freight Table 5+ Days Freight 3-5 Day Standard Ground 2-3 D…" at bounding box center [672, 177] width 204 height 70
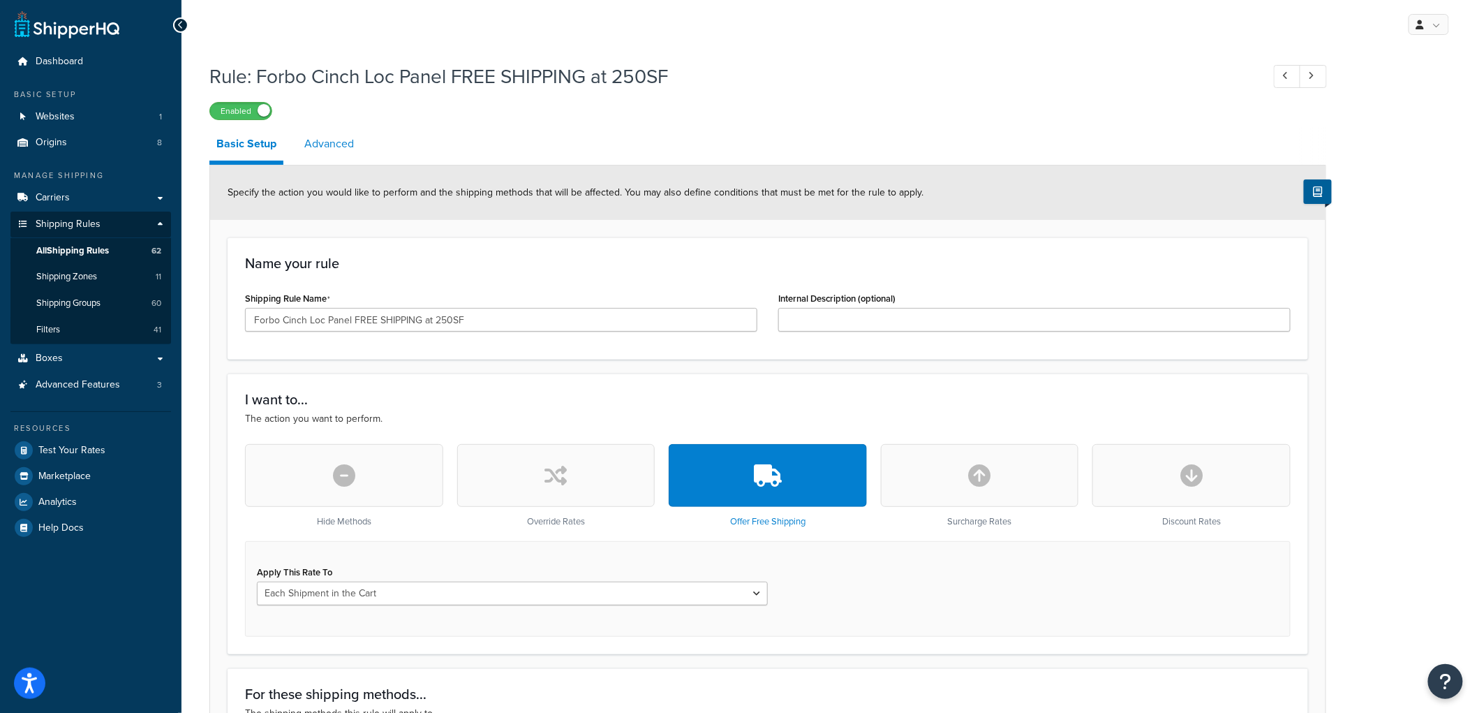
click at [351, 145] on link "Advanced" at bounding box center [329, 144] width 64 height 34
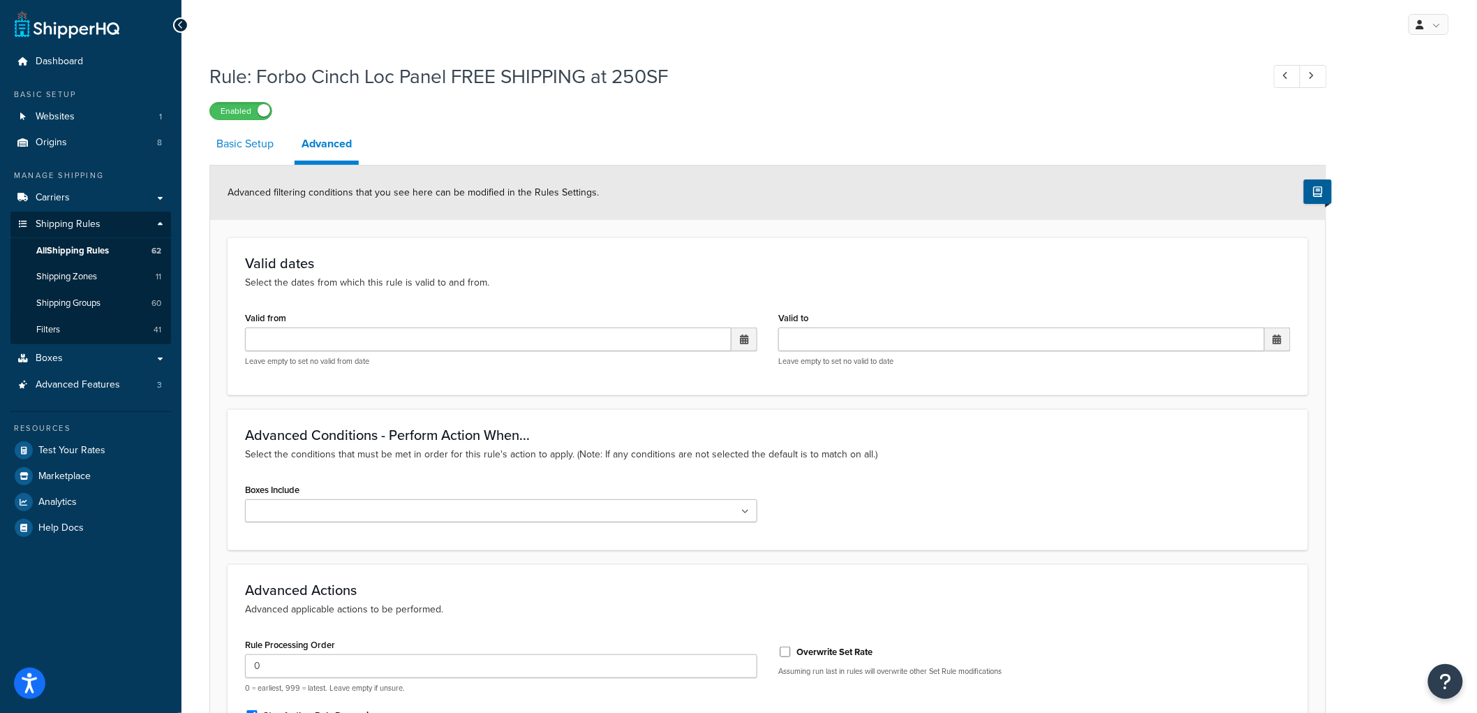
click at [252, 145] on link "Basic Setup" at bounding box center [244, 144] width 71 height 34
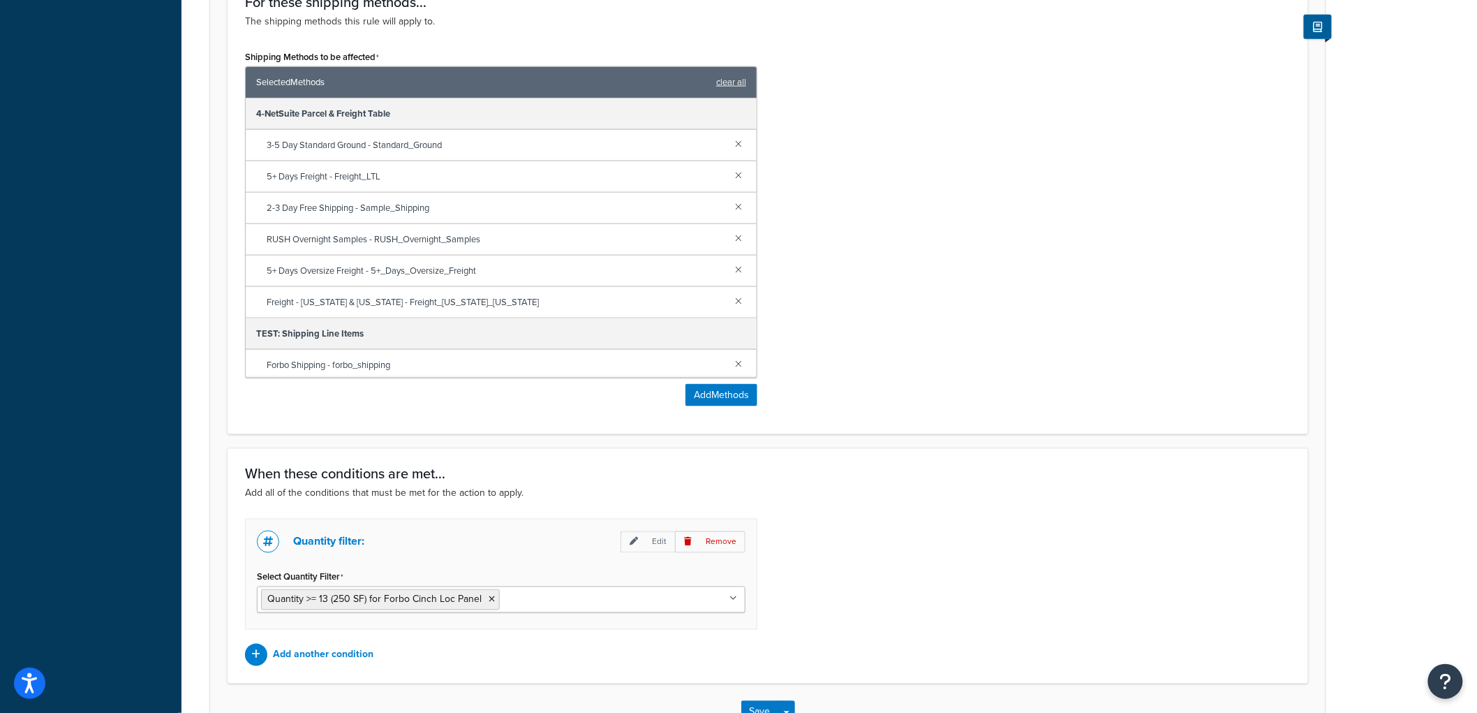
scroll to position [792, 0]
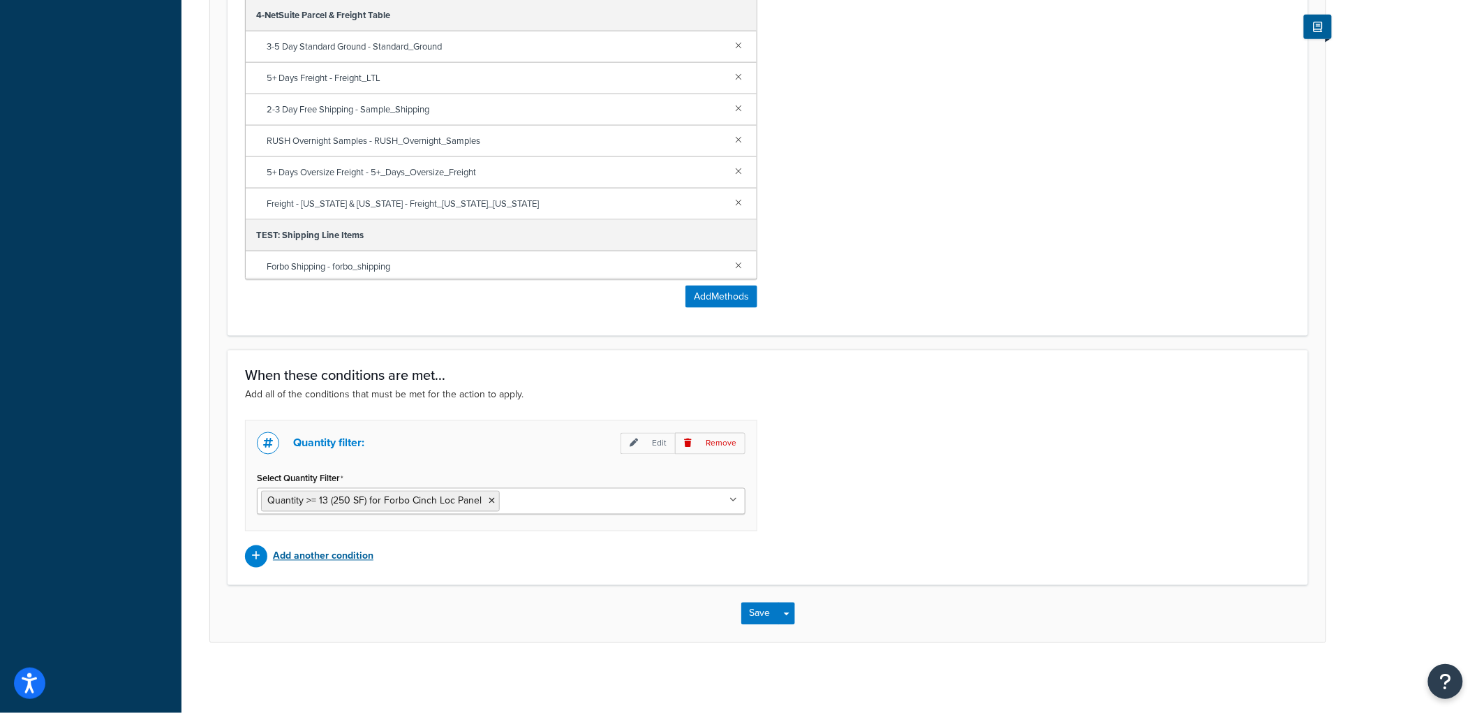
click at [288, 566] on p "Add another condition" at bounding box center [323, 557] width 101 height 20
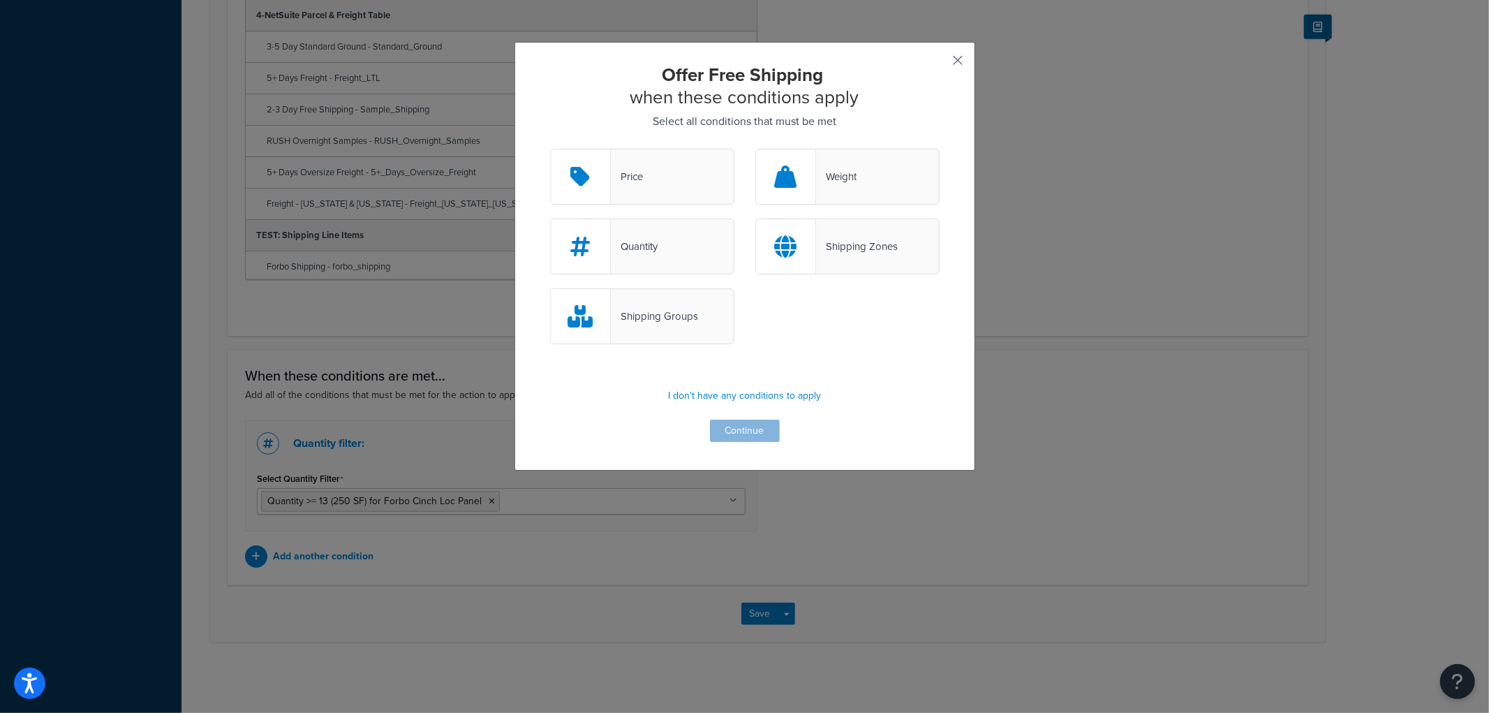
click at [940, 64] on button "button" at bounding box center [937, 65] width 3 height 3
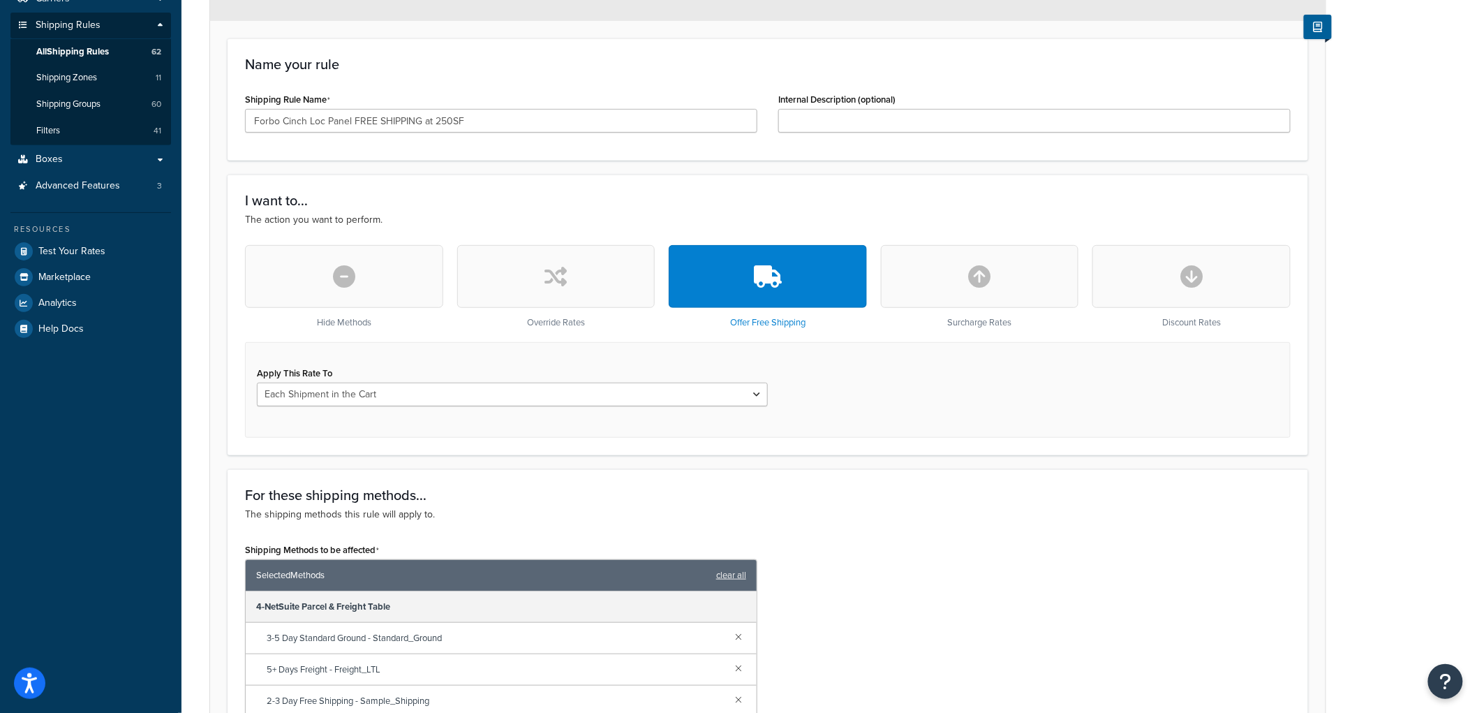
scroll to position [171, 0]
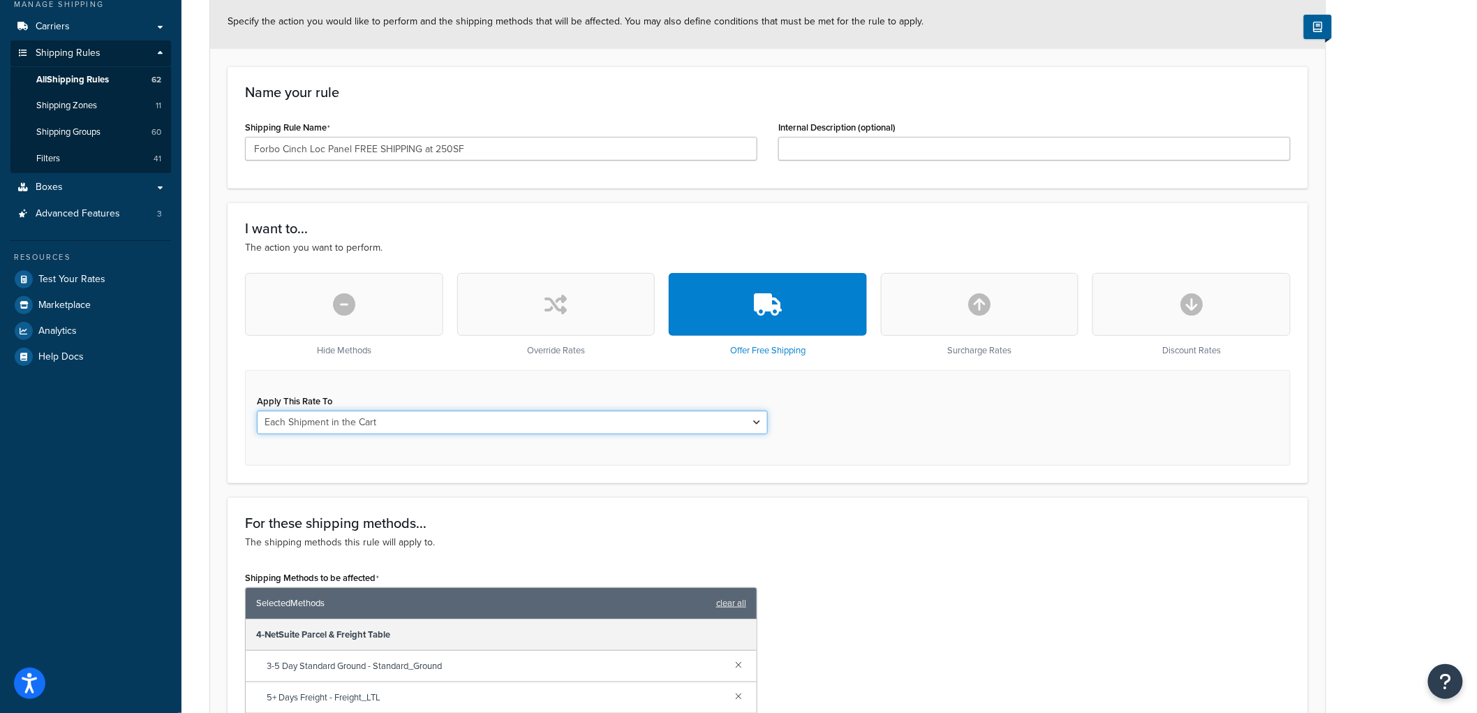
click at [689, 416] on select "Each Shipment in the Cart Each Origin in the Cart Each Shipping Group in the Ca…" at bounding box center [512, 423] width 511 height 24
click at [257, 411] on select "Each Shipment in the Cart Each Origin in the Cart Each Shipping Group in the Ca…" at bounding box center [512, 423] width 511 height 24
click at [768, 411] on div "Apply This Rate To Each Shipment in the Cart Each Origin in the Cart Each Shipp…" at bounding box center [512, 412] width 532 height 43
click at [570, 425] on select "Each Shipment in the Cart Each Origin in the Cart Each Shipping Group in the Ca…" at bounding box center [512, 423] width 511 height 24
select select "CART"
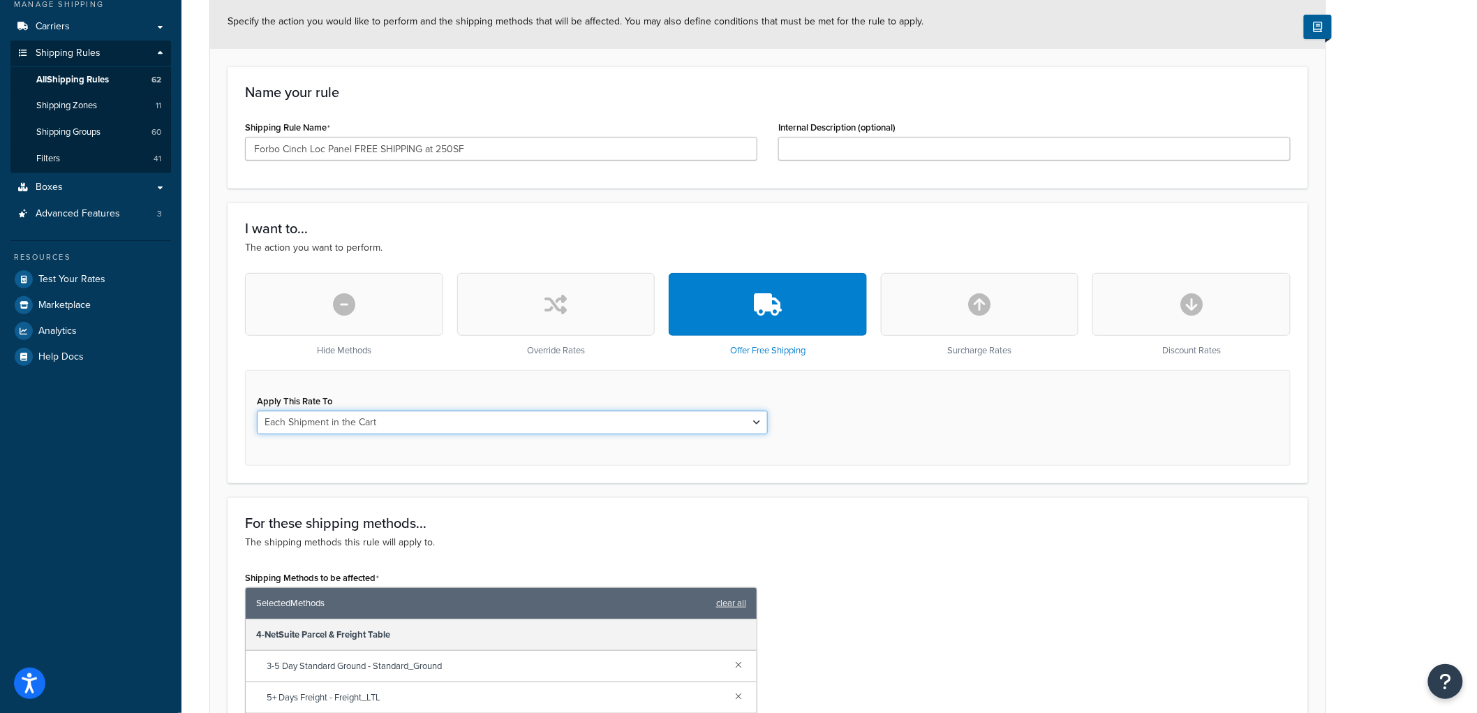
click at [257, 411] on select "Each Shipment in the Cart Each Origin in the Cart Each Shipping Group in the Ca…" at bounding box center [512, 423] width 511 height 24
click at [924, 420] on div "Apply This Rate To Each Shipment in the Cart Each Origin in the Cart Each Shipp…" at bounding box center [768, 418] width 1046 height 96
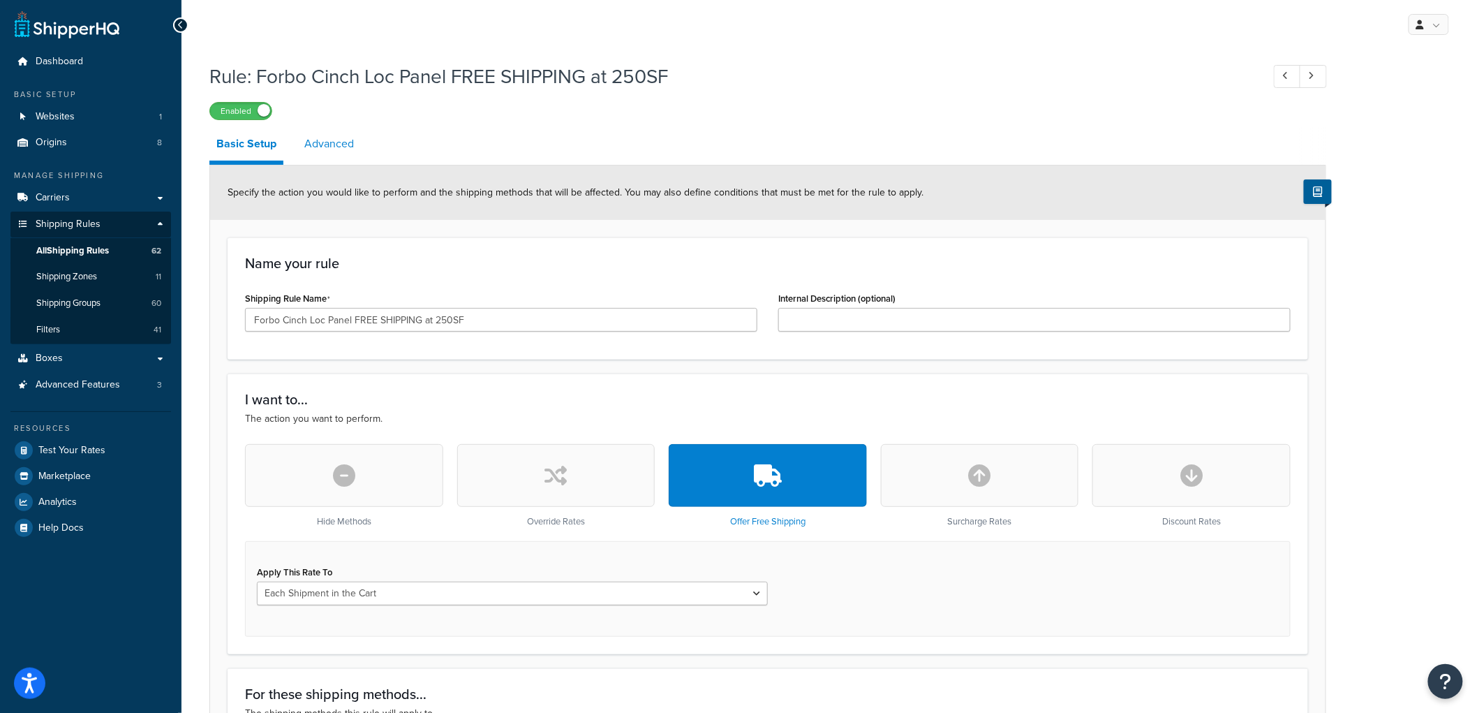
click at [331, 147] on link "Advanced" at bounding box center [329, 144] width 64 height 34
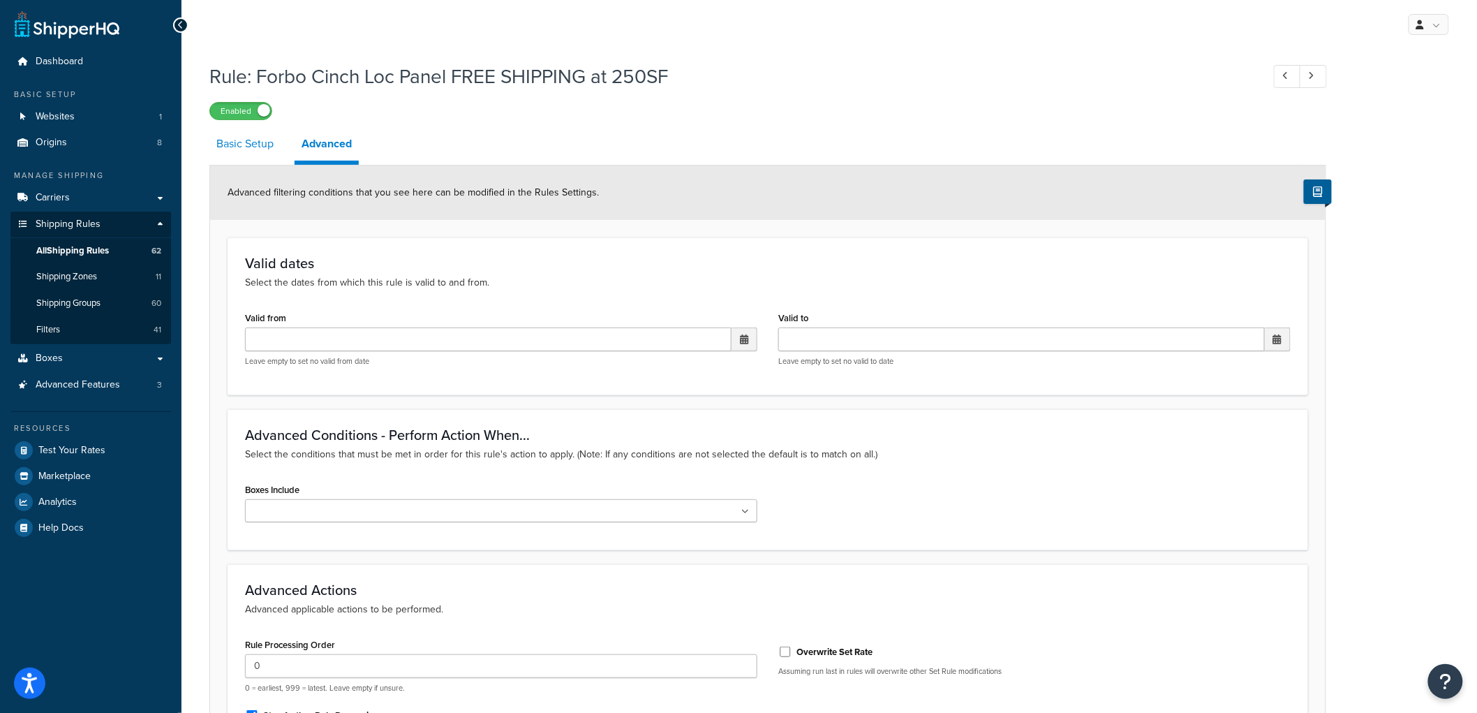
click at [271, 152] on link "Basic Setup" at bounding box center [244, 144] width 71 height 34
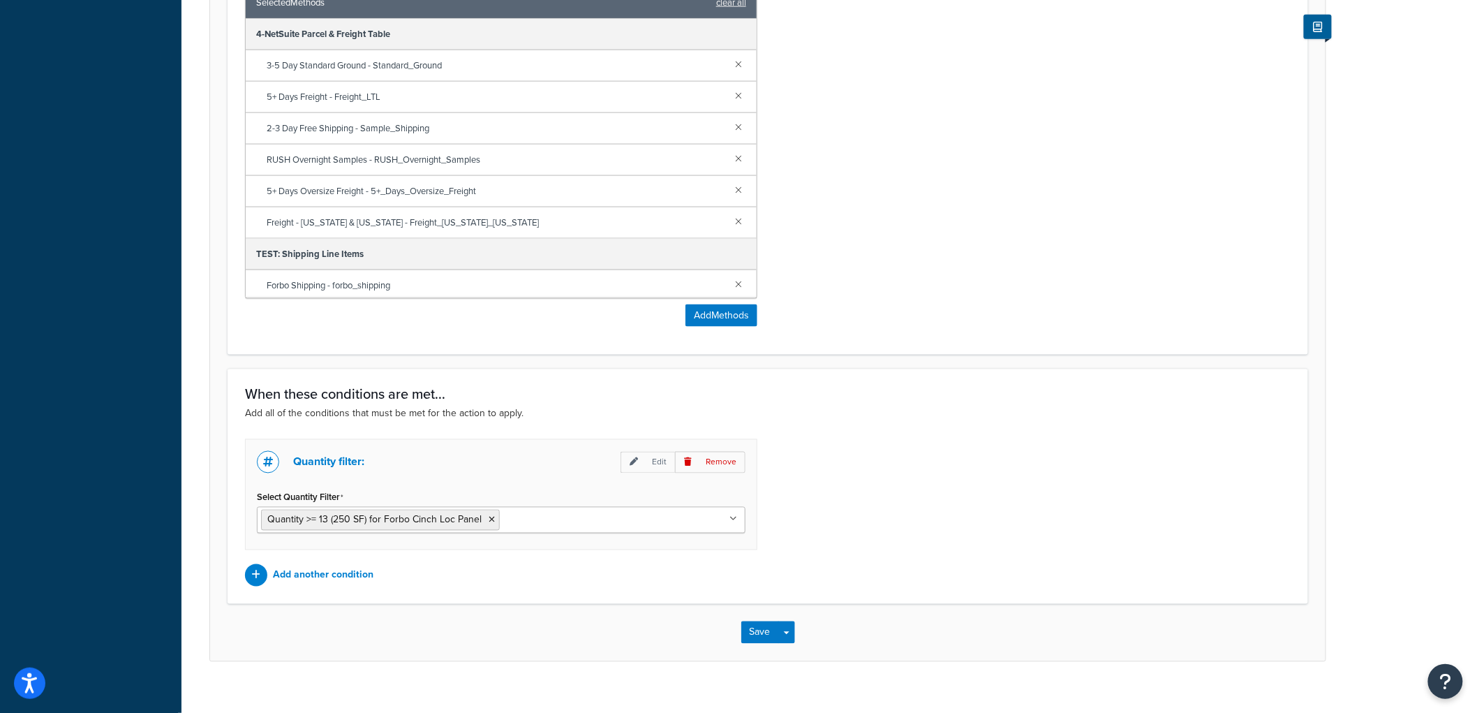
scroll to position [792, 0]
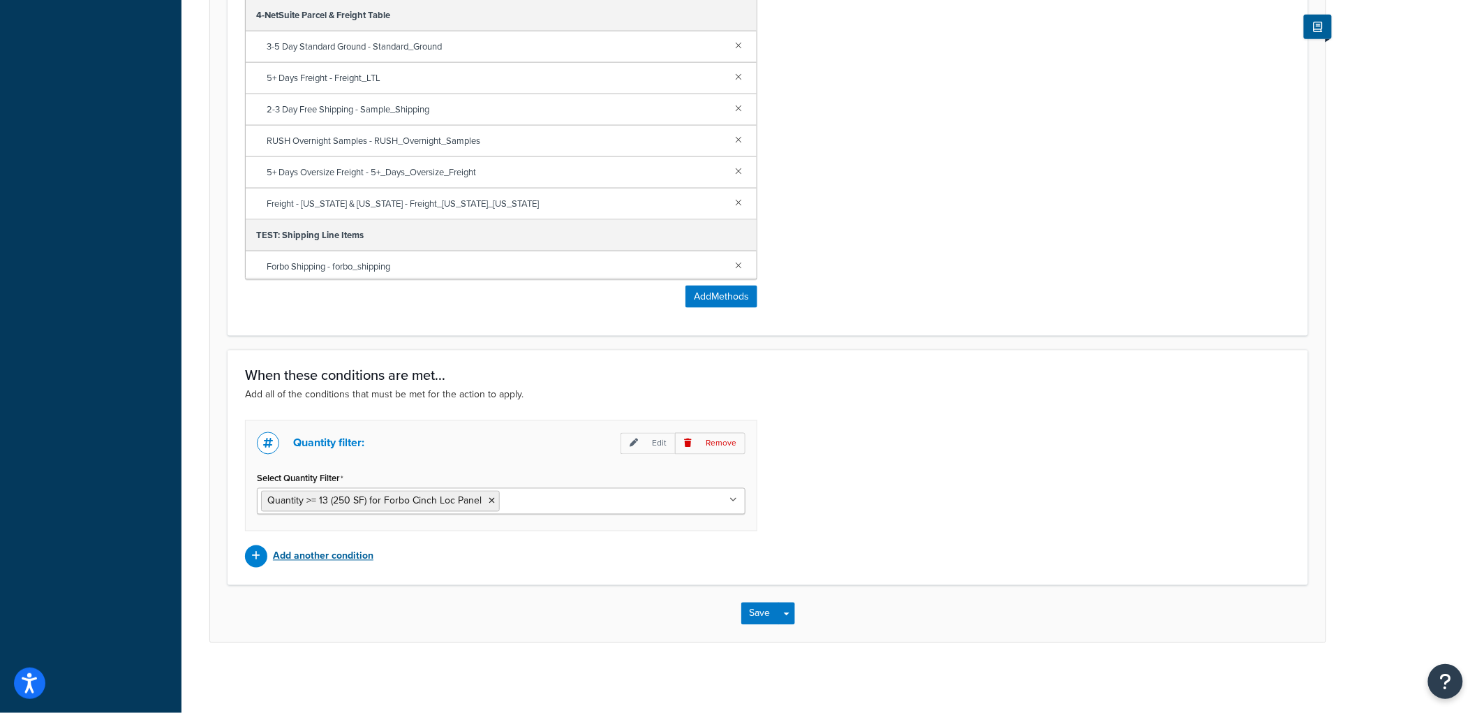
click at [311, 556] on p "Add another condition" at bounding box center [323, 557] width 101 height 20
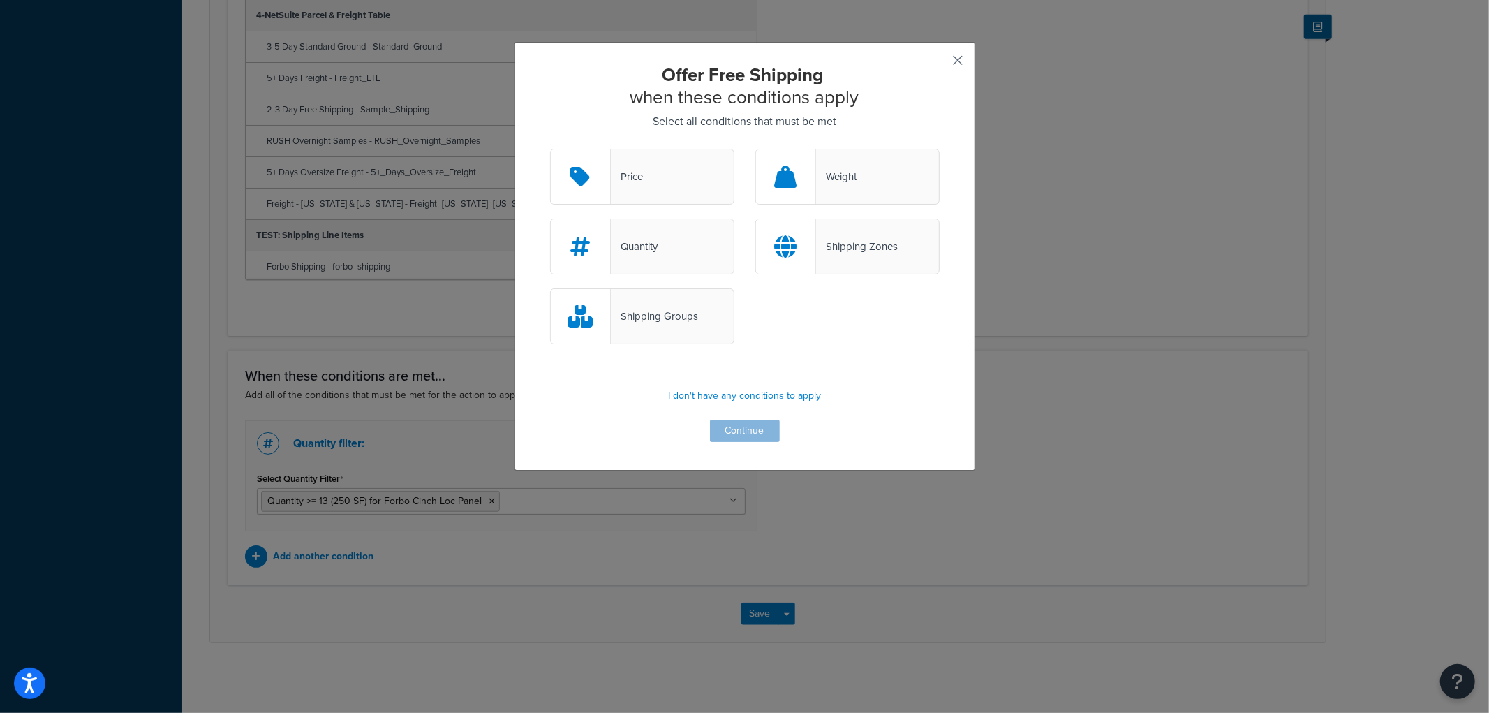
click at [940, 64] on button "button" at bounding box center [937, 65] width 3 height 3
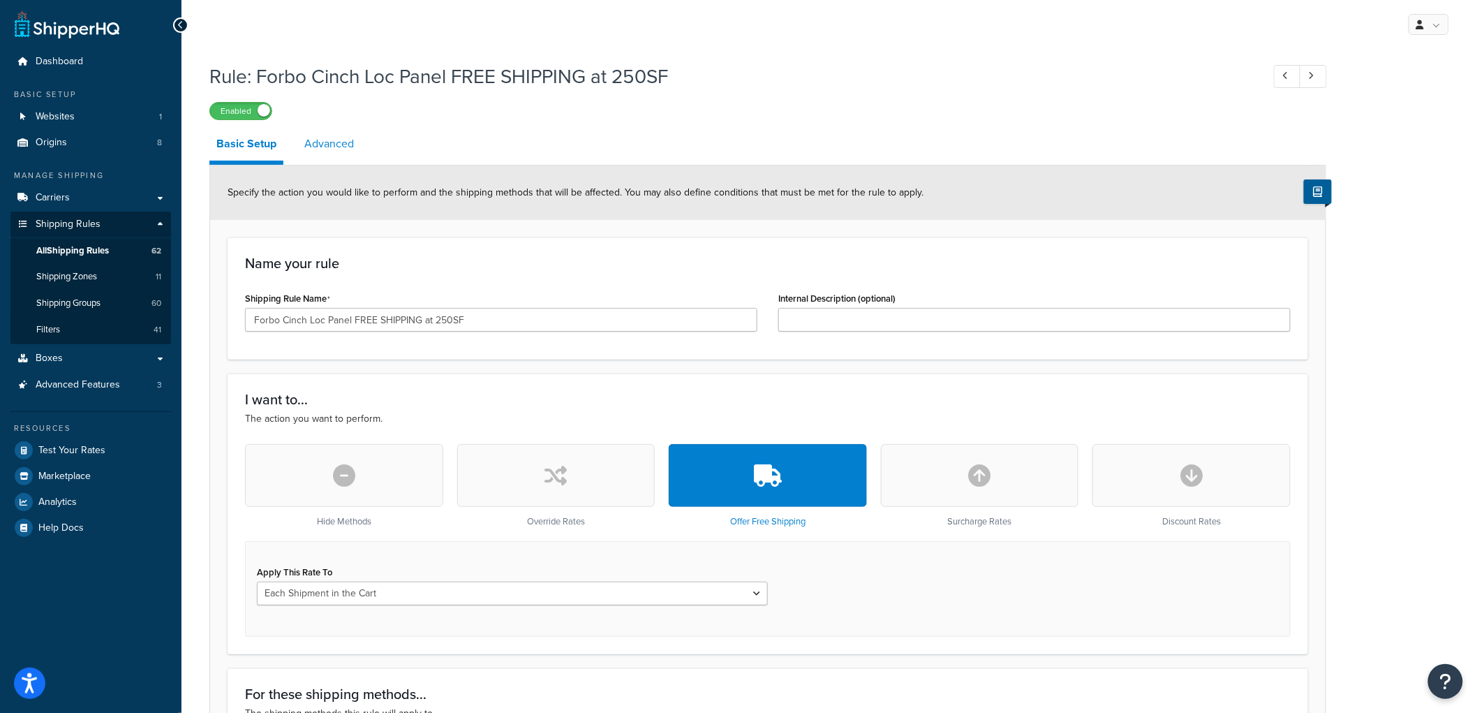
click at [345, 142] on link "Advanced" at bounding box center [329, 144] width 64 height 34
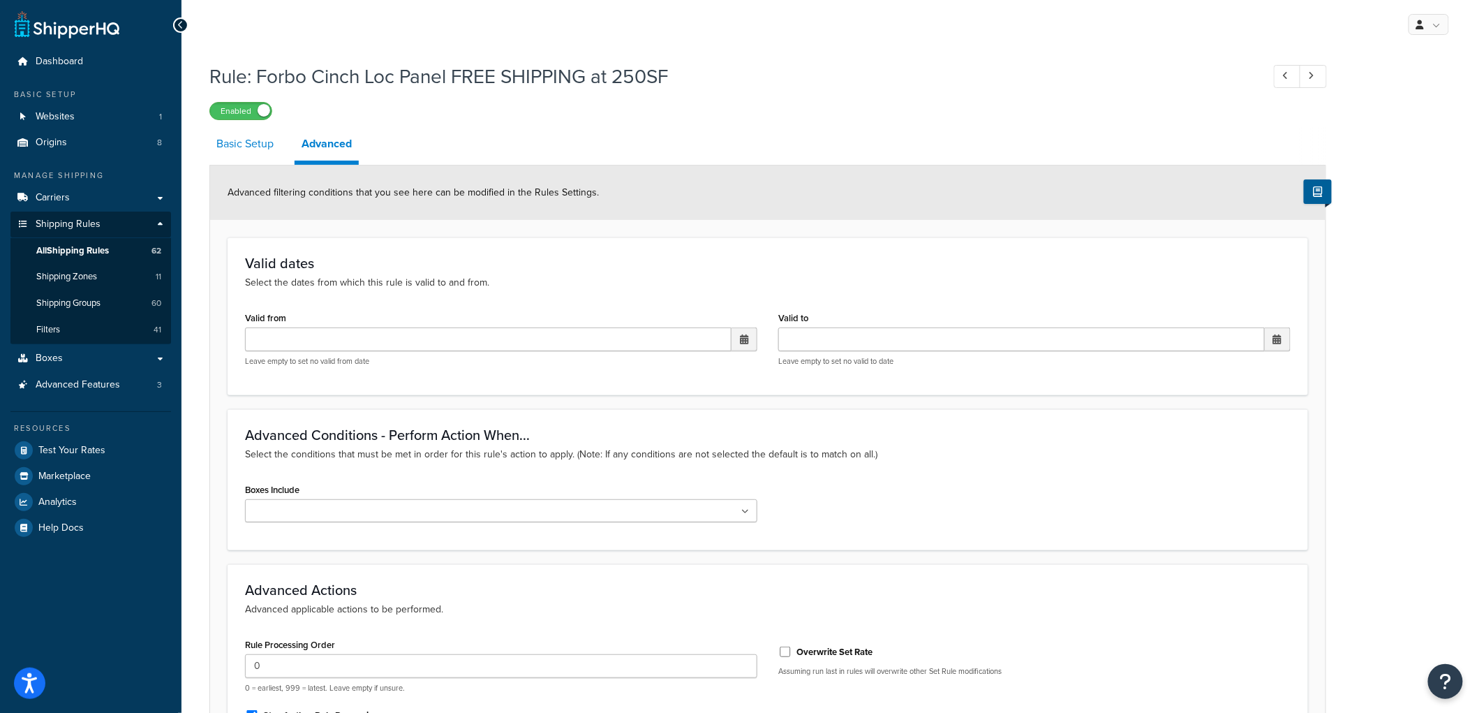
click at [256, 154] on link "Basic Setup" at bounding box center [244, 144] width 71 height 34
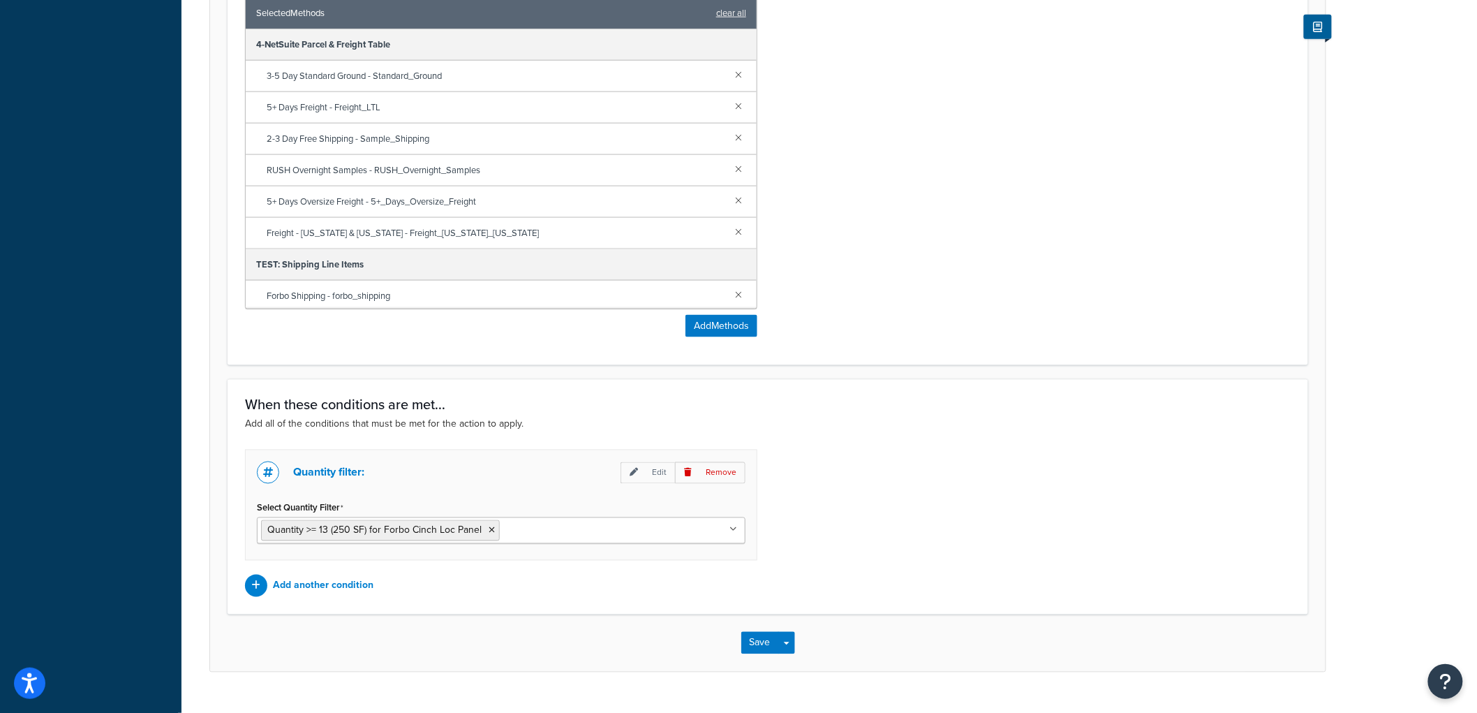
scroll to position [792, 0]
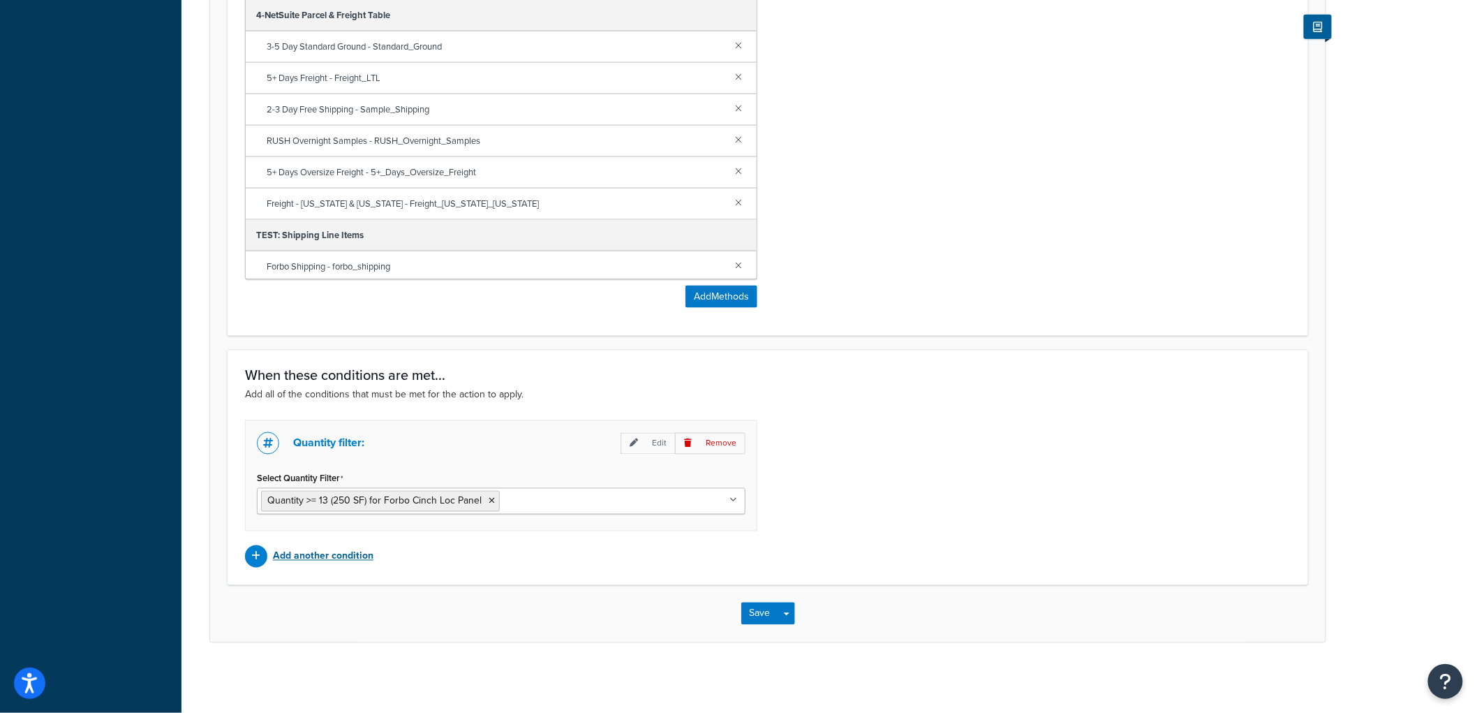
click at [325, 559] on p "Add another condition" at bounding box center [323, 557] width 101 height 20
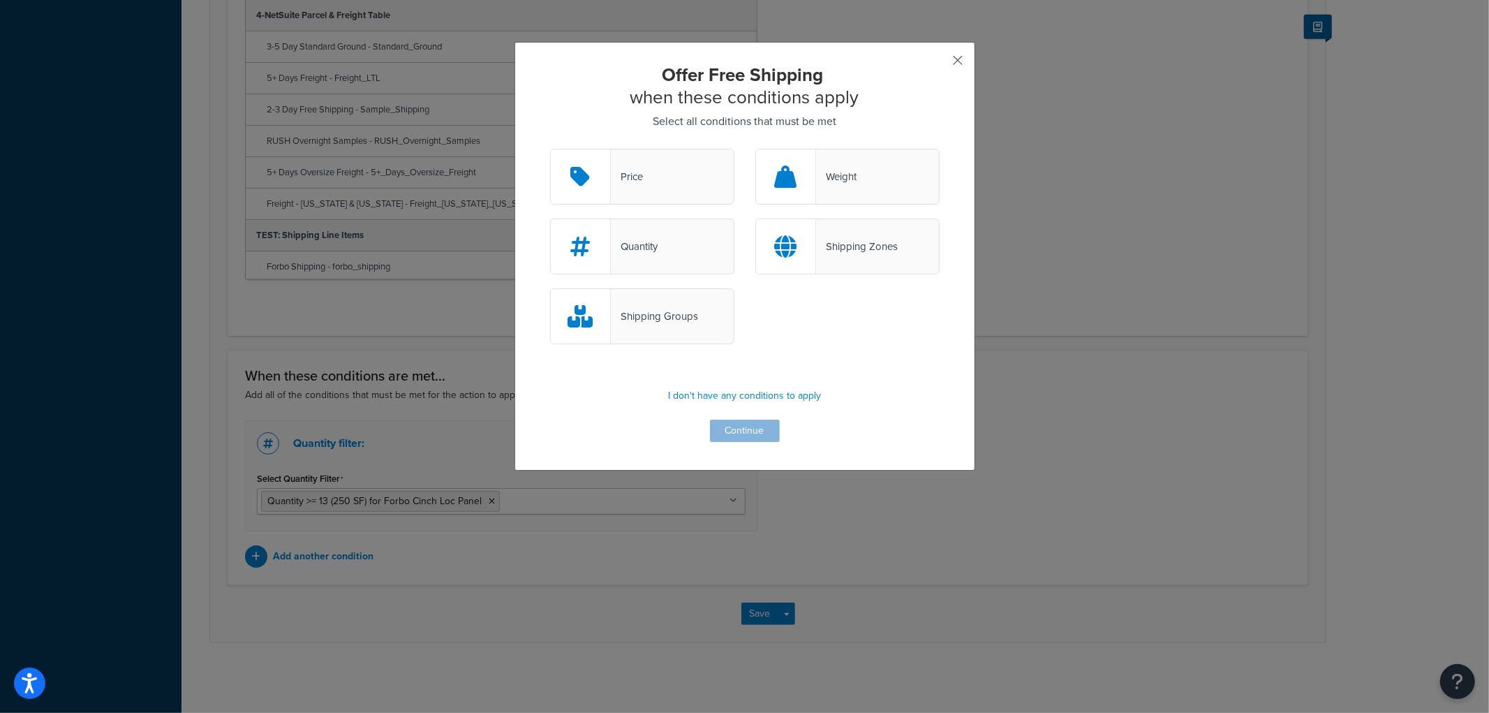
click at [940, 64] on button "button" at bounding box center [937, 65] width 3 height 3
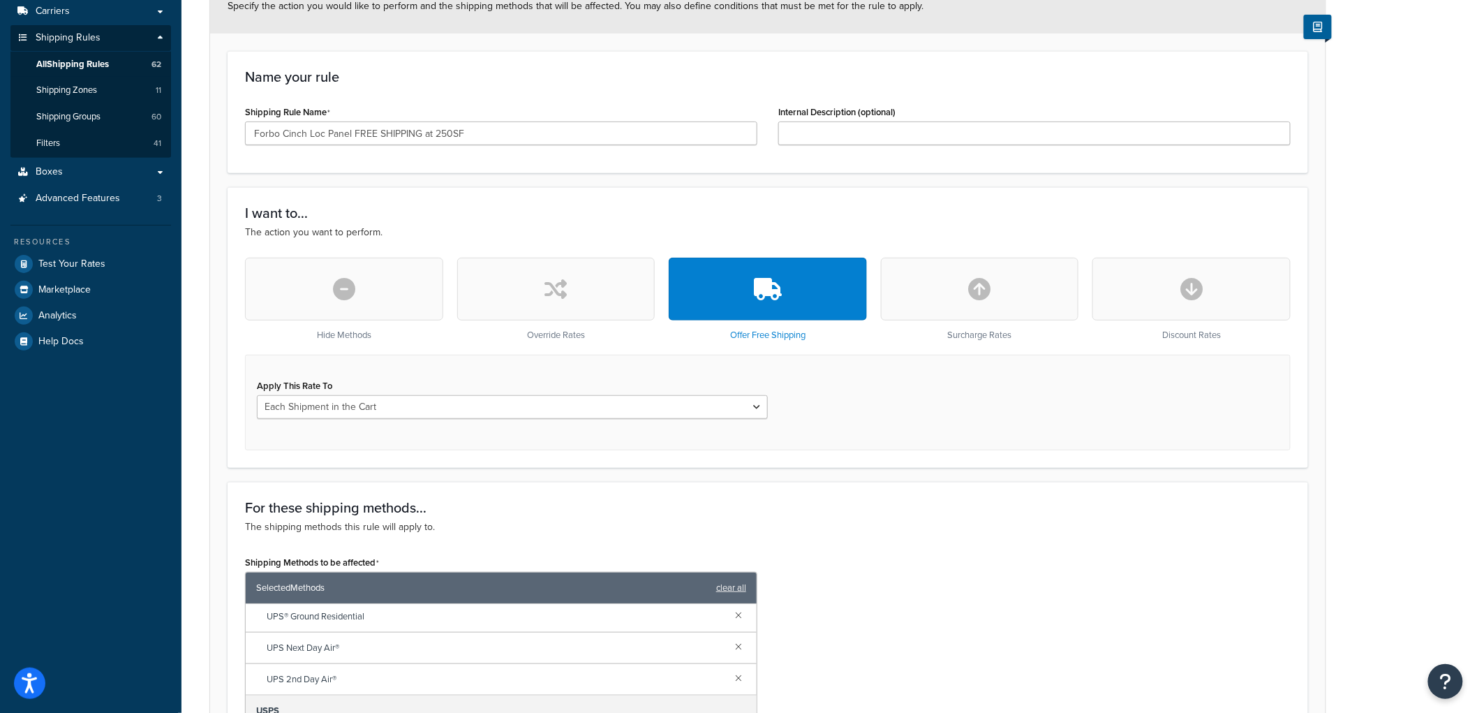
scroll to position [171, 0]
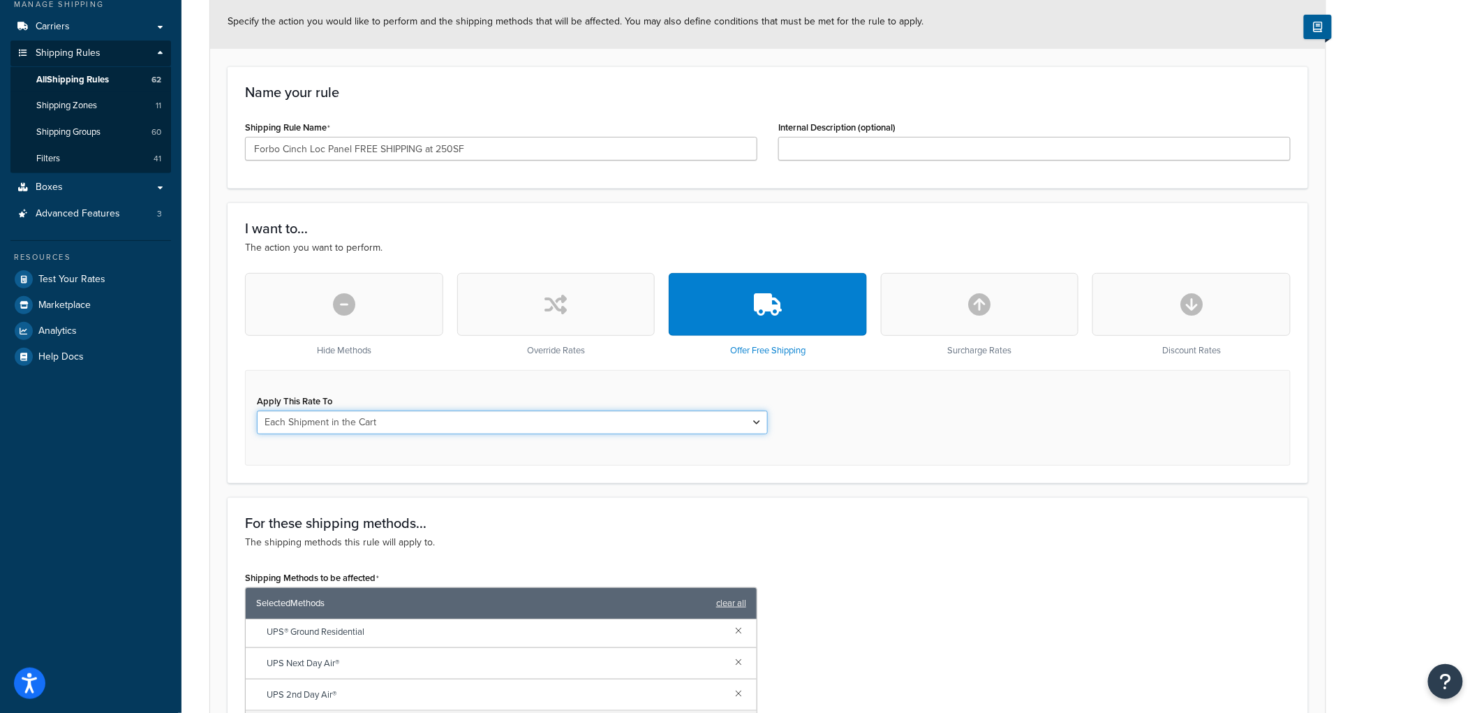
click at [682, 425] on select "Each Shipment in the Cart Each Origin in the Cart Each Shipping Group in the Ca…" at bounding box center [512, 423] width 511 height 24
click at [978, 428] on div "Apply This Rate To Each Shipment in the Cart Each Origin in the Cart Each Shipp…" at bounding box center [768, 418] width 1046 height 96
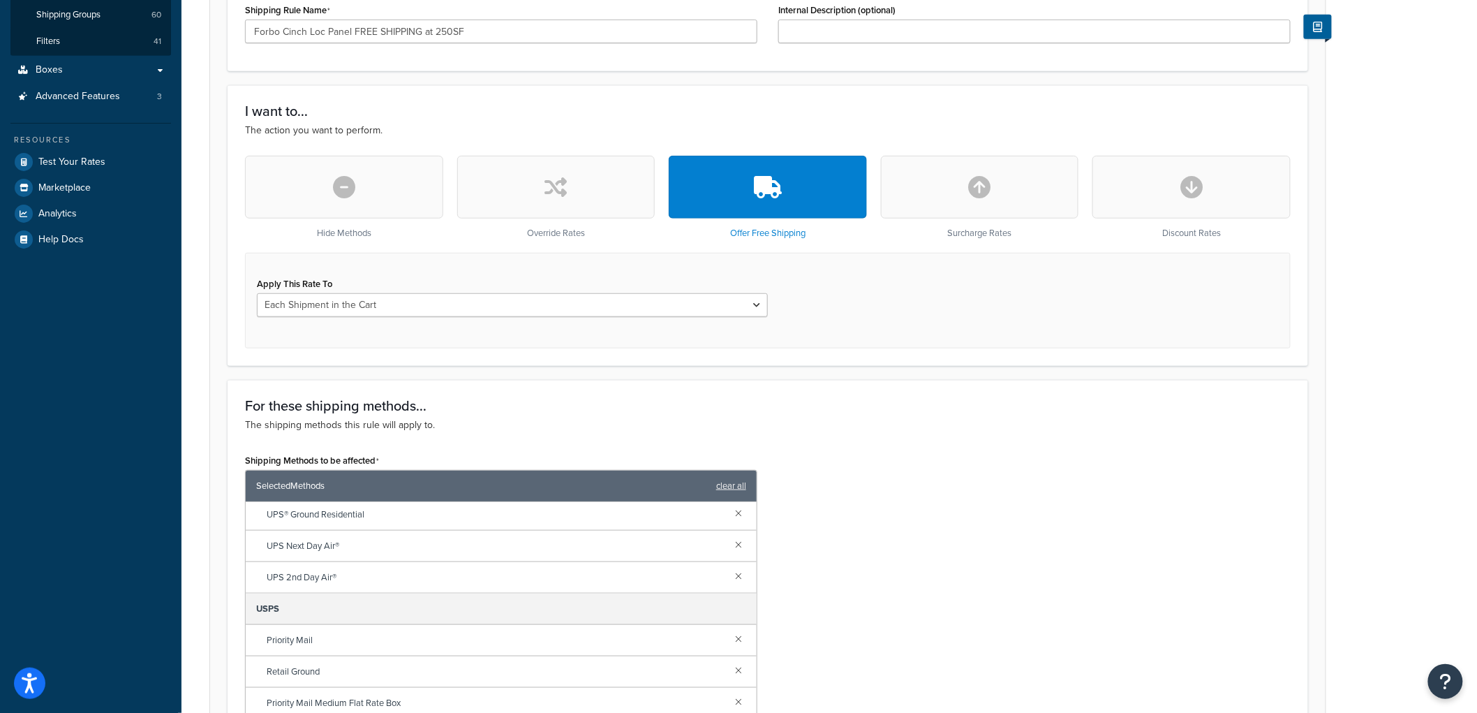
scroll to position [326, 0]
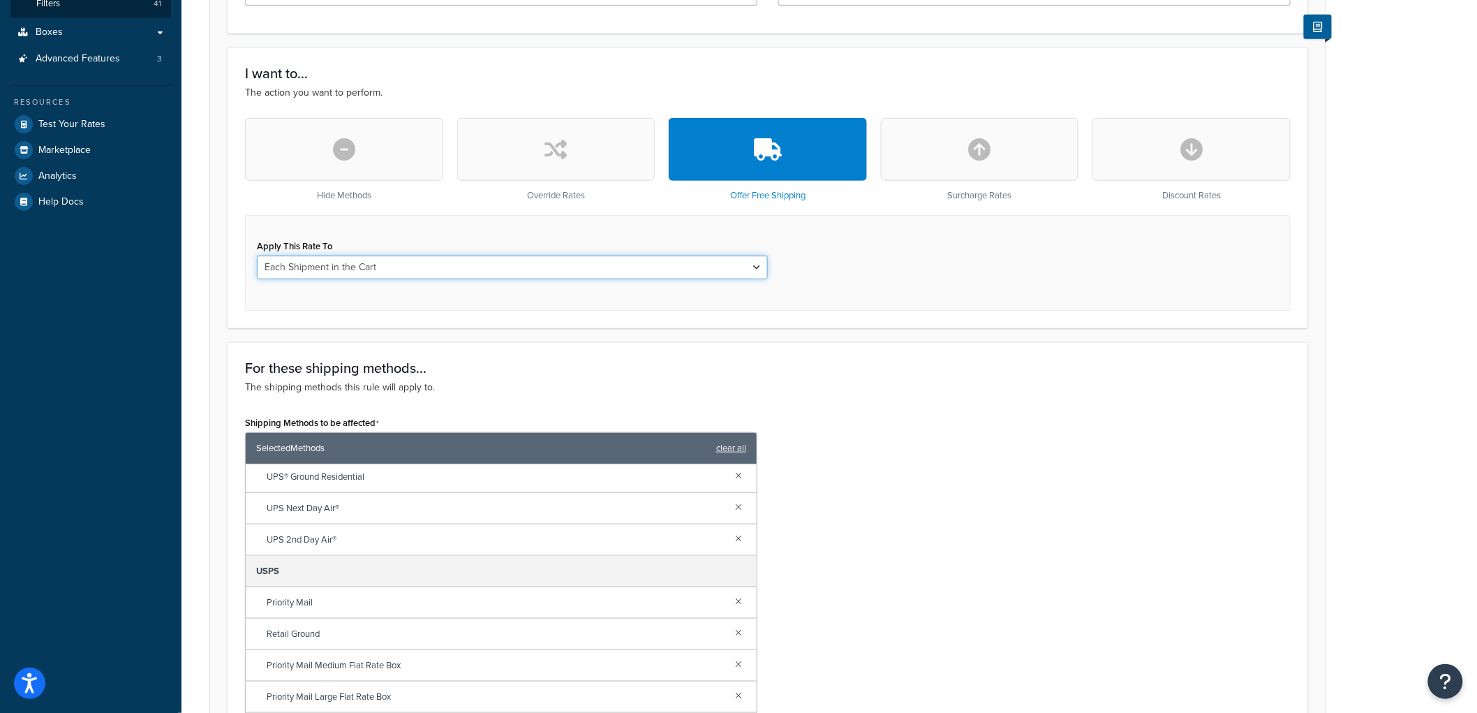
click at [552, 267] on select "Each Shipment in the Cart Each Origin in the Cart Each Shipping Group in the Ca…" at bounding box center [512, 268] width 511 height 24
click at [898, 274] on div "Apply This Rate To Each Shipment in the Cart Each Origin in the Cart Each Shipp…" at bounding box center [768, 263] width 1046 height 96
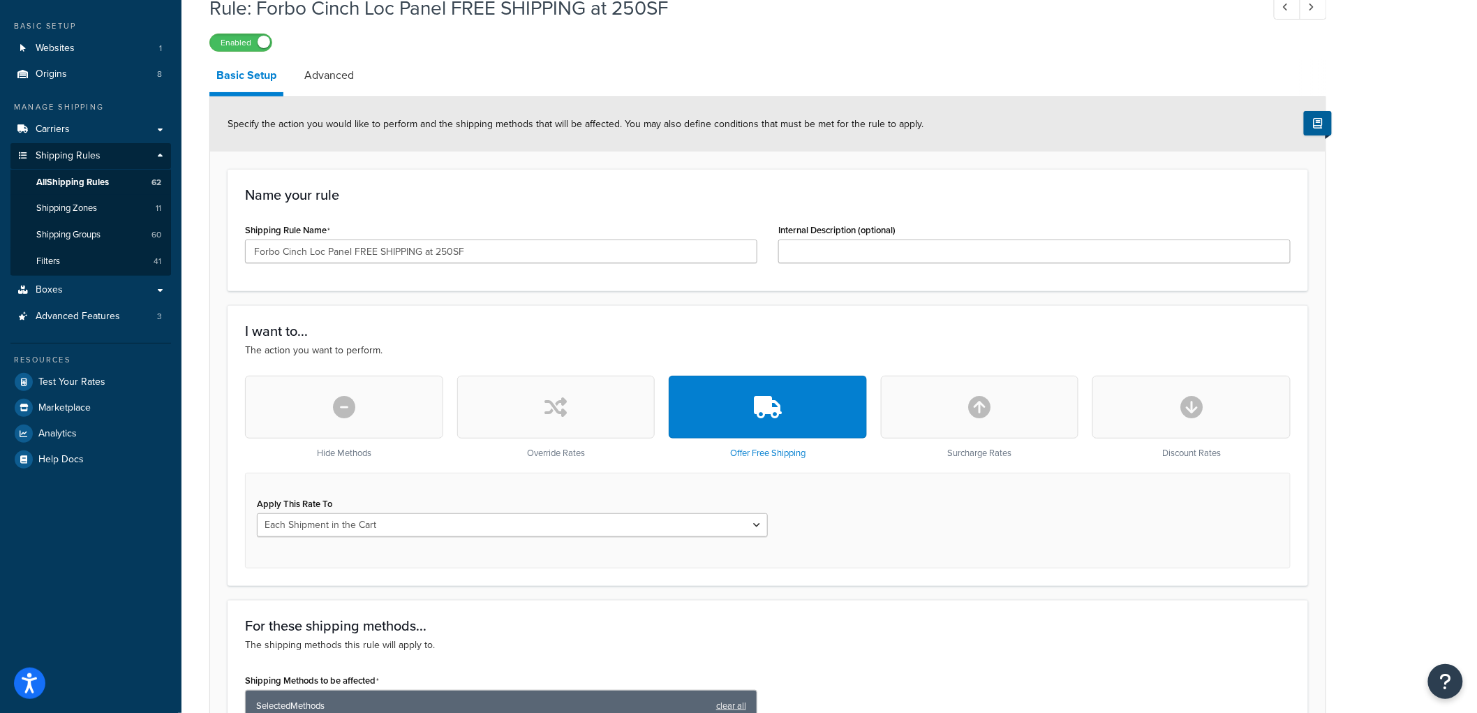
scroll to position [0, 0]
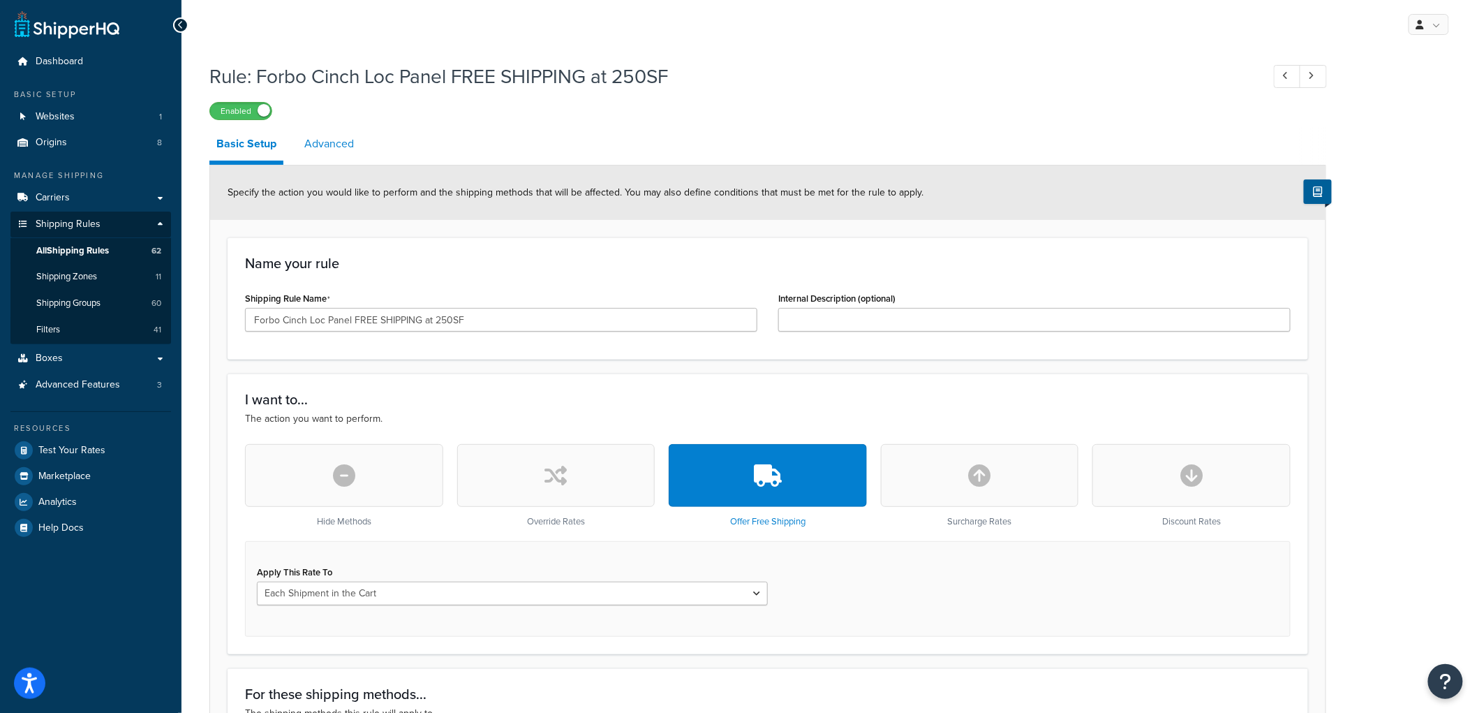
click at [313, 140] on link "Advanced" at bounding box center [329, 144] width 64 height 34
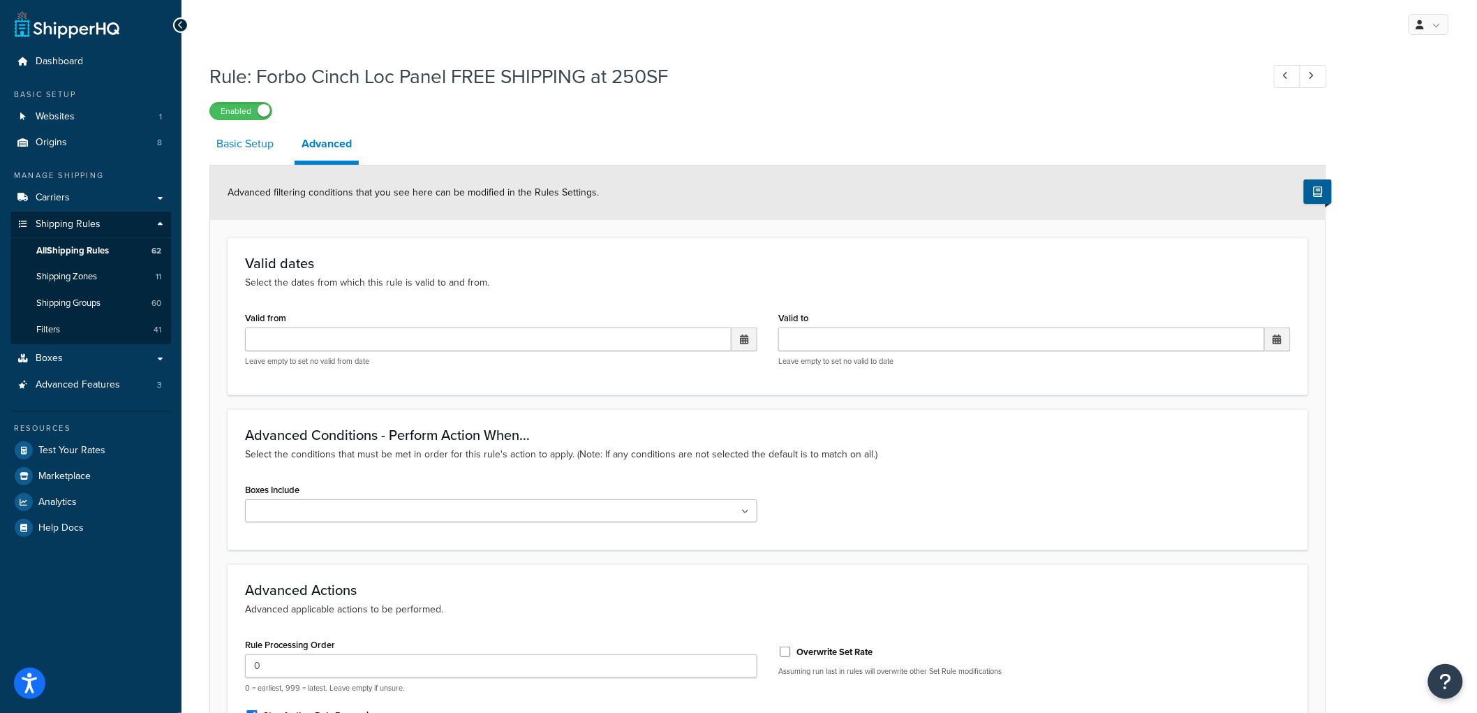
click at [252, 138] on link "Basic Setup" at bounding box center [244, 144] width 71 height 34
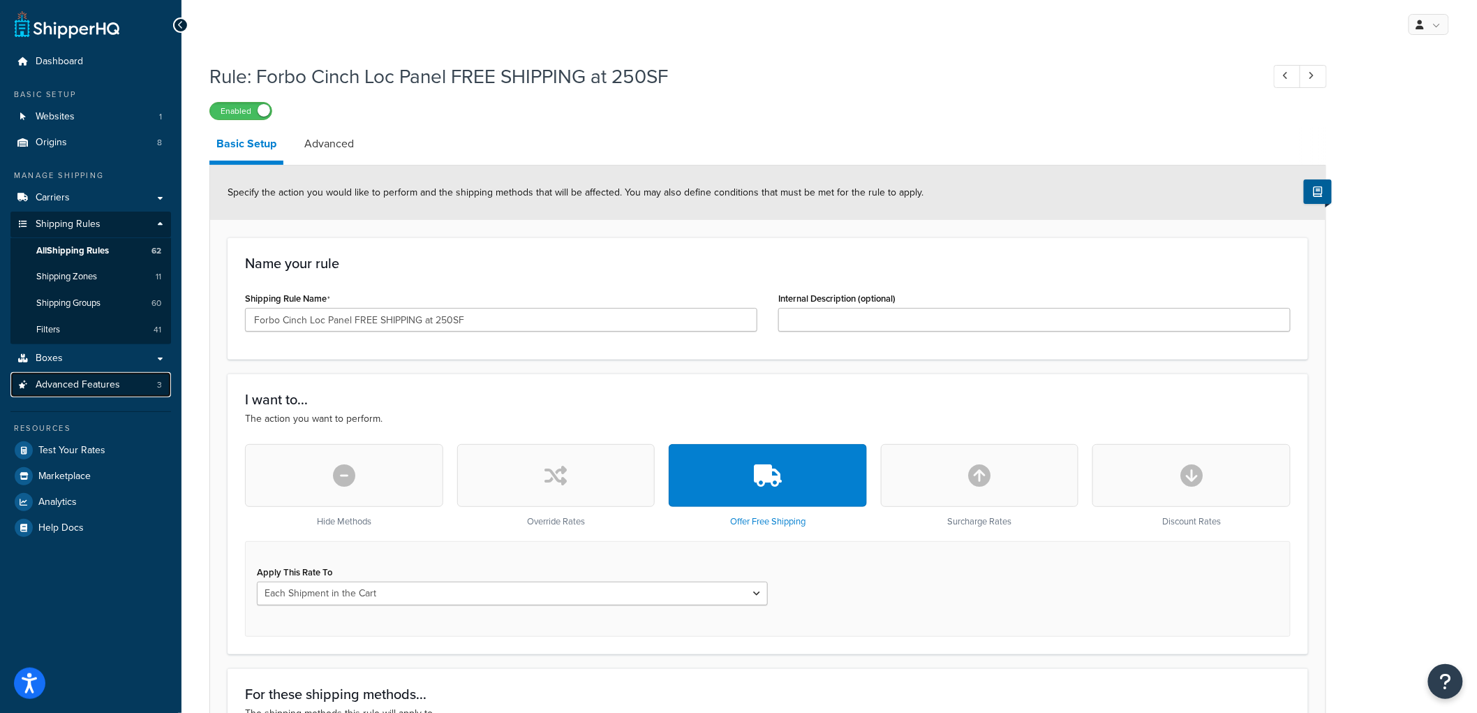
click at [108, 383] on span "Advanced Features" at bounding box center [78, 385] width 84 height 12
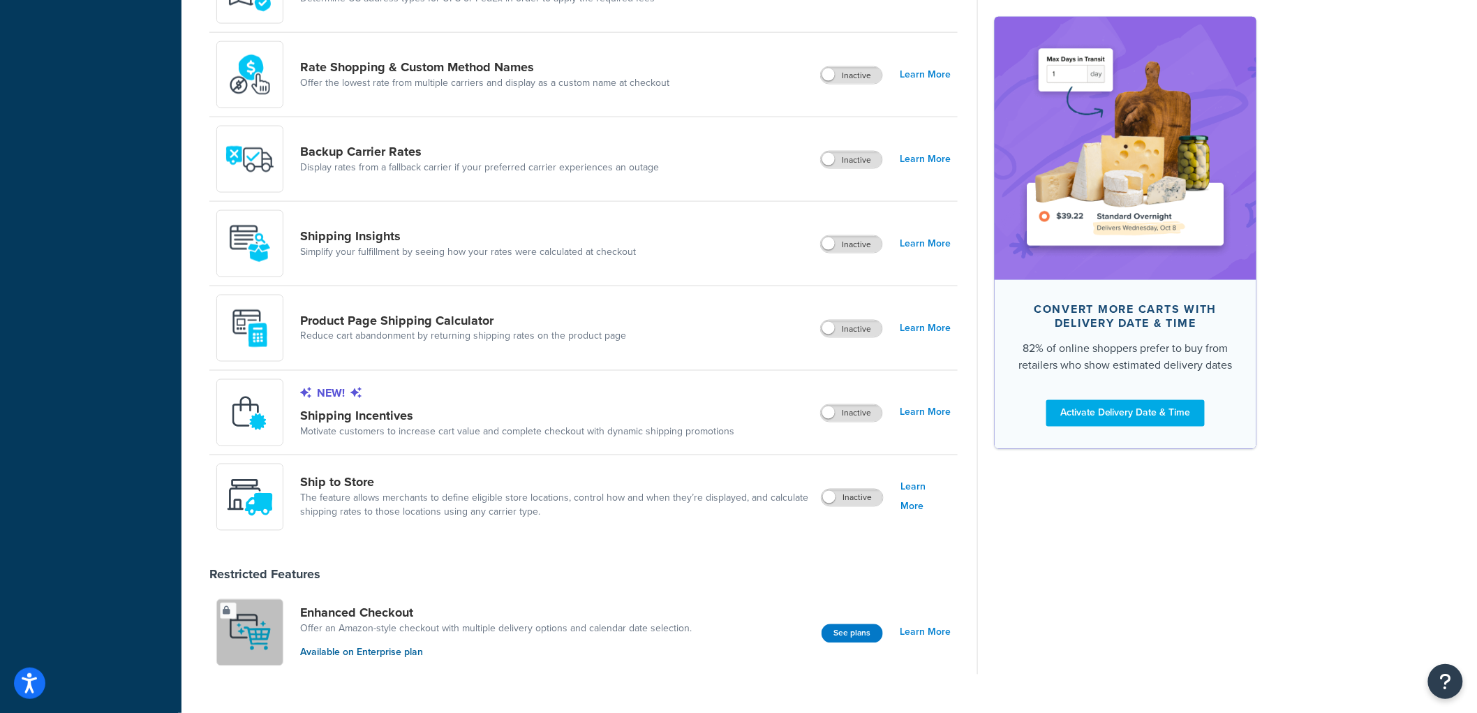
scroll to position [807, 0]
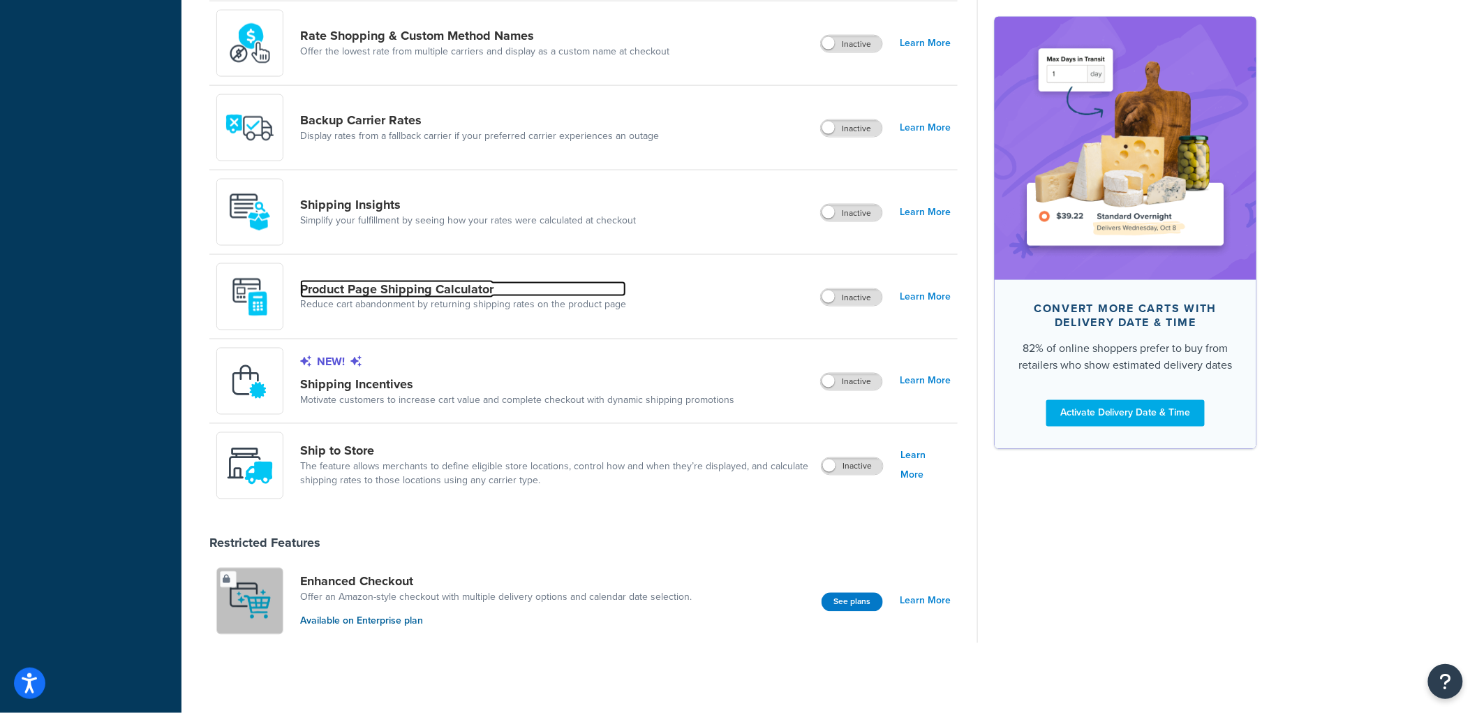
click at [442, 288] on link "Product Page Shipping Calculator" at bounding box center [463, 288] width 326 height 15
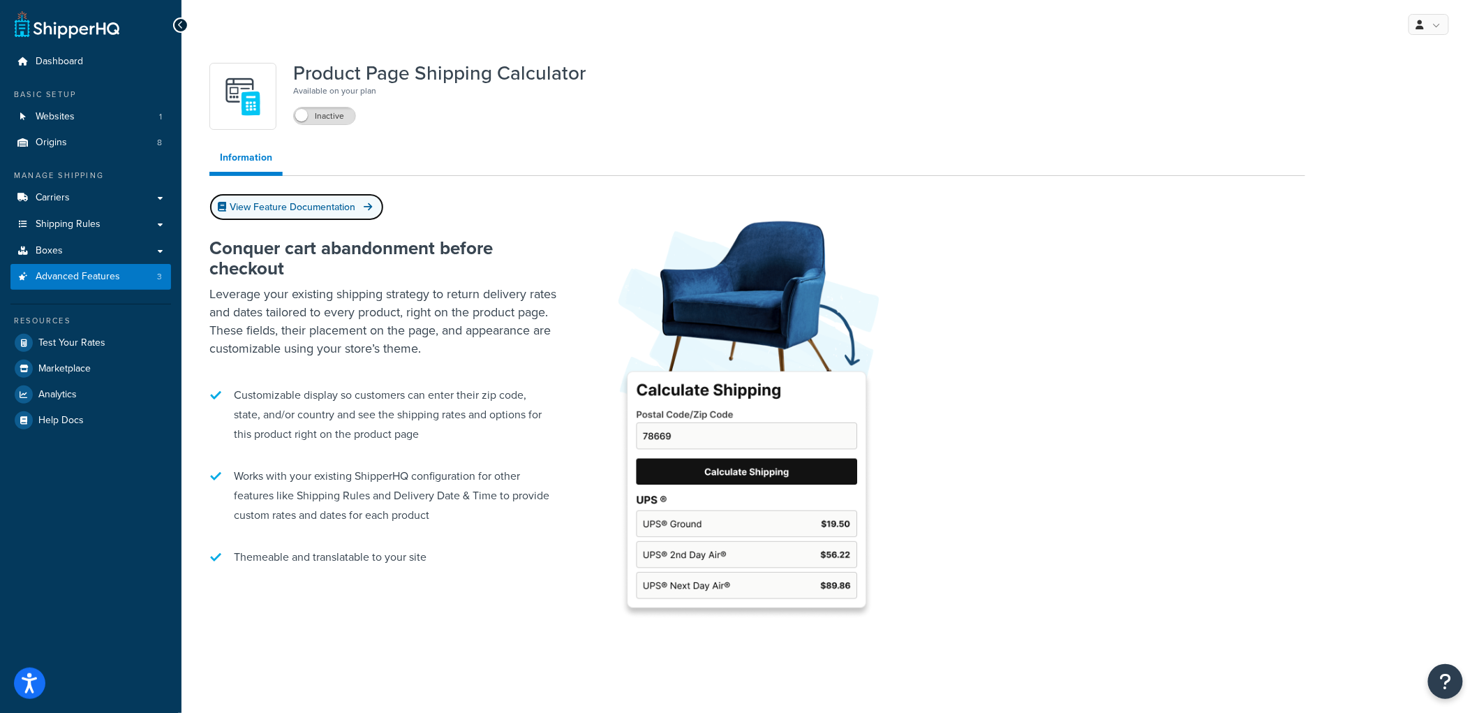
click at [323, 212] on link "View Feature Documentation" at bounding box center [296, 206] width 175 height 27
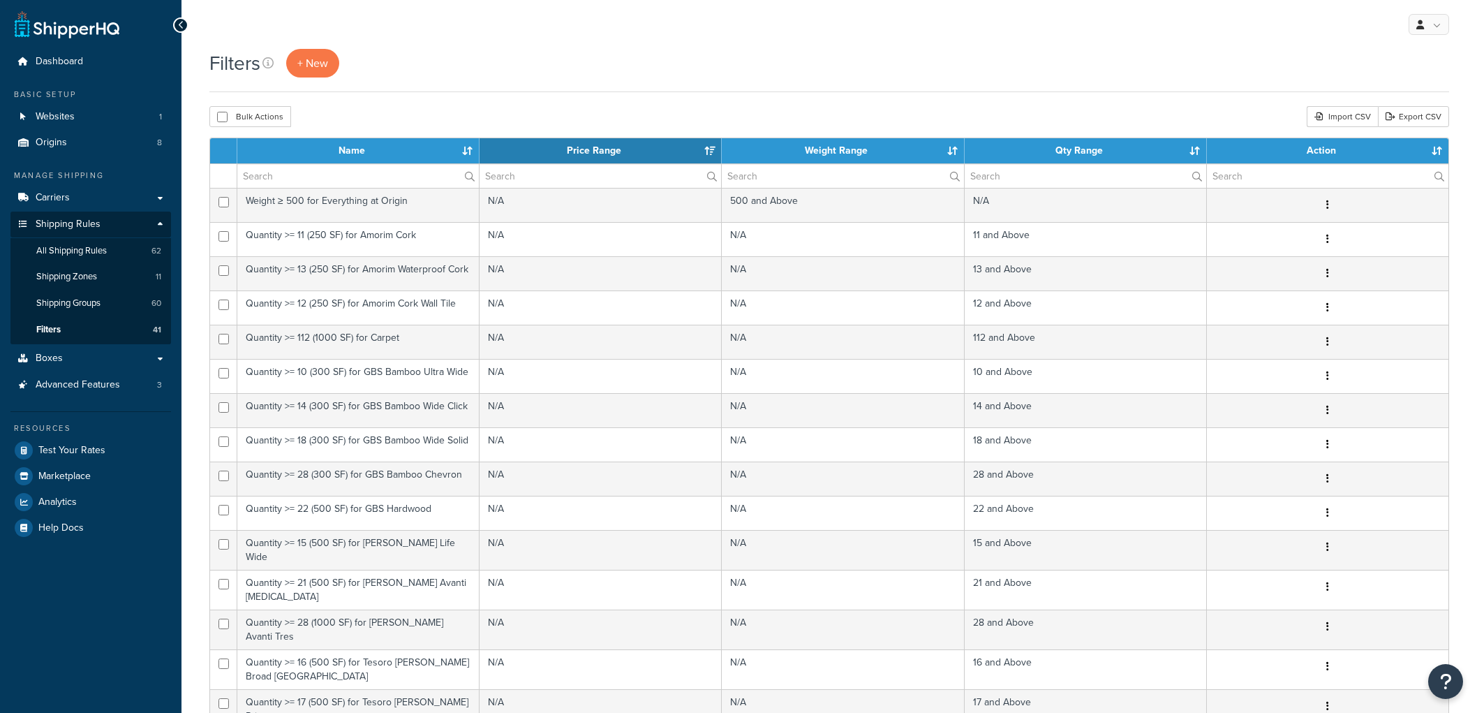
select select "15"
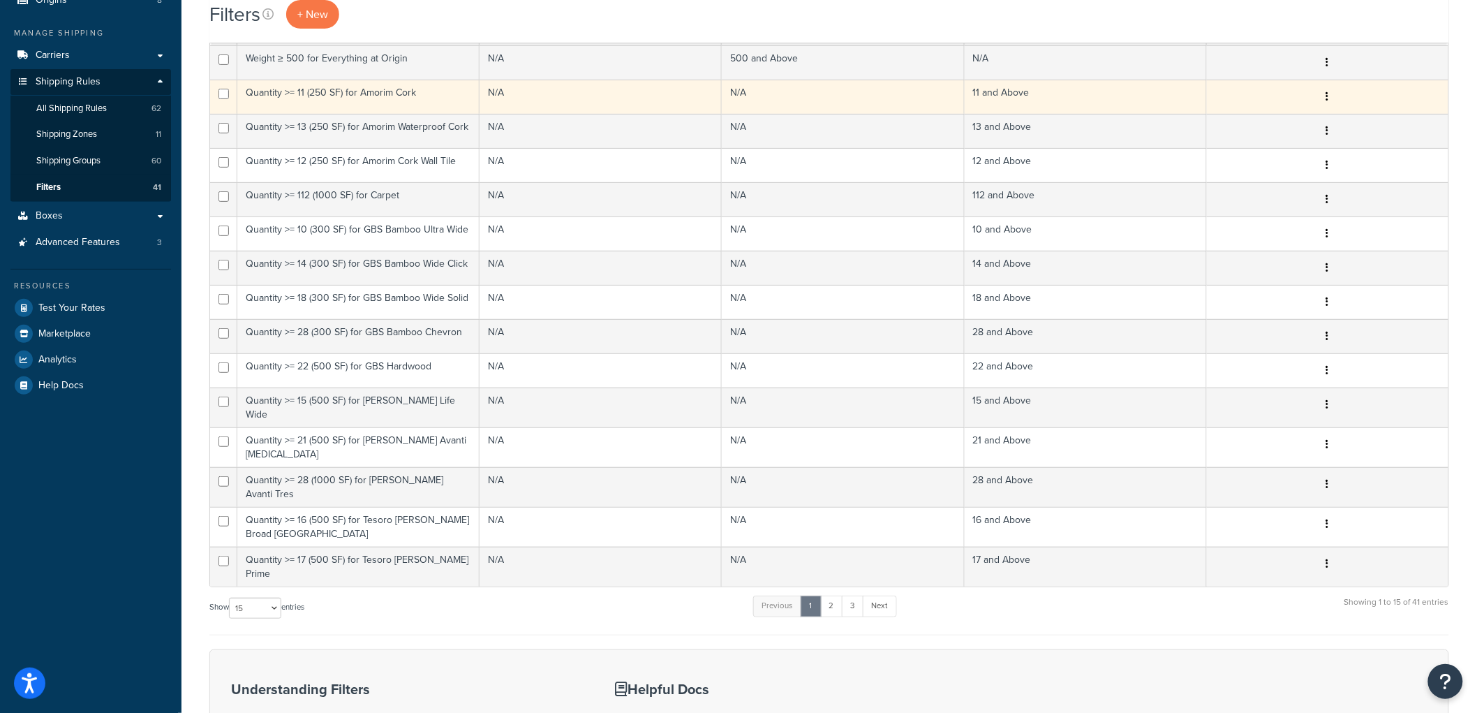
scroll to position [155, 0]
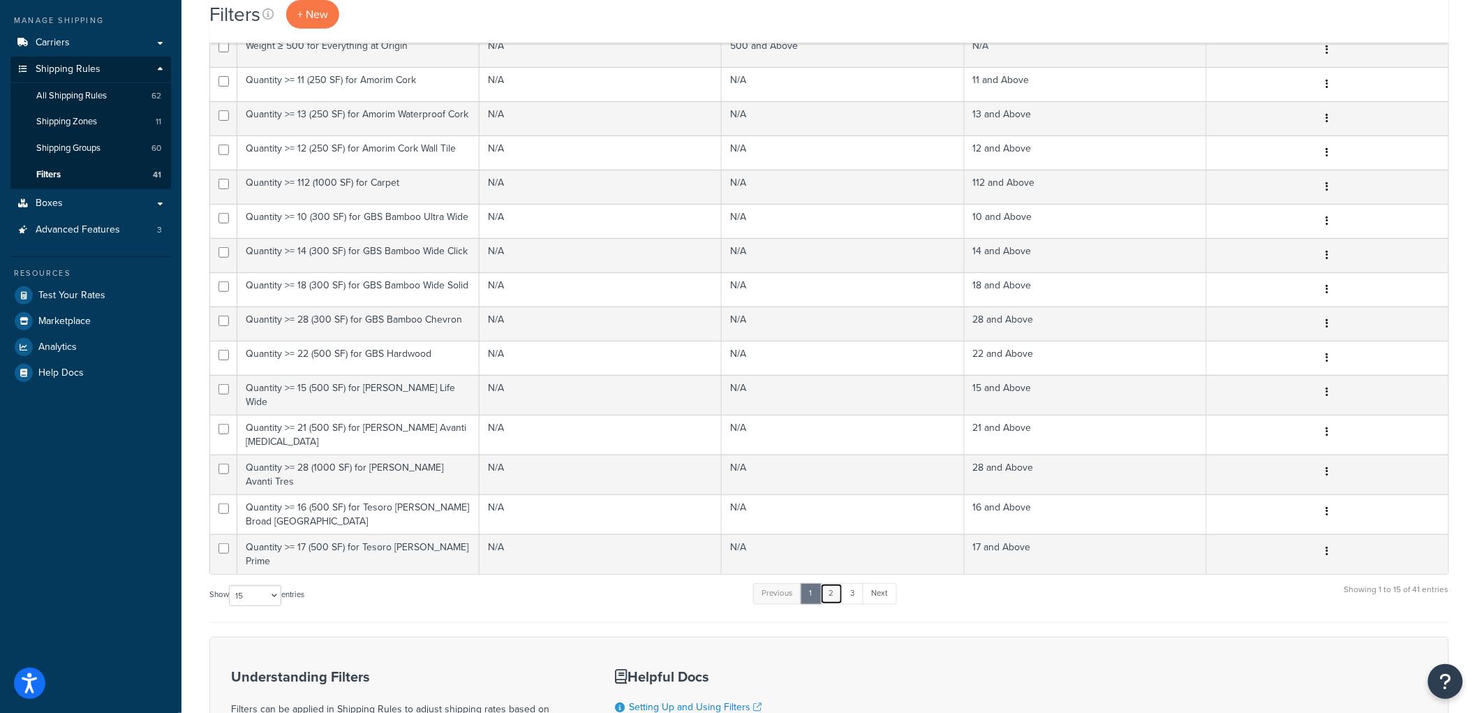
click at [839, 583] on link "2" at bounding box center [831, 593] width 23 height 21
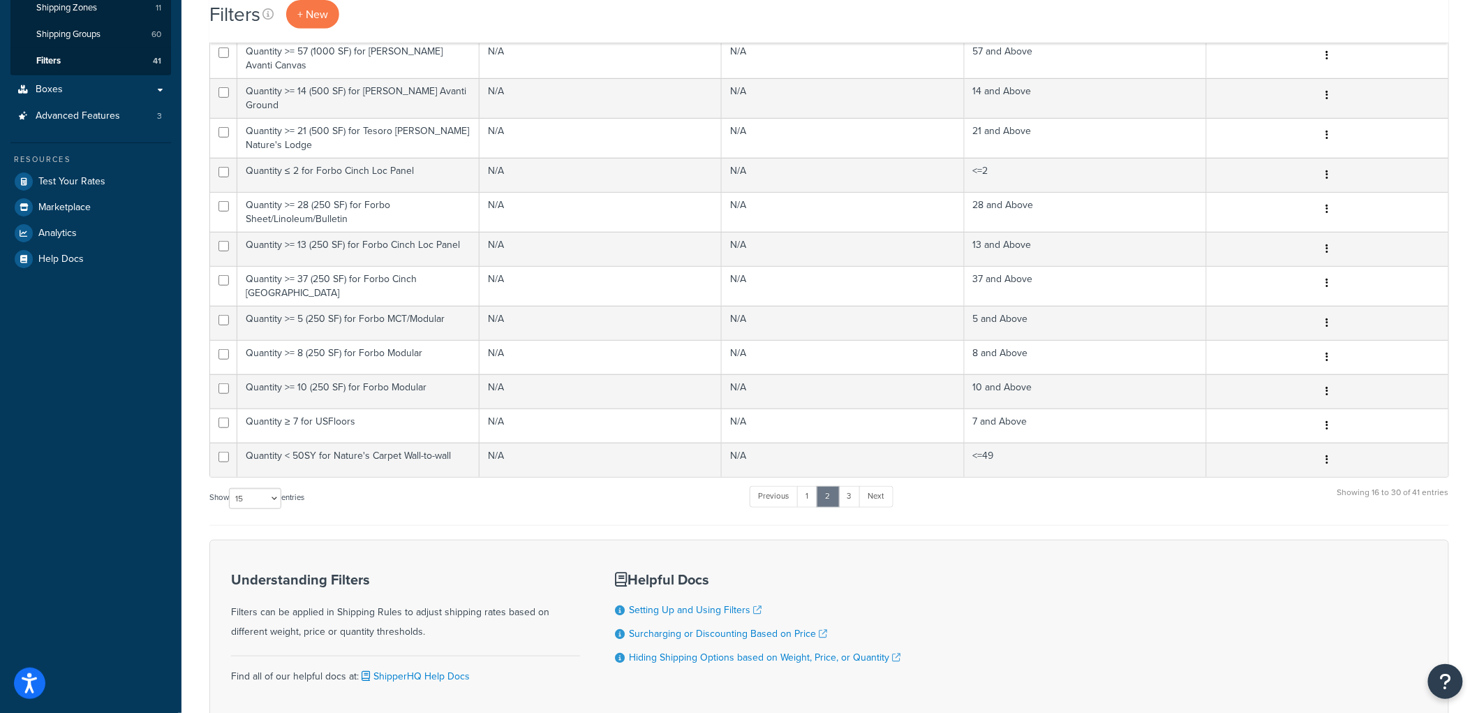
scroll to position [347, 0]
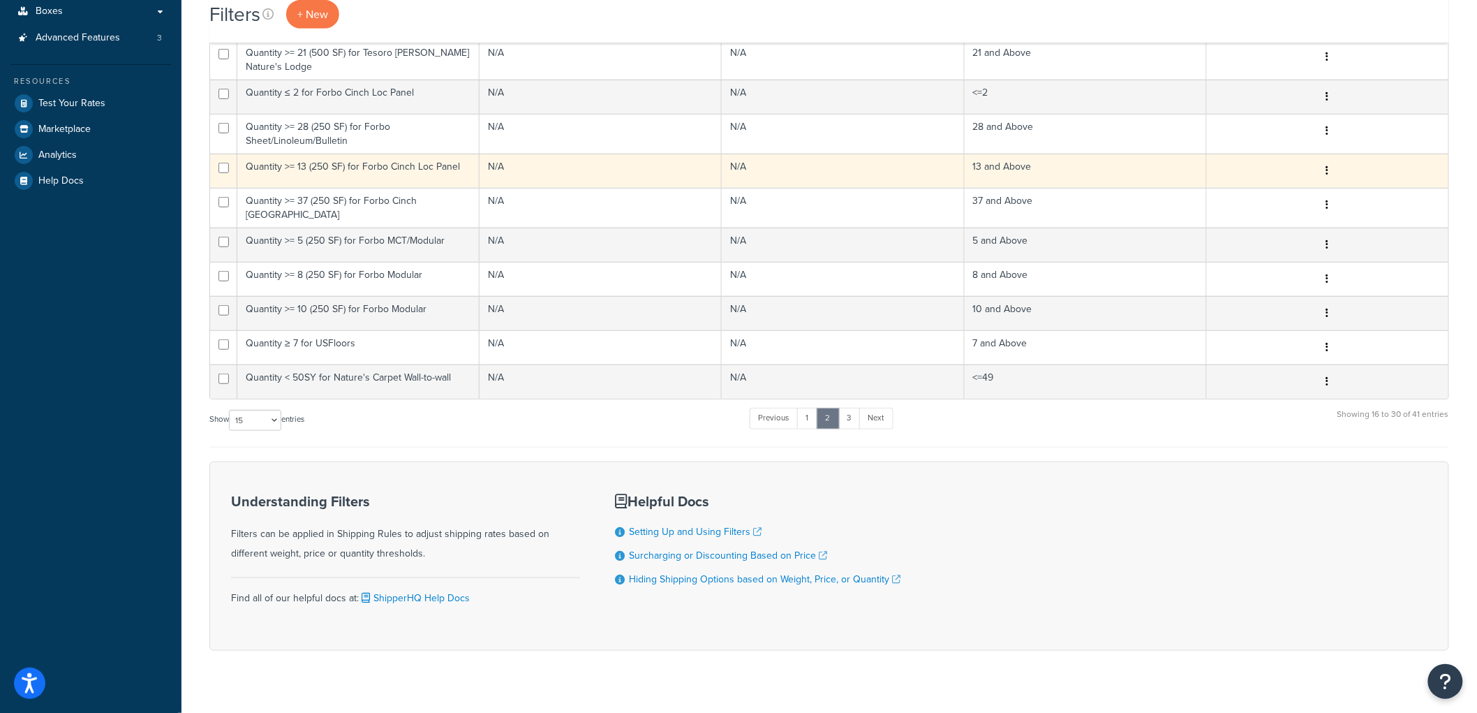
click at [448, 157] on td "Quantity >= 13 (250 SF) for Forbo Cinch Loc Panel" at bounding box center [358, 171] width 242 height 34
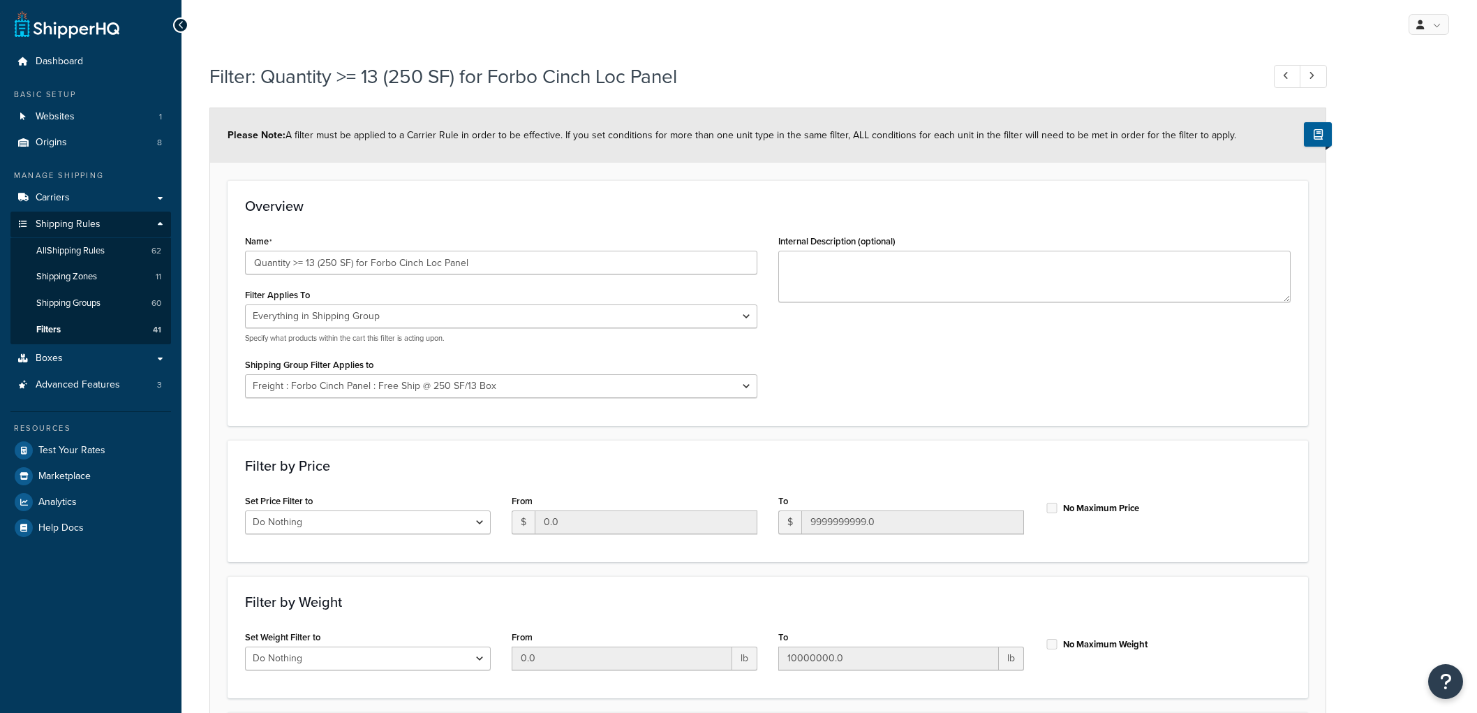
select select "SHIPPING_GROUP"
select select "297317"
select select "range"
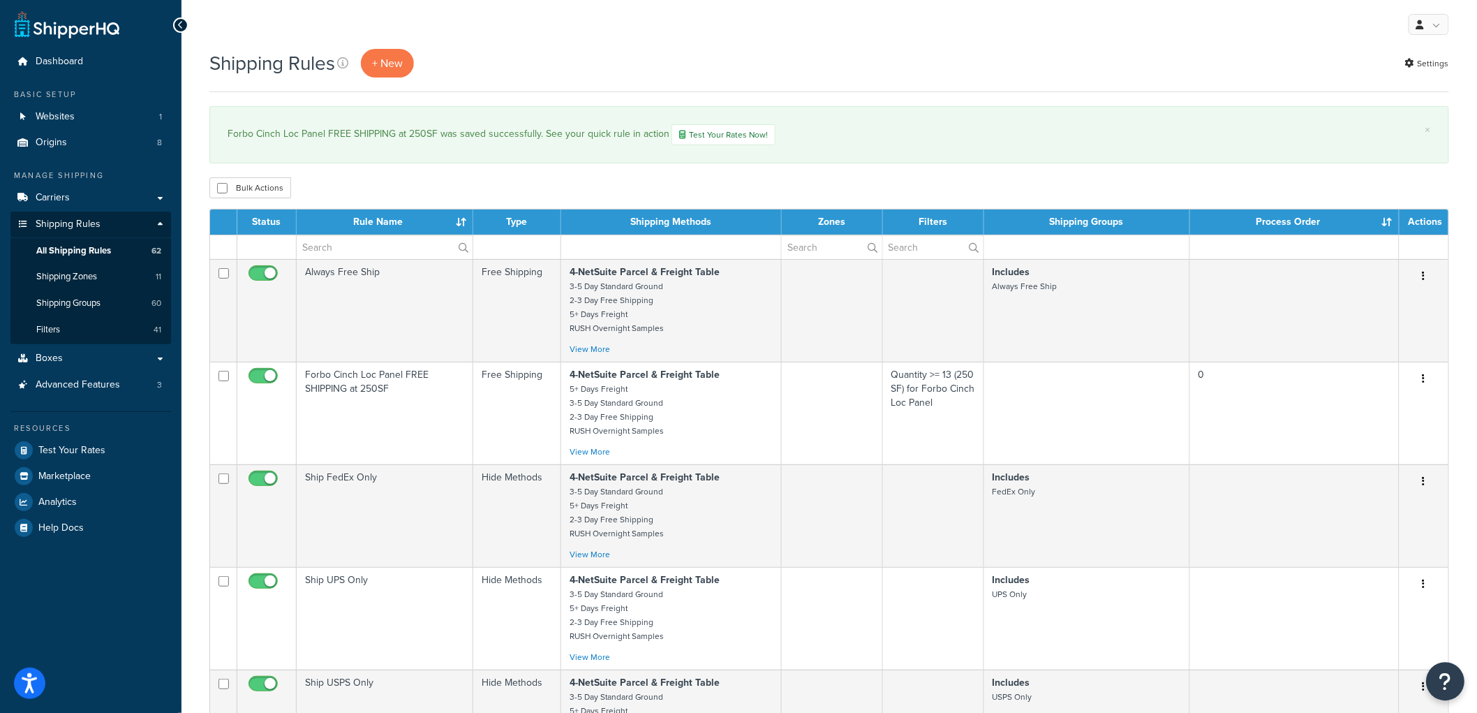
click at [1456, 674] on button "Open Resource Center" at bounding box center [1446, 682] width 38 height 38
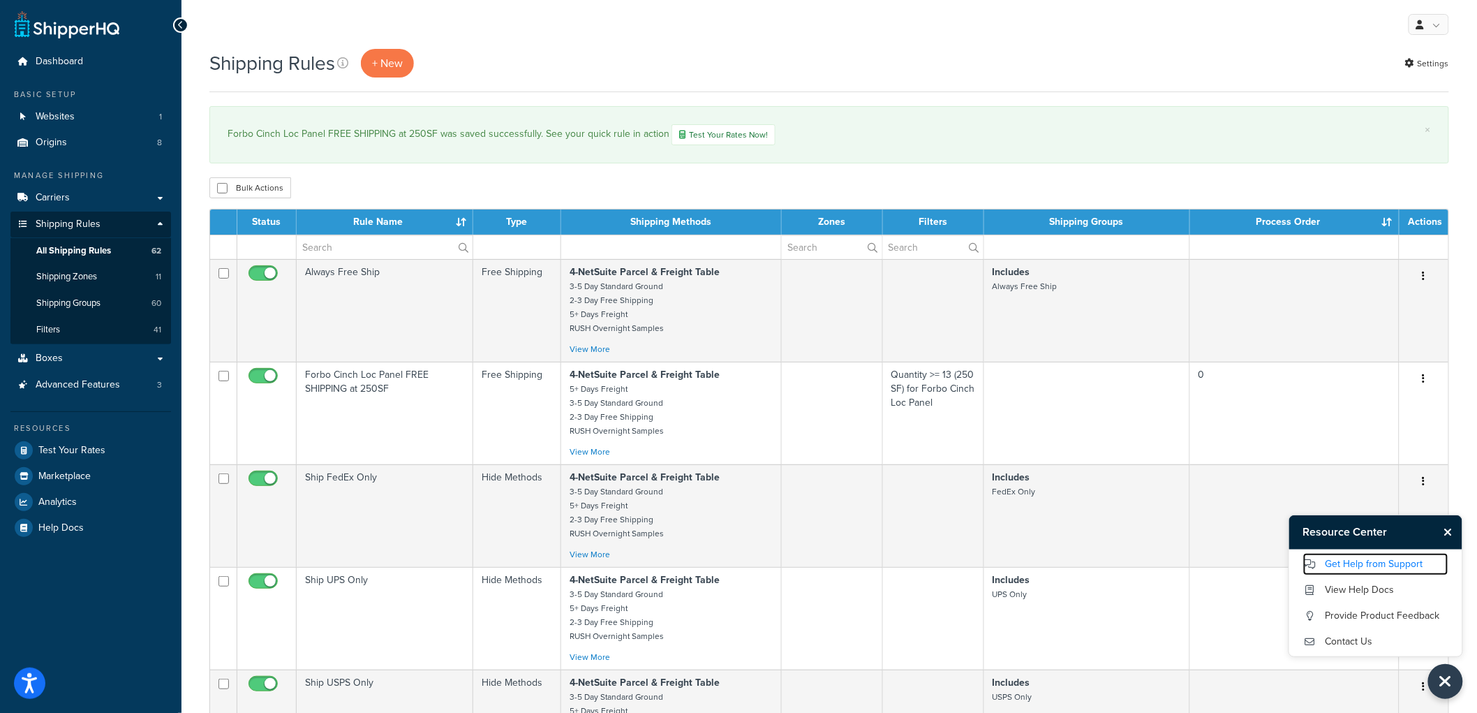
click at [1355, 562] on link "Get Help from Support" at bounding box center [1376, 564] width 145 height 22
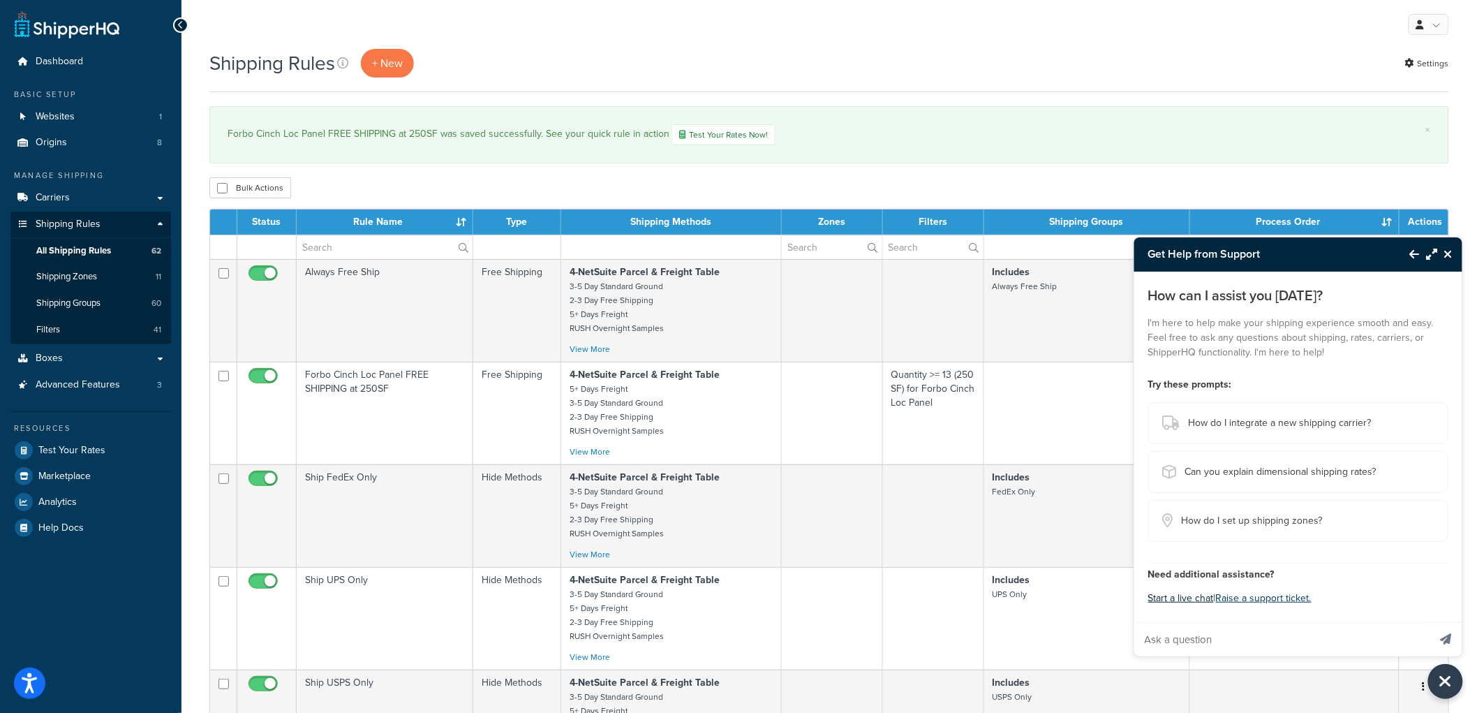
click at [1197, 594] on button "Start a live chat" at bounding box center [1182, 599] width 66 height 20
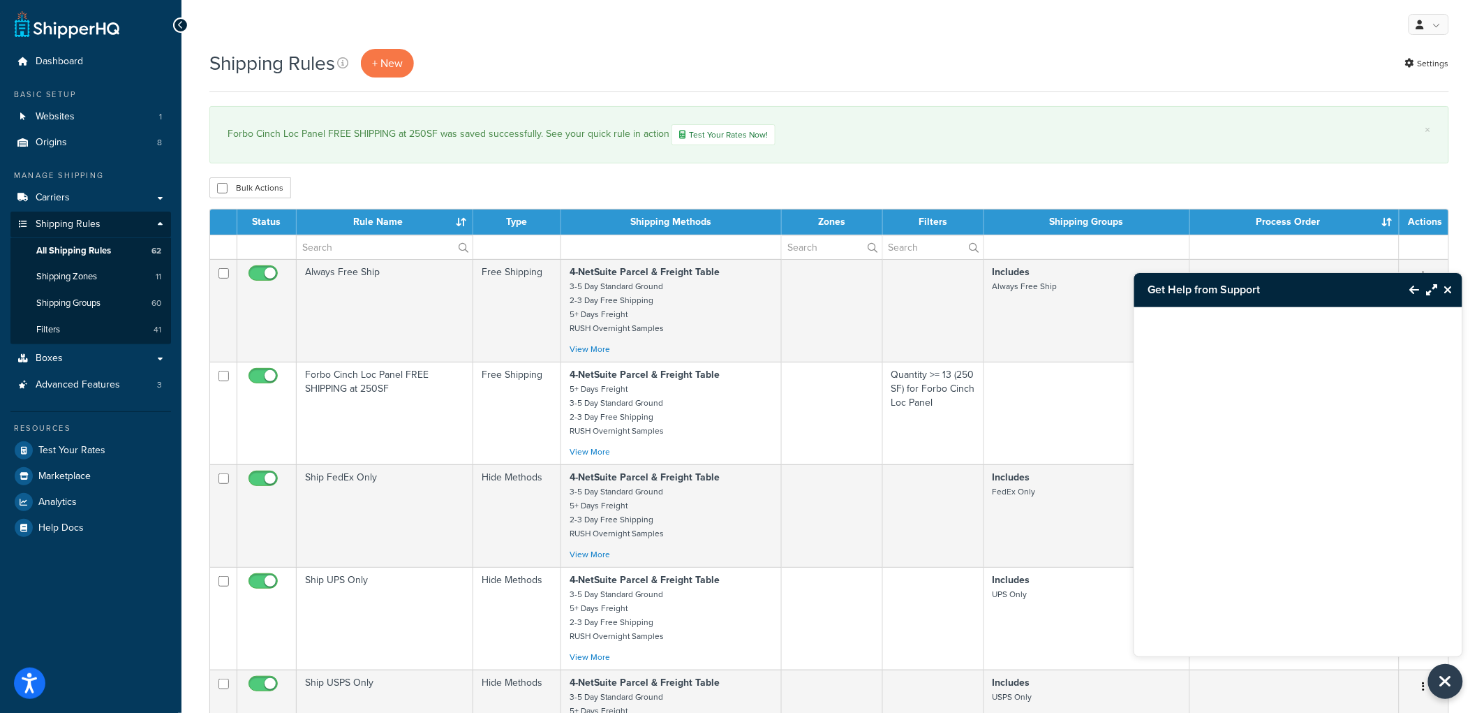
click at [1167, 191] on div "Bulk Actions Duplicate [GEOGRAPHIC_DATA]" at bounding box center [829, 187] width 1240 height 21
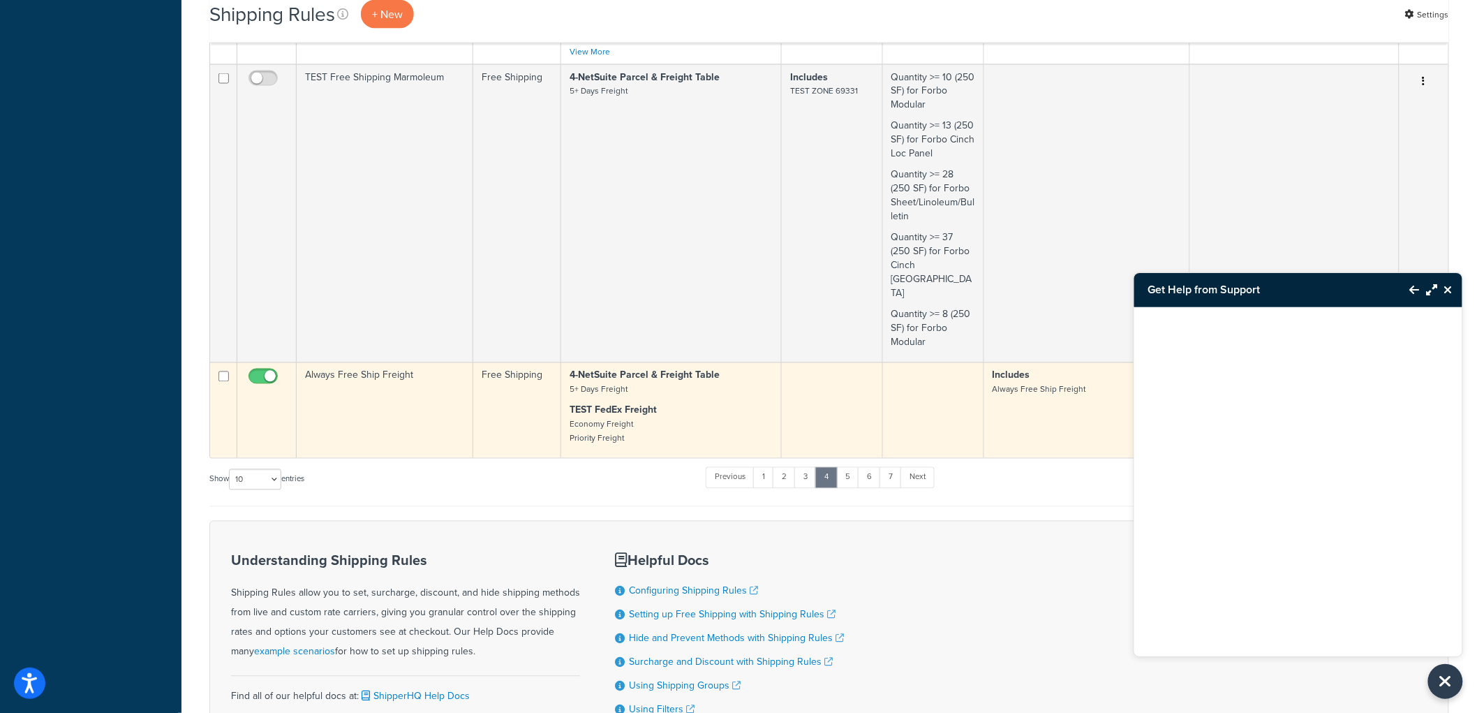
scroll to position [989, 0]
